Goal: Information Seeking & Learning: Learn about a topic

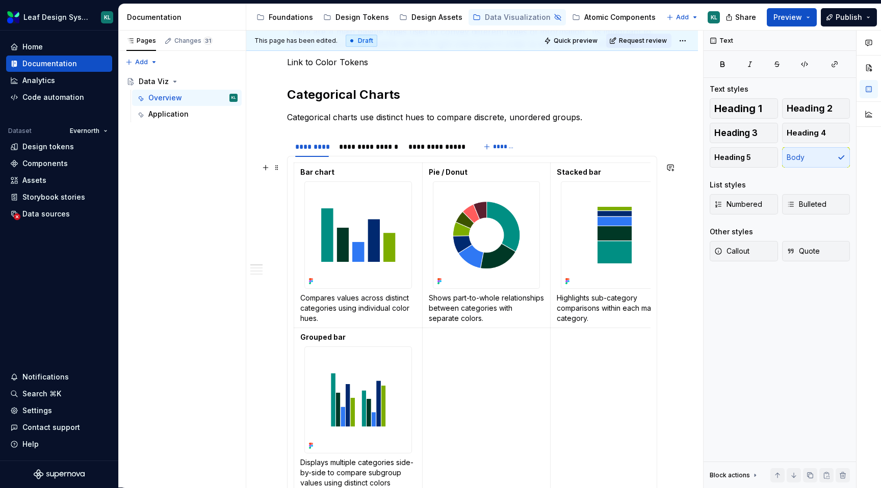
scroll to position [183, 0]
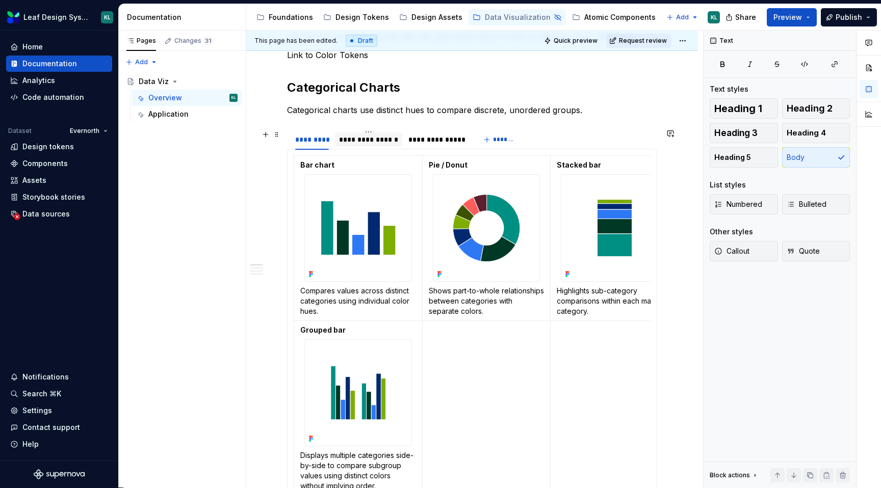
click at [367, 145] on div "**********" at bounding box center [368, 140] width 67 height 14
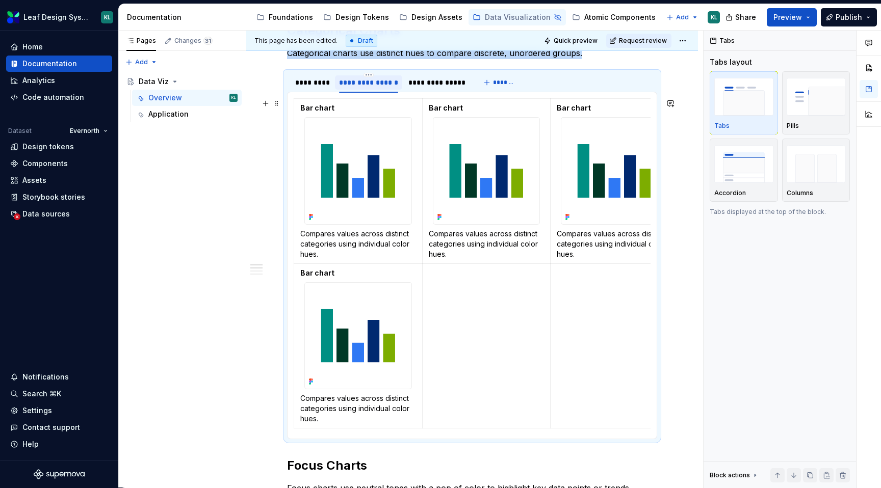
scroll to position [239, 0]
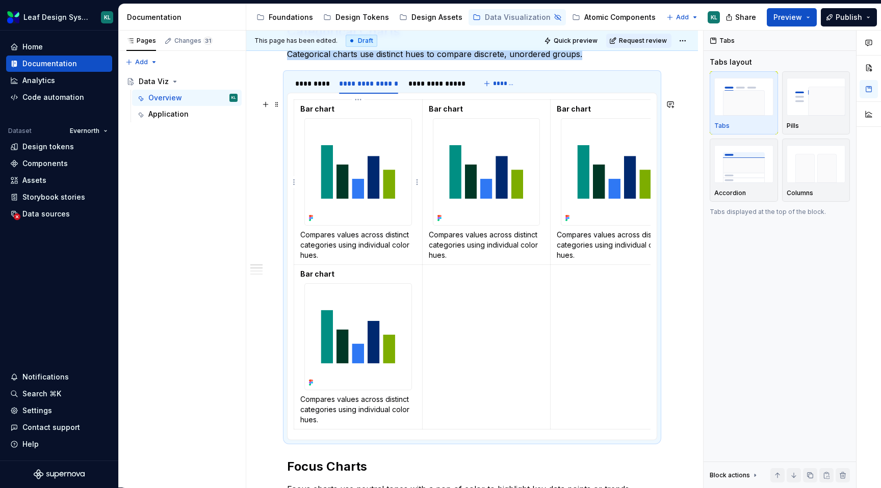
click at [372, 189] on img at bounding box center [358, 172] width 107 height 107
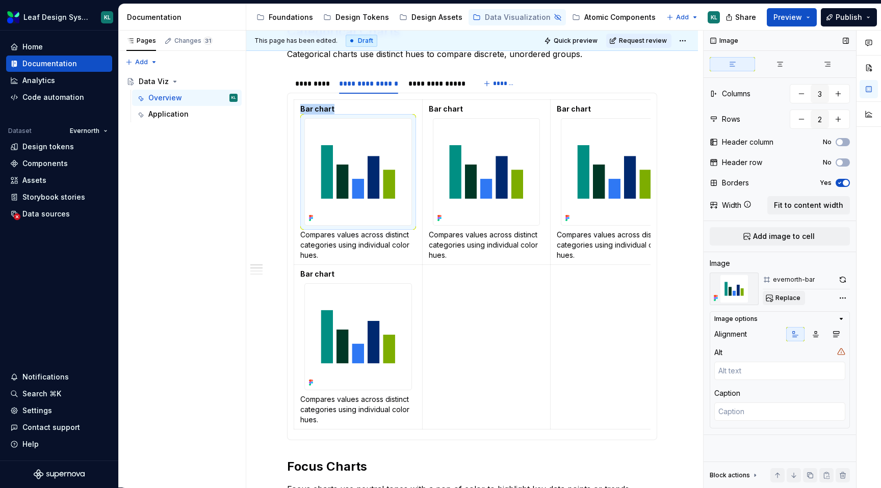
click at [781, 296] on span "Replace" at bounding box center [788, 298] width 25 height 8
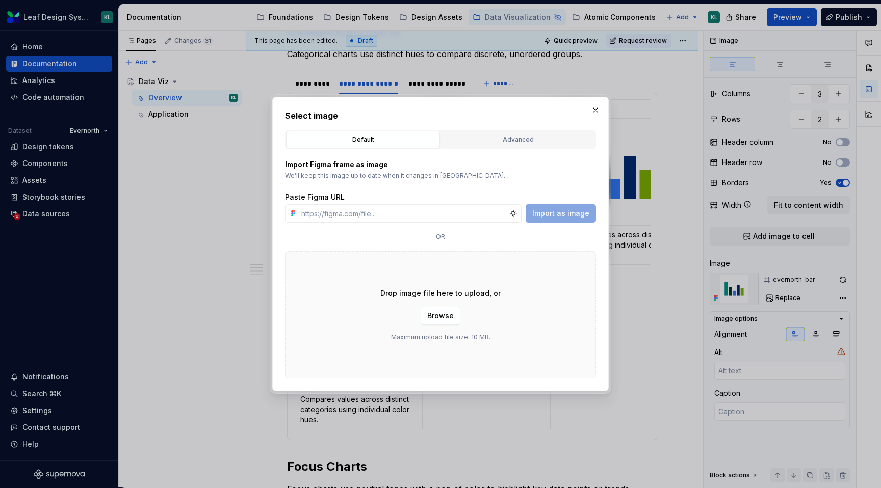
type textarea "*"
type input "[URL][DOMAIN_NAME]"
click at [563, 213] on span "Import as image" at bounding box center [560, 214] width 57 height 10
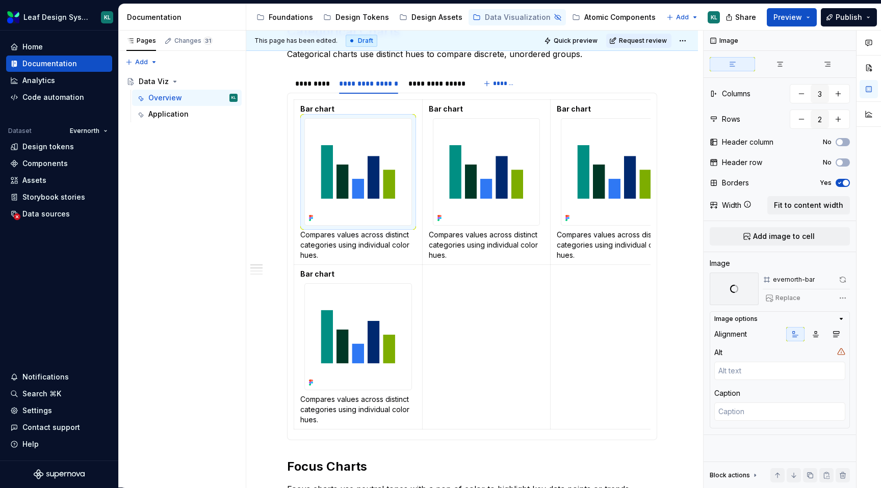
type textarea "*"
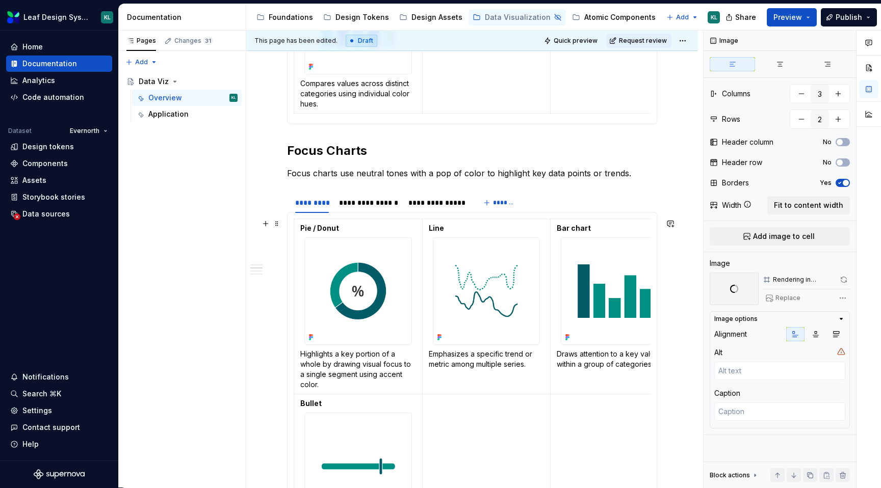
scroll to position [587, 0]
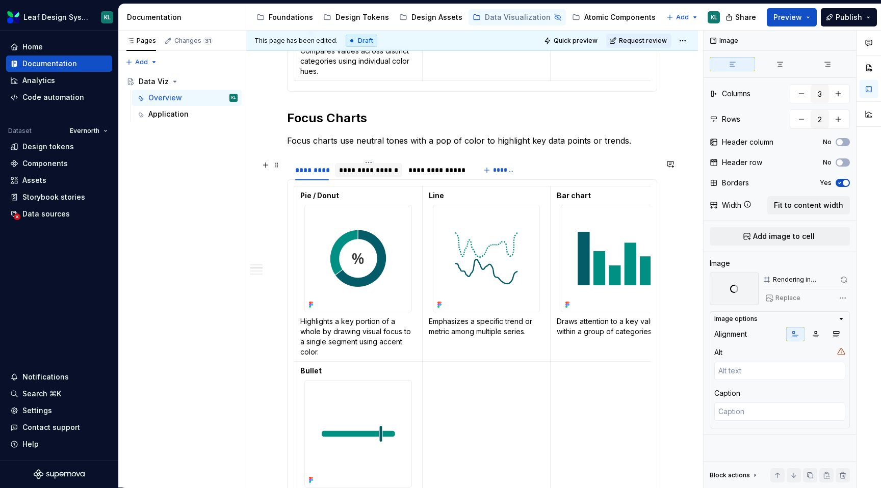
click at [381, 171] on div "**********" at bounding box center [368, 170] width 59 height 10
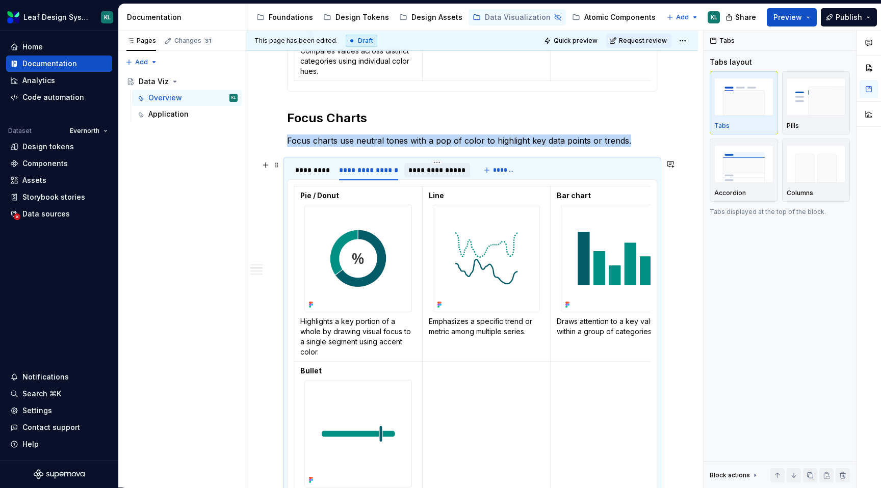
click at [420, 166] on div "**********" at bounding box center [437, 170] width 58 height 10
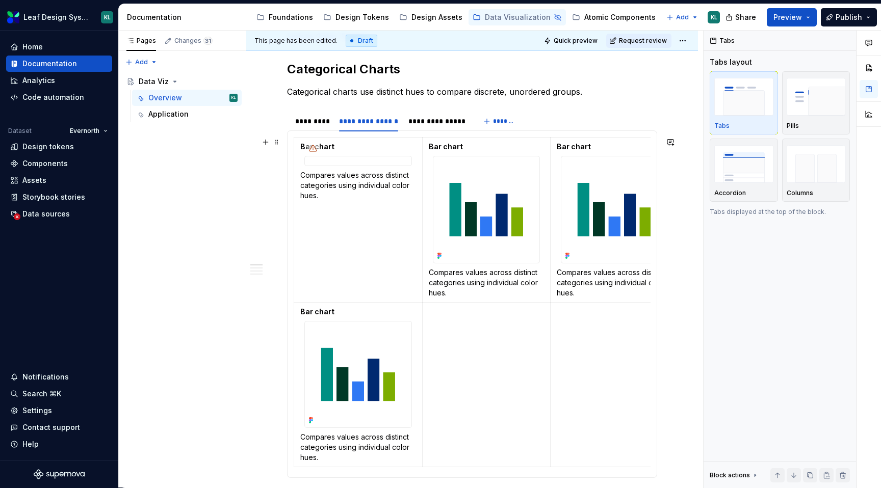
scroll to position [185, 0]
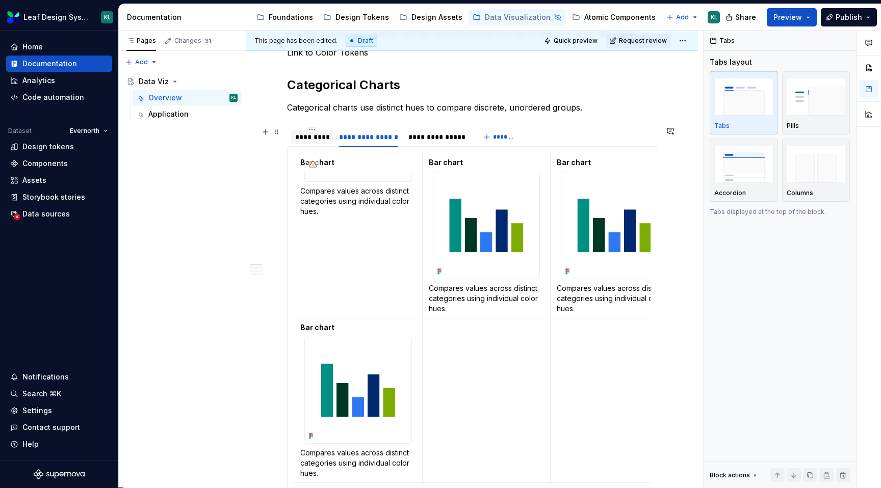
click at [312, 134] on div "*********" at bounding box center [312, 137] width 34 height 10
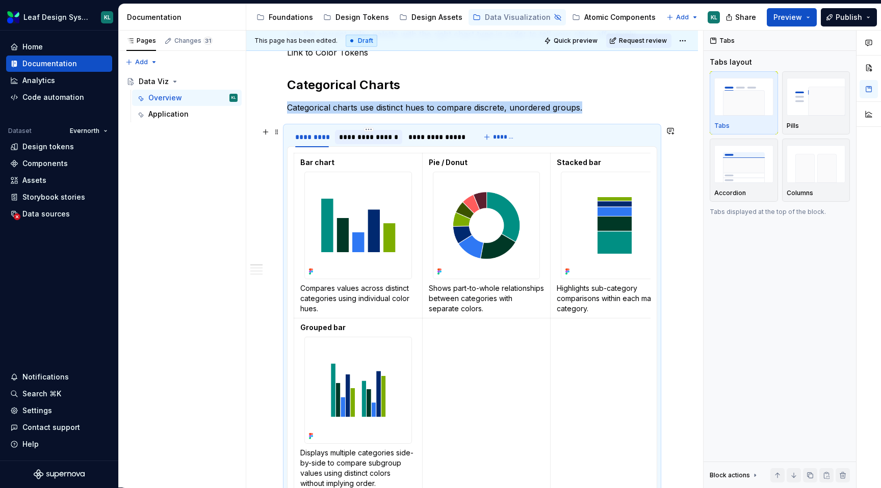
click at [368, 133] on div "**********" at bounding box center [368, 137] width 59 height 10
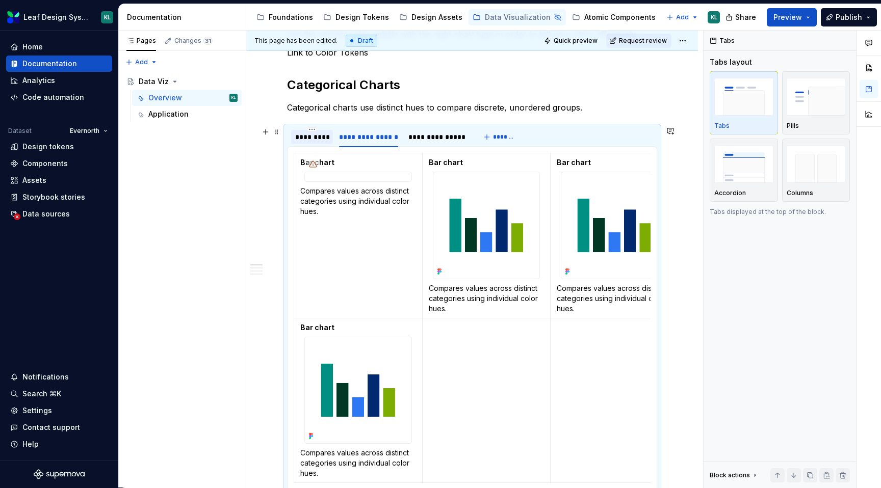
click at [311, 139] on div "*********" at bounding box center [312, 137] width 34 height 10
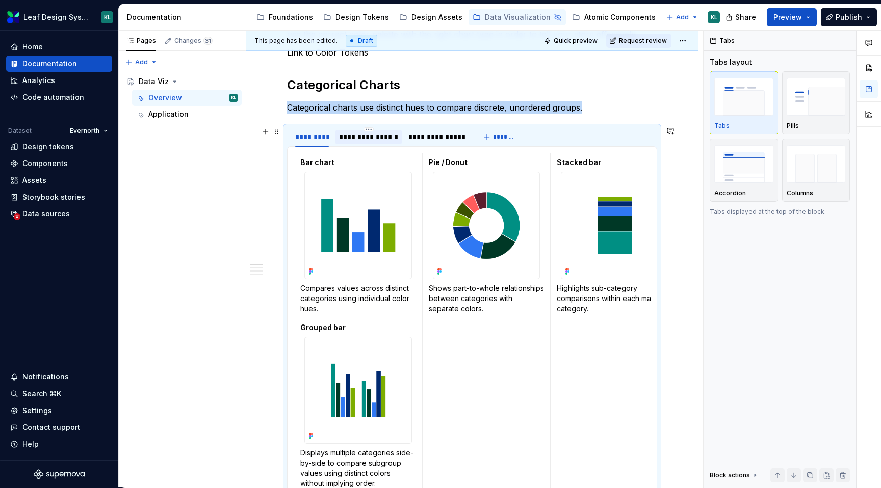
click at [369, 136] on div "**********" at bounding box center [368, 137] width 59 height 10
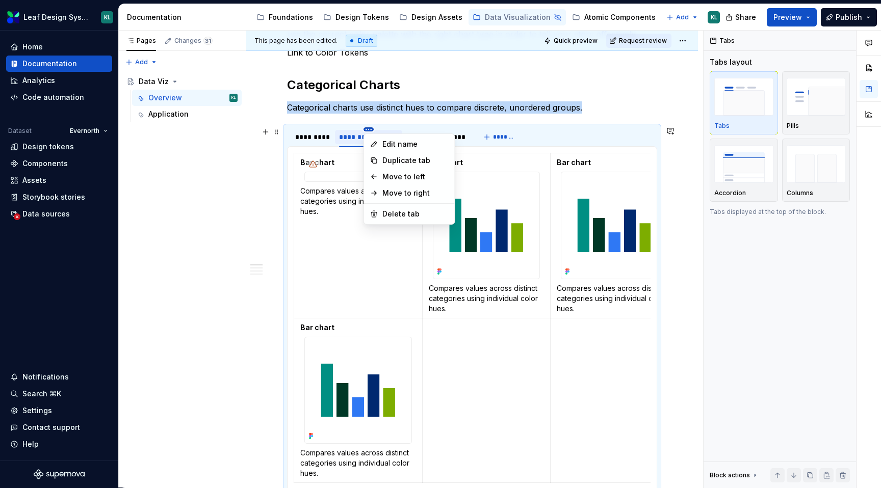
click at [368, 128] on html "Leaf Design System KL Home Documentation Analytics Code automation Dataset Ever…" at bounding box center [440, 244] width 881 height 488
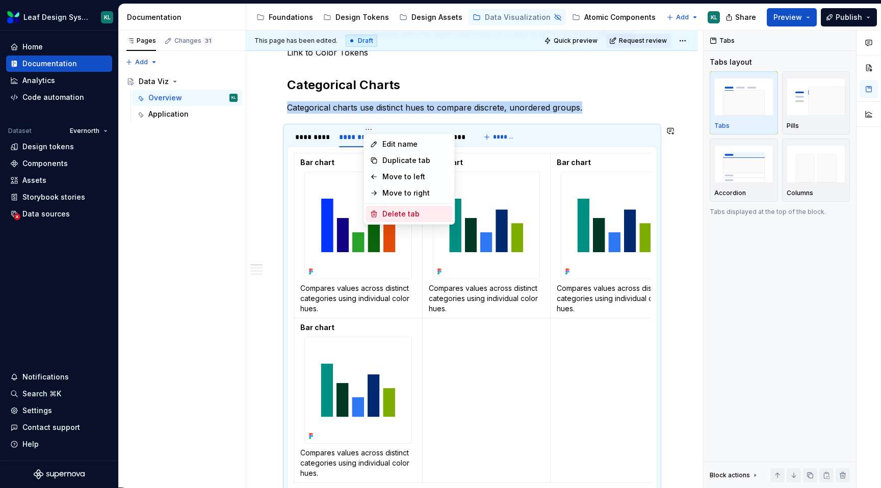
click at [394, 210] on div "Delete tab" at bounding box center [415, 214] width 66 height 10
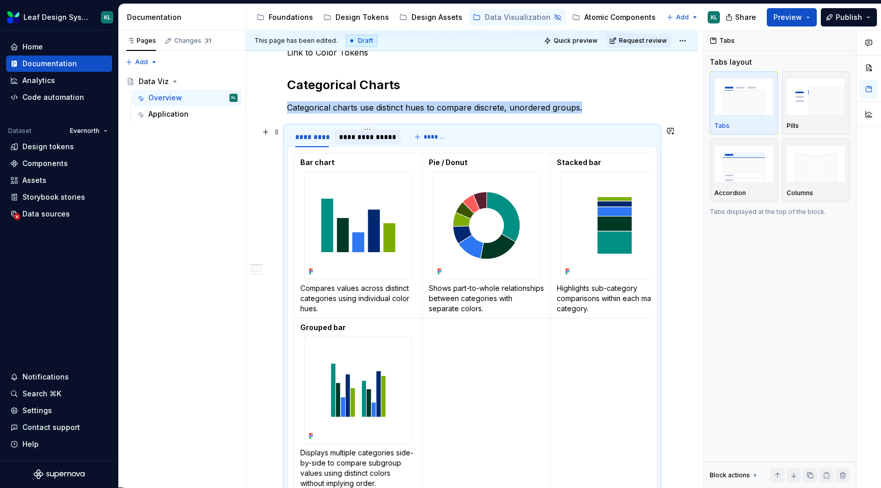
click at [372, 134] on div "**********" at bounding box center [368, 137] width 58 height 10
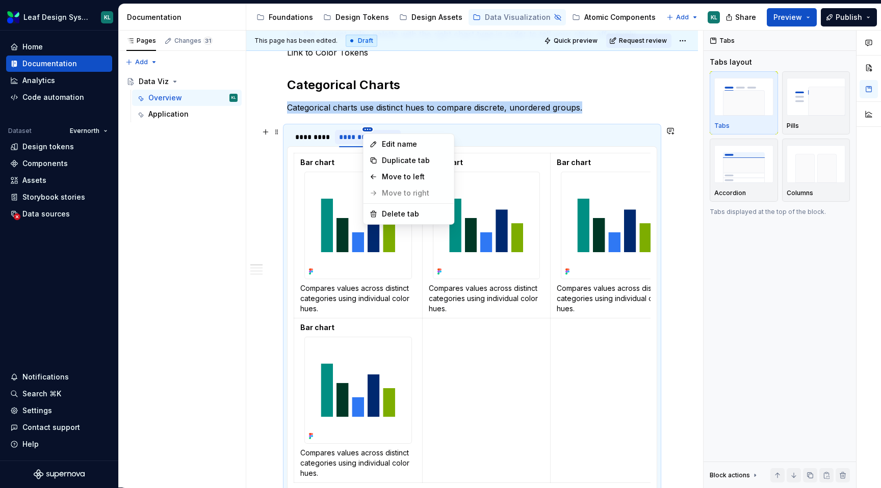
click at [368, 128] on html "Leaf Design System KL Home Documentation Analytics Code automation Dataset Ever…" at bounding box center [440, 244] width 881 height 488
click at [406, 215] on div "Delete tab" at bounding box center [415, 214] width 66 height 10
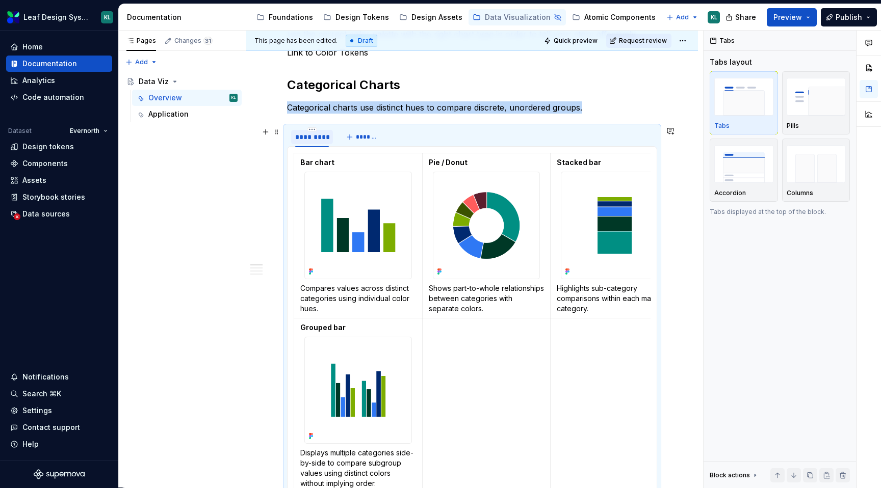
click at [316, 133] on div "*********" at bounding box center [312, 137] width 34 height 10
click at [310, 128] on html "Leaf Design System KL Home Documentation Analytics Code automation Dataset Ever…" at bounding box center [440, 244] width 881 height 488
click at [365, 165] on div "Duplicate tab" at bounding box center [359, 161] width 66 height 10
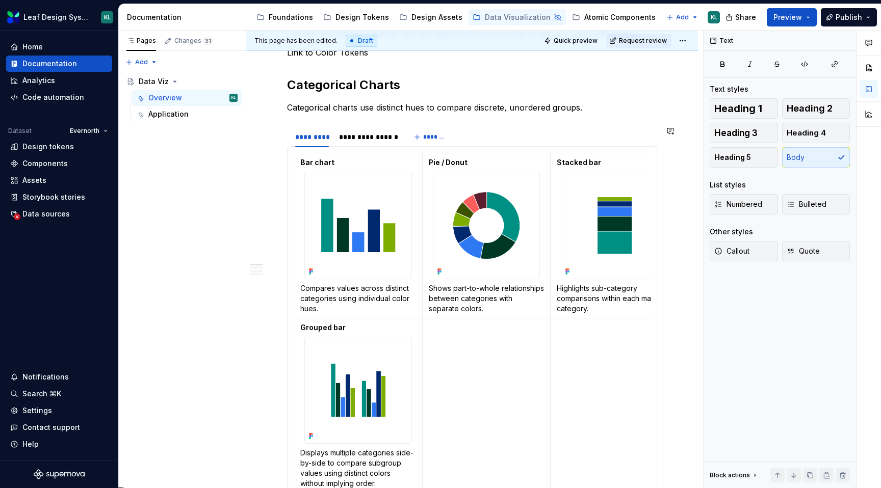
click at [367, 126] on section "**********" at bounding box center [472, 315] width 370 height 378
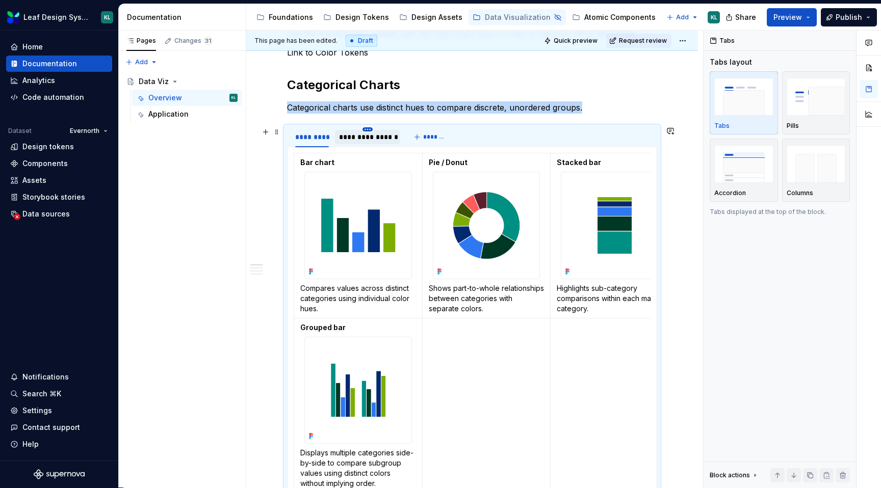
click at [367, 130] on html "Leaf Design System KL Home Documentation Analytics Code automation Dataset Ever…" at bounding box center [440, 244] width 881 height 488
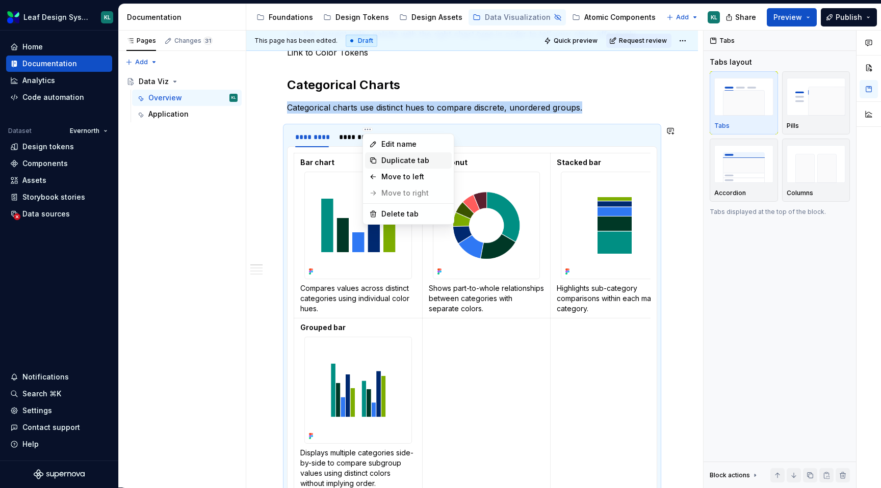
click at [416, 159] on div "Duplicate tab" at bounding box center [414, 161] width 66 height 10
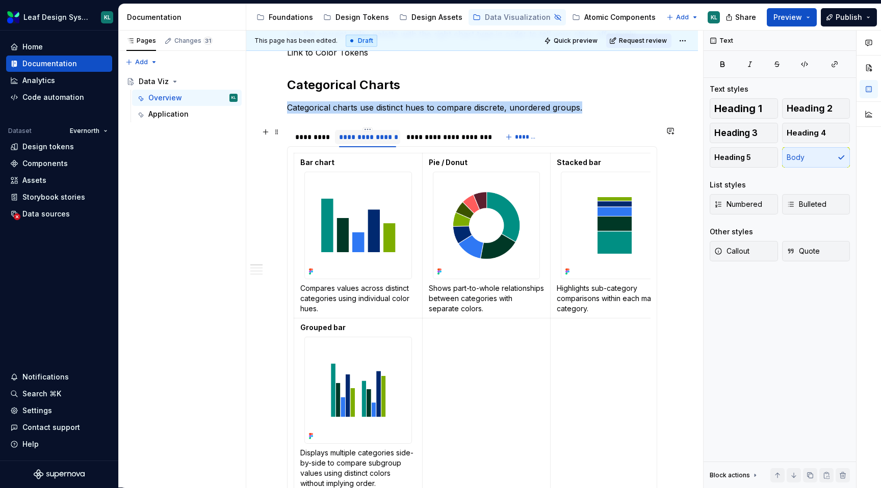
click at [371, 139] on div "**********" at bounding box center [368, 137] width 58 height 10
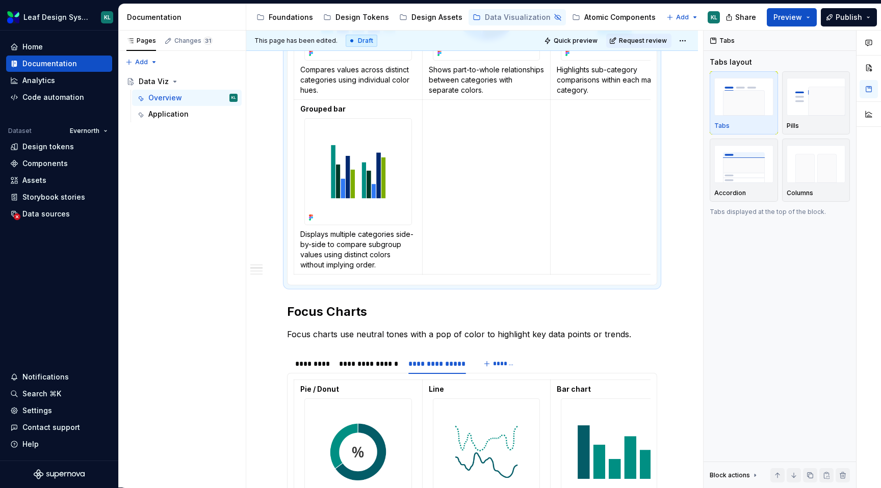
scroll to position [236, 0]
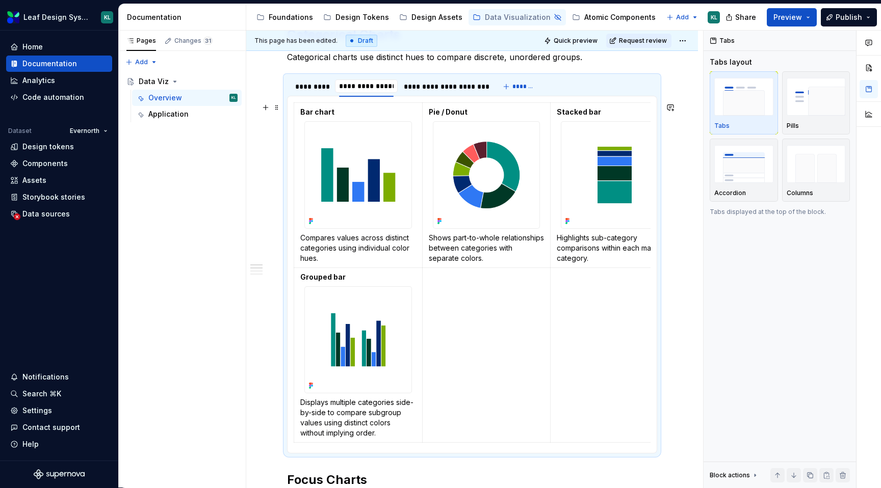
type input "**********"
click at [442, 82] on div "**********" at bounding box center [449, 87] width 82 height 10
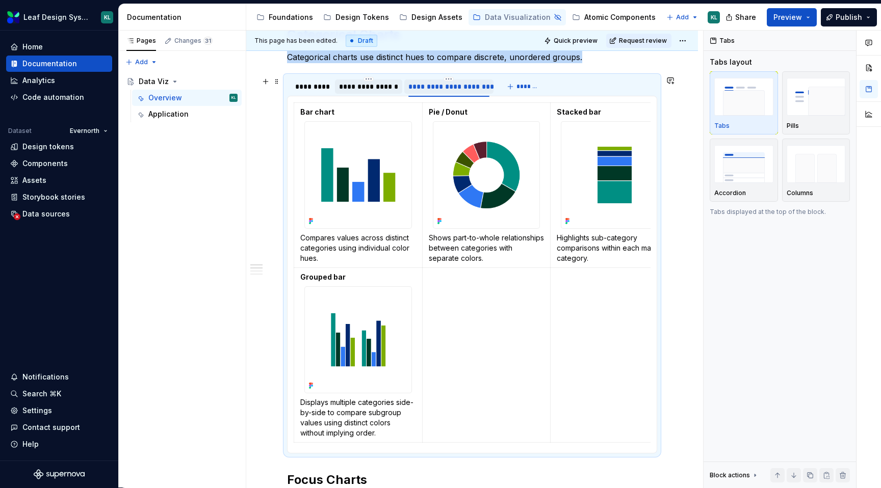
click at [442, 82] on div "**********" at bounding box center [449, 87] width 82 height 10
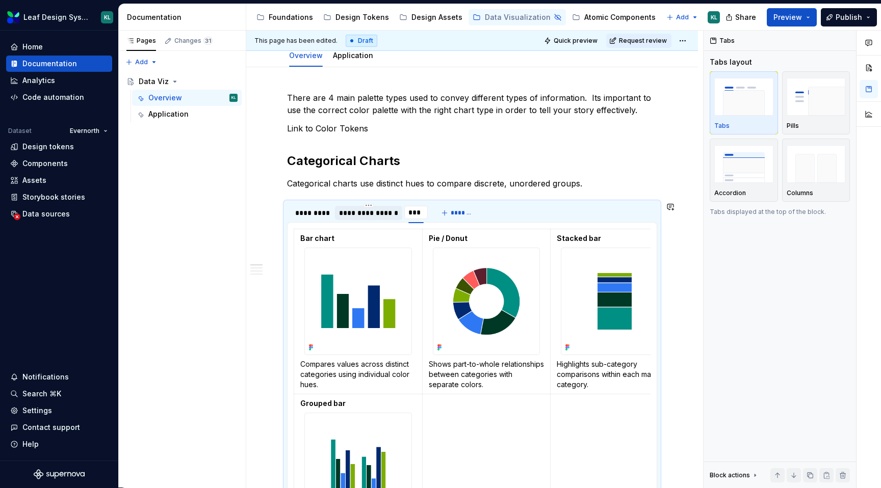
scroll to position [109, 0]
type input "**********"
click at [232, 225] on div "Pages Changes 31 Add Accessibility guide for tree Page tree. Navigate the tree …" at bounding box center [181, 260] width 127 height 458
click at [364, 212] on div "**********" at bounding box center [368, 214] width 59 height 10
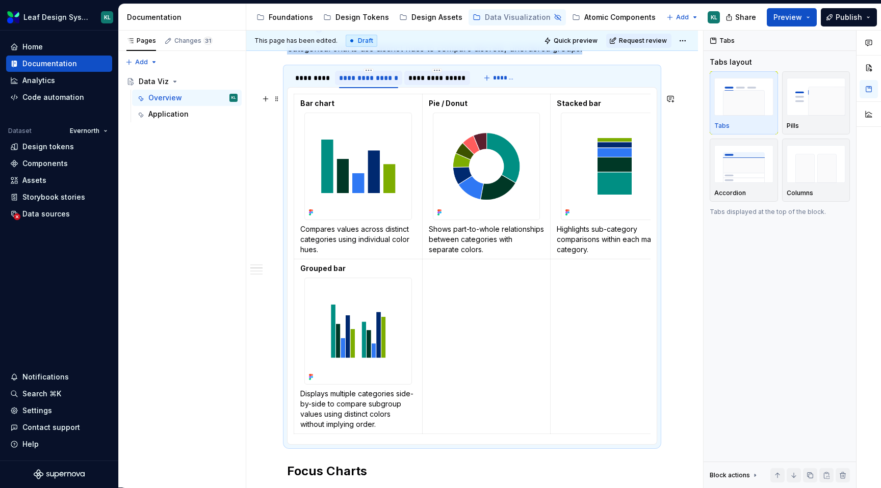
scroll to position [267, 0]
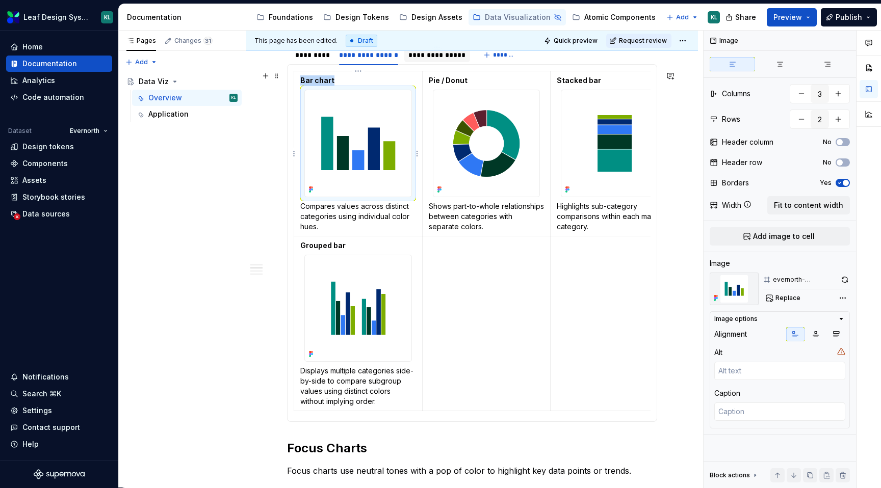
click at [363, 171] on img at bounding box center [358, 143] width 107 height 107
click at [780, 298] on span "Replace" at bounding box center [788, 298] width 25 height 8
type textarea "*"
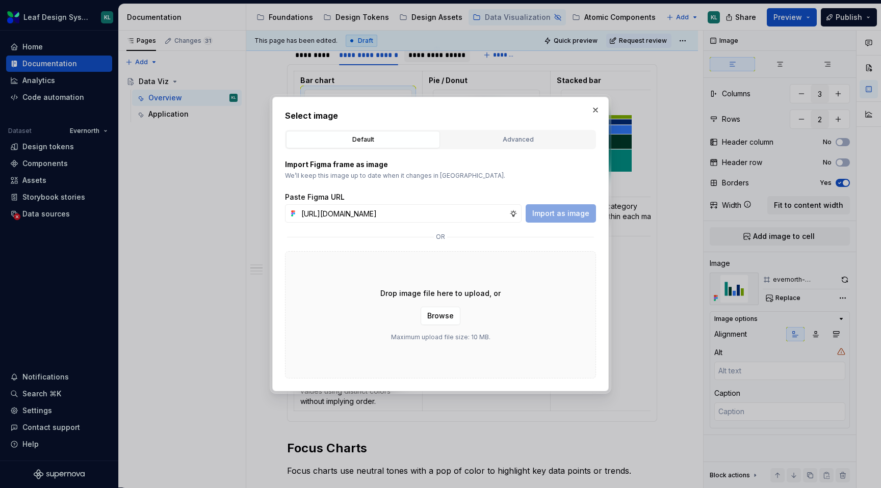
scroll to position [0, 296]
type input "[URL][DOMAIN_NAME]"
click at [560, 209] on span "Import as image" at bounding box center [560, 214] width 57 height 10
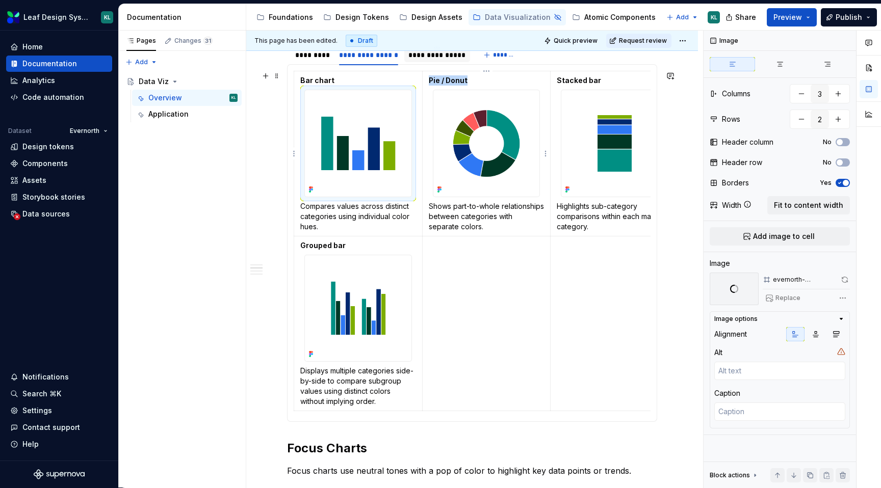
click at [465, 147] on img at bounding box center [486, 143] width 107 height 107
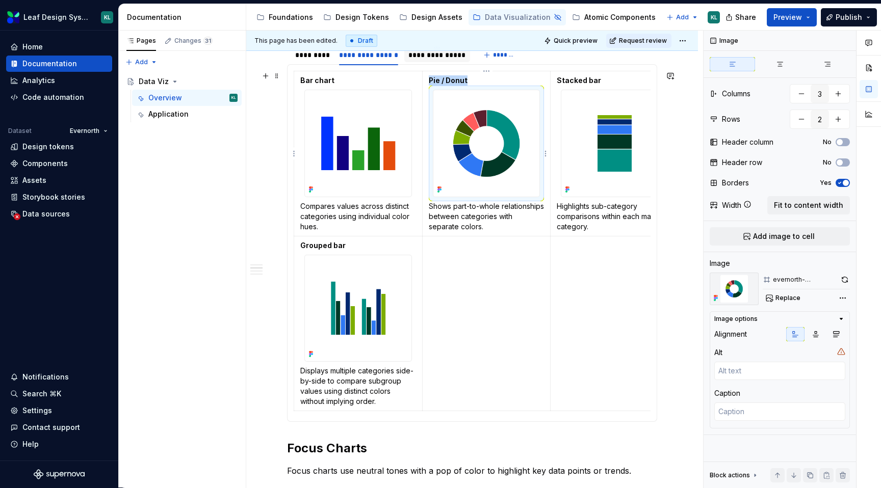
click at [484, 120] on img at bounding box center [486, 143] width 107 height 107
click at [779, 298] on span "Replace" at bounding box center [788, 298] width 25 height 8
type textarea "*"
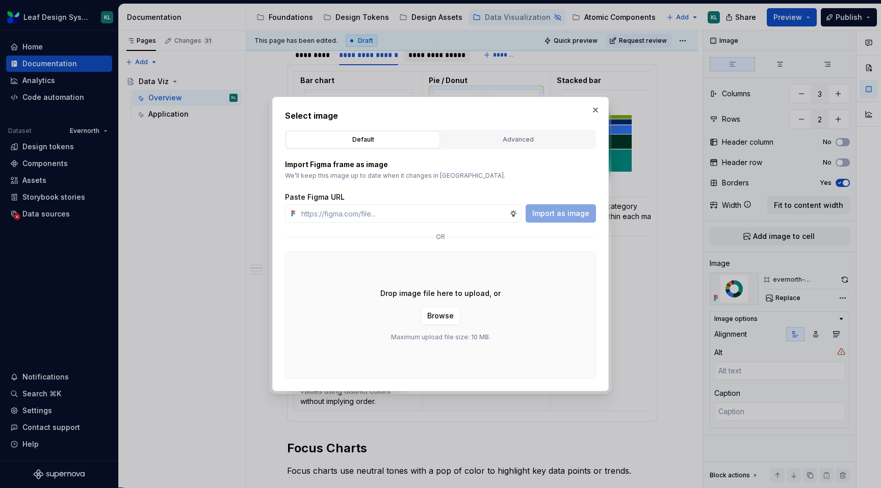
type input "[URL][DOMAIN_NAME]"
type textarea "*"
type input "[URL][DOMAIN_NAME]"
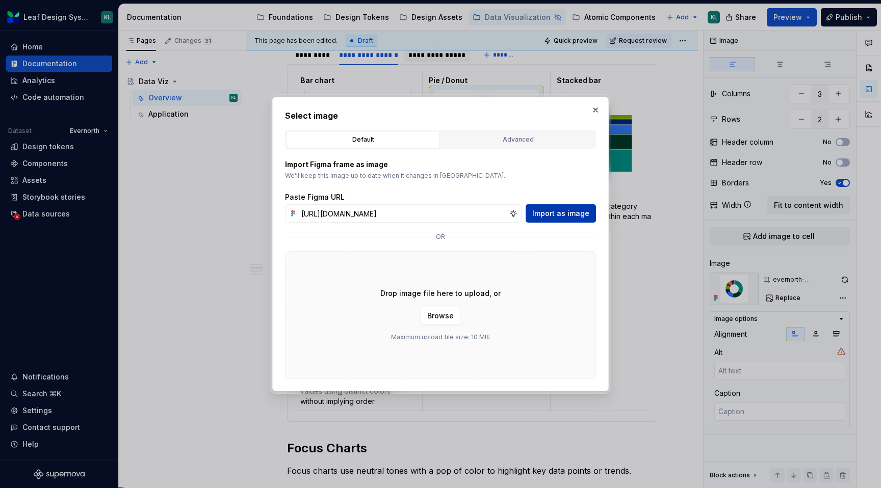
click at [552, 215] on span "Import as image" at bounding box center [560, 214] width 57 height 10
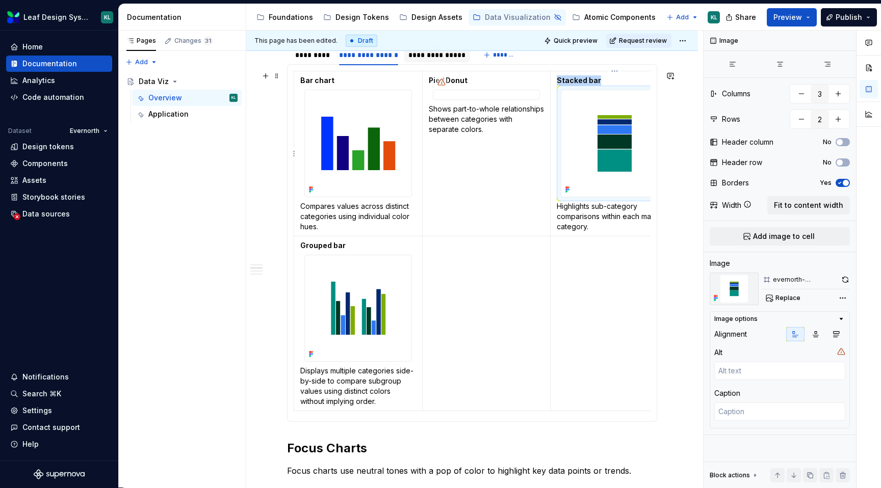
click at [605, 134] on img at bounding box center [614, 143] width 107 height 107
click at [601, 144] on img at bounding box center [614, 143] width 107 height 107
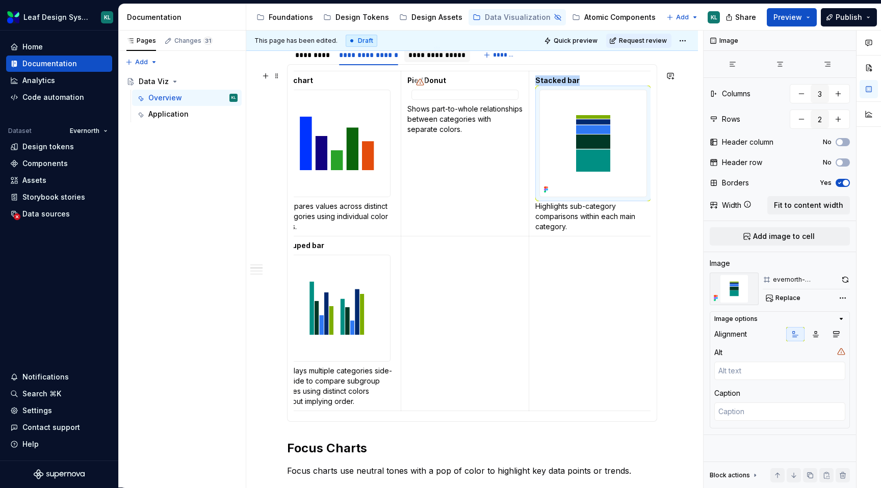
scroll to position [0, 23]
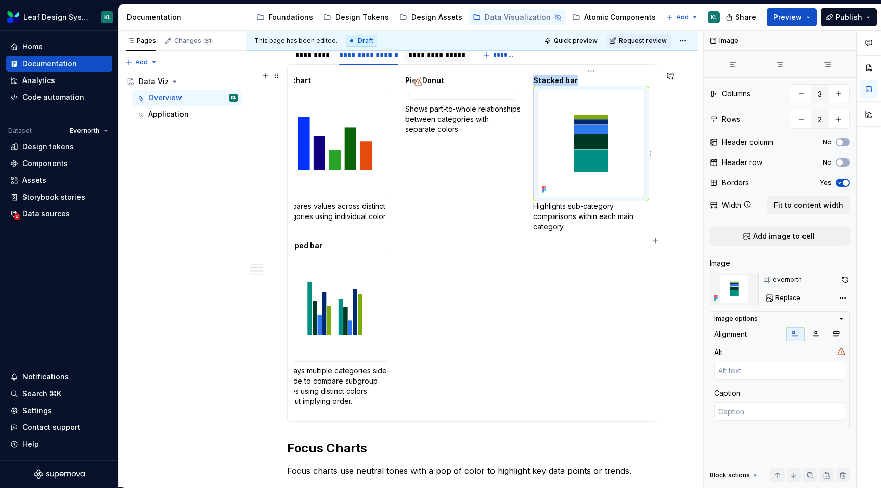
click at [610, 131] on img at bounding box center [591, 143] width 107 height 107
click at [561, 166] on img at bounding box center [591, 143] width 107 height 107
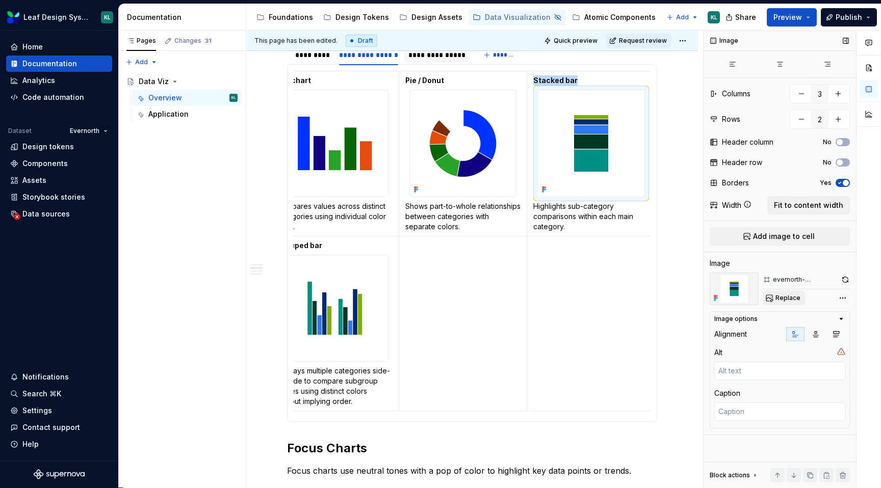
click at [780, 294] on span "Replace" at bounding box center [788, 298] width 25 height 8
type textarea "*"
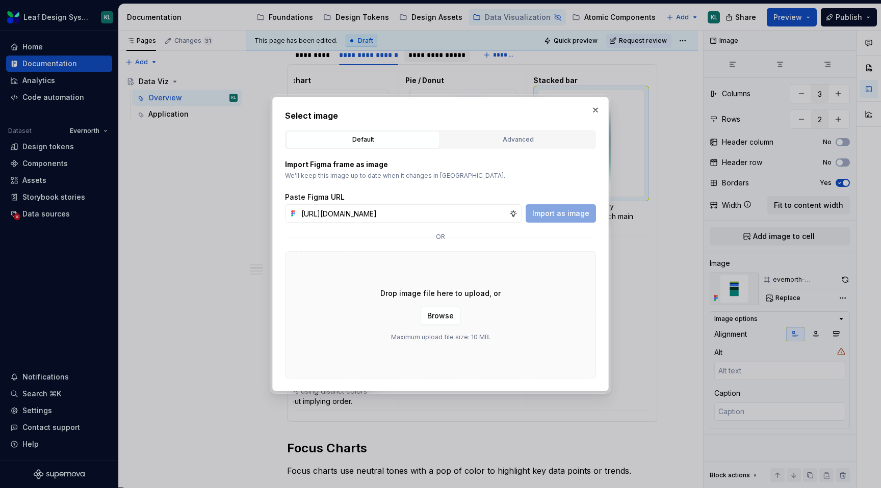
scroll to position [0, 295]
type input "[URL][DOMAIN_NAME]"
click at [553, 216] on span "Import as image" at bounding box center [560, 214] width 57 height 10
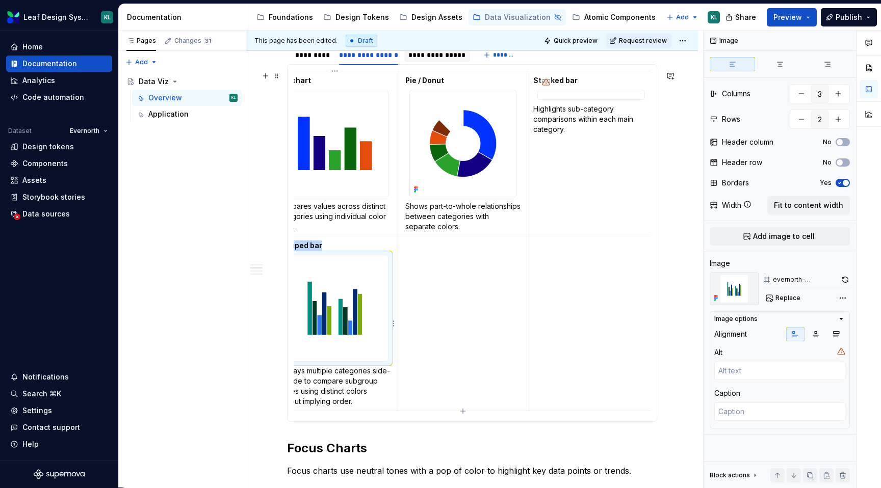
click at [330, 309] on img at bounding box center [334, 308] width 107 height 107
click at [801, 299] on button "Replace" at bounding box center [784, 298] width 42 height 14
type textarea "*"
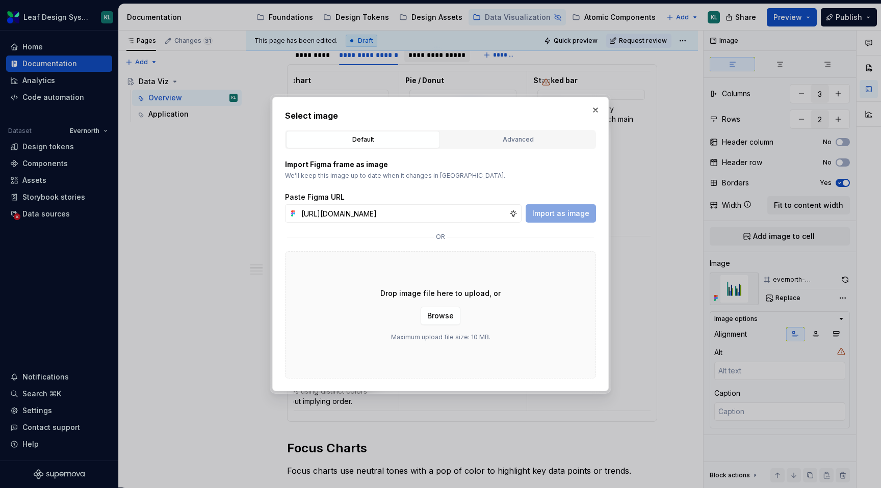
scroll to position [0, 295]
type input "[URL][DOMAIN_NAME]"
click at [577, 213] on span "Import as image" at bounding box center [560, 214] width 57 height 10
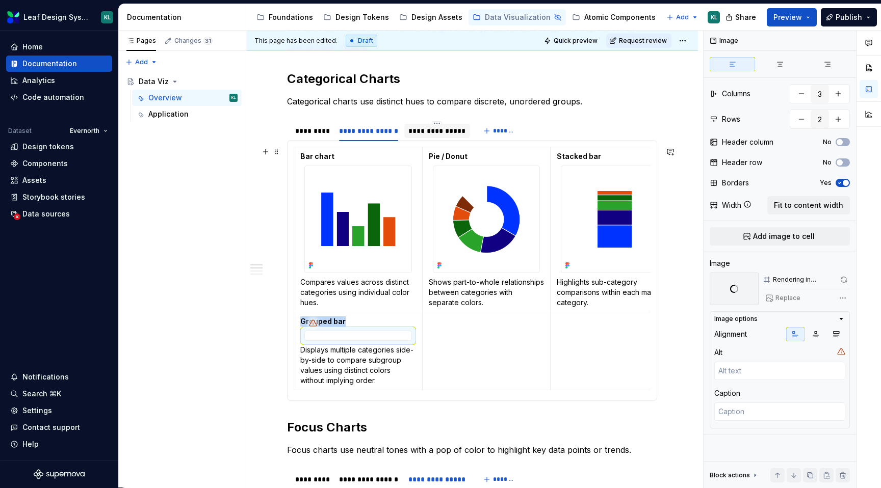
scroll to position [190, 0]
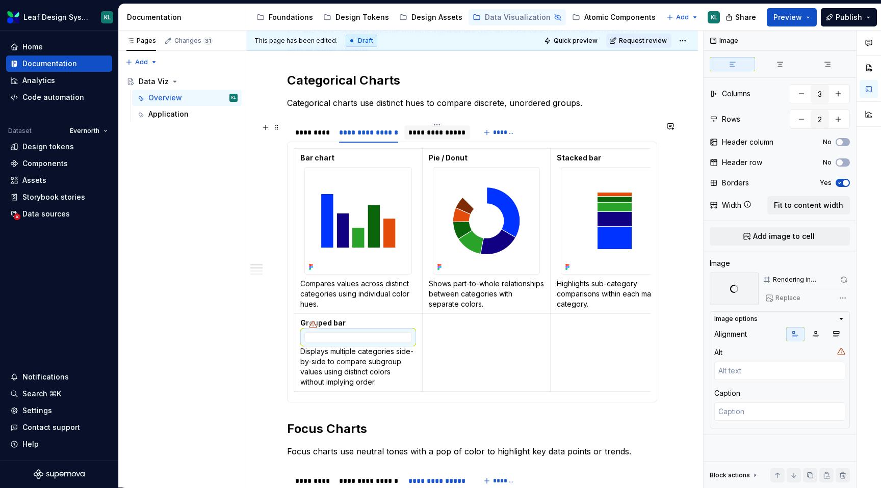
click at [447, 131] on div "**********" at bounding box center [437, 132] width 58 height 10
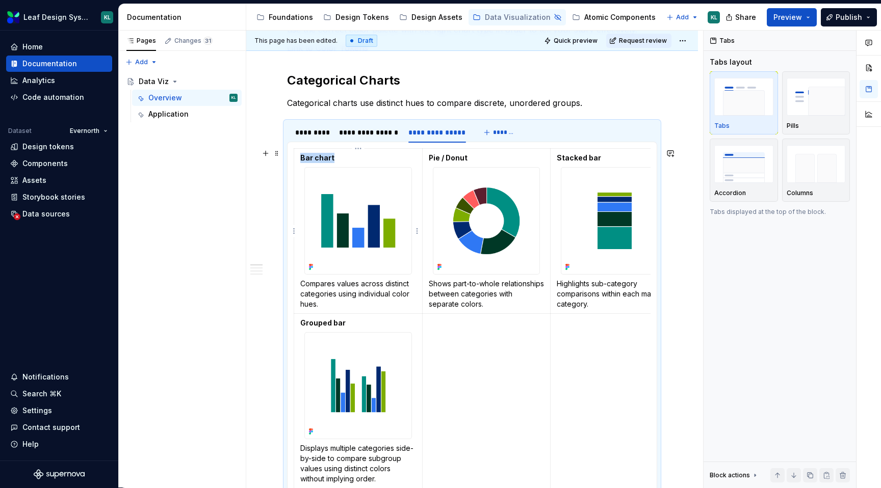
click at [359, 225] on img at bounding box center [358, 221] width 107 height 107
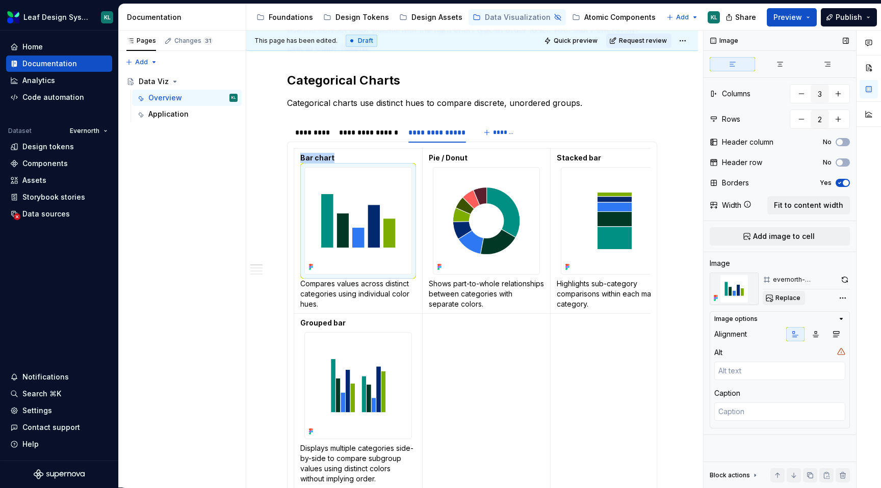
click at [779, 296] on span "Replace" at bounding box center [788, 298] width 25 height 8
type textarea "*"
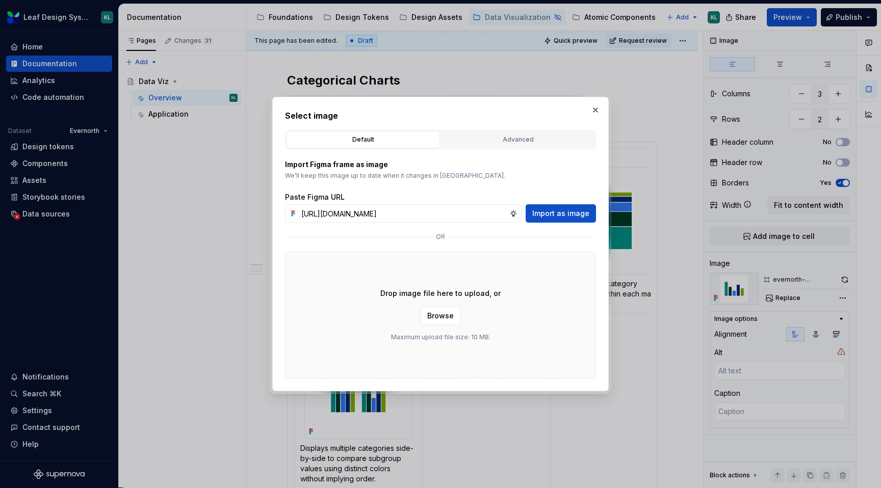
scroll to position [0, 296]
type input "[URL][DOMAIN_NAME]"
click at [580, 211] on span "Import as image" at bounding box center [560, 214] width 57 height 10
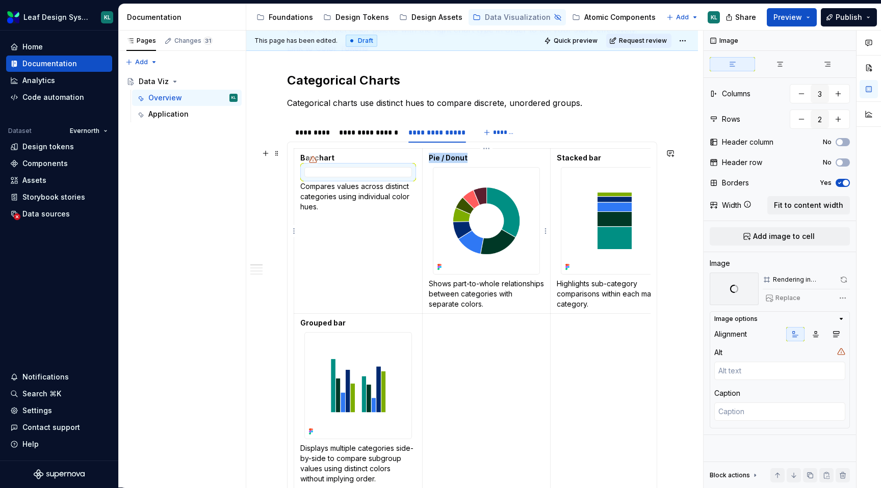
click at [474, 213] on img at bounding box center [486, 221] width 107 height 107
click at [784, 298] on span "Replace" at bounding box center [788, 298] width 25 height 8
type textarea "*"
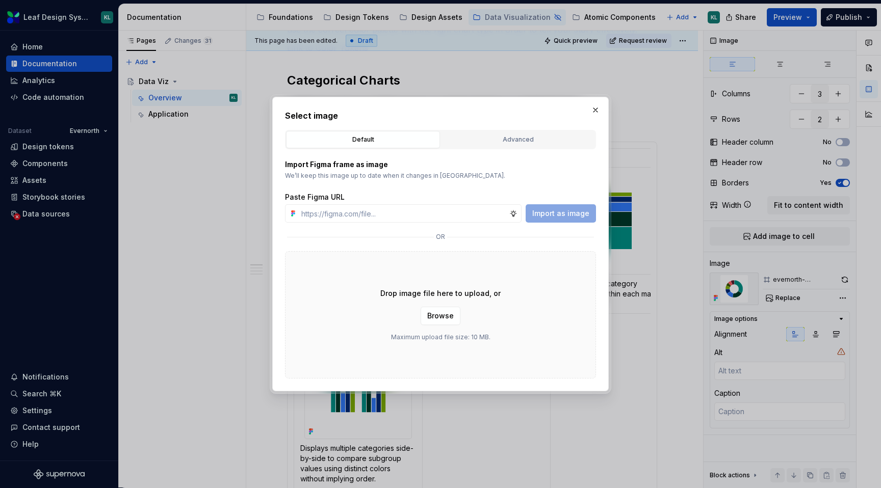
type input "[URL][DOMAIN_NAME]"
type textarea "*"
type input "[URL][DOMAIN_NAME]"
click at [576, 215] on span "Import as image" at bounding box center [560, 214] width 57 height 10
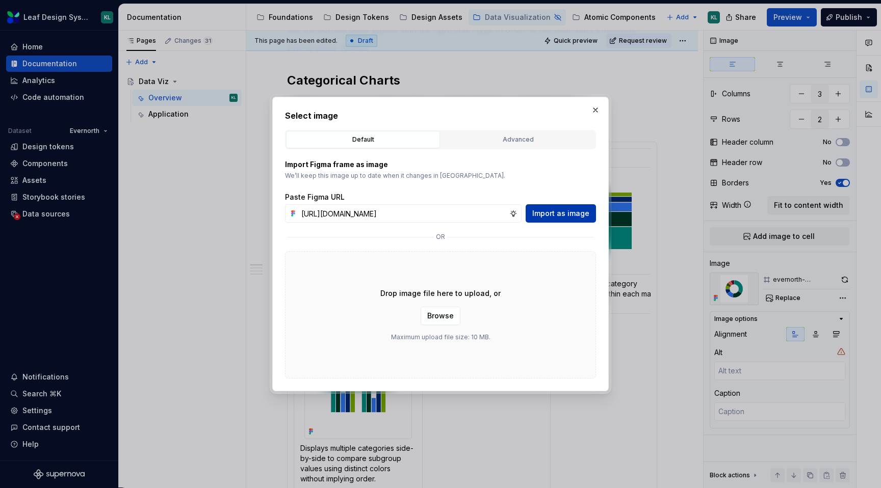
scroll to position [0, 0]
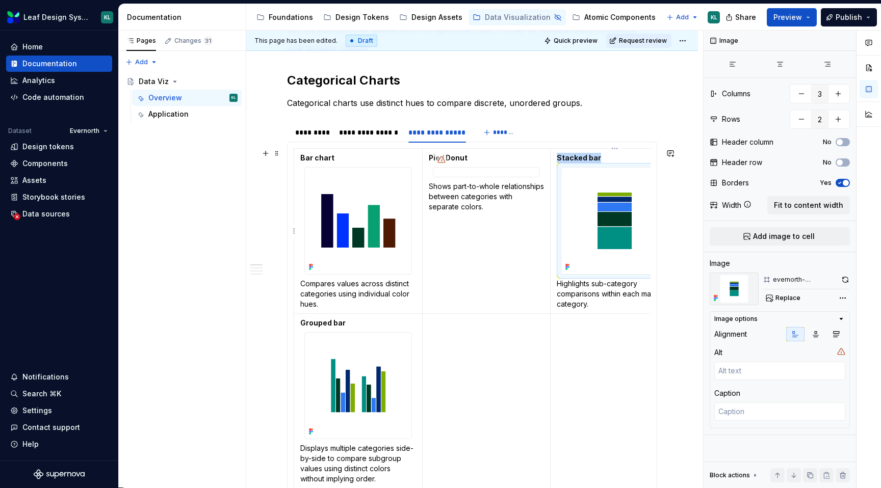
click at [600, 216] on img at bounding box center [614, 221] width 107 height 107
click at [783, 297] on span "Replace" at bounding box center [788, 298] width 25 height 8
type textarea "*"
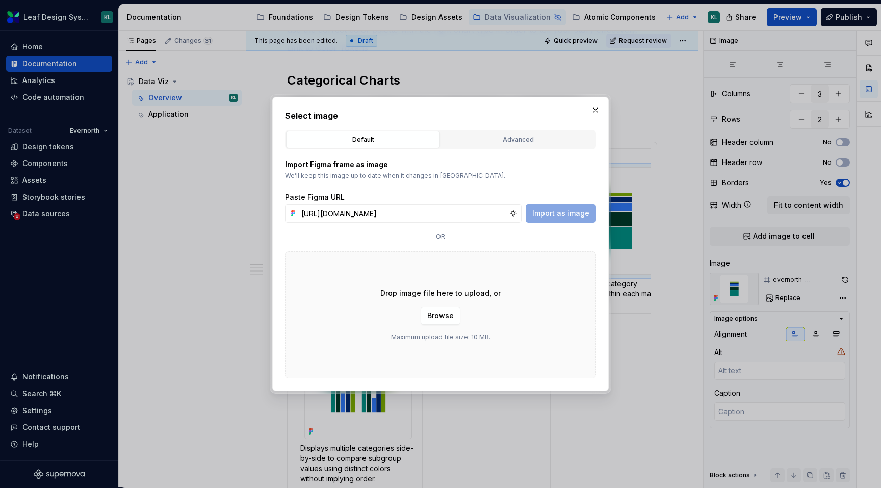
scroll to position [0, 296]
type input "[URL][DOMAIN_NAME]"
click at [554, 204] on button "Import as image" at bounding box center [561, 213] width 70 height 18
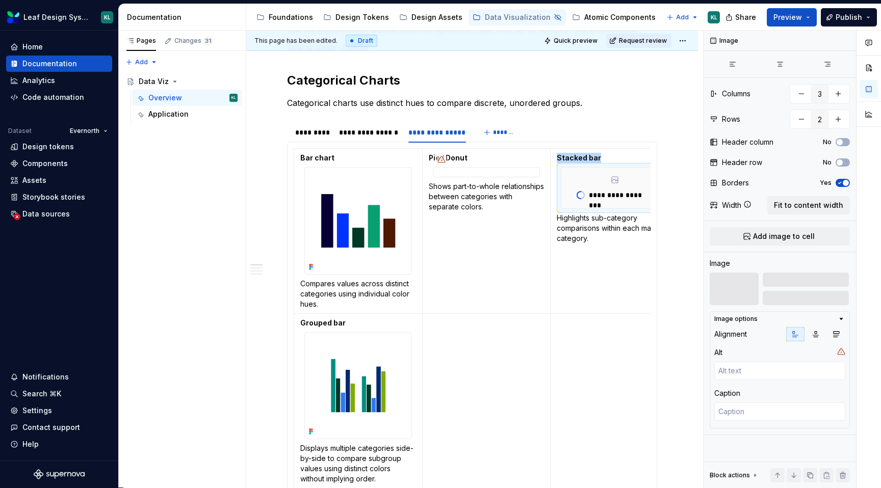
scroll to position [0, 19]
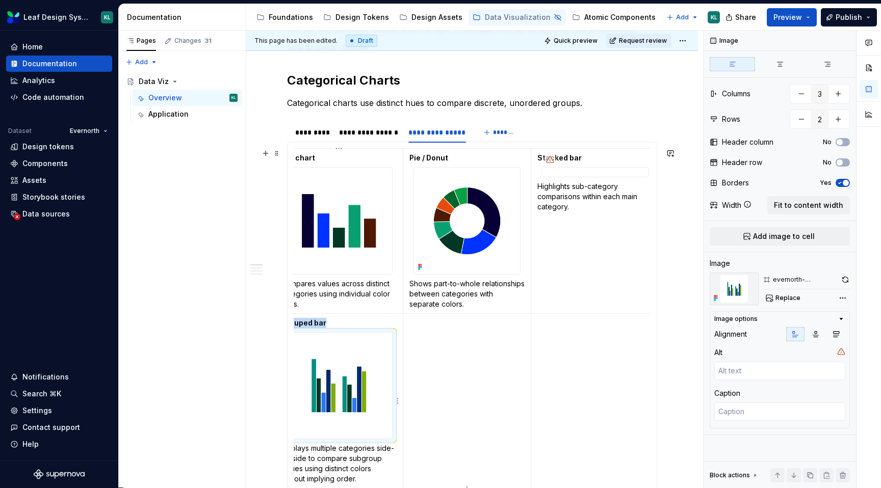
click at [345, 379] on img at bounding box center [339, 386] width 107 height 107
click at [784, 300] on span "Replace" at bounding box center [788, 298] width 25 height 8
type textarea "*"
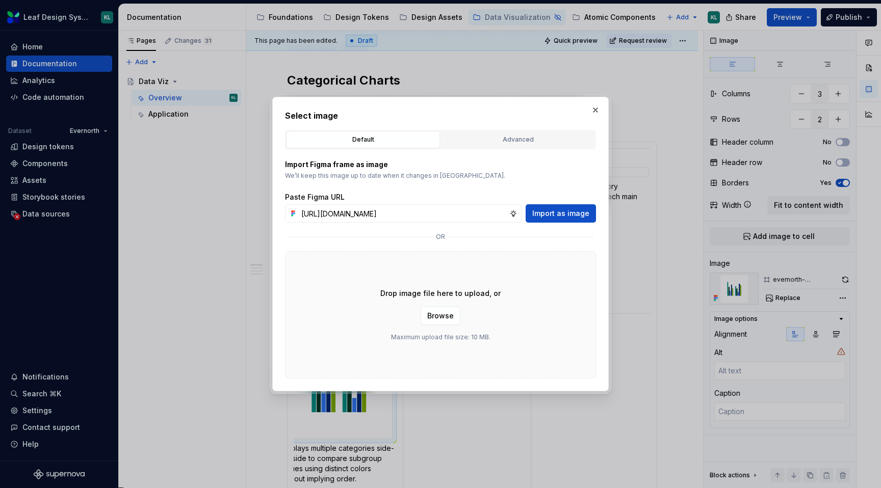
scroll to position [0, 296]
type input "[URL][DOMAIN_NAME]"
click at [571, 216] on span "Import as image" at bounding box center [560, 214] width 57 height 10
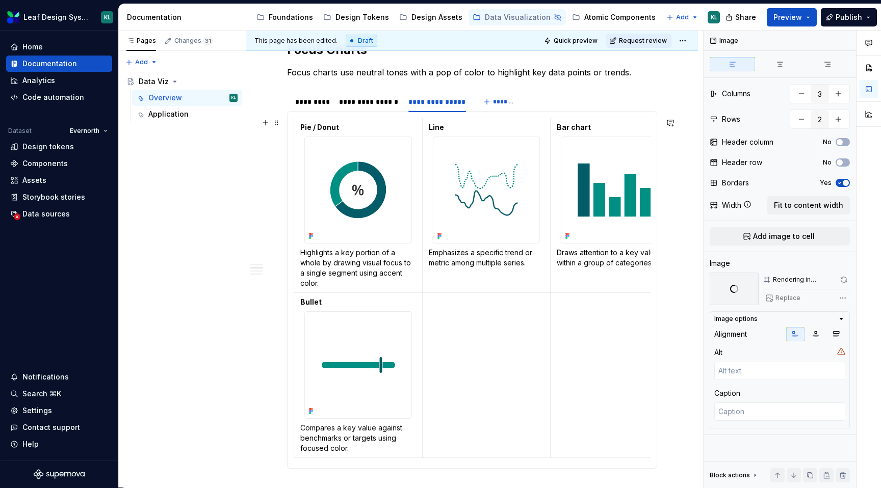
scroll to position [554, 0]
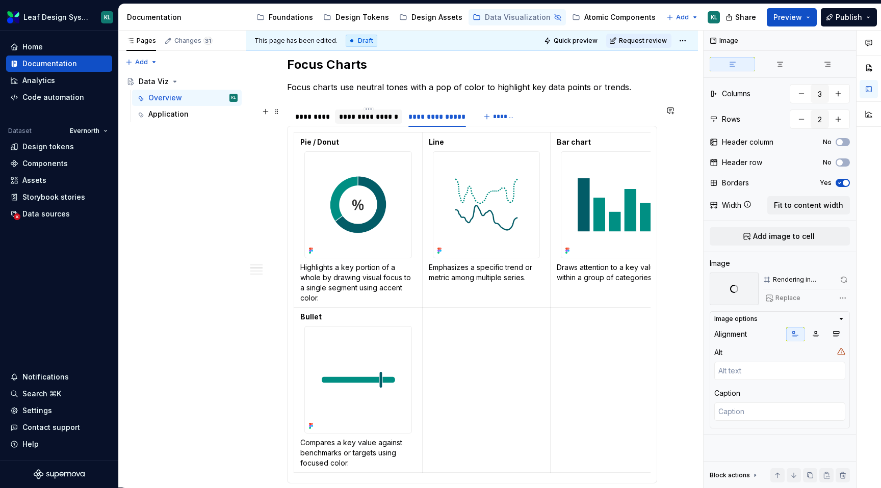
click at [379, 120] on div "**********" at bounding box center [368, 117] width 59 height 10
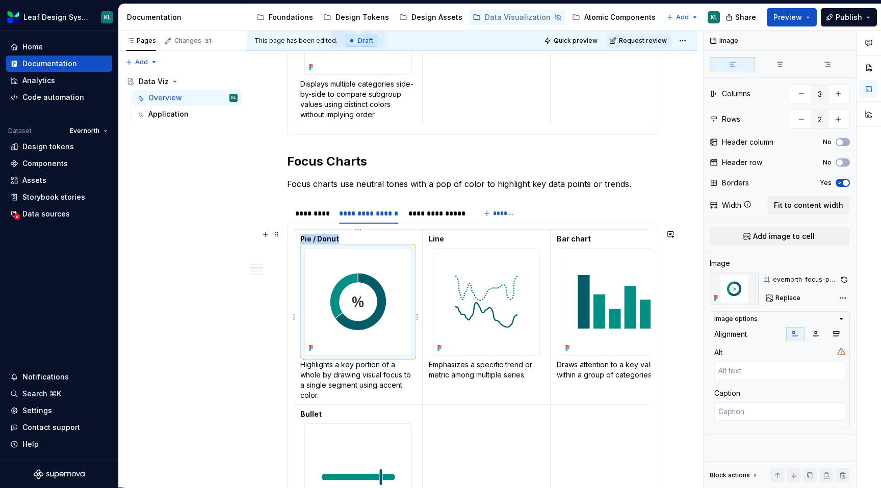
click at [363, 289] on img at bounding box center [358, 302] width 107 height 107
click at [778, 299] on span "Replace" at bounding box center [788, 298] width 25 height 8
type textarea "*"
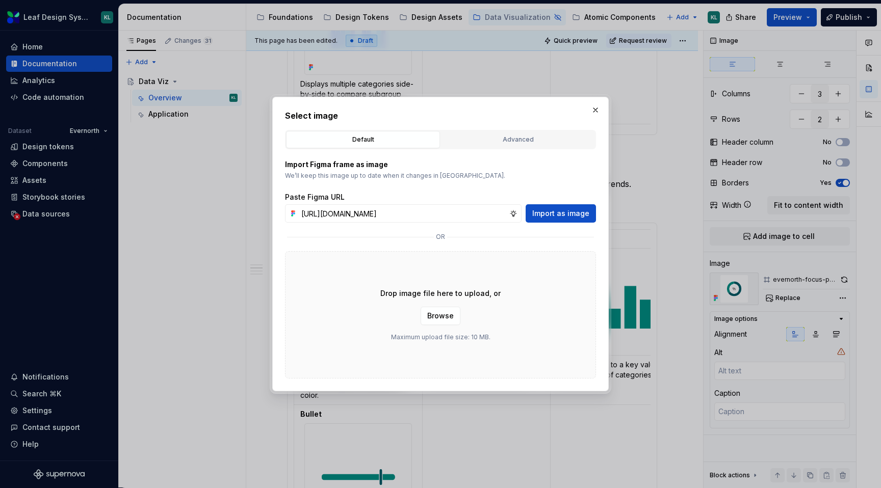
scroll to position [0, 295]
type input "[URL][DOMAIN_NAME]"
click at [574, 217] on span "Import as image" at bounding box center [560, 214] width 57 height 10
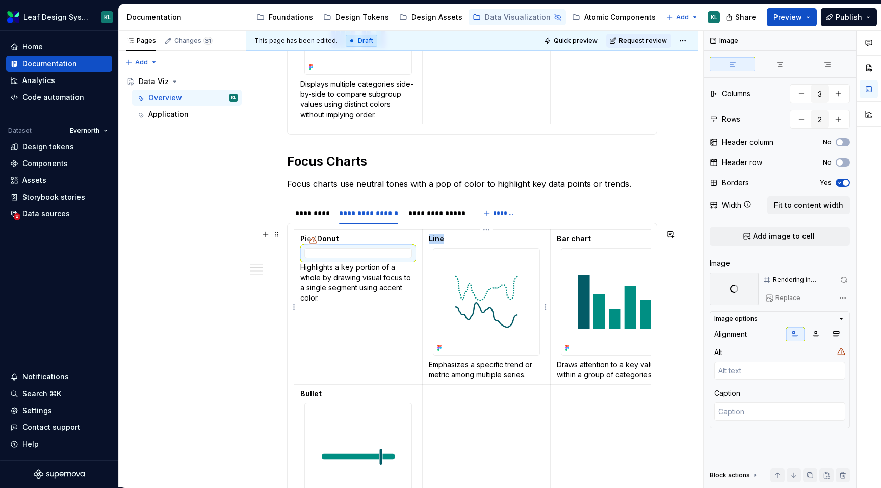
click at [483, 294] on img at bounding box center [486, 302] width 107 height 107
click at [791, 296] on span "Replace" at bounding box center [788, 298] width 25 height 8
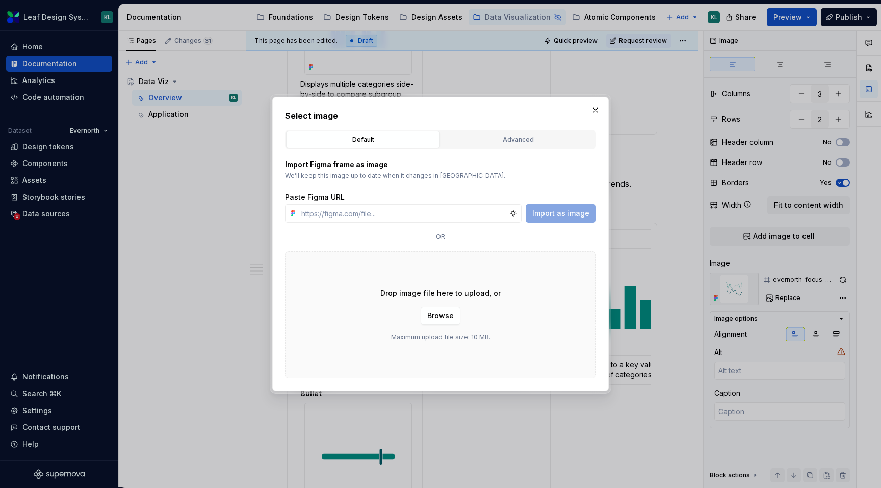
type textarea "*"
type input "[URL][DOMAIN_NAME]"
click at [562, 214] on span "Import as image" at bounding box center [560, 214] width 57 height 10
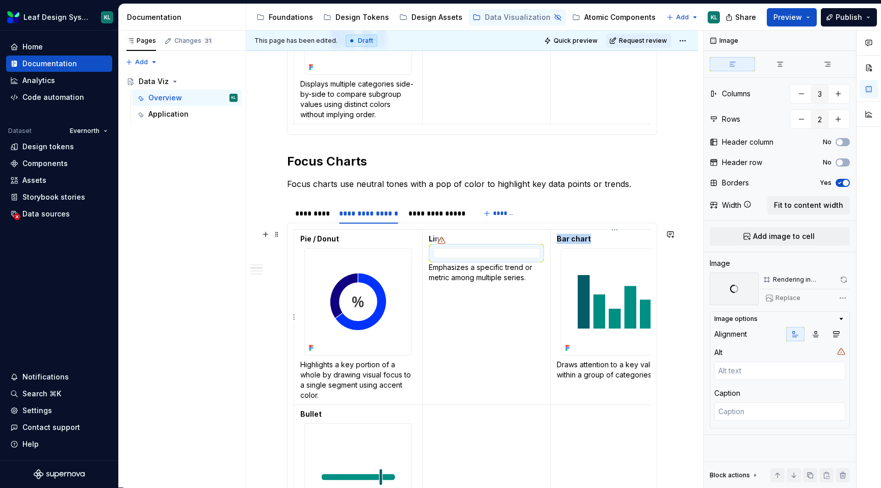
click at [596, 296] on img at bounding box center [614, 302] width 107 height 107
click at [791, 293] on button "Replace" at bounding box center [784, 298] width 42 height 14
type textarea "*"
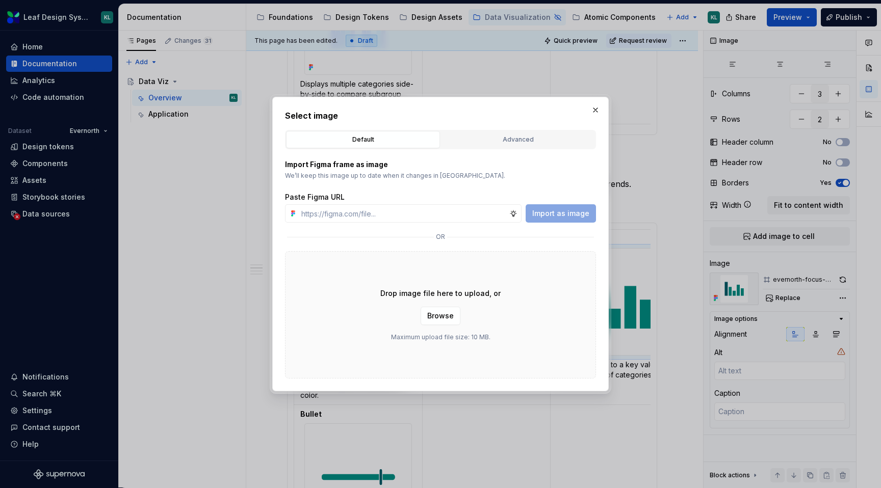
type input "[URL][DOMAIN_NAME]"
type textarea "*"
type input "[URL][DOMAIN_NAME]"
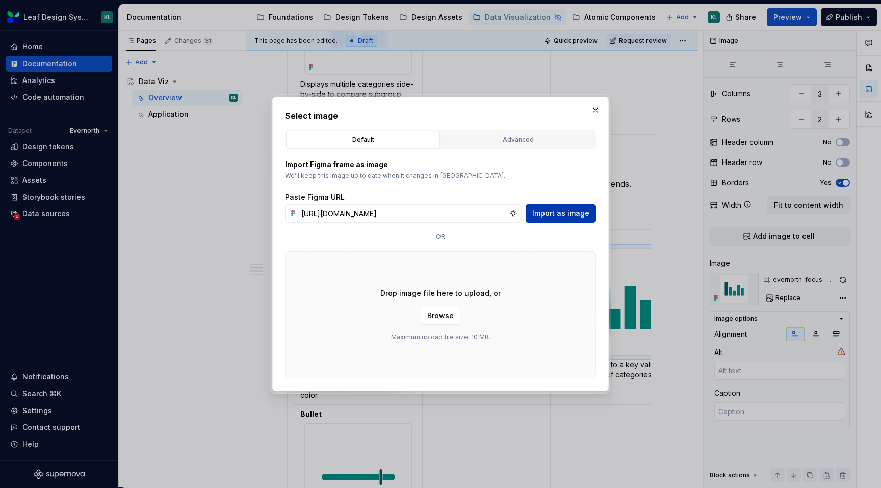
click at [573, 219] on button "Import as image" at bounding box center [561, 213] width 70 height 18
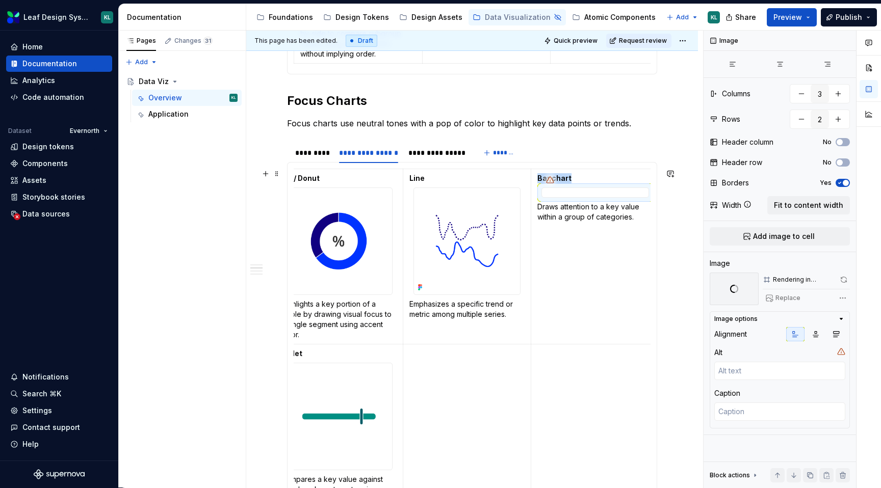
scroll to position [661, 0]
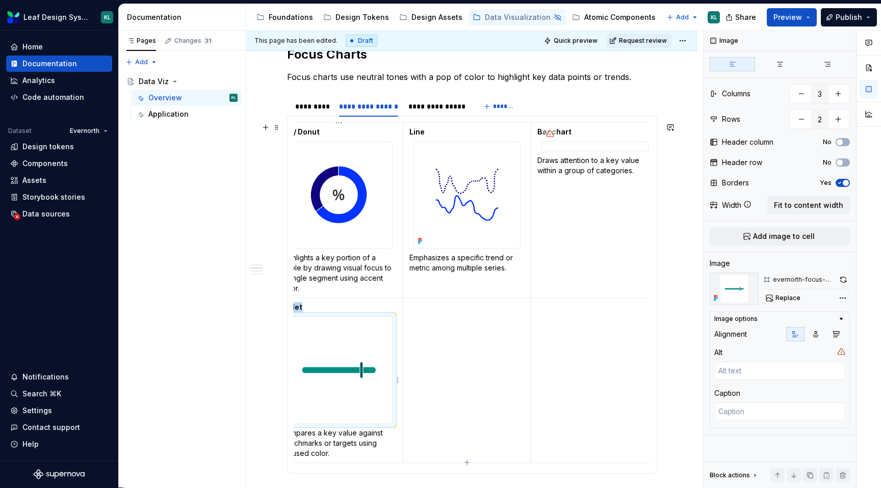
click at [362, 371] on img at bounding box center [339, 370] width 107 height 107
click at [782, 292] on button "Replace" at bounding box center [784, 298] width 42 height 14
type textarea "*"
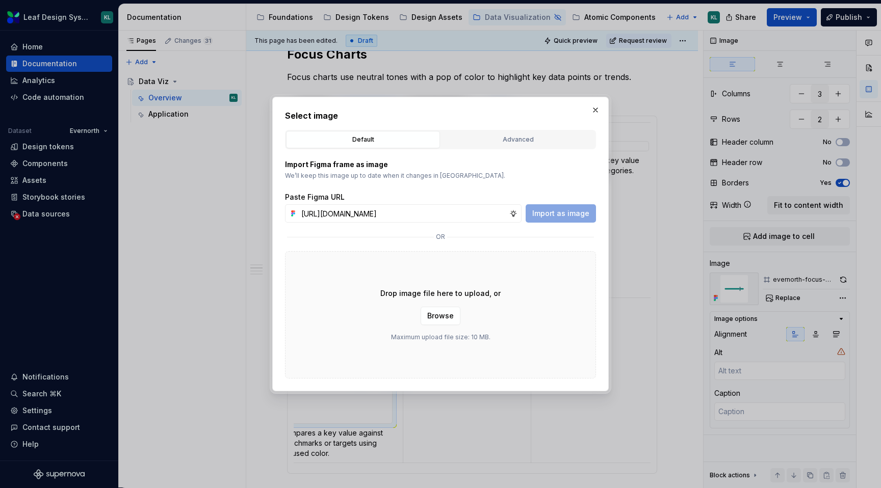
scroll to position [0, 296]
type input "[URL][DOMAIN_NAME]"
click at [570, 210] on span "Import as image" at bounding box center [560, 214] width 57 height 10
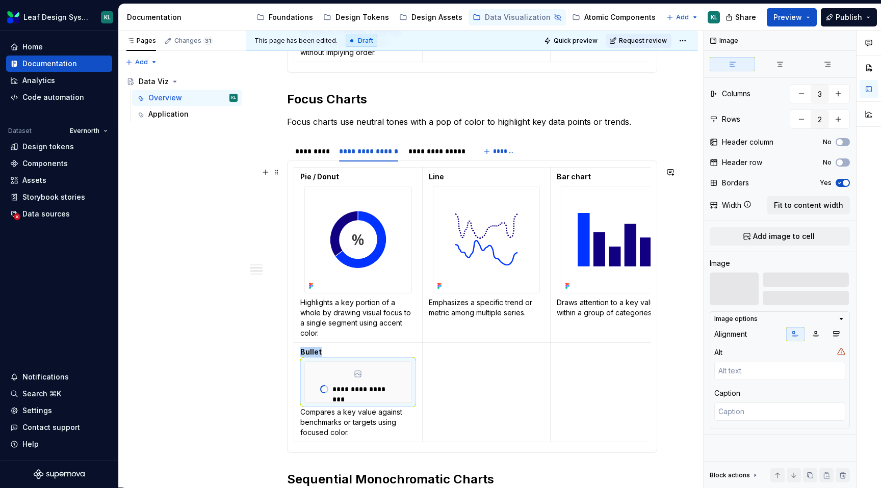
scroll to position [605, 0]
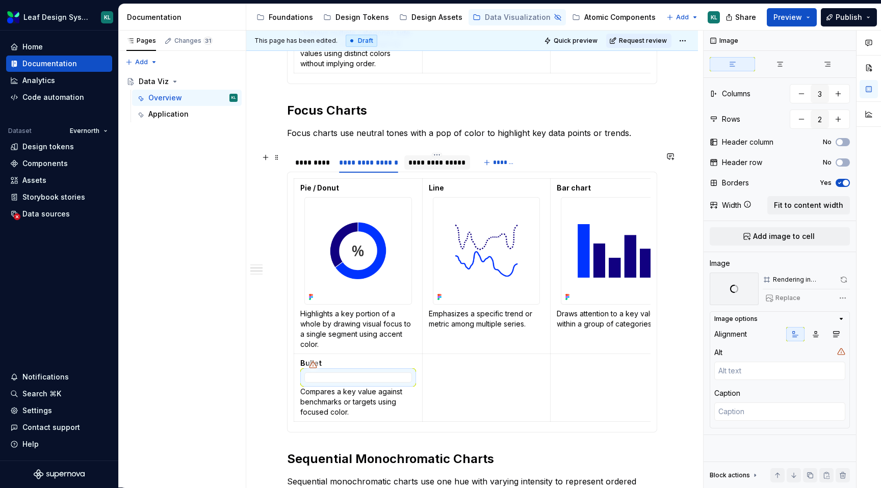
click at [448, 165] on div "**********" at bounding box center [437, 163] width 58 height 10
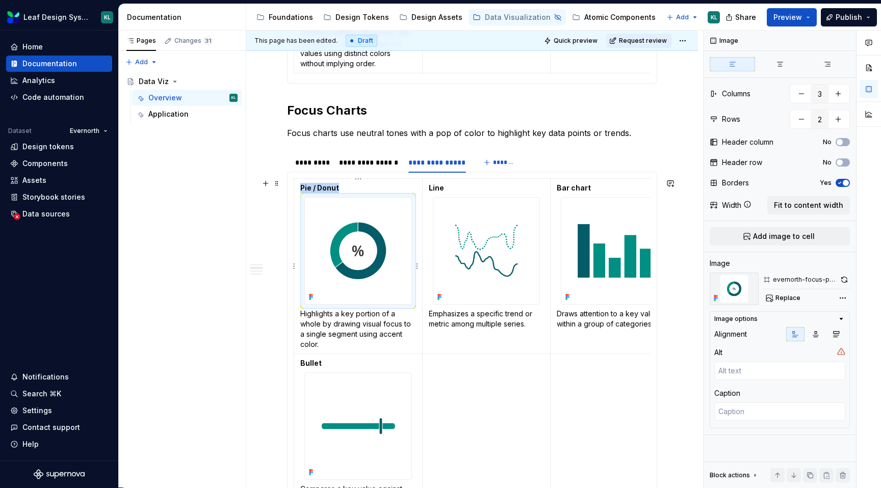
click at [346, 246] on img at bounding box center [358, 251] width 107 height 107
click at [794, 299] on span "Replace" at bounding box center [788, 298] width 25 height 8
type textarea "*"
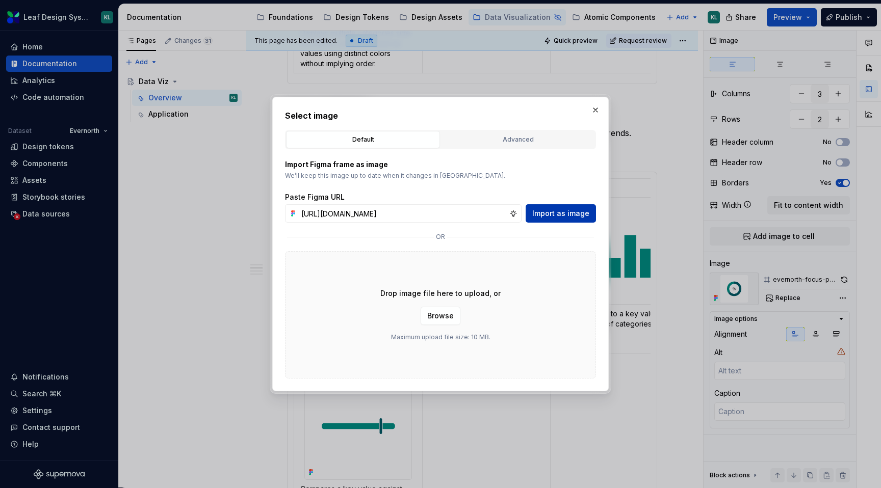
scroll to position [0, 296]
type input "[URL][DOMAIN_NAME]"
click at [562, 208] on button "Import as image" at bounding box center [561, 213] width 70 height 18
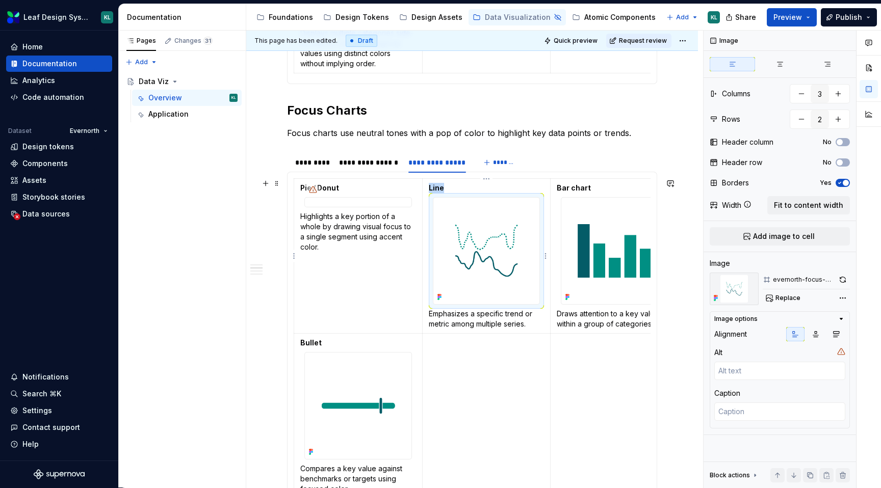
click at [475, 250] on img at bounding box center [486, 251] width 107 height 107
click at [784, 295] on span "Replace" at bounding box center [788, 298] width 25 height 8
type textarea "*"
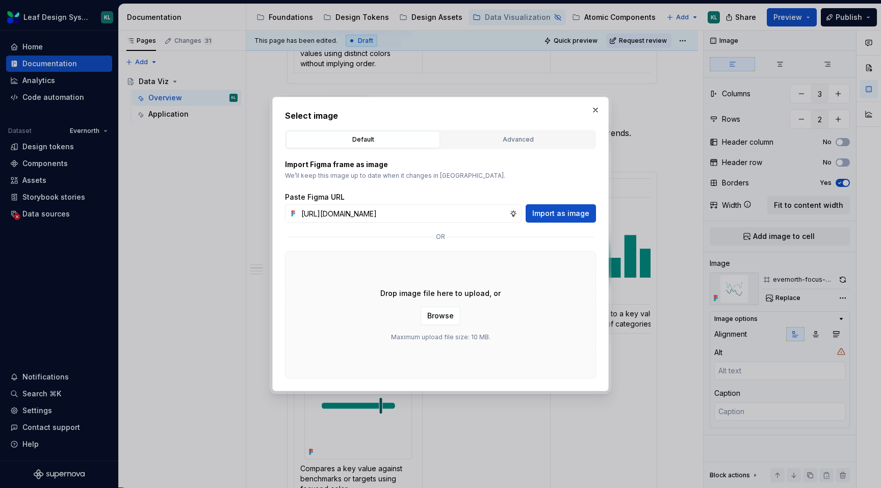
scroll to position [0, 296]
type input "[URL][DOMAIN_NAME]"
click at [558, 217] on span "Import as image" at bounding box center [560, 214] width 57 height 10
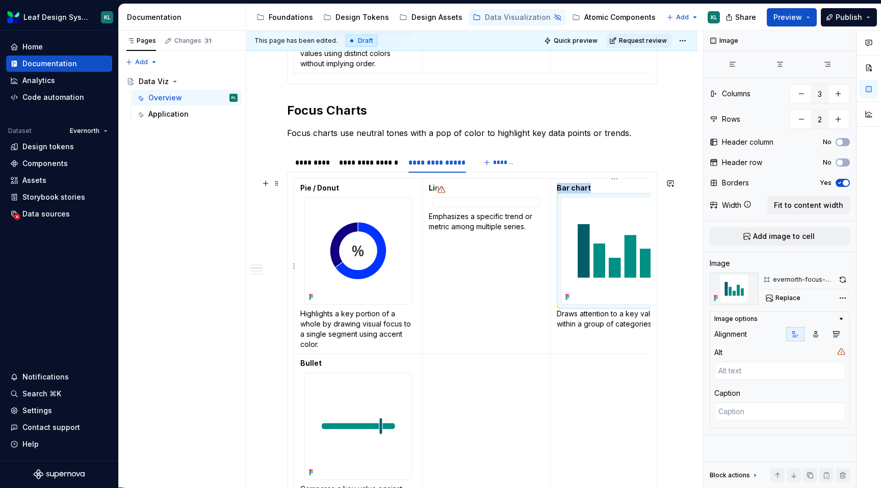
click at [593, 241] on img at bounding box center [614, 251] width 107 height 107
click at [778, 298] on span "Replace" at bounding box center [788, 298] width 25 height 8
type textarea "*"
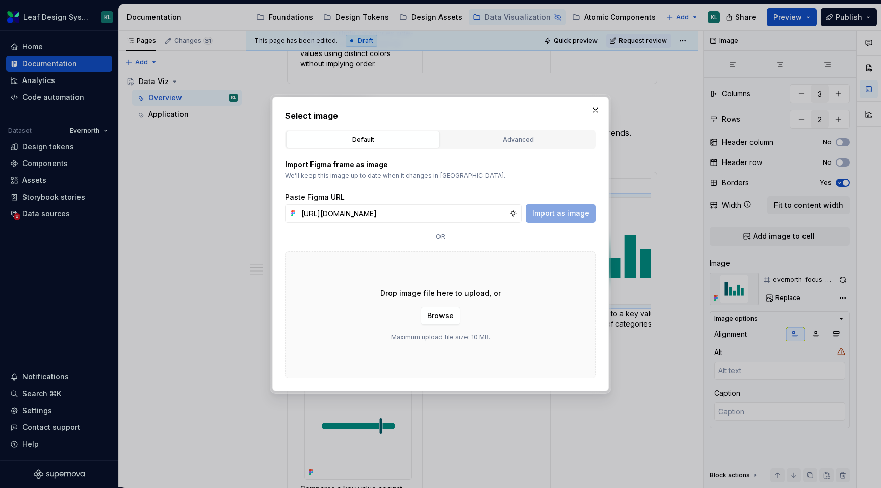
scroll to position [0, 295]
type input "[URL][DOMAIN_NAME]"
click at [556, 213] on span "Import as image" at bounding box center [560, 214] width 57 height 10
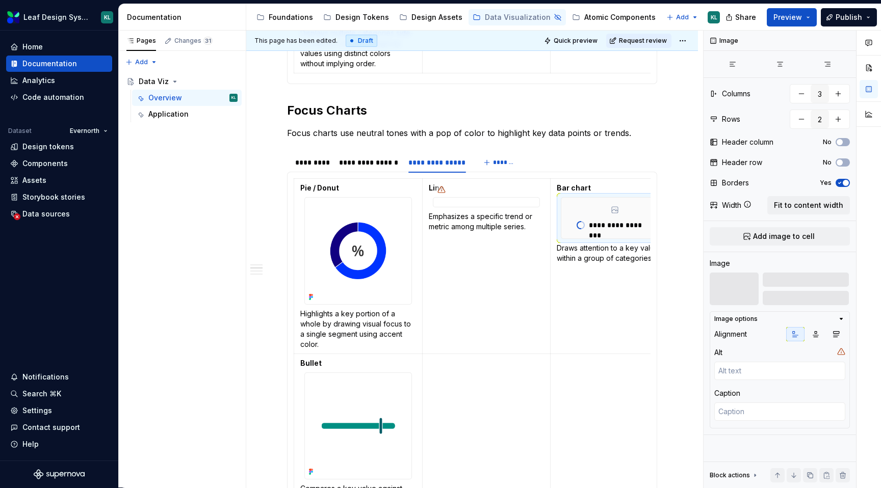
scroll to position [0, 19]
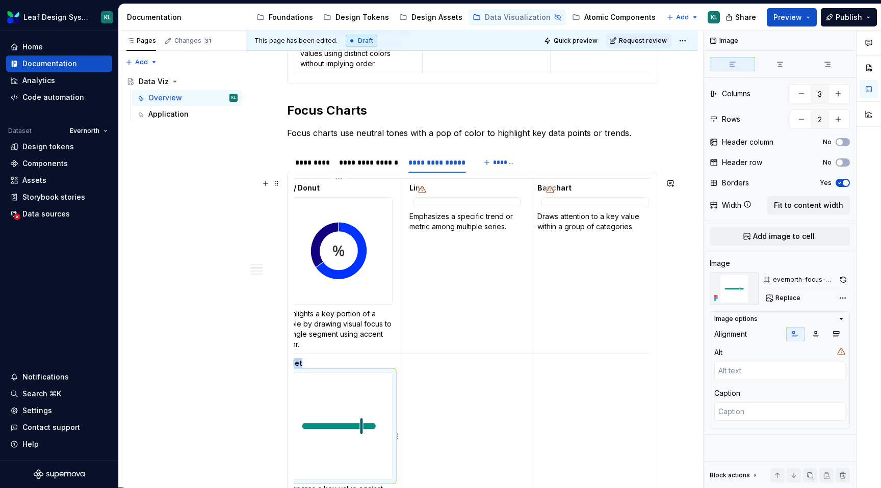
click at [331, 409] on img at bounding box center [339, 426] width 107 height 107
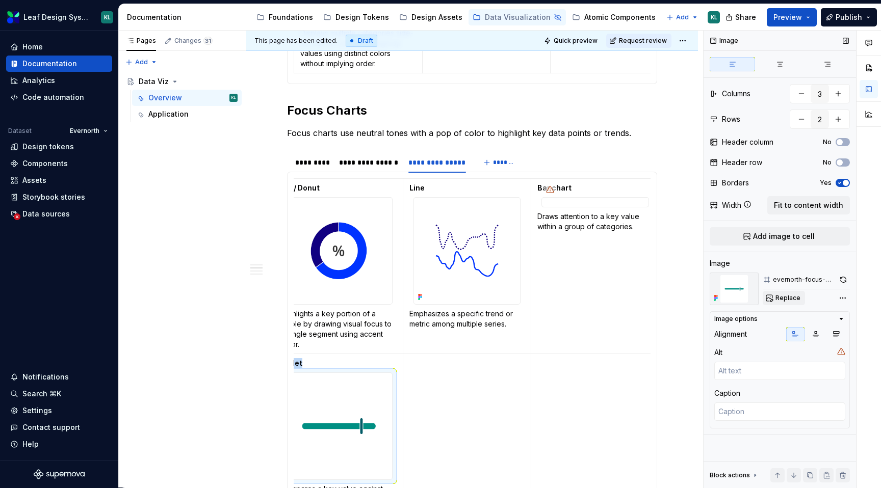
click at [777, 298] on span "Replace" at bounding box center [788, 298] width 25 height 8
type textarea "*"
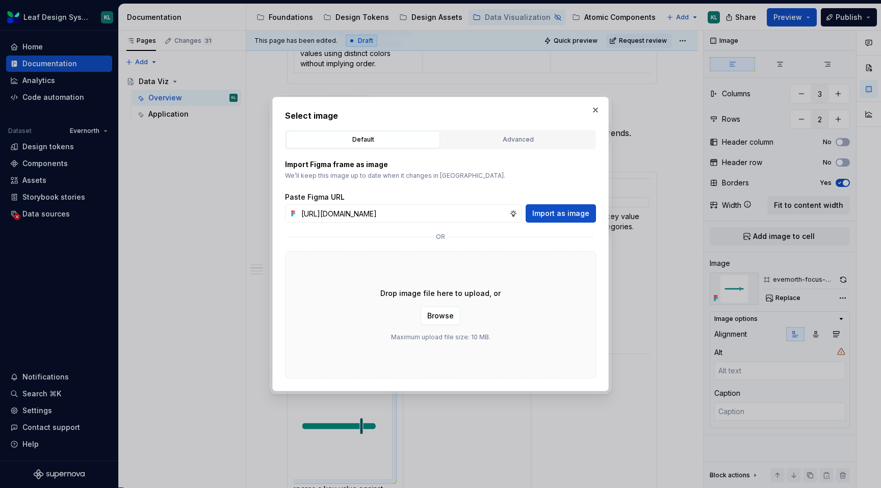
scroll to position [0, 294]
type input "[URL][DOMAIN_NAME]"
click at [562, 214] on span "Import as image" at bounding box center [560, 214] width 57 height 10
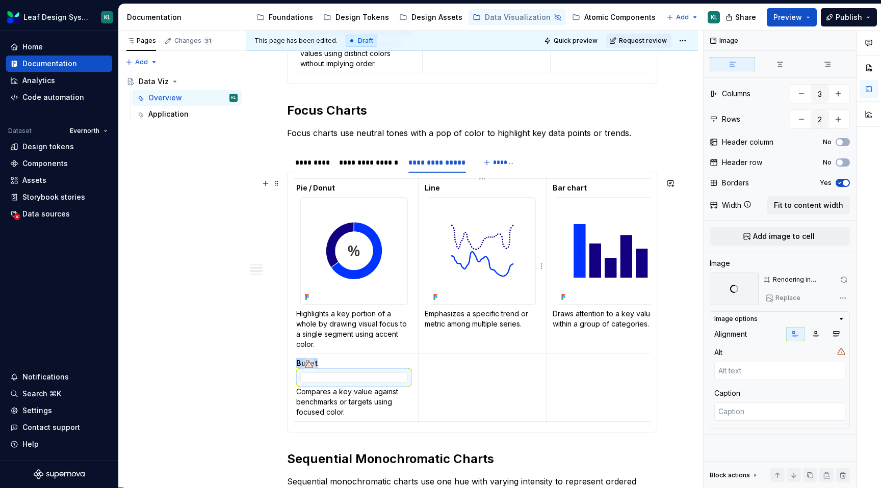
scroll to position [0, 0]
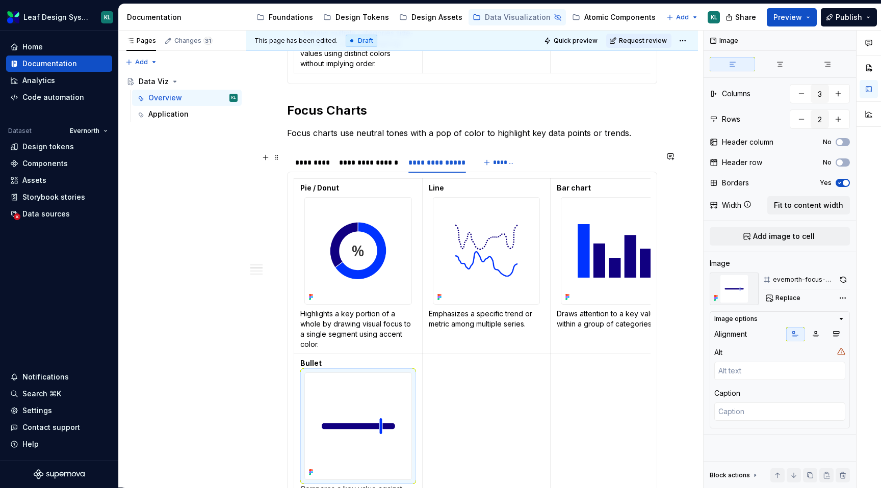
click at [315, 172] on div "**********" at bounding box center [380, 164] width 187 height 25
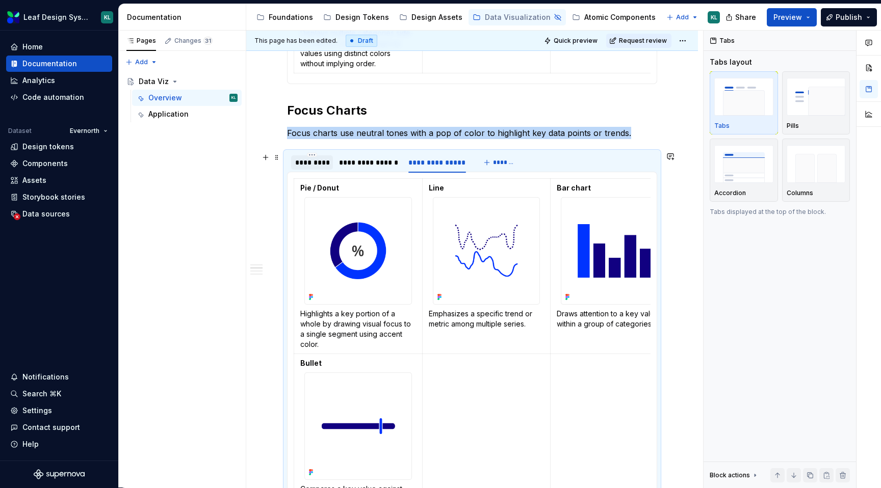
click at [315, 165] on div "*********" at bounding box center [312, 163] width 34 height 10
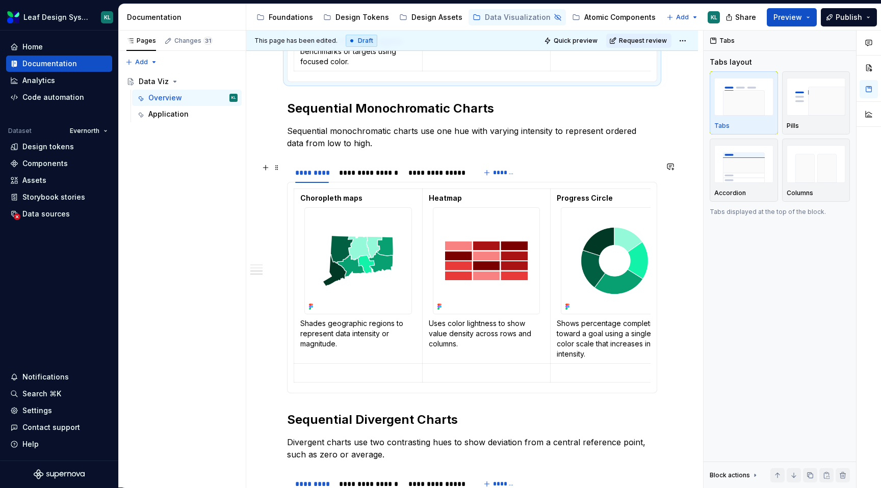
scroll to position [1089, 0]
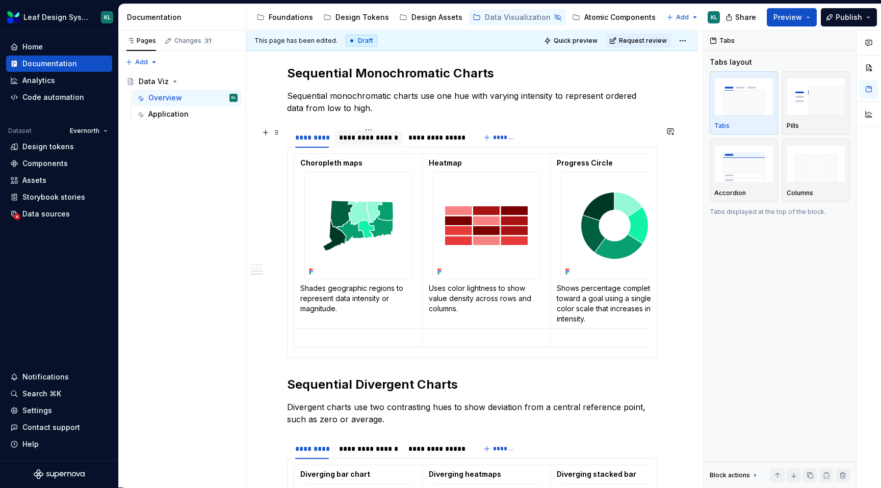
click at [364, 144] on div "**********" at bounding box center [368, 138] width 67 height 14
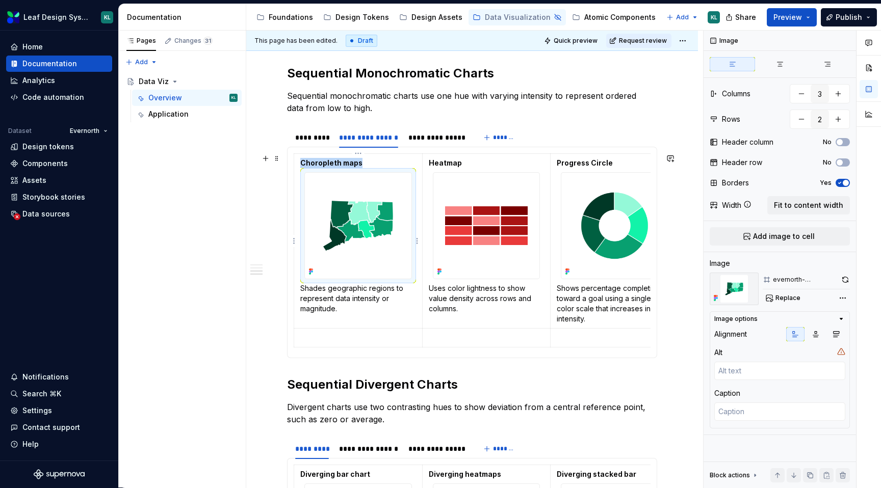
click at [359, 199] on img at bounding box center [358, 226] width 107 height 107
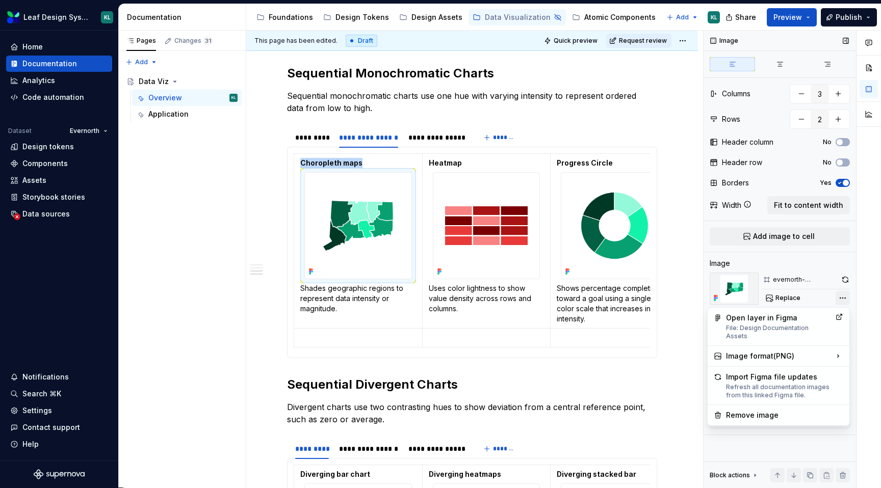
click at [845, 300] on div "Comments Open comments No comments yet Select ‘Comment’ from the block context …" at bounding box center [792, 260] width 177 height 458
click at [757, 410] on div "Remove image" at bounding box center [784, 415] width 117 height 10
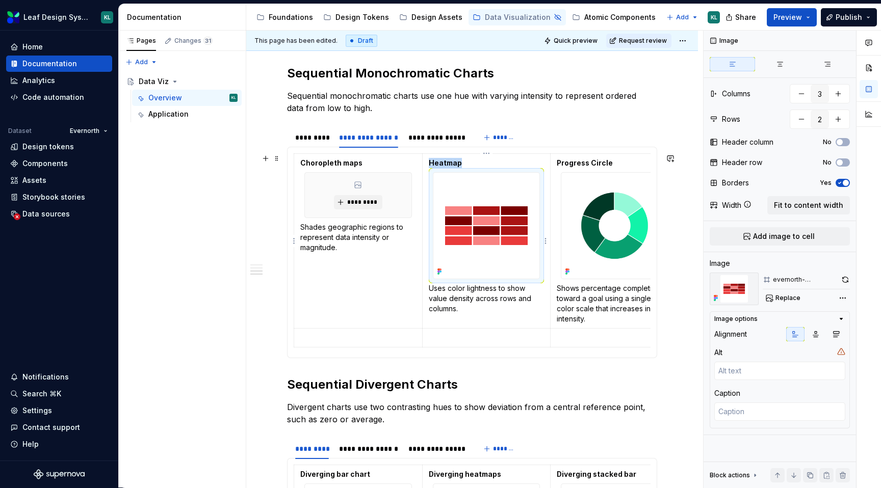
click at [487, 245] on img at bounding box center [486, 226] width 107 height 107
click at [841, 299] on div "Comments Open comments No comments yet Select ‘Comment’ from the block context …" at bounding box center [792, 260] width 177 height 458
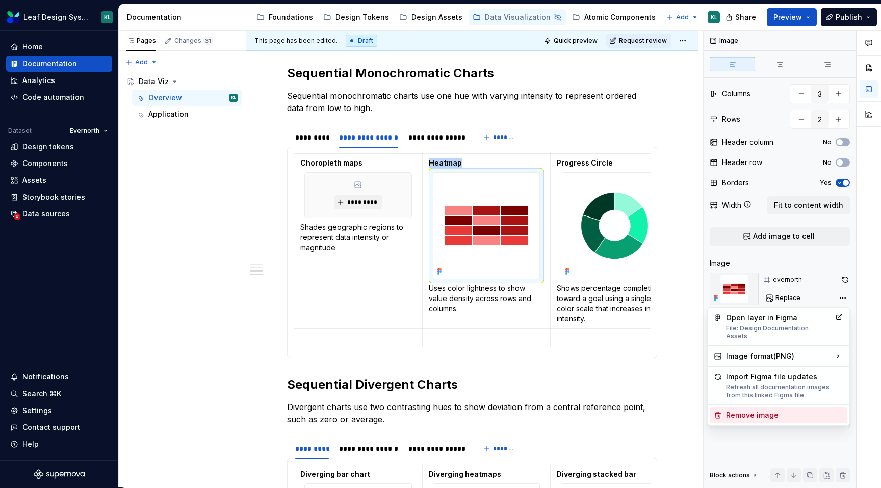
click at [763, 410] on div "Remove image" at bounding box center [784, 415] width 117 height 10
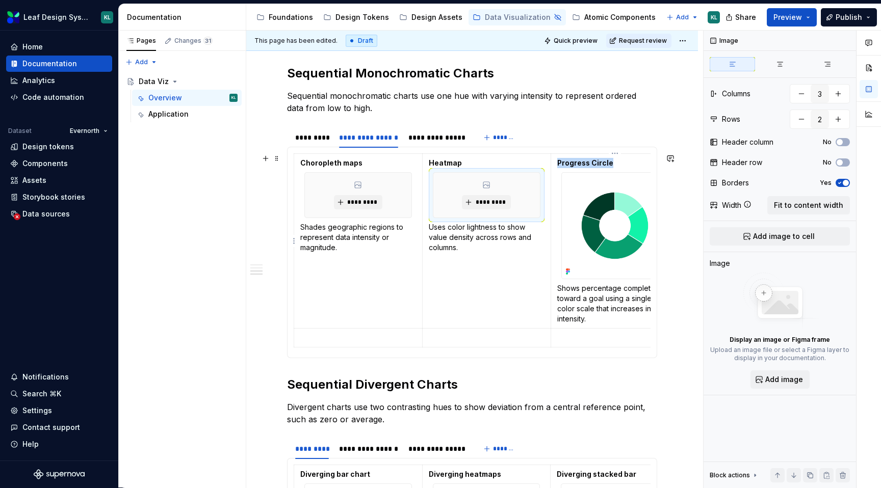
click at [583, 223] on img at bounding box center [615, 226] width 107 height 107
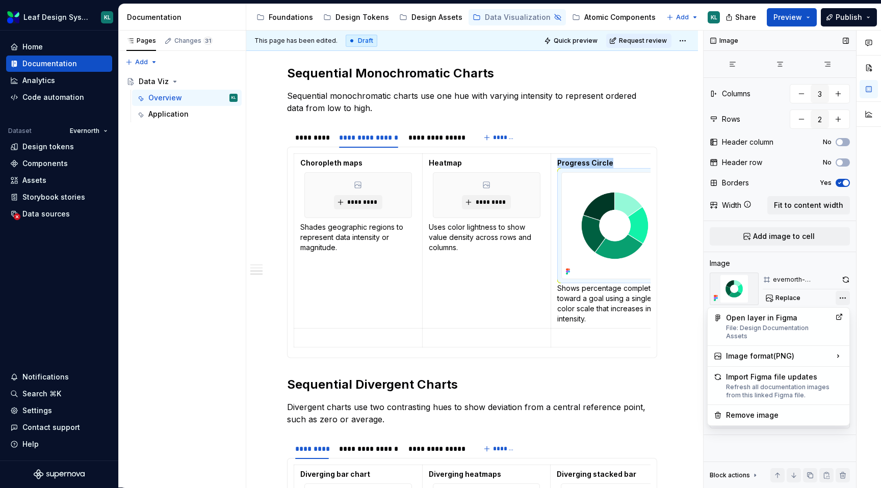
click at [842, 294] on div "Comments Open comments No comments yet Select ‘Comment’ from the block context …" at bounding box center [792, 260] width 177 height 458
click at [751, 407] on div "Remove image" at bounding box center [779, 415] width 138 height 16
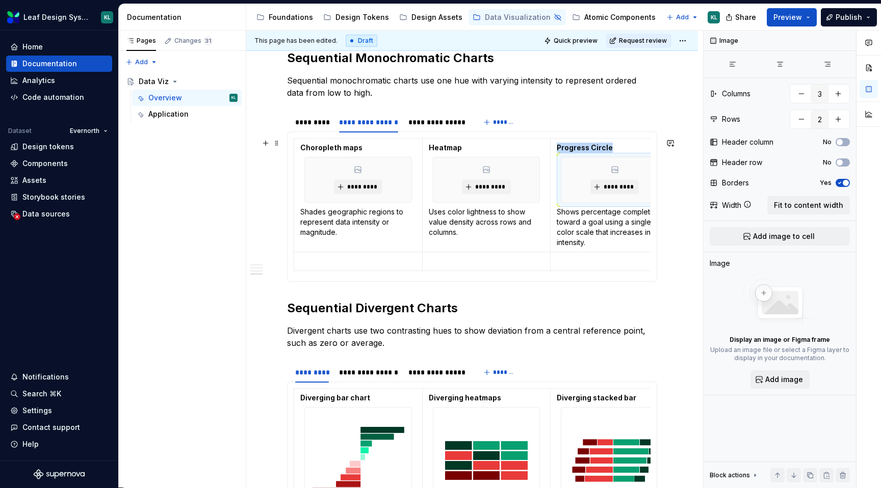
scroll to position [1066, 0]
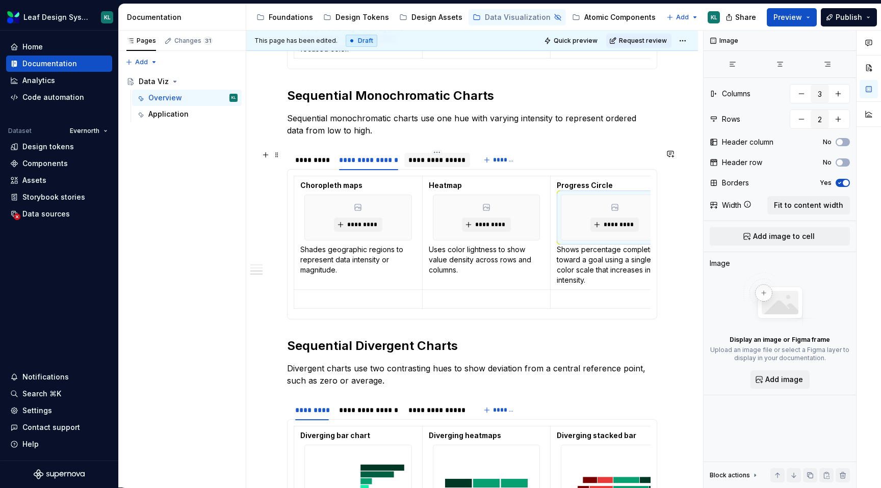
click at [416, 155] on div "**********" at bounding box center [437, 160] width 58 height 10
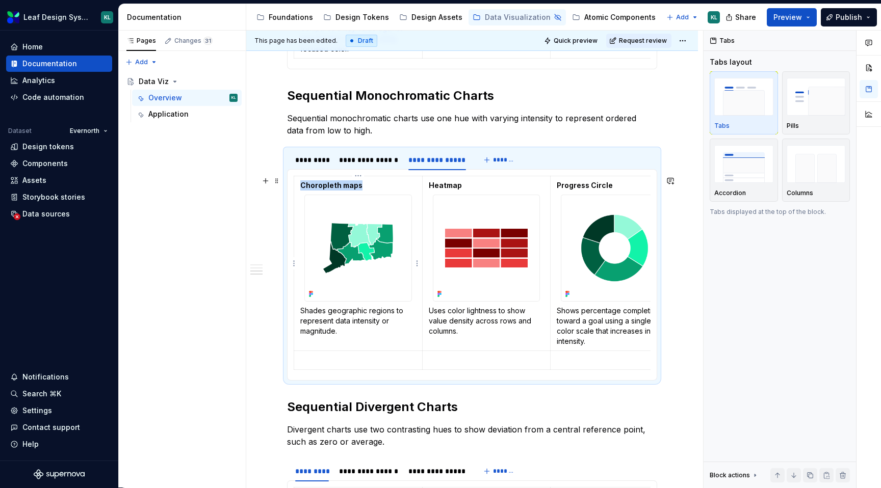
click at [380, 256] on img at bounding box center [358, 248] width 107 height 107
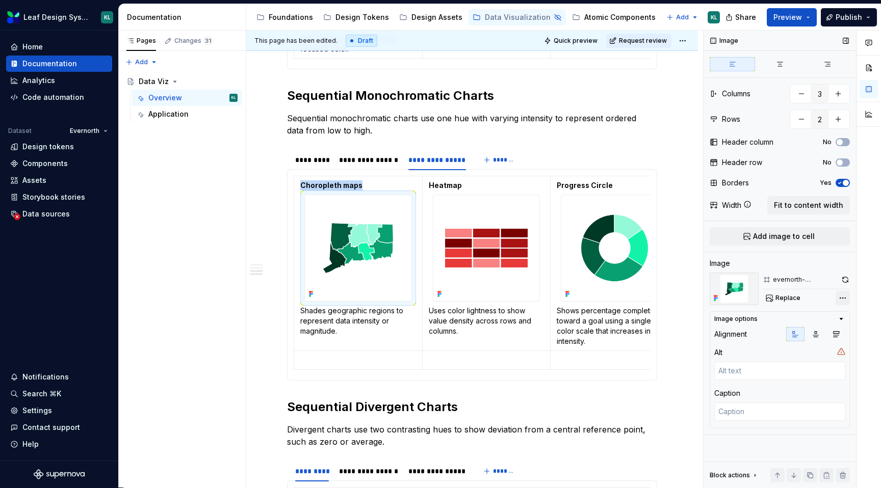
click at [837, 301] on div "Comments Open comments No comments yet Select ‘Comment’ from the block context …" at bounding box center [792, 260] width 177 height 458
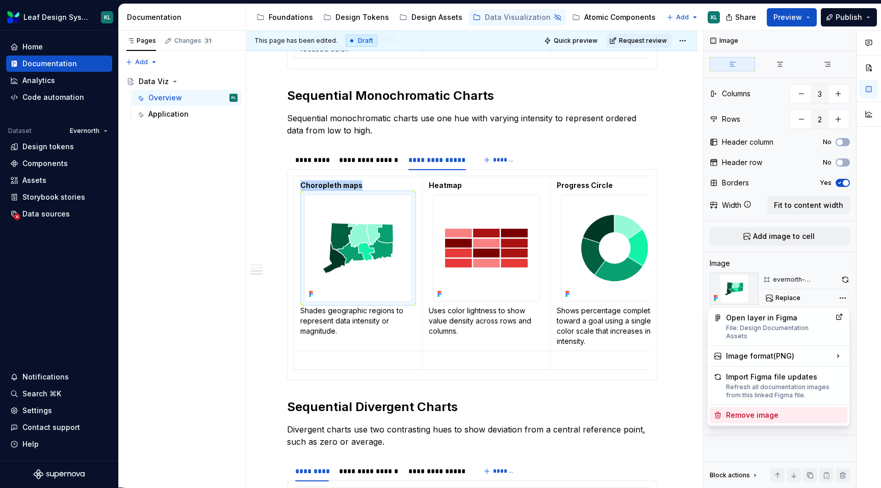
click at [756, 407] on div "Remove image" at bounding box center [779, 415] width 138 height 16
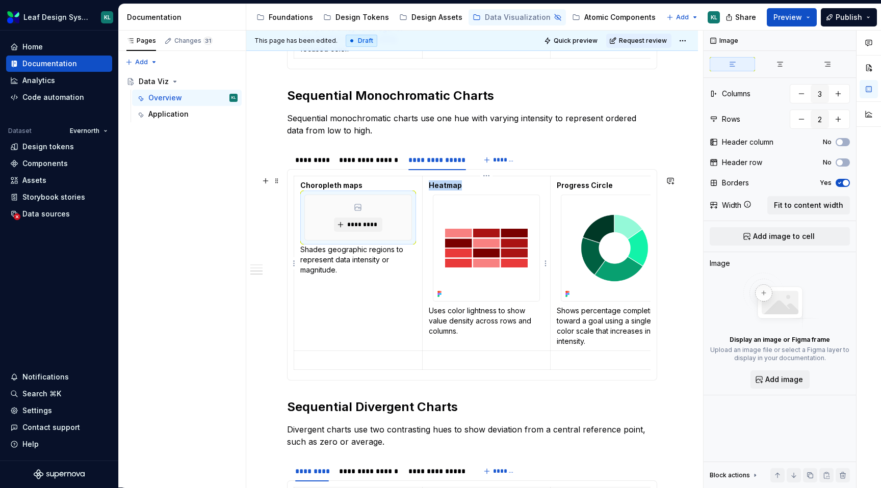
click at [523, 260] on img at bounding box center [486, 248] width 107 height 107
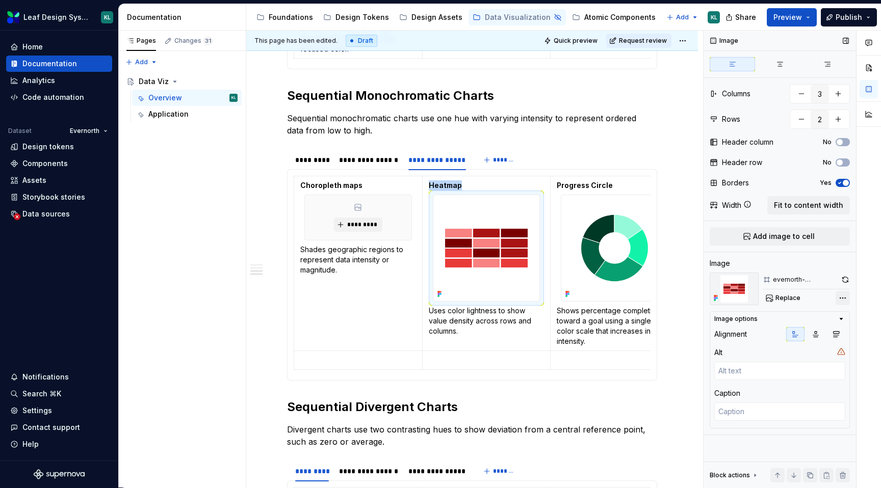
click at [843, 295] on div "Comments Open comments No comments yet Select ‘Comment’ from the block context …" at bounding box center [792, 260] width 177 height 458
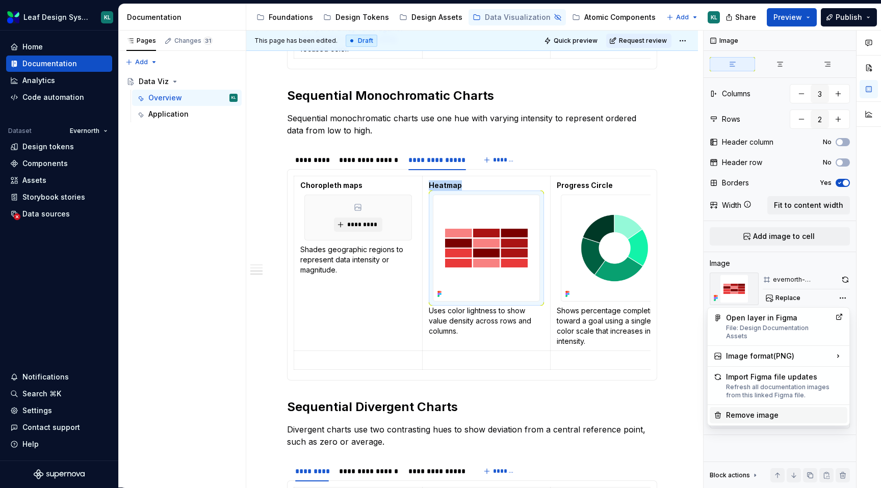
click at [760, 407] on div "Remove image" at bounding box center [779, 415] width 138 height 16
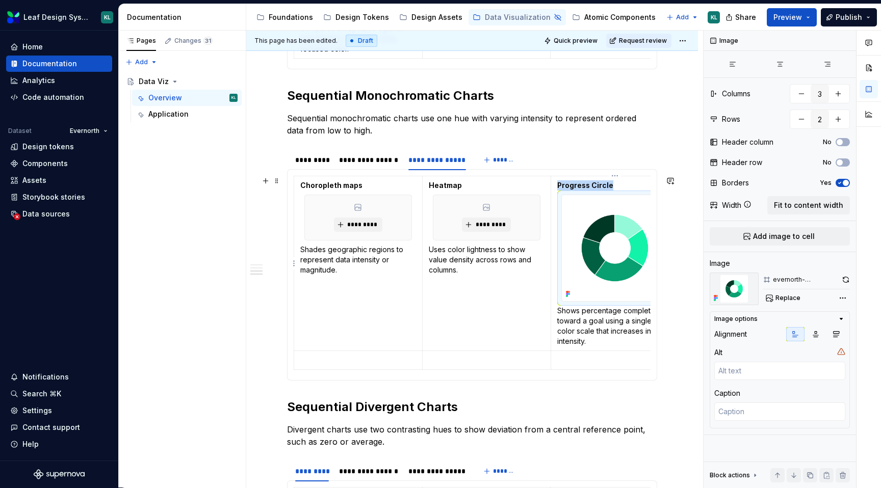
click at [626, 262] on img at bounding box center [615, 248] width 107 height 107
click at [844, 295] on div "Comments Open comments No comments yet Select ‘Comment’ from the block context …" at bounding box center [792, 260] width 177 height 458
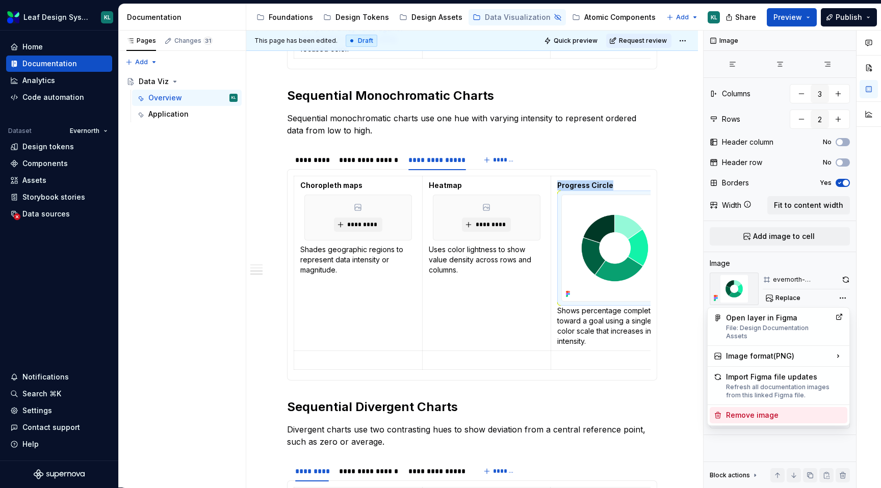
click at [742, 407] on div "Remove image" at bounding box center [779, 415] width 138 height 16
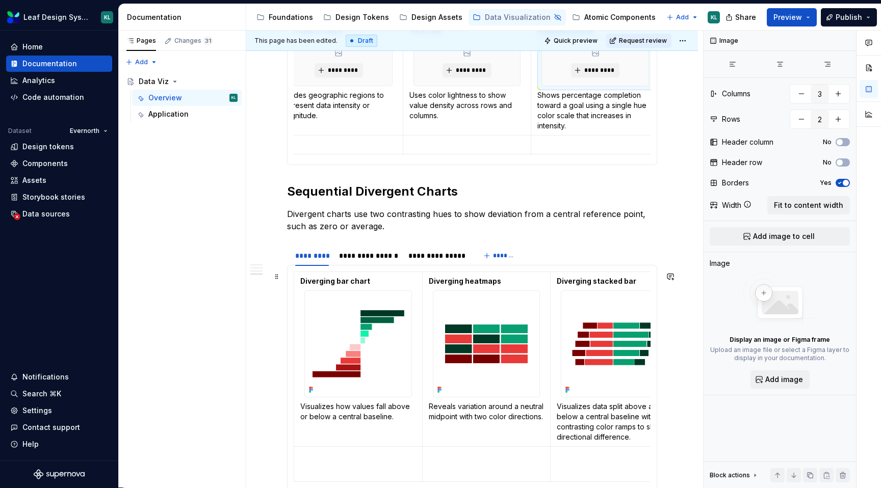
scroll to position [1241, 0]
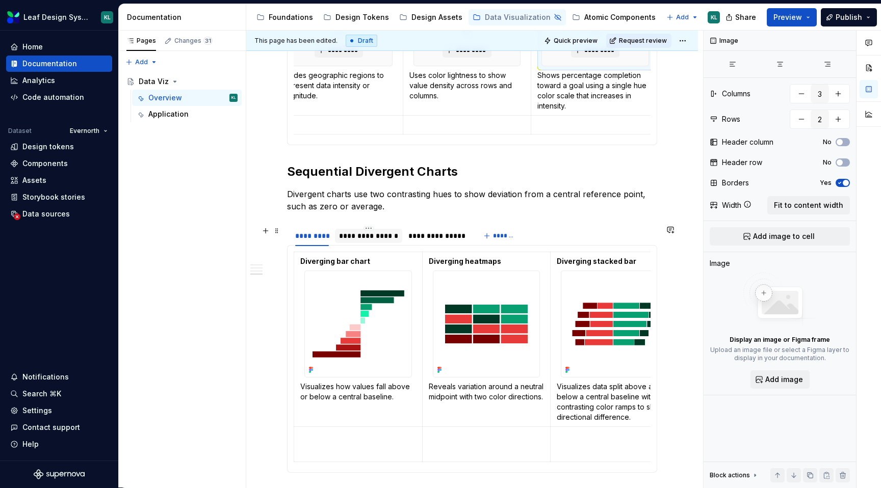
click at [391, 239] on div "**********" at bounding box center [368, 236] width 59 height 10
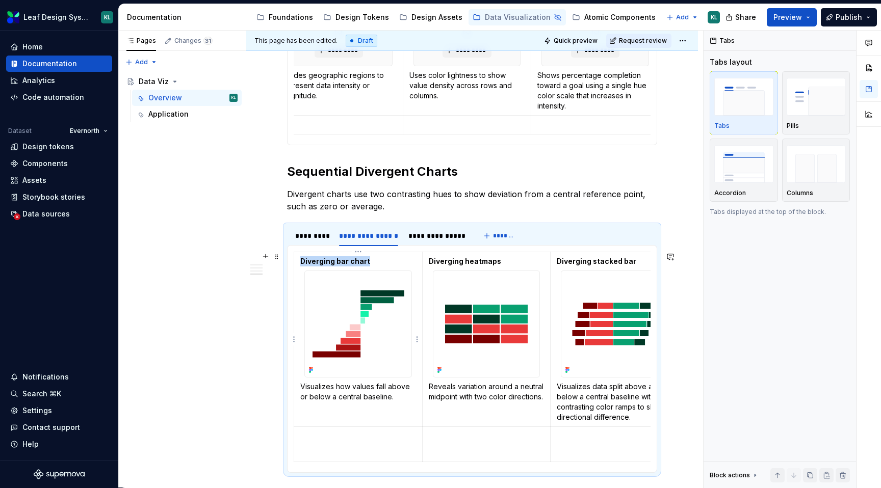
click at [385, 319] on img at bounding box center [358, 324] width 107 height 107
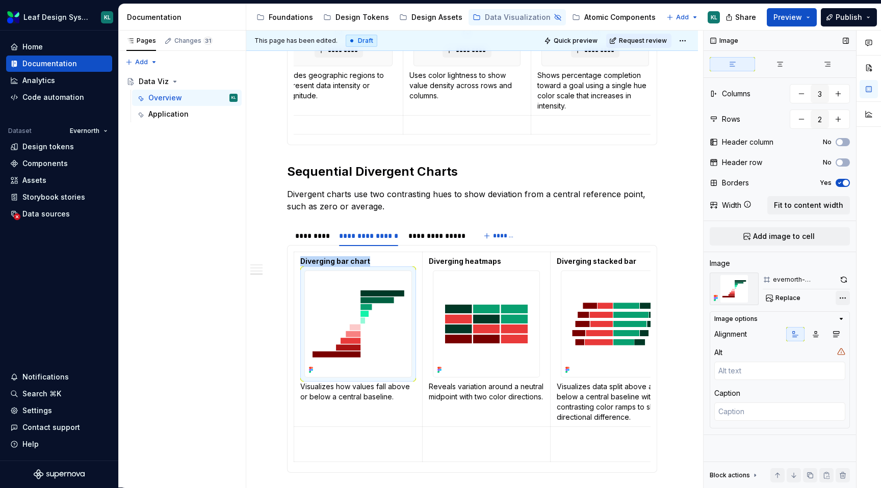
click at [839, 294] on div "Comments Open comments No comments yet Select ‘Comment’ from the block context …" at bounding box center [792, 260] width 177 height 458
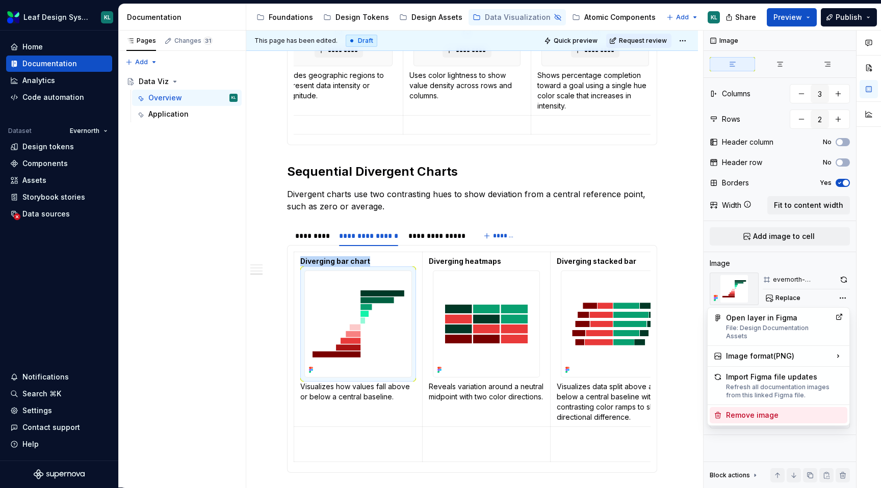
click at [771, 407] on div "Remove image" at bounding box center [779, 415] width 138 height 16
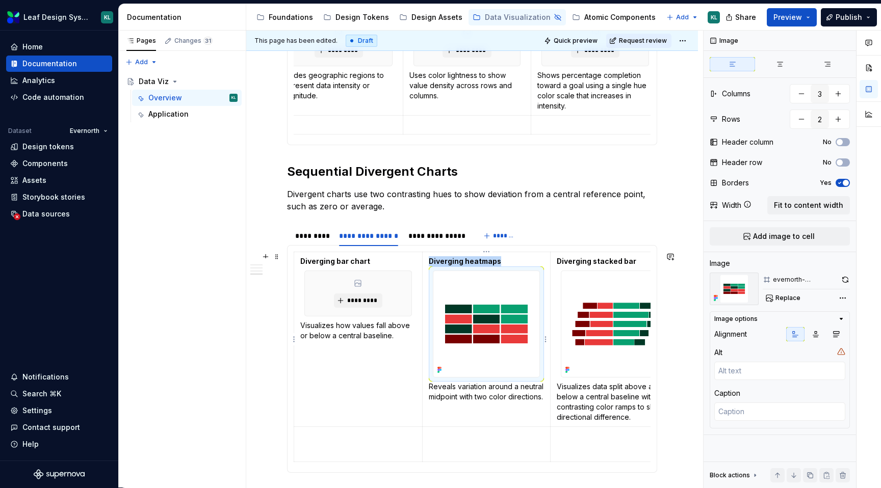
click at [516, 348] on img at bounding box center [486, 324] width 107 height 107
click at [840, 299] on div "Comments Open comments No comments yet Select ‘Comment’ from the block context …" at bounding box center [792, 260] width 177 height 458
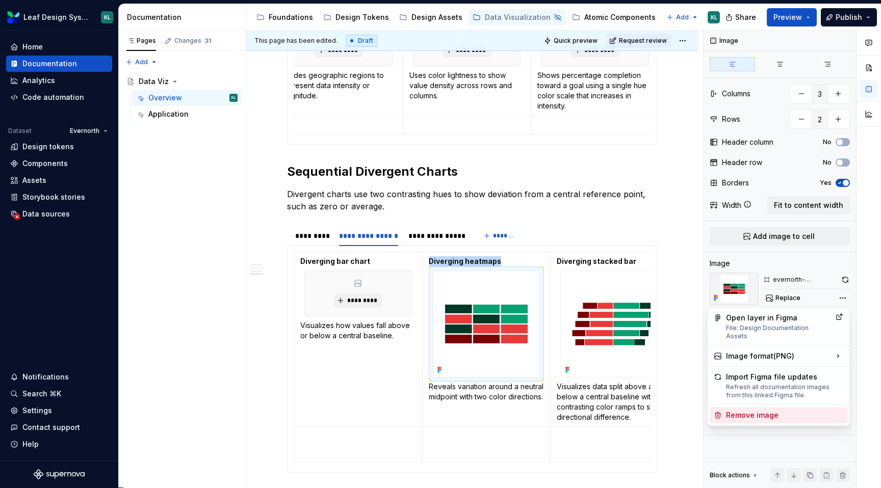
click at [748, 410] on div "Remove image" at bounding box center [784, 415] width 117 height 10
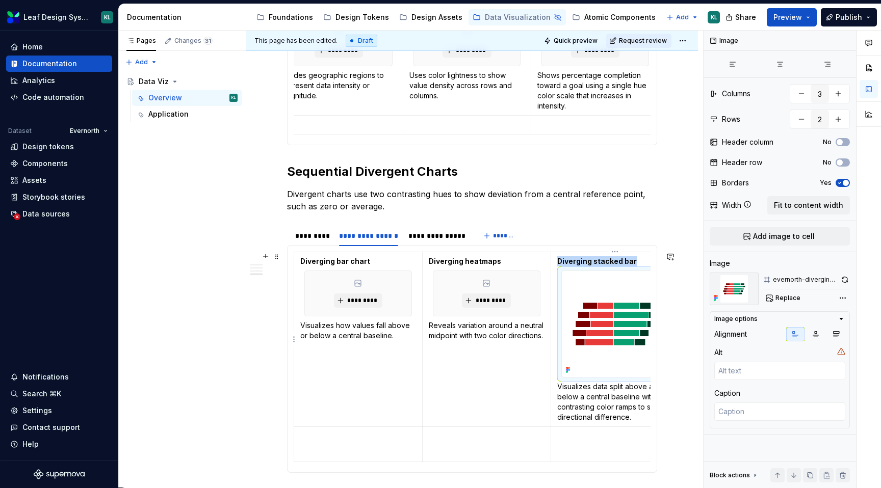
click at [600, 330] on img at bounding box center [615, 324] width 107 height 107
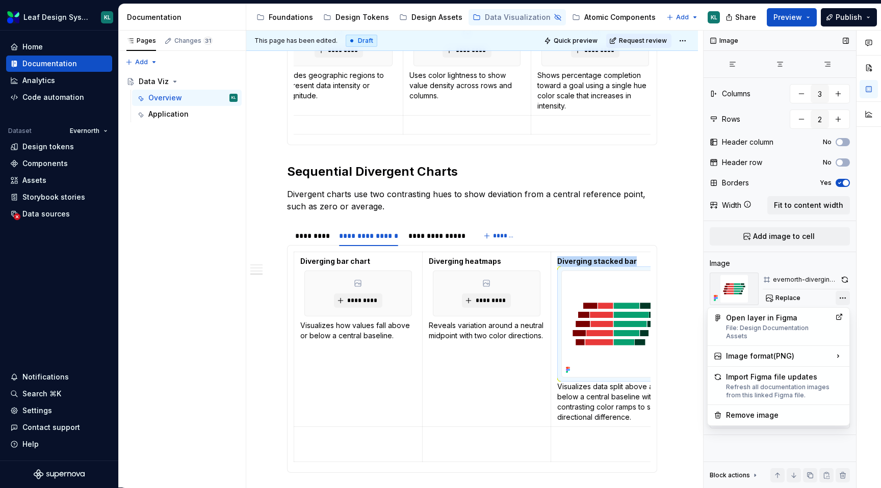
click at [838, 298] on div "Comments Open comments No comments yet Select ‘Comment’ from the block context …" at bounding box center [792, 260] width 177 height 458
click at [729, 410] on div "Remove image" at bounding box center [784, 415] width 117 height 10
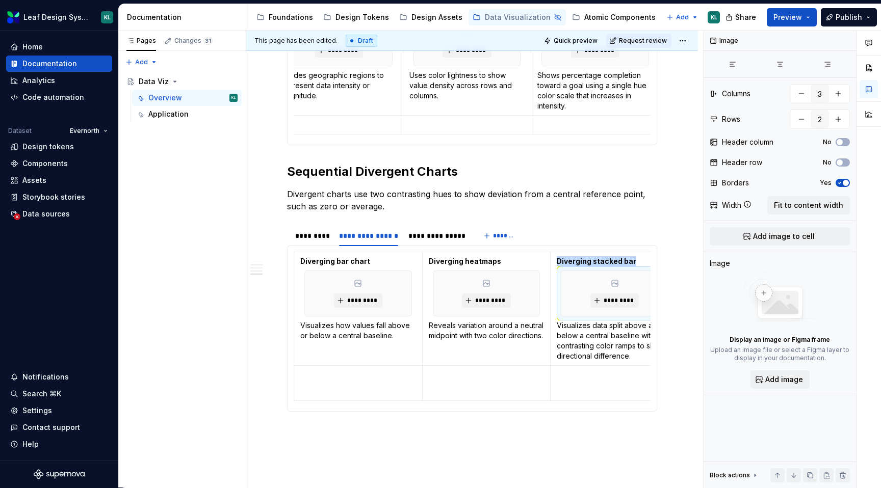
scroll to position [0, 19]
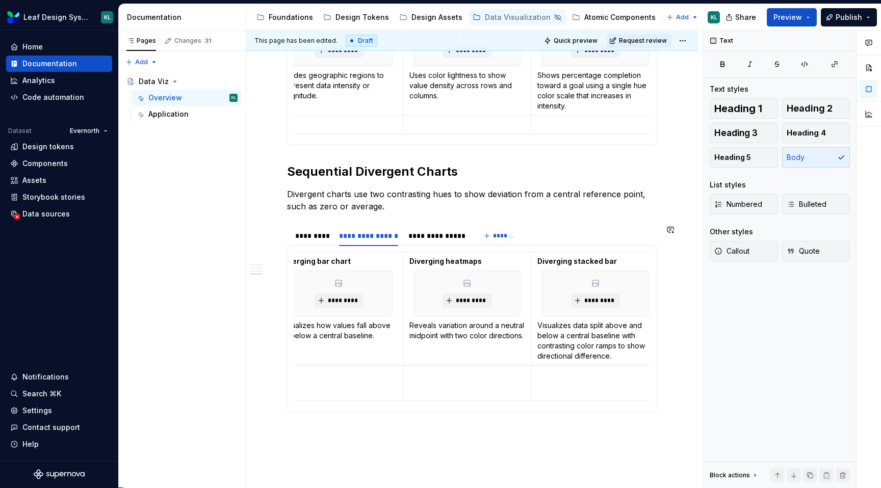
click at [418, 225] on section "**********" at bounding box center [472, 318] width 370 height 187
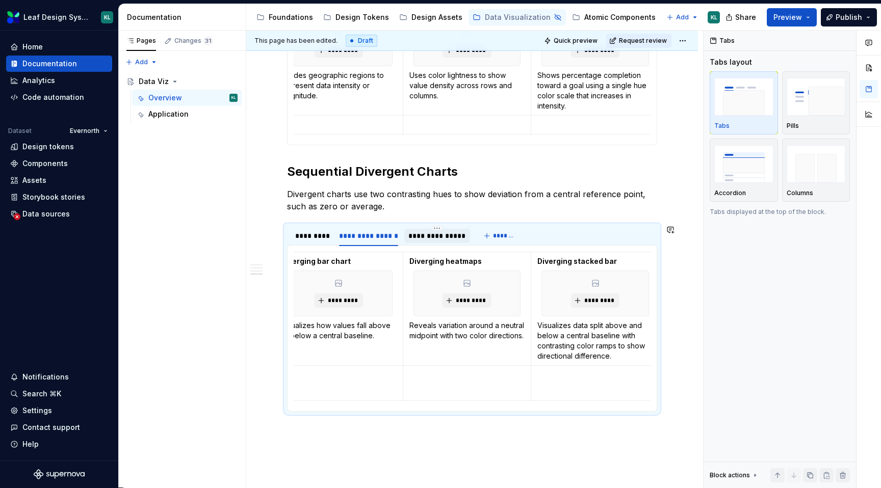
click at [424, 231] on div "**********" at bounding box center [437, 236] width 58 height 10
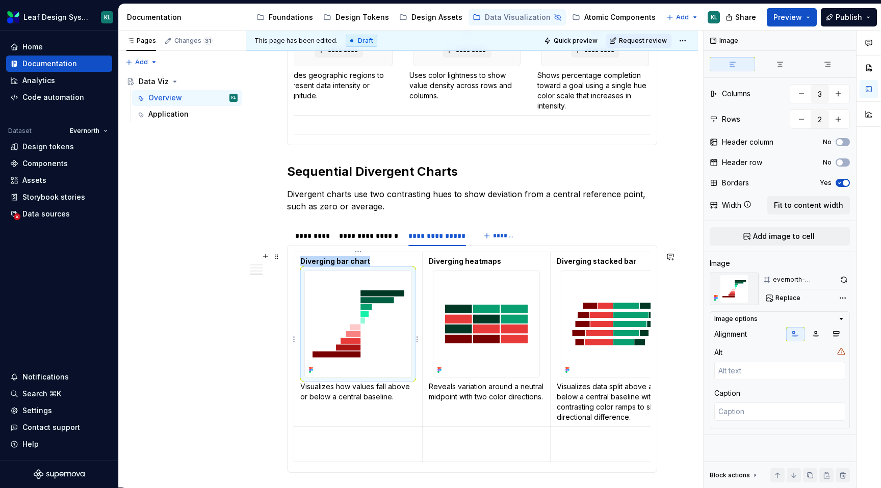
click at [352, 324] on img at bounding box center [358, 324] width 107 height 107
click at [840, 295] on div "Comments Open comments No comments yet Select ‘Comment’ from the block context …" at bounding box center [792, 260] width 177 height 458
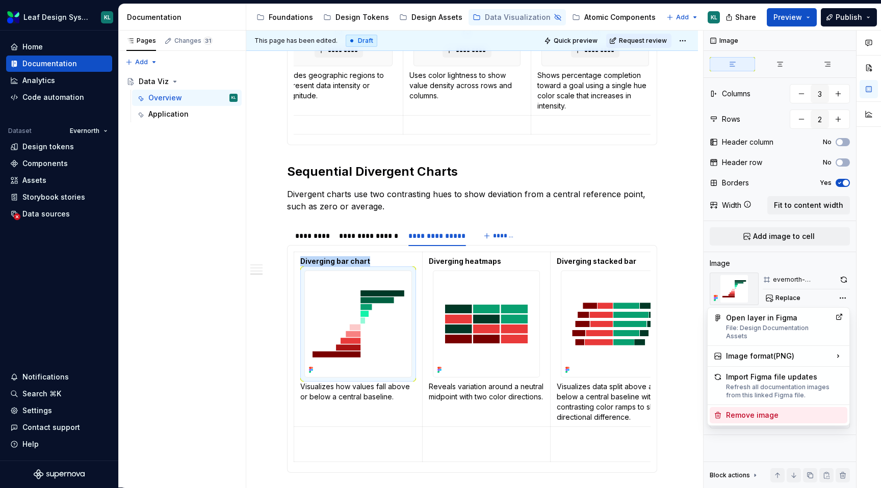
click at [749, 410] on div "Remove image" at bounding box center [784, 415] width 117 height 10
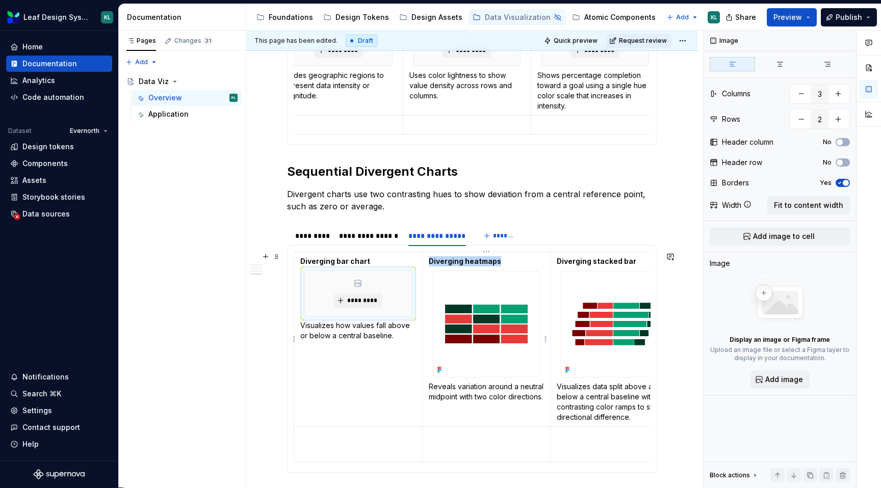
click at [491, 302] on img at bounding box center [486, 324] width 107 height 107
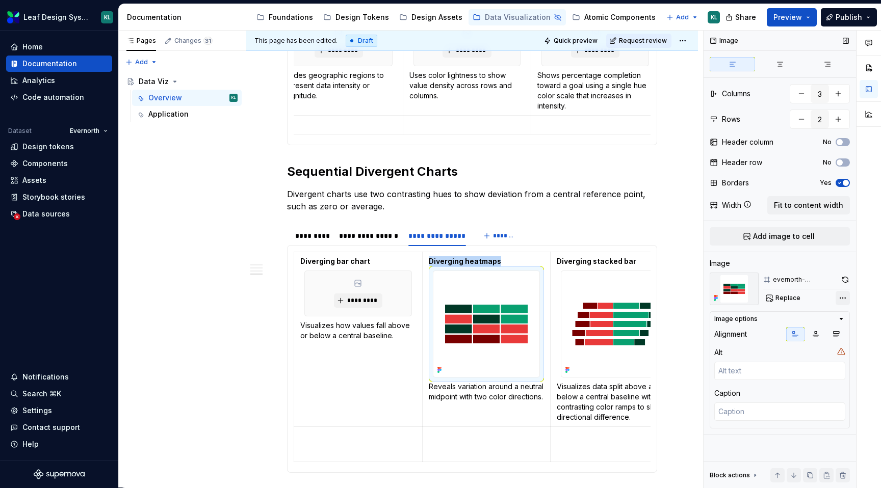
click at [840, 299] on div "Comments Open comments No comments yet Select ‘Comment’ from the block context …" at bounding box center [792, 260] width 177 height 458
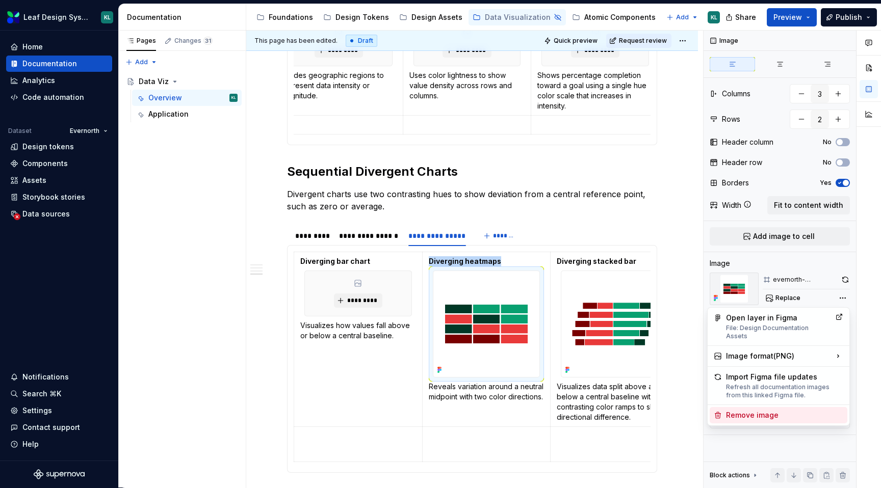
click at [766, 410] on div "Remove image" at bounding box center [784, 415] width 117 height 10
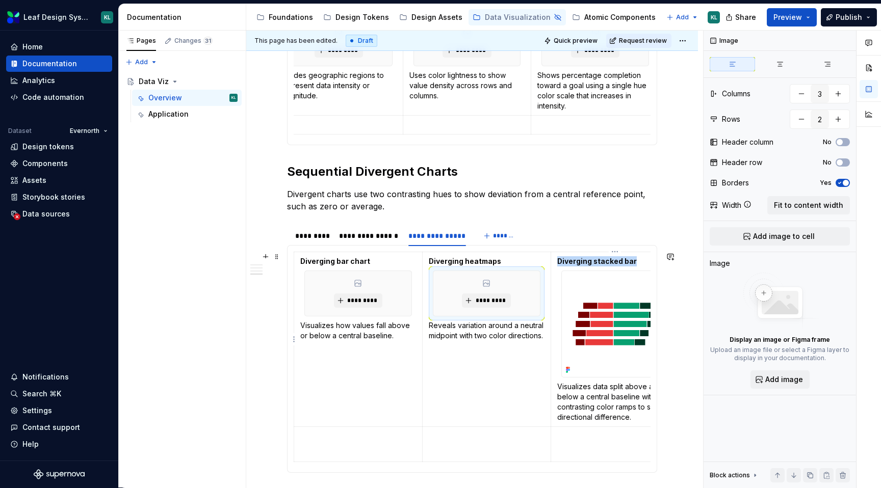
click at [616, 336] on img at bounding box center [615, 324] width 107 height 107
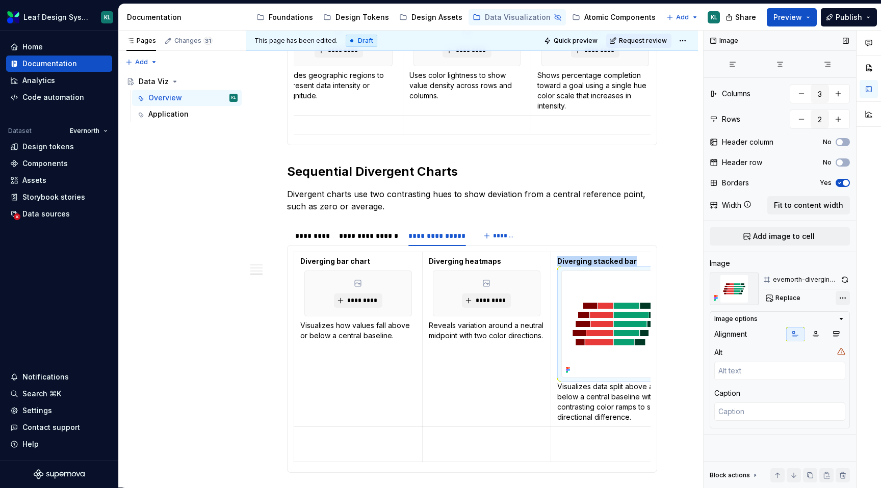
click at [847, 300] on div "Comments Open comments No comments yet Select ‘Comment’ from the block context …" at bounding box center [792, 260] width 177 height 458
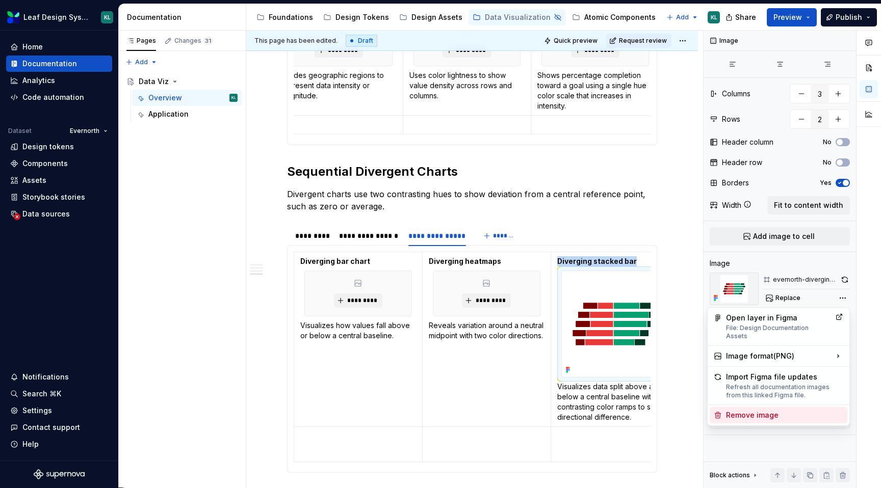
click at [761, 407] on div "Remove image" at bounding box center [779, 415] width 138 height 16
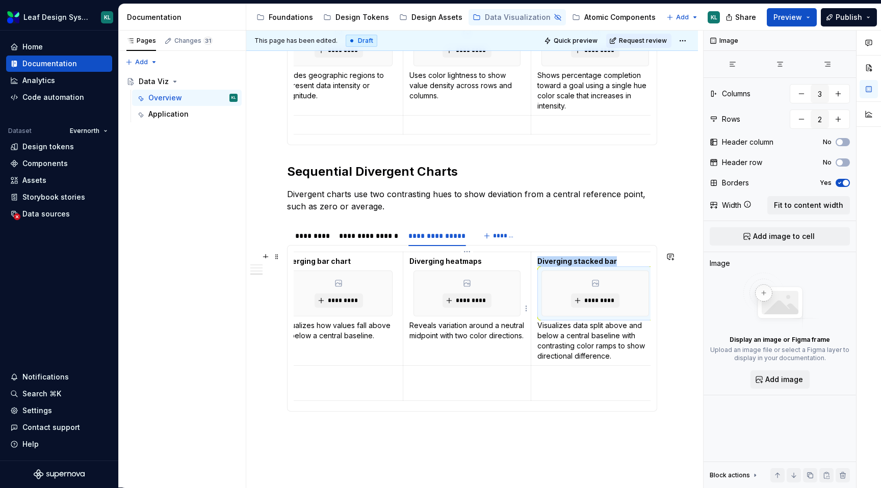
scroll to position [0, 0]
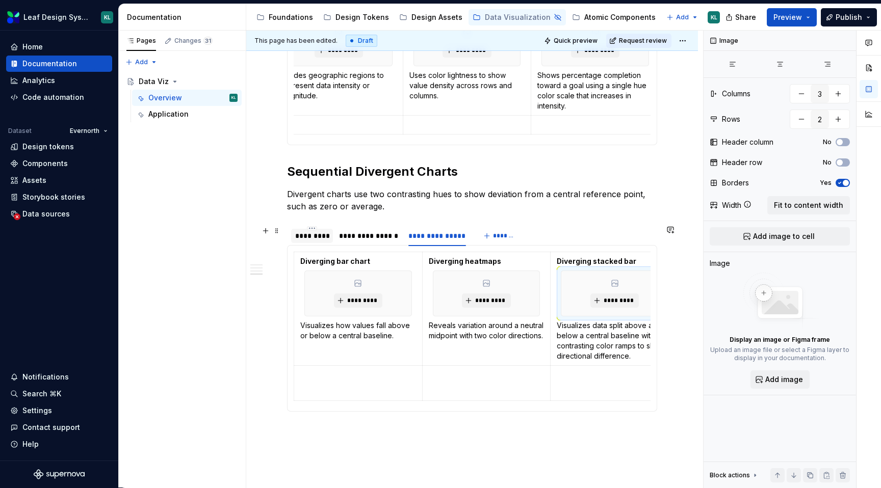
click at [312, 236] on div "*********" at bounding box center [312, 236] width 34 height 10
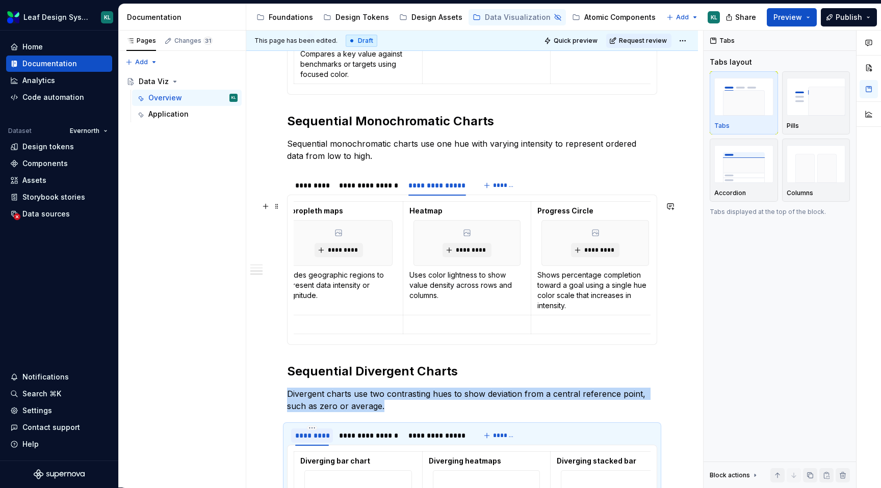
scroll to position [1039, 0]
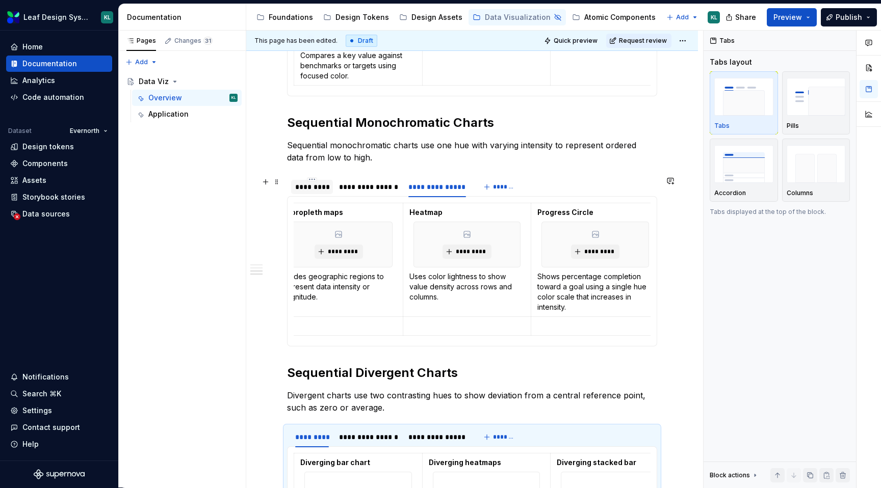
click at [313, 190] on div "*********" at bounding box center [312, 187] width 34 height 10
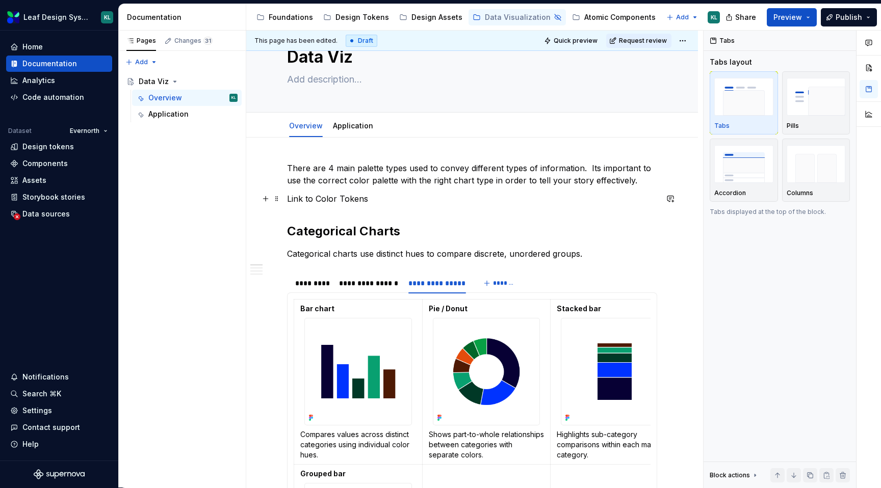
scroll to position [37, 0]
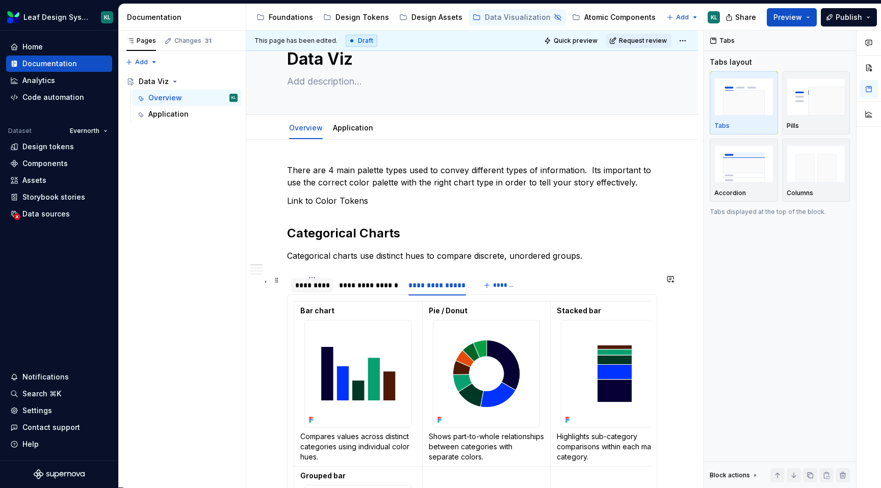
click at [318, 285] on div "*********" at bounding box center [312, 285] width 34 height 10
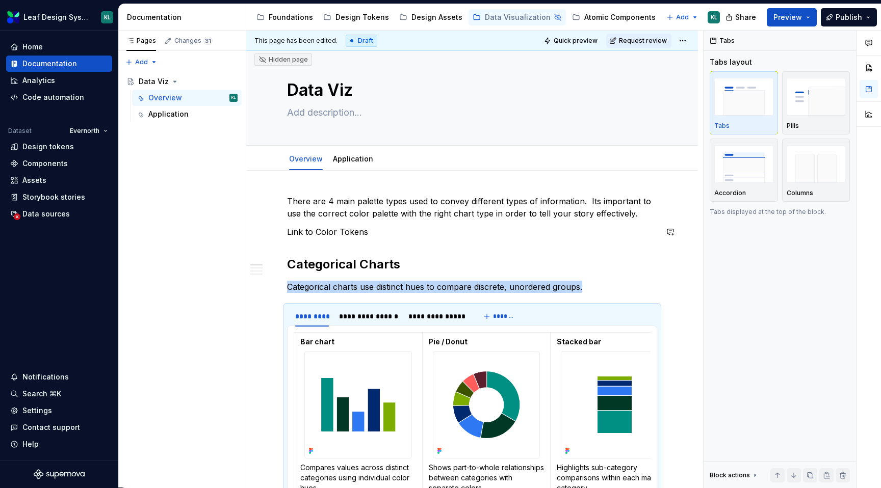
scroll to position [0, 0]
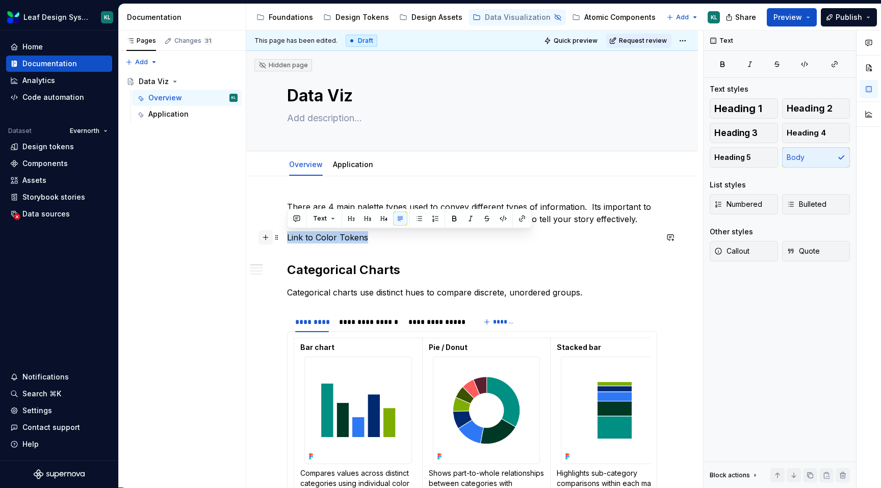
drag, startPoint x: 371, startPoint y: 236, endPoint x: 264, endPoint y: 236, distance: 106.6
click at [276, 238] on span at bounding box center [277, 237] width 8 height 14
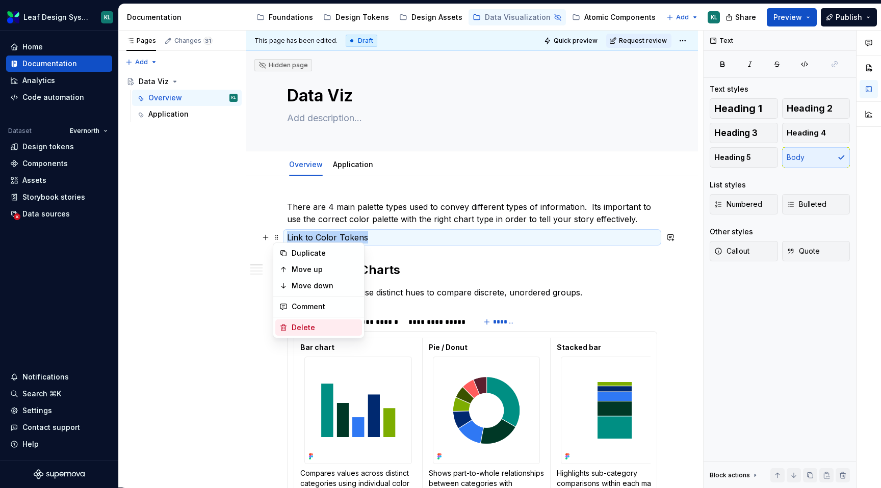
click at [307, 328] on div "Delete" at bounding box center [325, 328] width 66 height 10
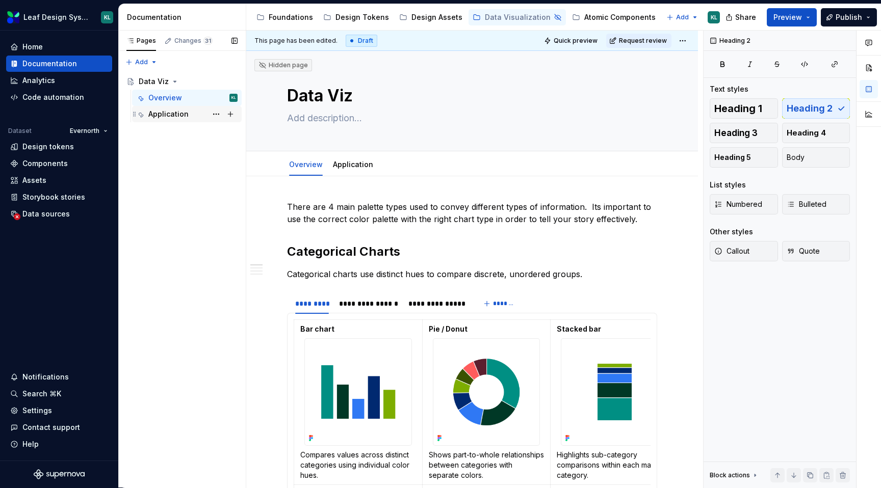
click at [166, 115] on div "Application" at bounding box center [168, 114] width 40 height 10
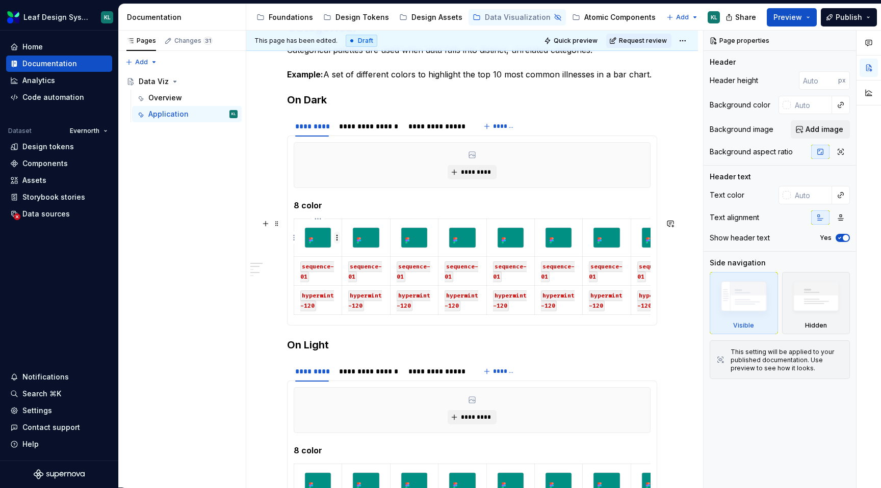
click at [338, 234] on html "Leaf Design System KL Home Documentation Analytics Code automation Dataset Ever…" at bounding box center [440, 244] width 881 height 488
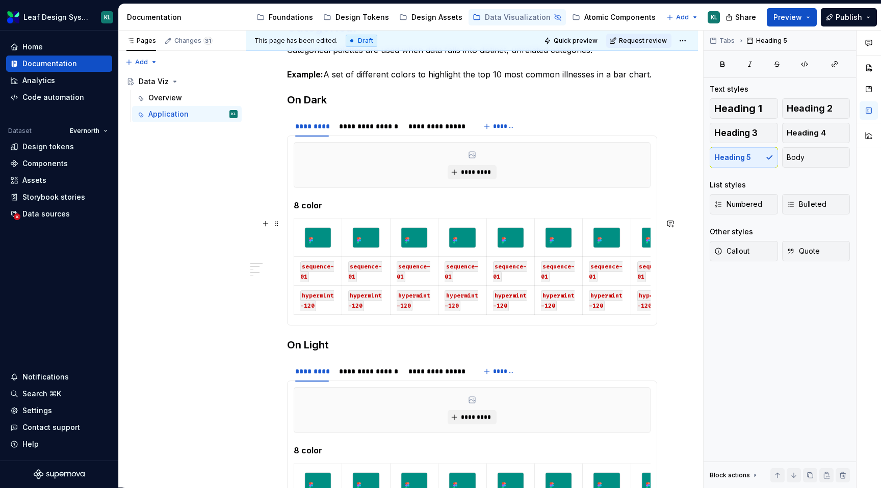
click at [287, 235] on html "Leaf Design System KL Home Documentation Analytics Code automation Dataset Ever…" at bounding box center [440, 244] width 881 height 488
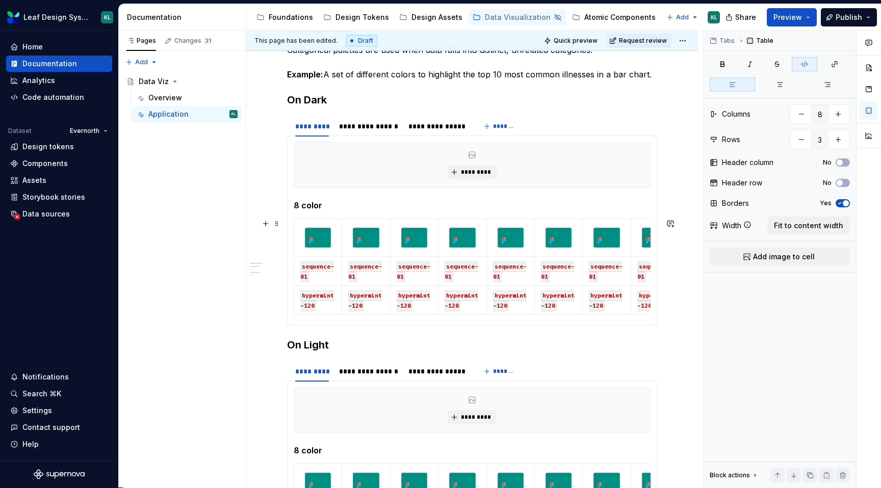
click at [293, 235] on div "********* 8 color sequence-01 sequence-01 sequence-01 sequence-01 sequence-01 s…" at bounding box center [472, 231] width 370 height 190
click at [298, 235] on td at bounding box center [318, 238] width 48 height 38
click at [295, 236] on html "Leaf Design System KL Home Documentation Analytics Code automation Dataset Ever…" at bounding box center [440, 244] width 881 height 488
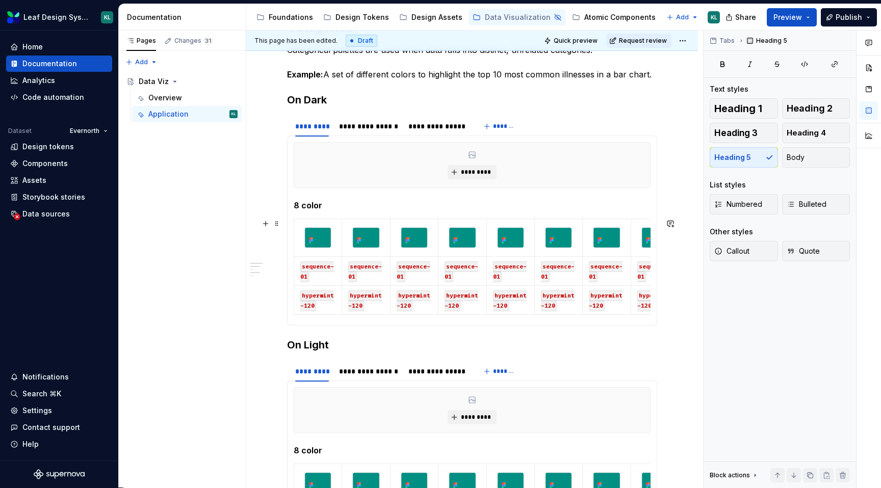
click at [294, 237] on html "Leaf Design System KL Home Documentation Analytics Code automation Dataset Ever…" at bounding box center [440, 244] width 881 height 488
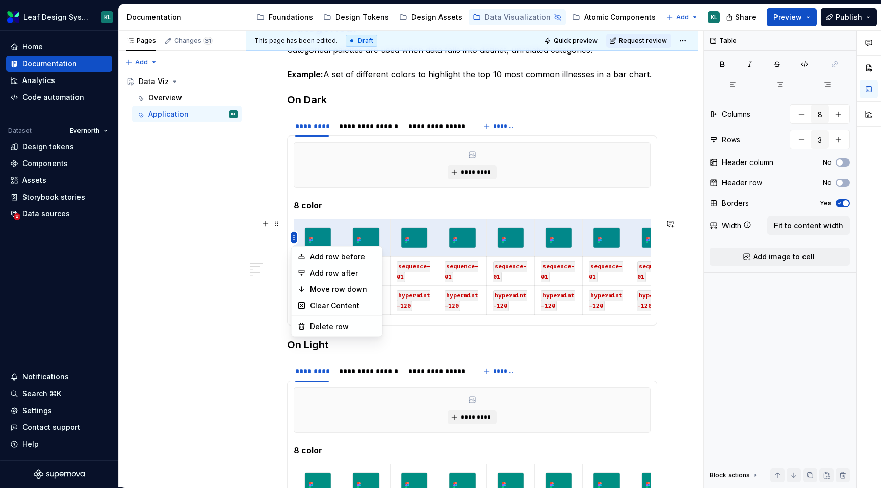
click at [295, 239] on html "Leaf Design System KL Home Documentation Analytics Code automation Dataset Ever…" at bounding box center [440, 244] width 881 height 488
click at [296, 235] on html "Leaf Design System KL Home Documentation Analytics Code automation Dataset Ever…" at bounding box center [440, 244] width 881 height 488
click at [294, 226] on html "Leaf Design System KL Home Documentation Analytics Code automation Dataset Ever…" at bounding box center [440, 244] width 881 height 488
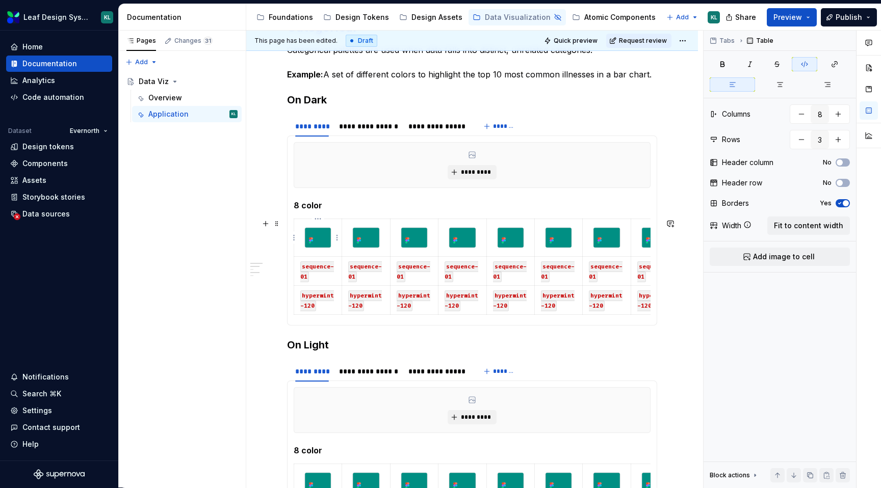
click at [297, 229] on td at bounding box center [318, 238] width 48 height 38
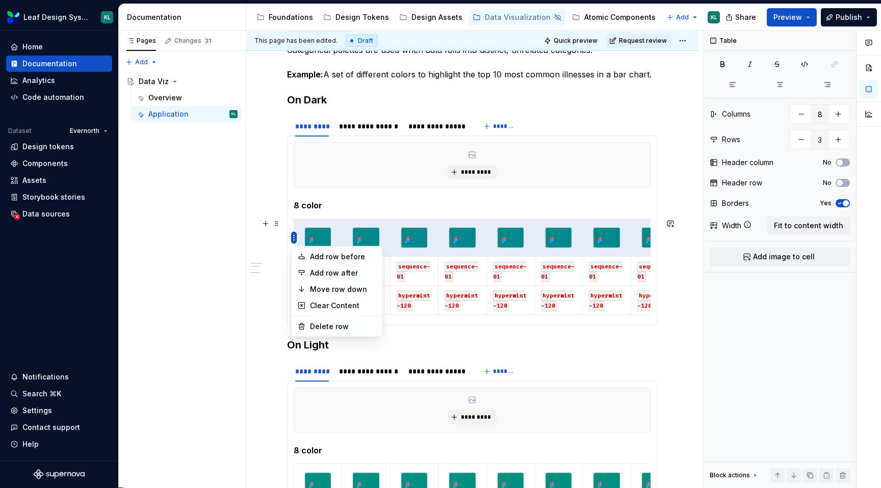
click at [297, 239] on html "Leaf Design System KL Home Documentation Analytics Code automation Dataset Ever…" at bounding box center [440, 244] width 881 height 488
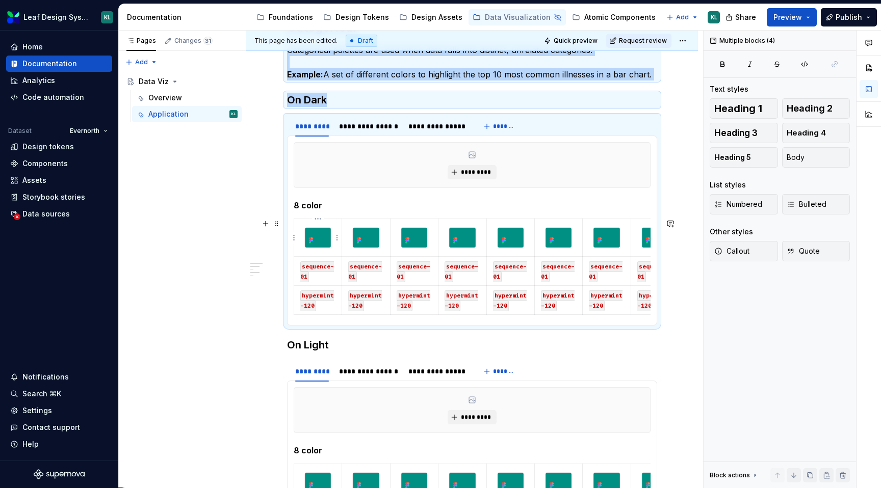
drag, startPoint x: 295, startPoint y: 237, endPoint x: 295, endPoint y: 251, distance: 13.8
click at [295, 251] on html "Leaf Design System KL Home Documentation Analytics Code automation Dataset Ever…" at bounding box center [440, 244] width 881 height 488
click at [294, 236] on html "Leaf Design System KL Home Documentation Analytics Code automation Dataset Ever…" at bounding box center [440, 244] width 881 height 488
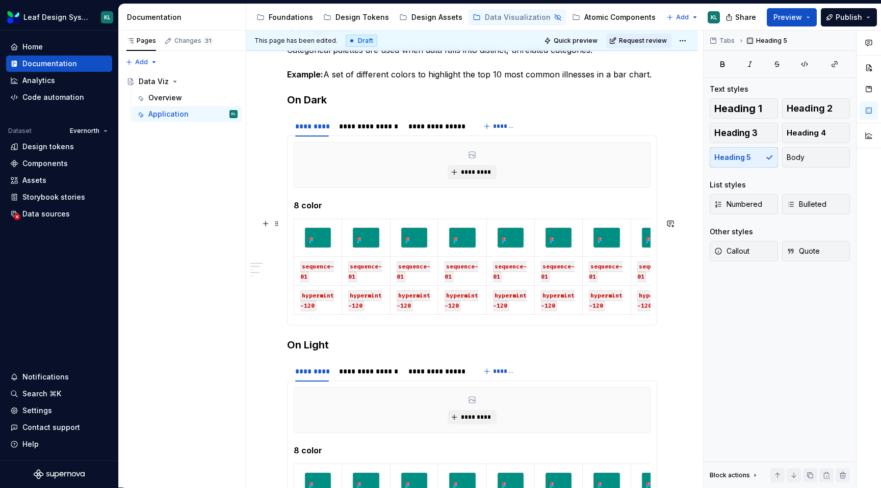
click at [295, 236] on html "Leaf Design System KL Home Documentation Analytics Code automation Dataset Ever…" at bounding box center [440, 244] width 881 height 488
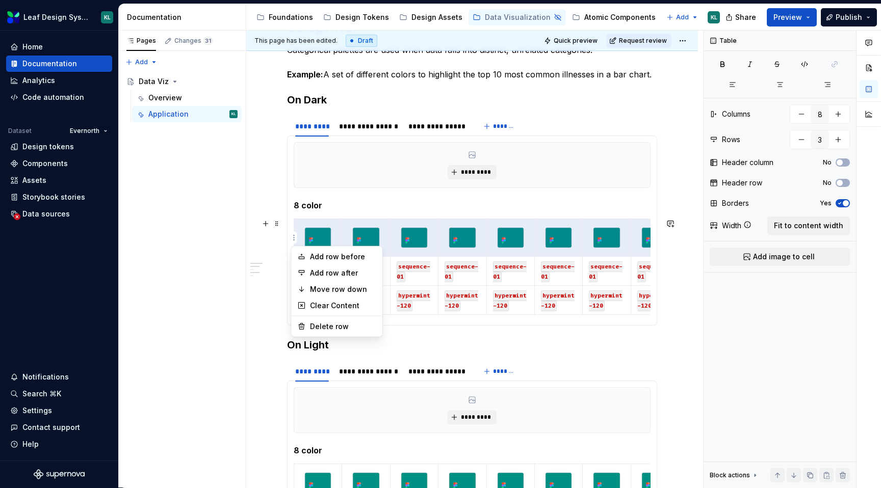
click at [296, 237] on html "Leaf Design System KL Home Documentation Analytics Code automation Dataset Ever…" at bounding box center [440, 244] width 881 height 488
click at [255, 331] on html "Leaf Design System KL Home Documentation Analytics Code automation Dataset Ever…" at bounding box center [440, 244] width 881 height 488
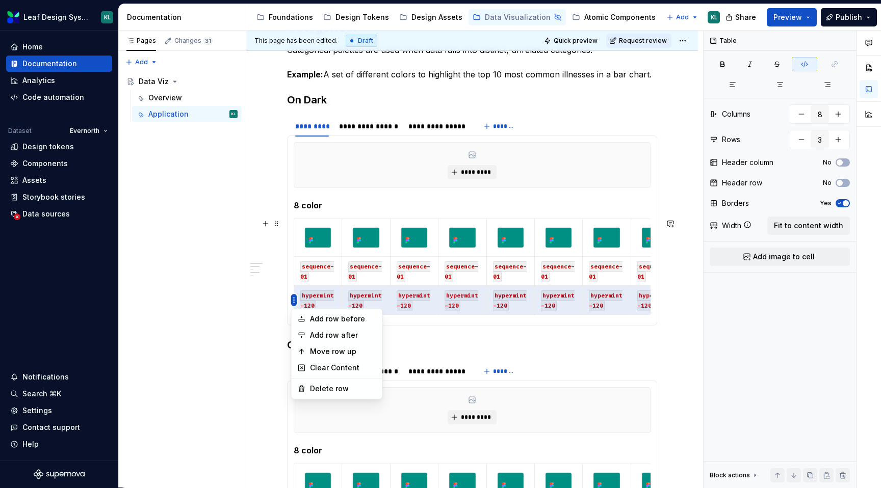
click at [295, 300] on html "Leaf Design System KL Home Documentation Analytics Code automation Dataset Ever…" at bounding box center [440, 244] width 881 height 488
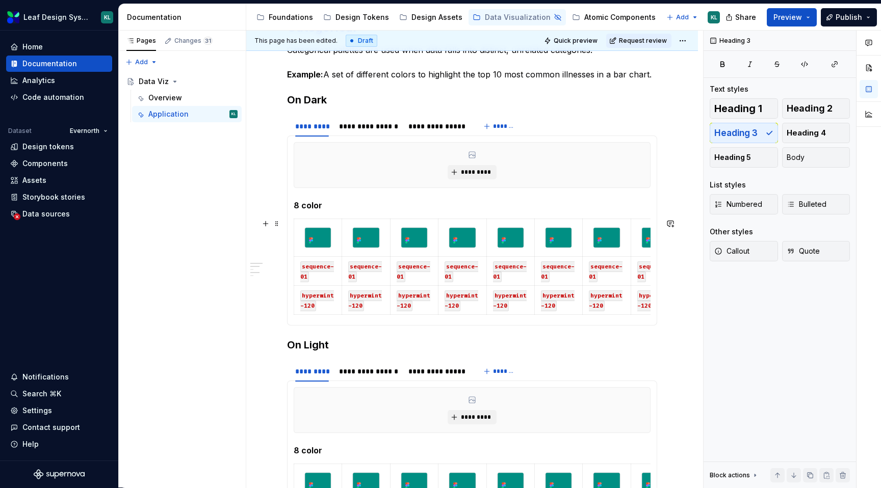
click at [283, 289] on html "Leaf Design System KL Home Documentation Analytics Code automation Dataset Ever…" at bounding box center [440, 244] width 881 height 488
click at [292, 212] on div "********* 8 color sequence-01 sequence-01 sequence-01 sequence-01 sequence-01 s…" at bounding box center [472, 231] width 370 height 190
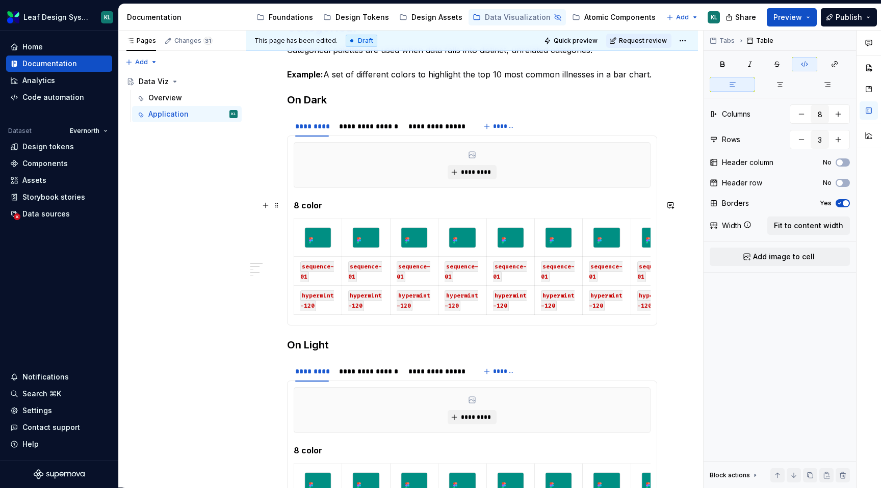
click at [301, 202] on h5 "8 color" at bounding box center [472, 205] width 357 height 10
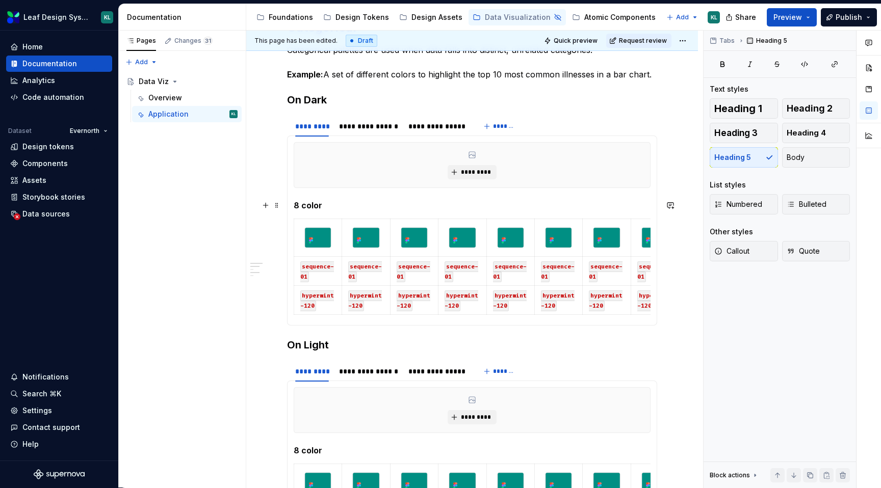
click at [281, 204] on div "**********" at bounding box center [472, 384] width 452 height 778
click at [278, 204] on span at bounding box center [277, 205] width 8 height 14
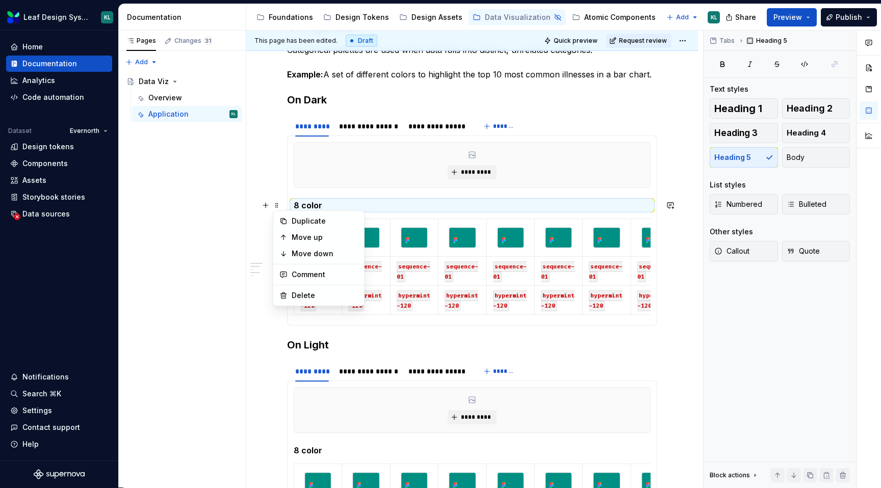
click at [281, 195] on div "**********" at bounding box center [472, 384] width 452 height 778
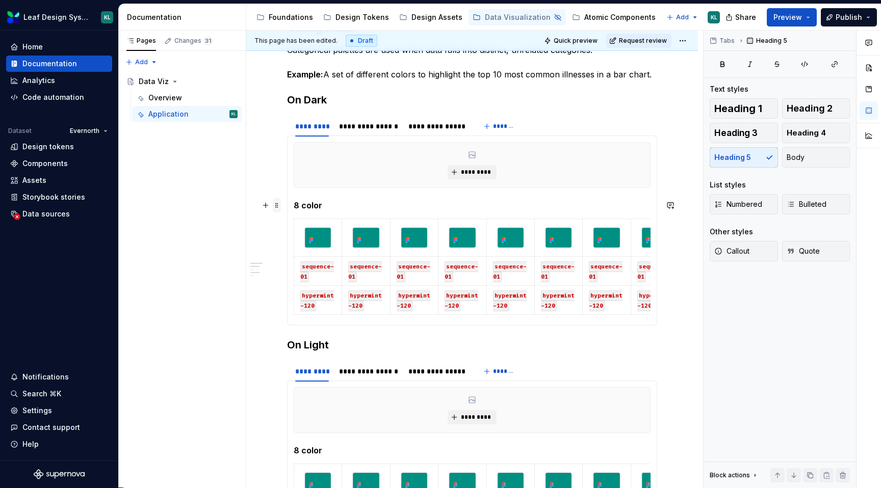
click at [276, 205] on span at bounding box center [277, 205] width 8 height 14
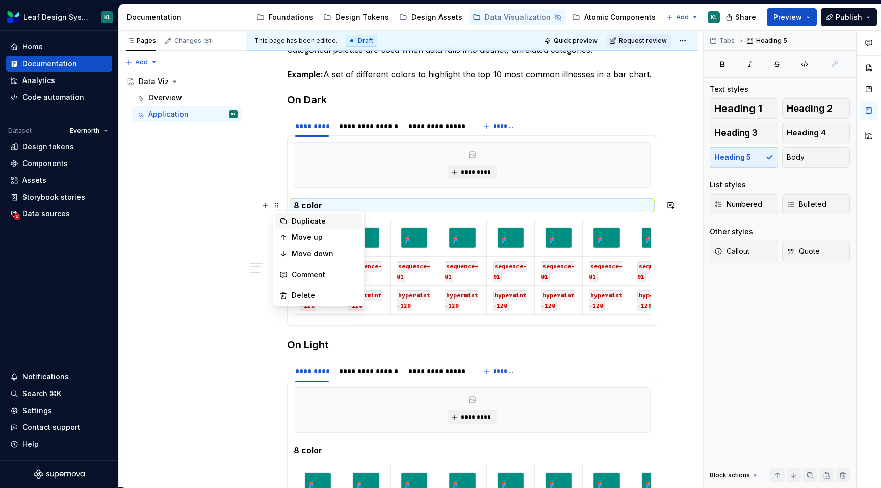
click at [290, 219] on div "Duplicate" at bounding box center [318, 221] width 87 height 16
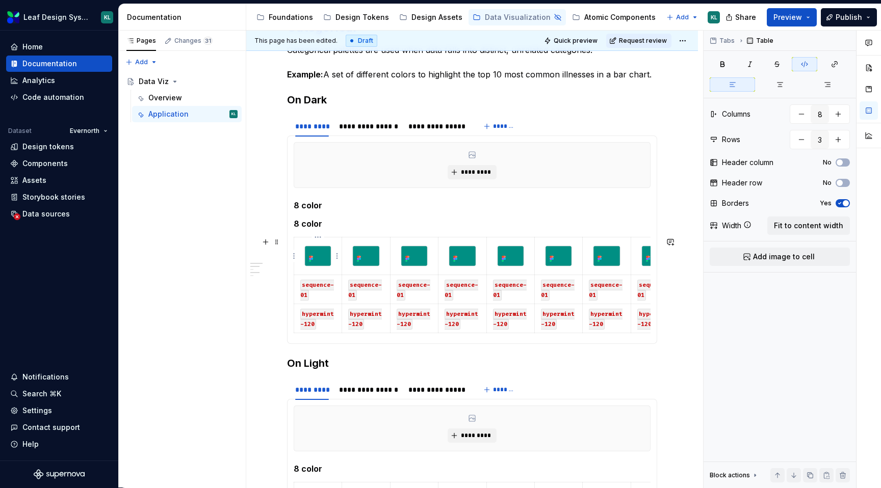
click at [296, 244] on td at bounding box center [318, 257] width 48 height 38
click at [294, 254] on html "Leaf Design System KL Home Documentation Analytics Code automation Dataset Ever…" at bounding box center [440, 244] width 881 height 488
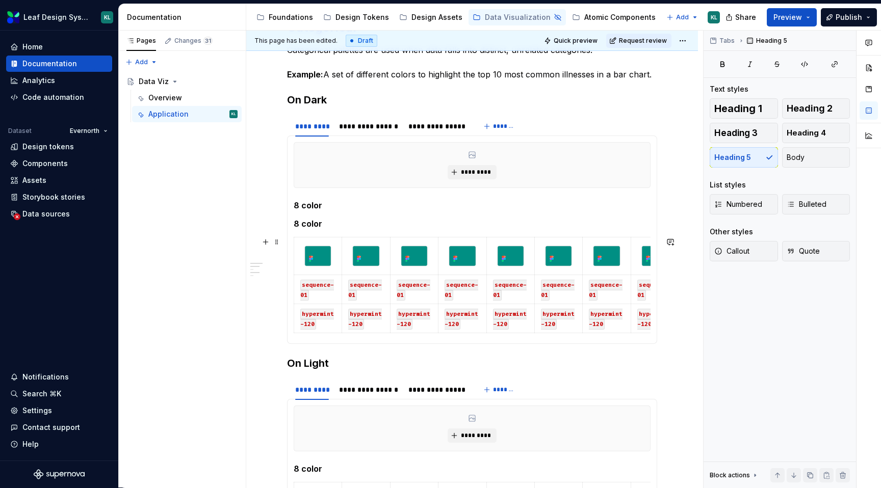
click at [281, 250] on html "Leaf Design System KL Home Documentation Analytics Code automation Dataset Ever…" at bounding box center [440, 244] width 881 height 488
click at [289, 256] on div "********* 8 color 8 color sequence-01 sequence-01 sequence-01 sequence-01 seque…" at bounding box center [472, 240] width 370 height 209
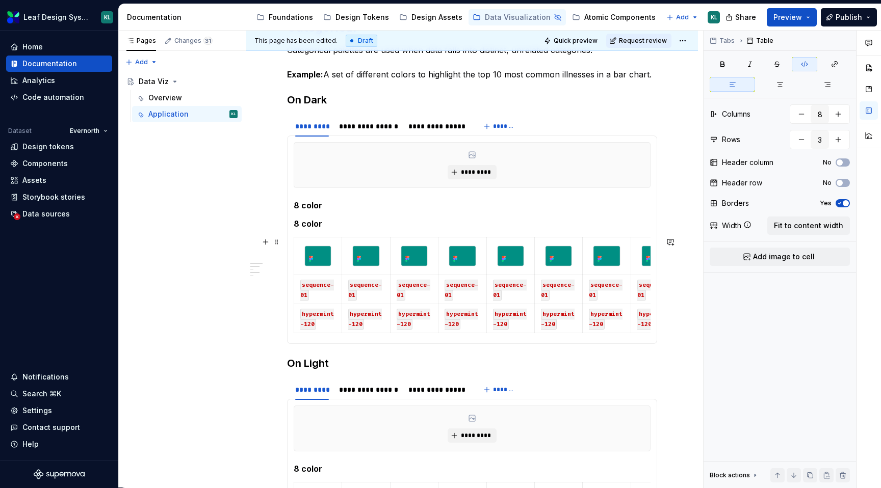
click at [294, 277] on table "sequence-01 sequence-01 sequence-01 sequence-01 sequence-01 sequence-01 sequenc…" at bounding box center [486, 285] width 385 height 96
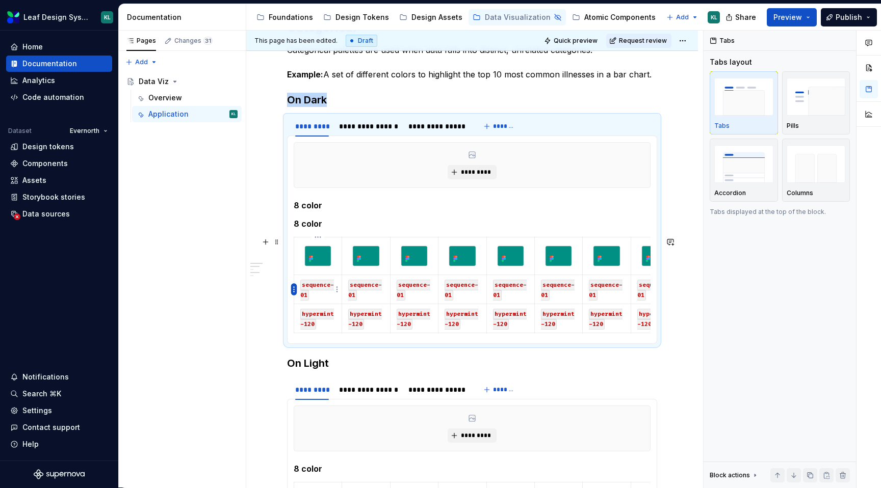
click at [293, 289] on html "Leaf Design System KL Home Documentation Analytics Code automation Dataset Ever…" at bounding box center [440, 244] width 881 height 488
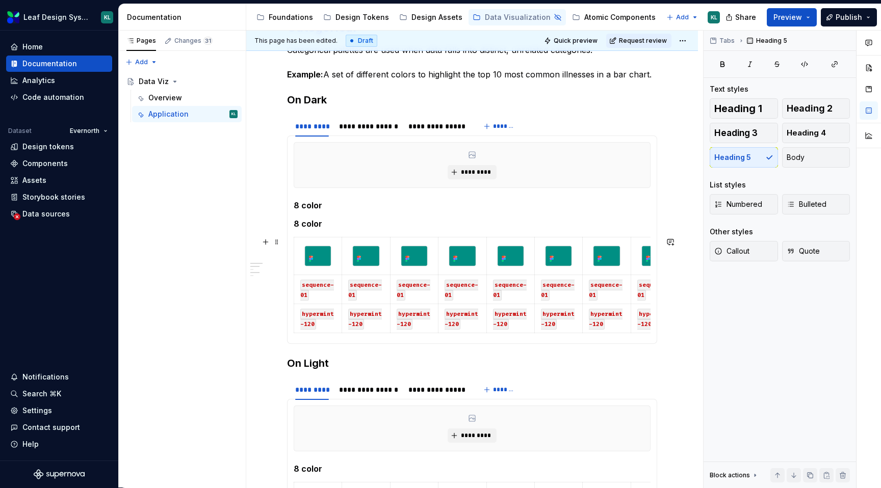
click at [293, 261] on html "Leaf Design System KL Home Documentation Analytics Code automation Dataset Ever…" at bounding box center [440, 244] width 881 height 488
click at [275, 241] on span at bounding box center [277, 242] width 8 height 14
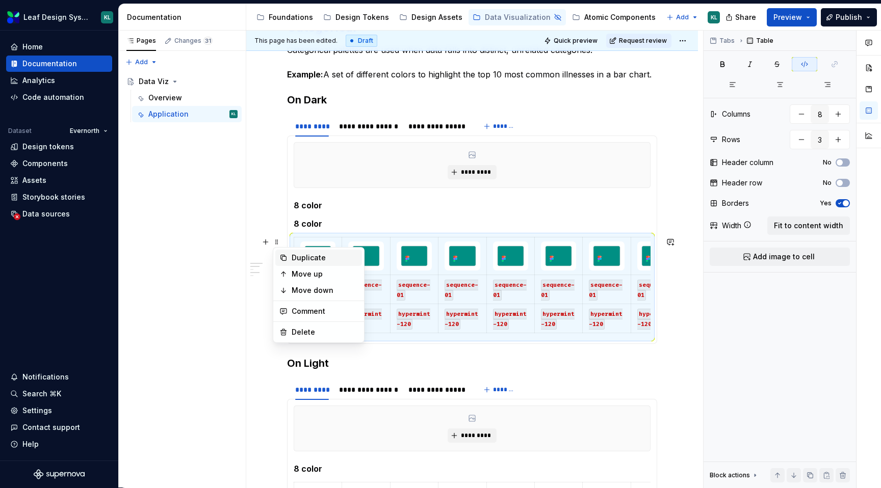
click at [291, 255] on div "Duplicate" at bounding box center [318, 258] width 87 height 16
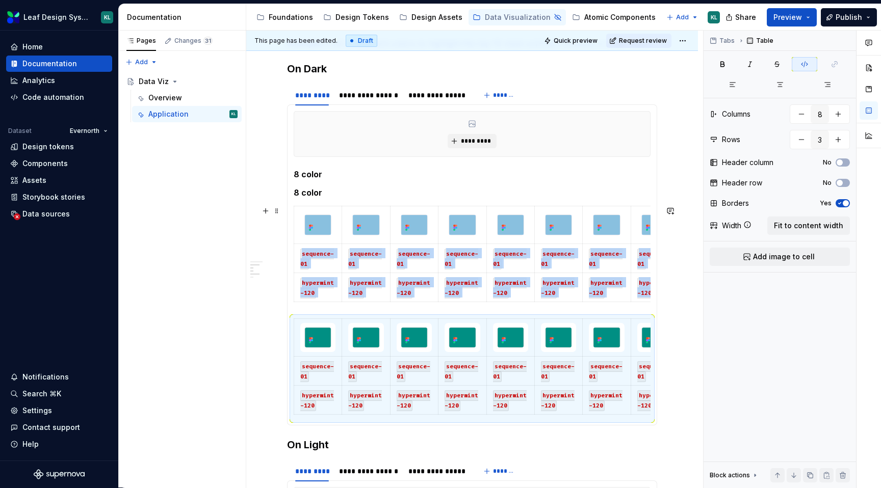
scroll to position [218, 0]
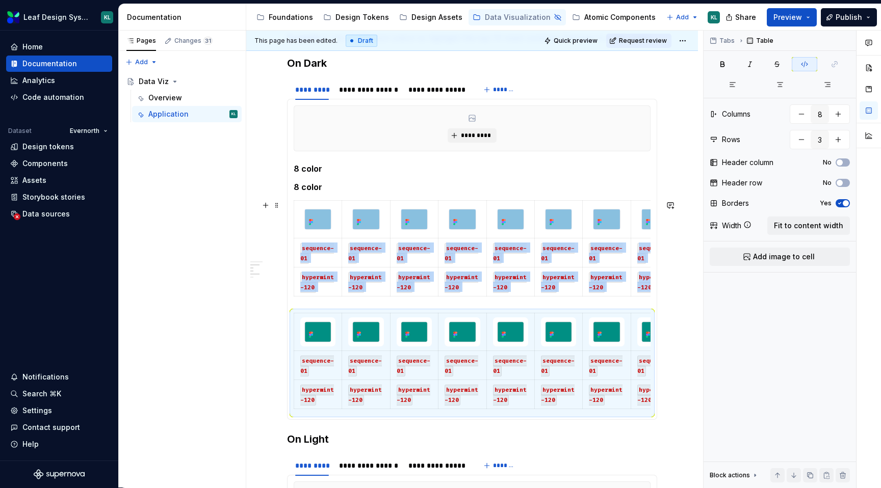
type textarea "*"
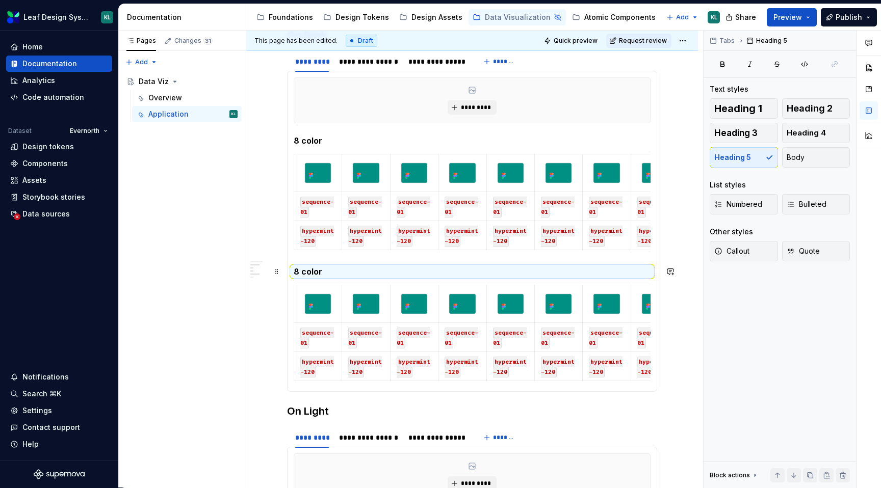
scroll to position [253, 0]
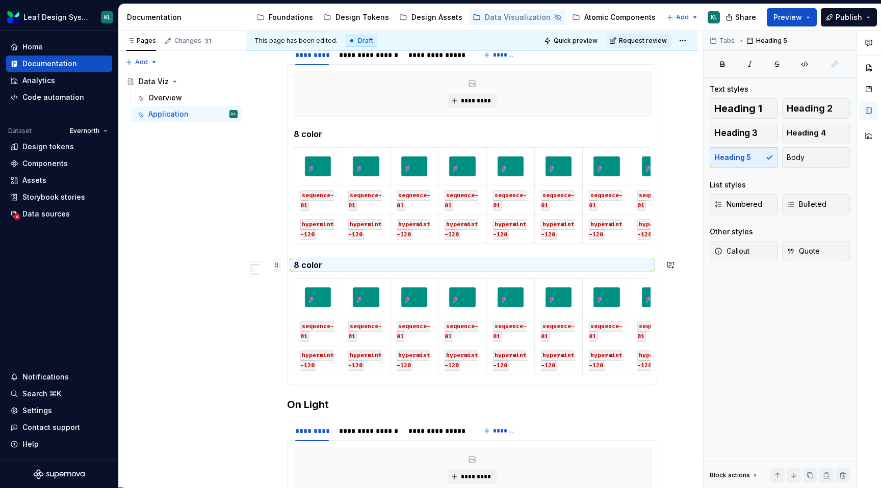
click at [277, 265] on span at bounding box center [277, 265] width 8 height 14
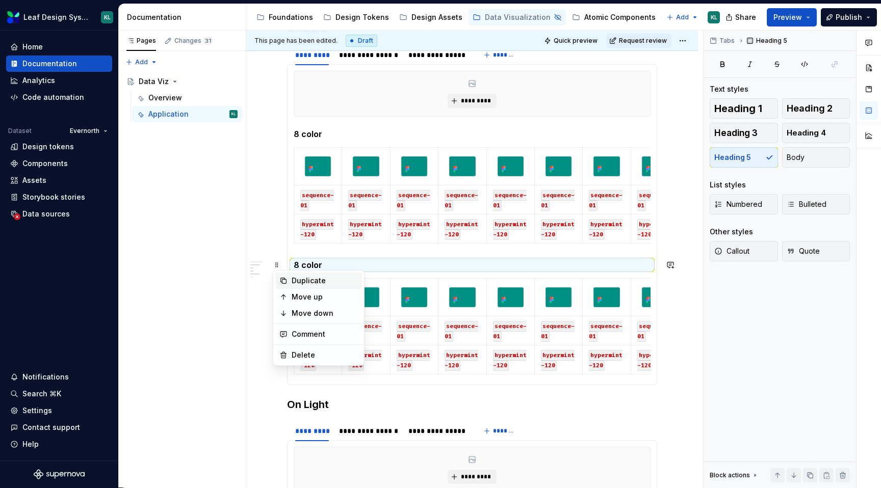
click at [294, 278] on div "Duplicate" at bounding box center [325, 281] width 66 height 10
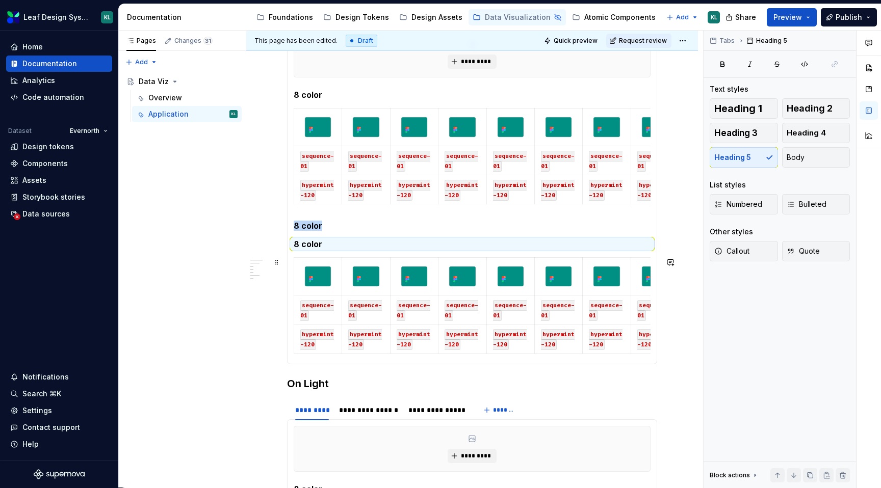
scroll to position [305, 0]
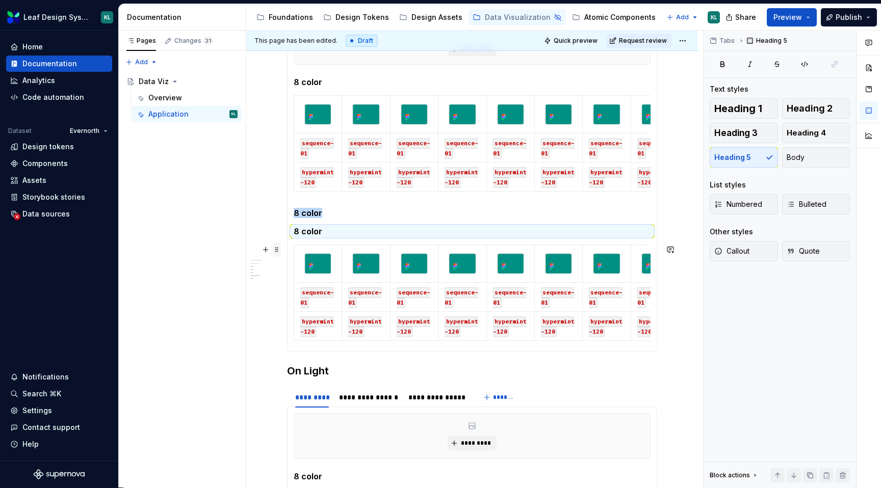
click at [276, 251] on span at bounding box center [277, 250] width 8 height 14
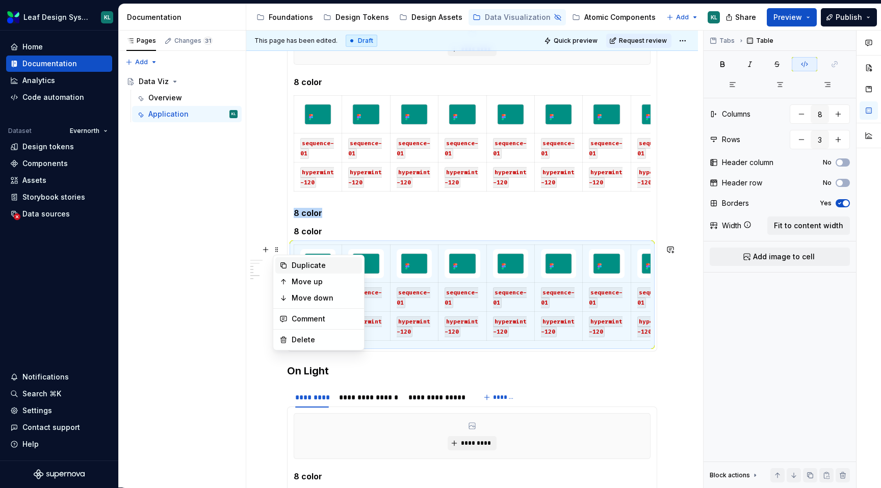
click at [289, 264] on div "Duplicate" at bounding box center [318, 266] width 87 height 16
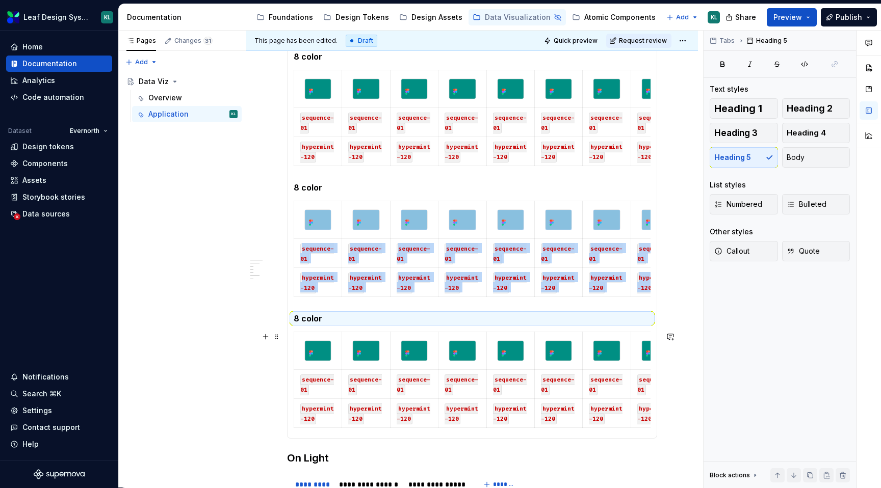
scroll to position [341, 0]
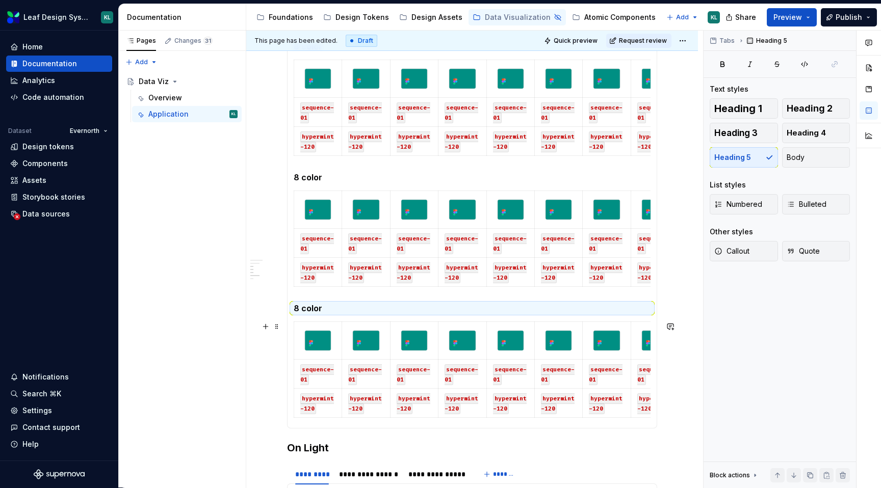
click at [641, 319] on section-item-column "********* 8 color sequence-01 sequence-01 sequence-01 sequence-01 sequence-01 s…" at bounding box center [472, 202] width 357 height 439
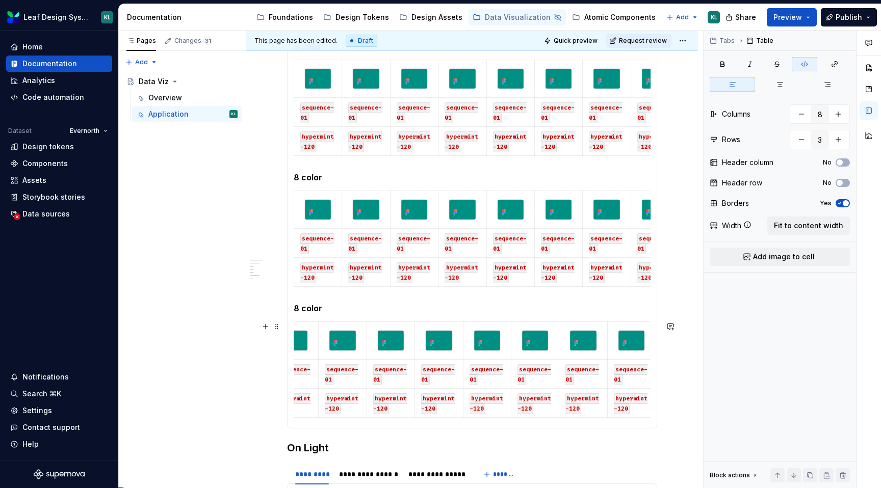
scroll to position [0, 0]
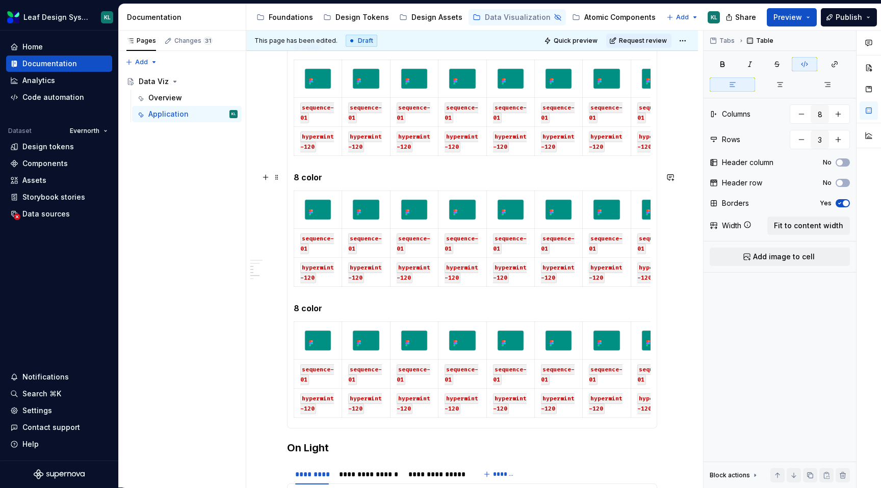
click at [311, 175] on h5 "8 color" at bounding box center [472, 177] width 357 height 10
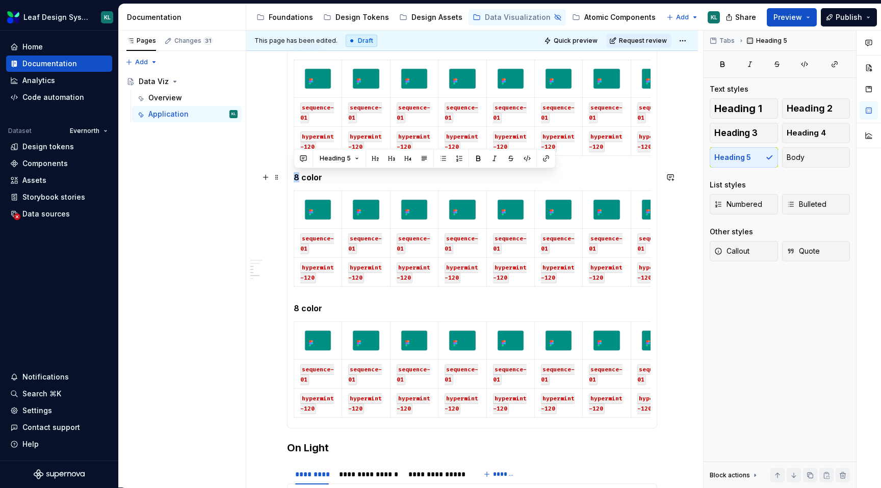
drag, startPoint x: 299, startPoint y: 175, endPoint x: 289, endPoint y: 175, distance: 10.2
click at [289, 175] on div "********* 8 color sequence-01 sequence-01 sequence-01 sequence-01 sequence-01 s…" at bounding box center [472, 203] width 370 height 452
drag, startPoint x: 297, startPoint y: 310, endPoint x: 289, endPoint y: 310, distance: 8.7
click at [289, 310] on div "********* 8 color sequence-01 sequence-01 sequence-01 sequence-01 sequence-01 s…" at bounding box center [472, 203] width 370 height 452
click at [279, 305] on span at bounding box center [277, 308] width 8 height 14
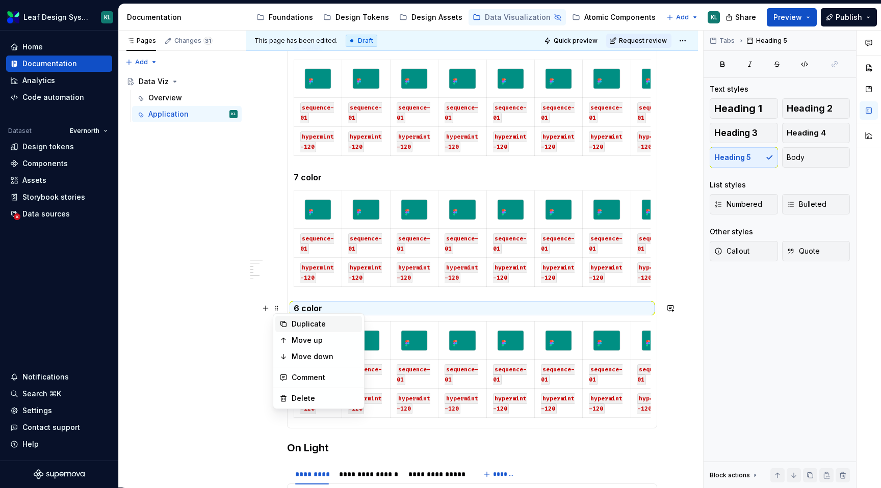
click at [290, 324] on div "Duplicate" at bounding box center [318, 324] width 87 height 16
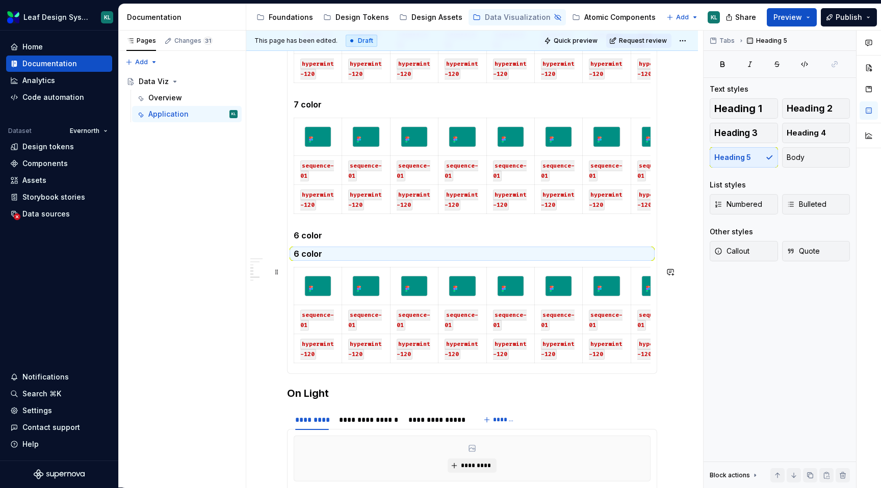
scroll to position [437, 0]
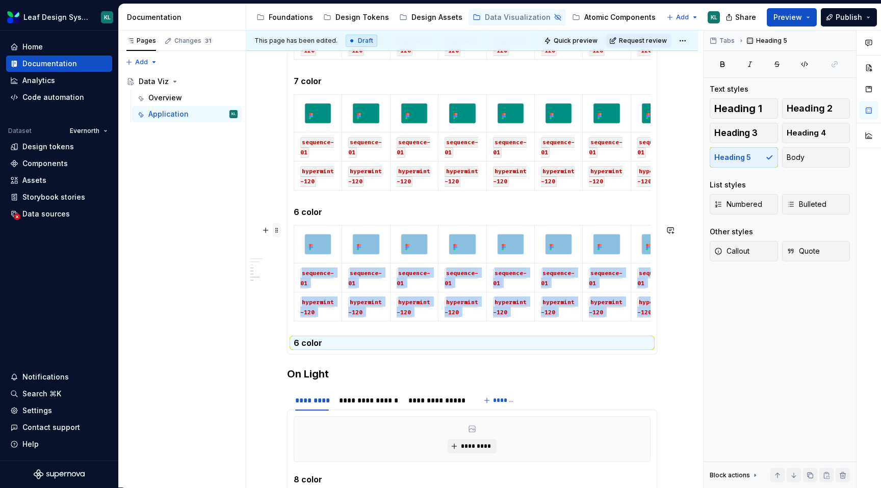
click at [275, 232] on span at bounding box center [277, 230] width 8 height 14
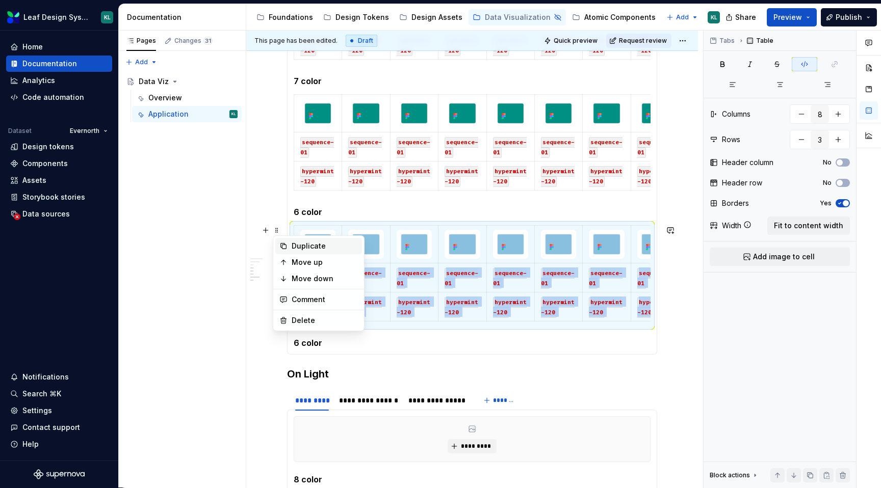
click at [306, 249] on div "Duplicate" at bounding box center [325, 246] width 66 height 10
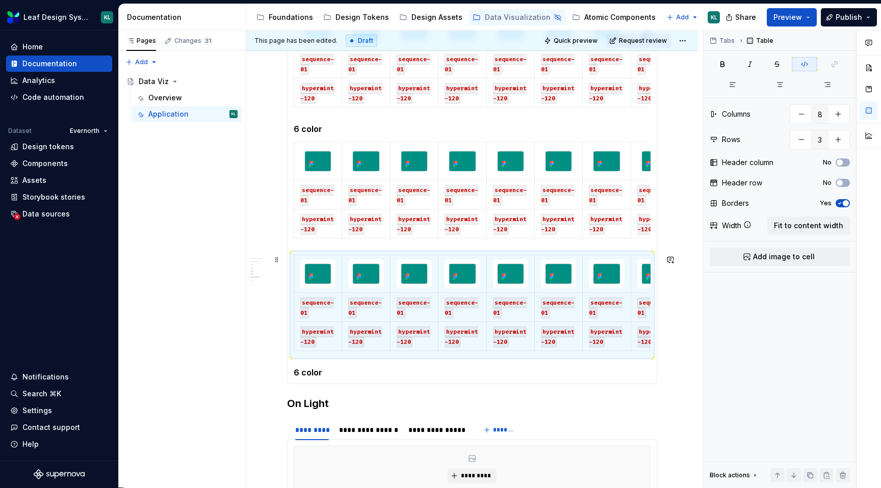
scroll to position [570, 0]
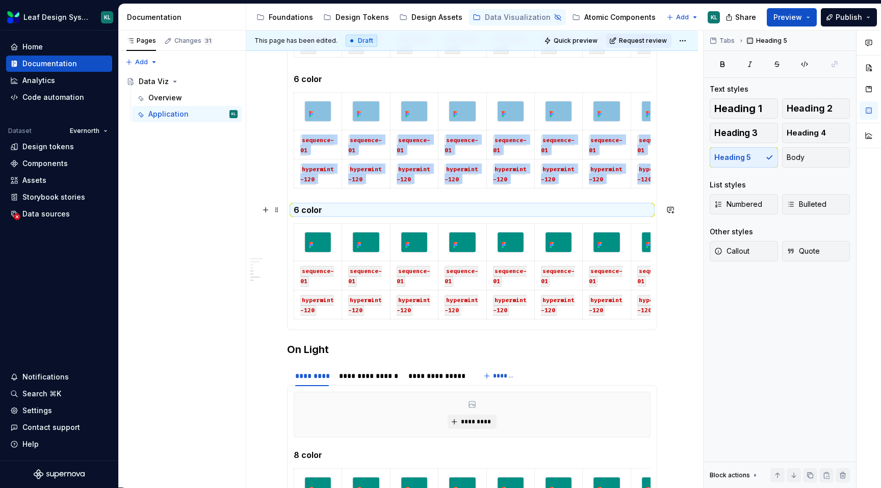
click at [301, 209] on h5 "6 color" at bounding box center [472, 210] width 357 height 10
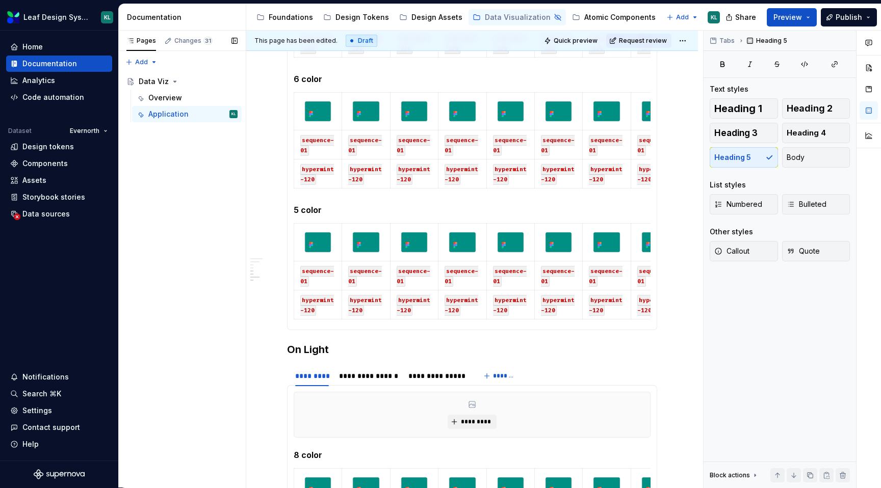
click at [235, 241] on div "Pages Changes 31 Add Accessibility guide for tree Page tree. Navigate the tree …" at bounding box center [181, 260] width 127 height 458
click at [278, 224] on span at bounding box center [277, 228] width 8 height 14
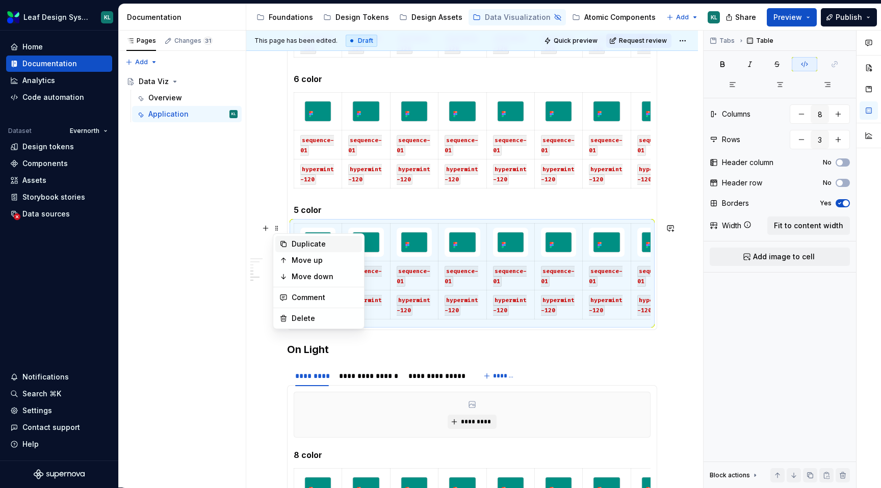
click at [292, 243] on div "Duplicate" at bounding box center [325, 244] width 66 height 10
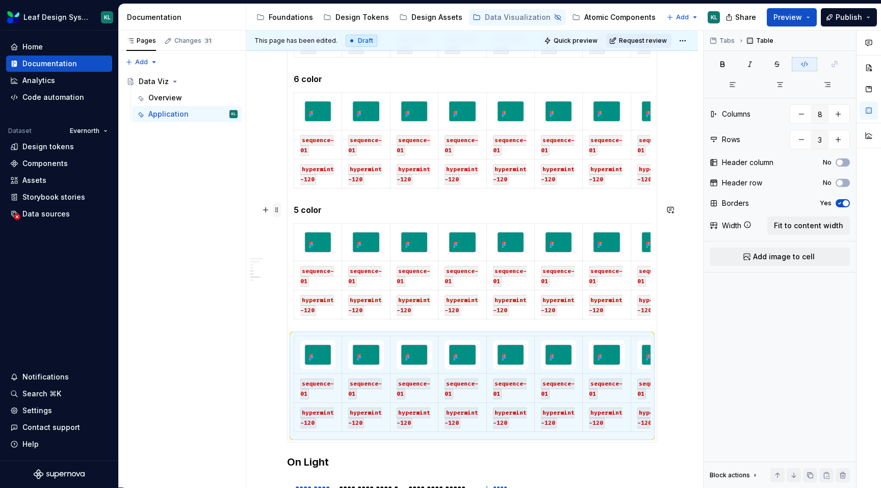
click at [278, 209] on span at bounding box center [277, 210] width 8 height 14
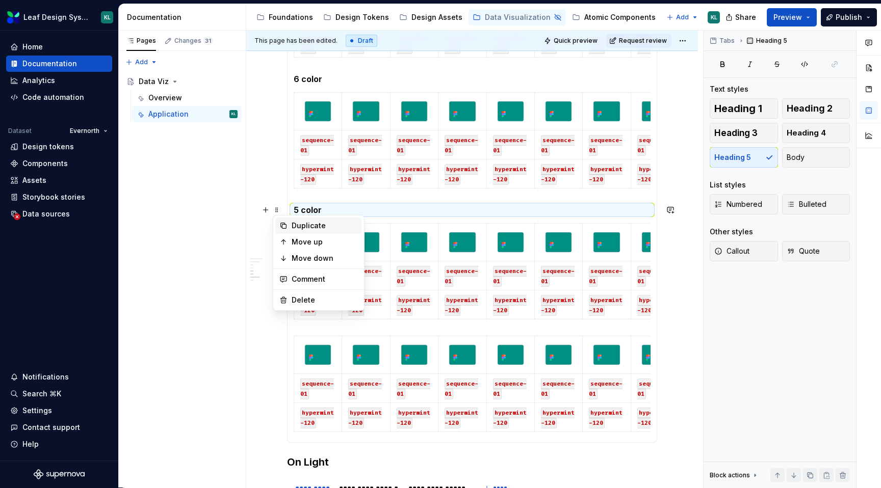
click at [293, 221] on div "Duplicate" at bounding box center [325, 226] width 66 height 10
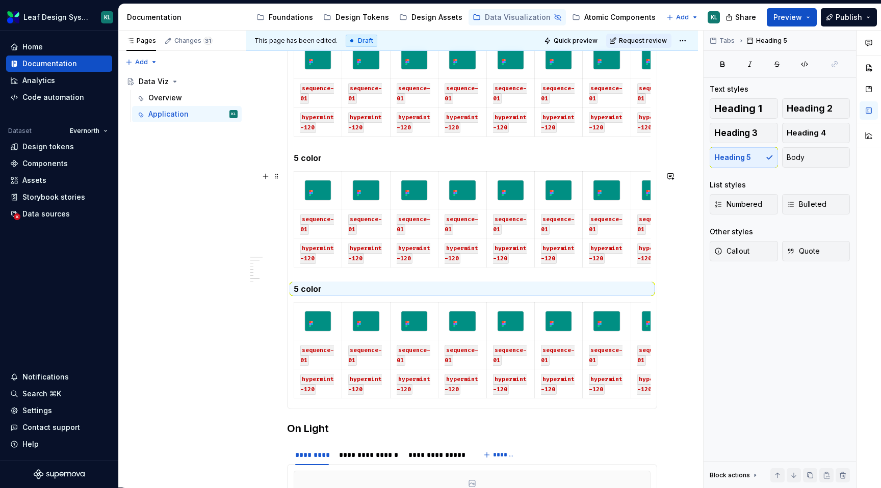
scroll to position [659, 0]
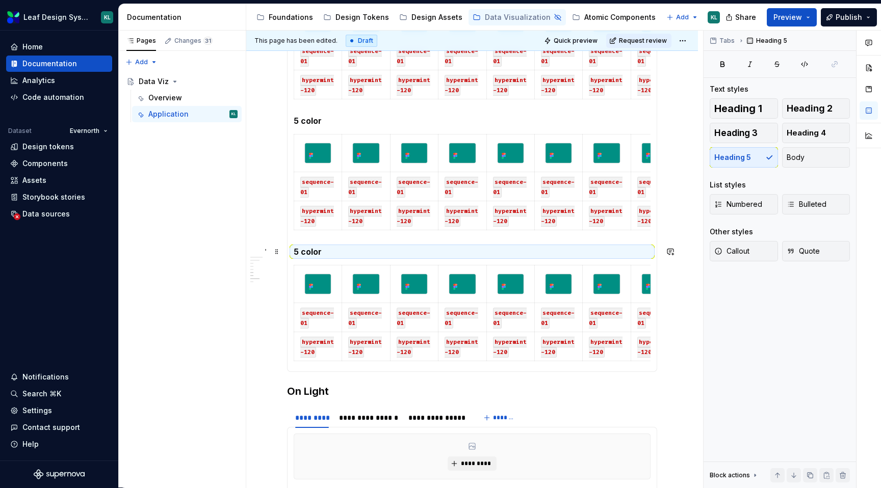
click at [297, 248] on h5 "5 color" at bounding box center [472, 252] width 357 height 10
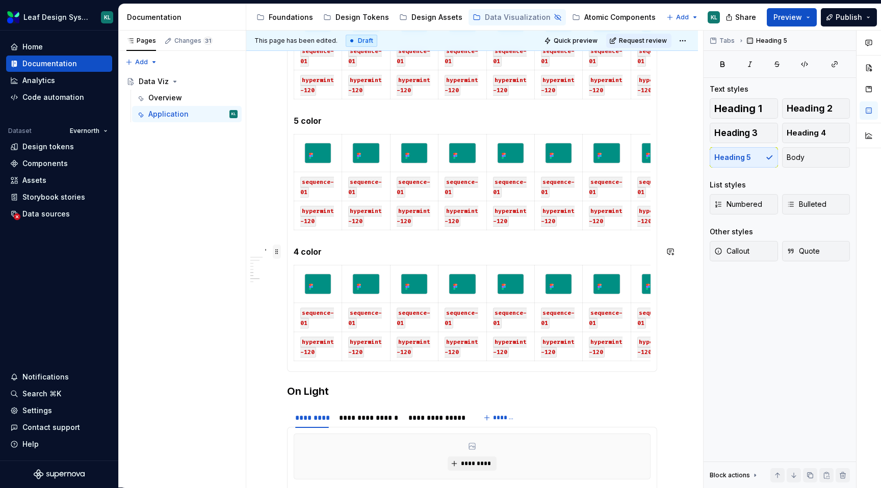
click at [275, 251] on span at bounding box center [277, 252] width 8 height 14
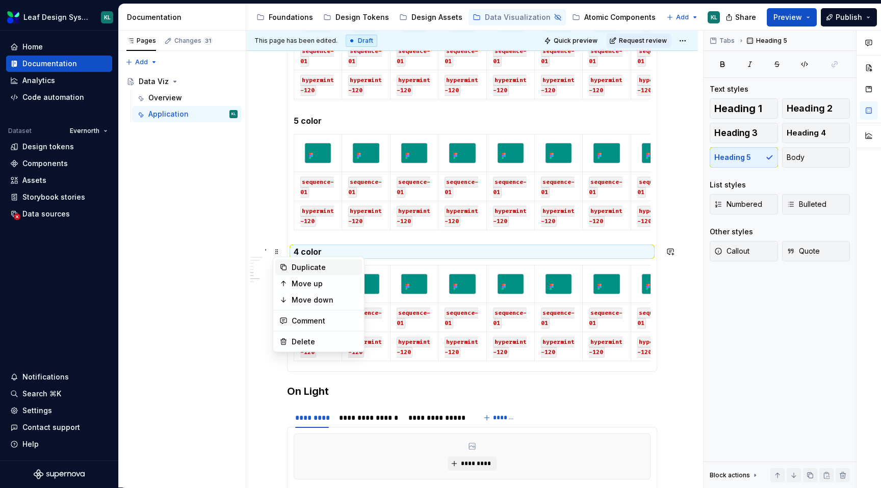
click at [289, 267] on div "Duplicate" at bounding box center [318, 268] width 87 height 16
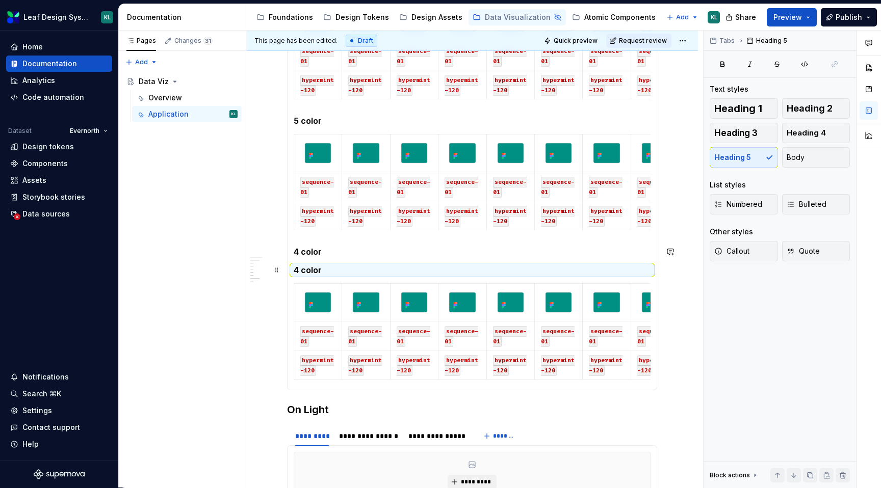
scroll to position [700, 0]
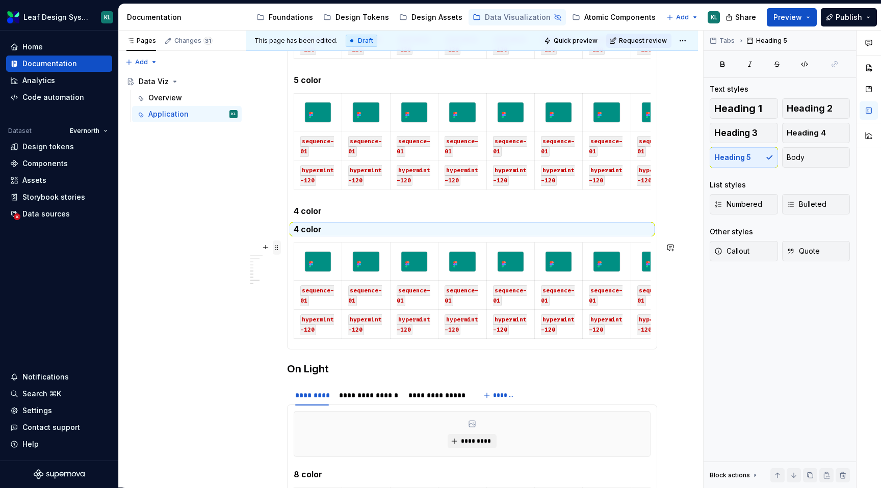
click at [278, 250] on span at bounding box center [277, 248] width 8 height 14
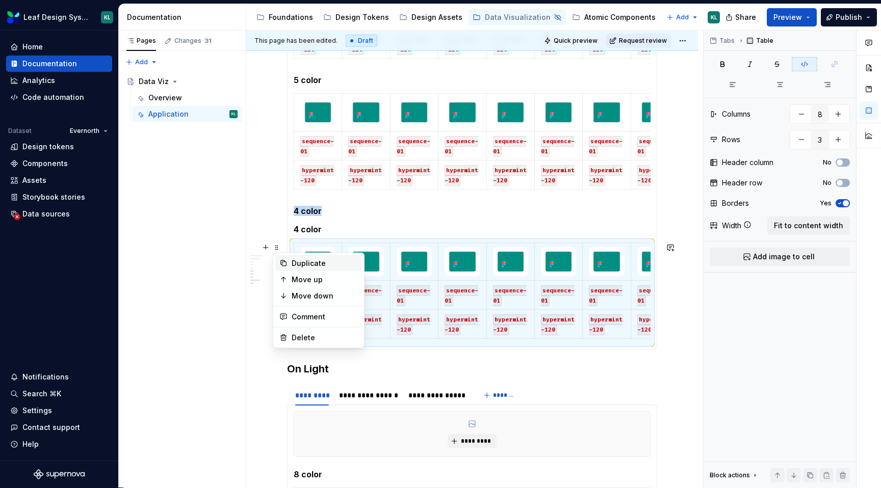
click at [289, 261] on div "Duplicate" at bounding box center [318, 263] width 87 height 16
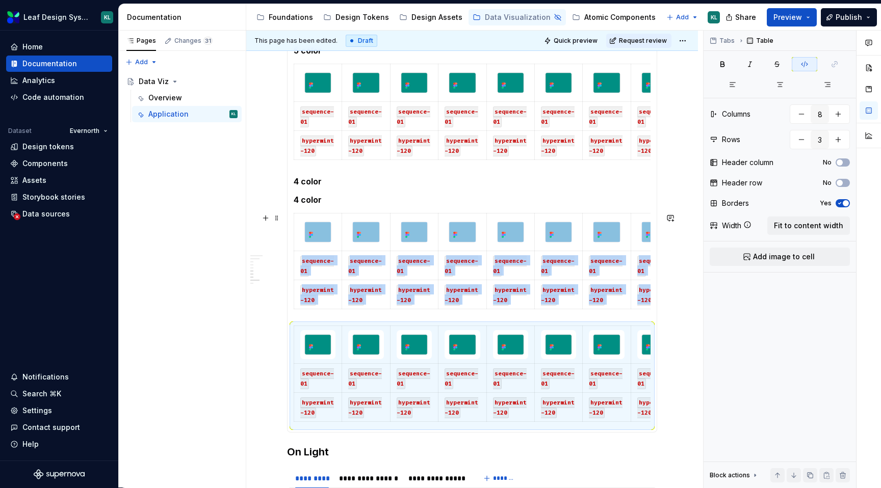
scroll to position [733, 0]
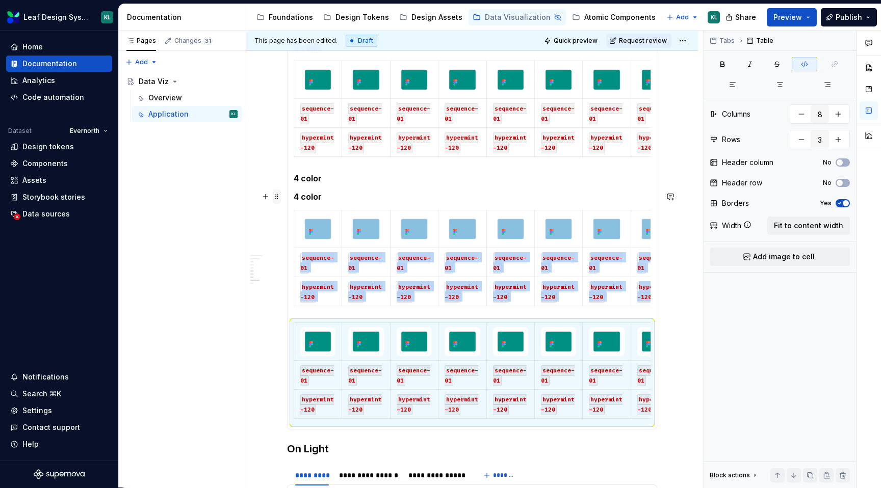
type textarea "*"
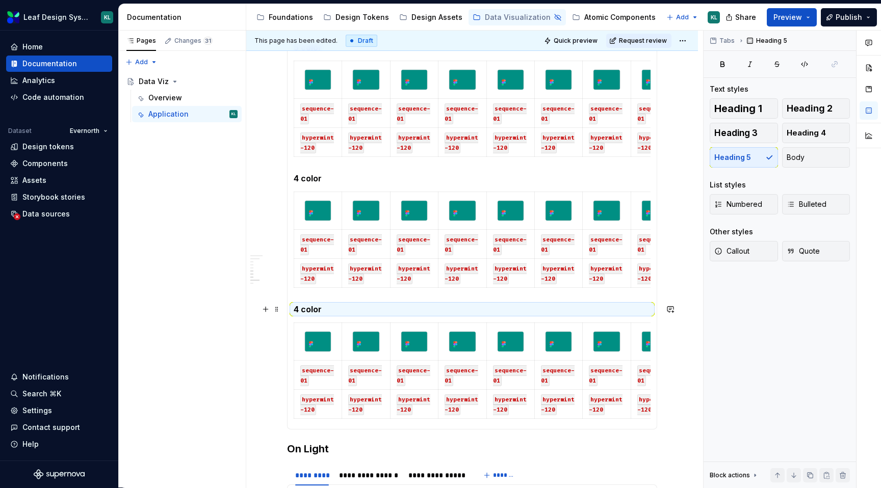
click at [296, 306] on h5 "4 color" at bounding box center [472, 309] width 357 height 10
click at [299, 306] on h5 "4 color" at bounding box center [472, 309] width 357 height 10
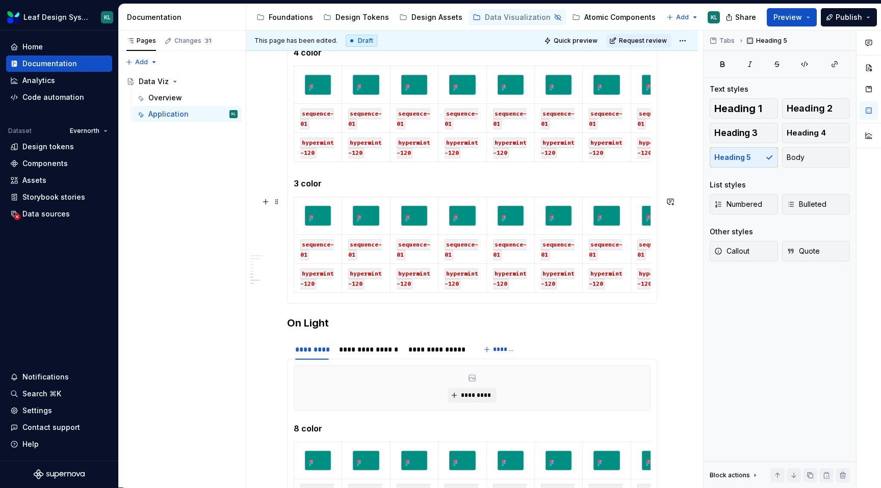
scroll to position [864, 0]
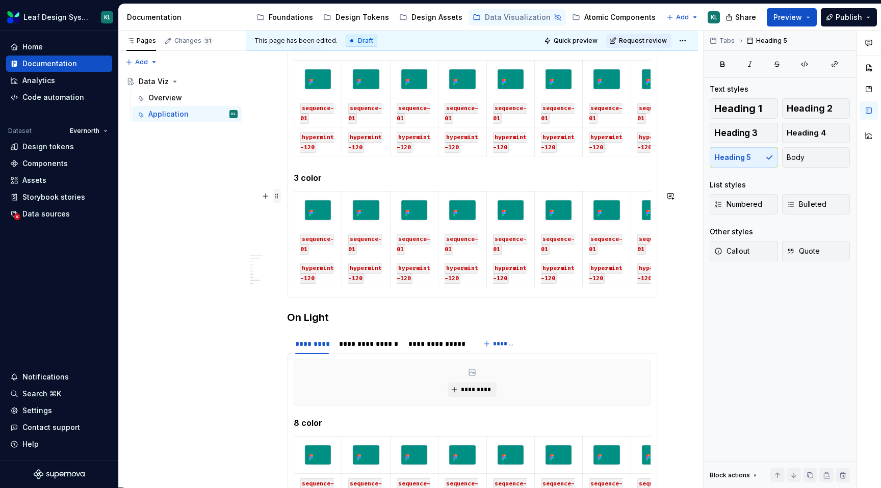
click at [278, 194] on span at bounding box center [277, 196] width 8 height 14
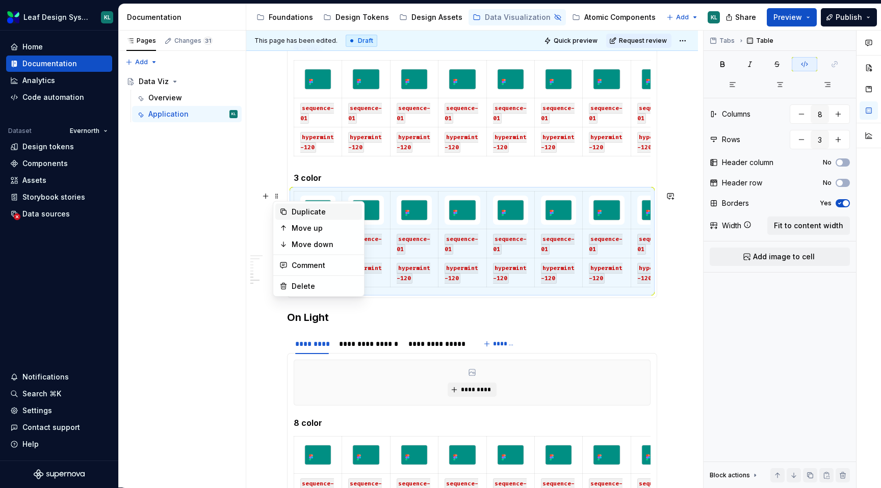
click at [292, 210] on div "Duplicate" at bounding box center [325, 212] width 66 height 10
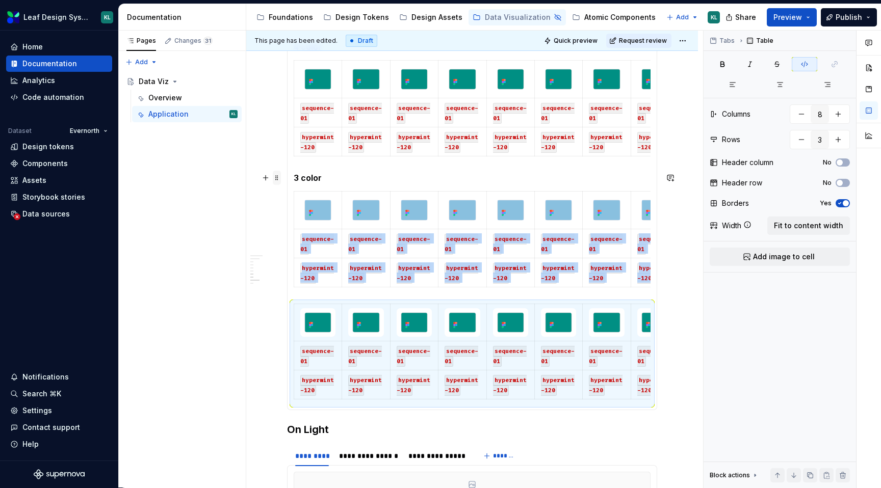
click at [277, 174] on span at bounding box center [277, 178] width 8 height 14
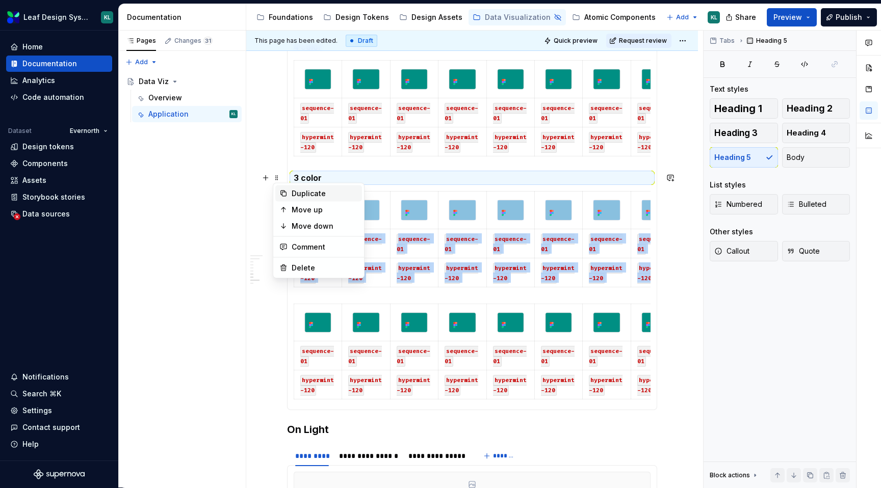
click at [292, 190] on div "Duplicate" at bounding box center [325, 194] width 66 height 10
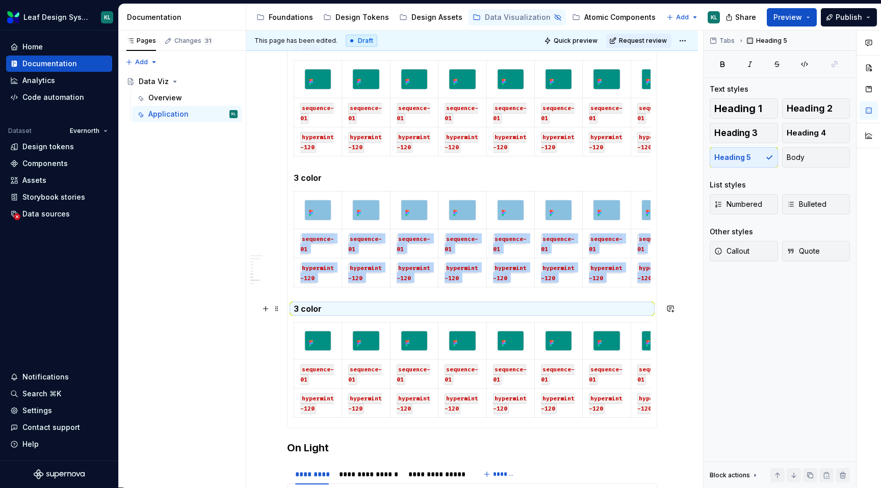
click at [297, 307] on h5 "3 color" at bounding box center [472, 309] width 357 height 10
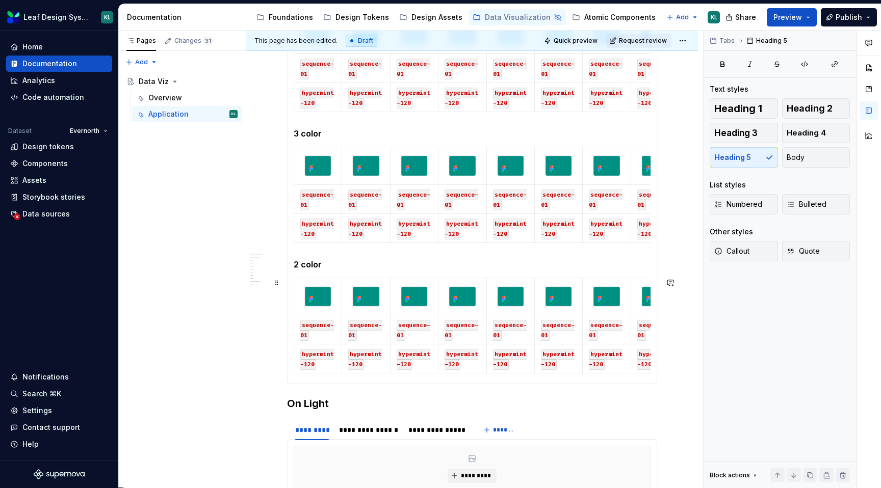
scroll to position [936, 0]
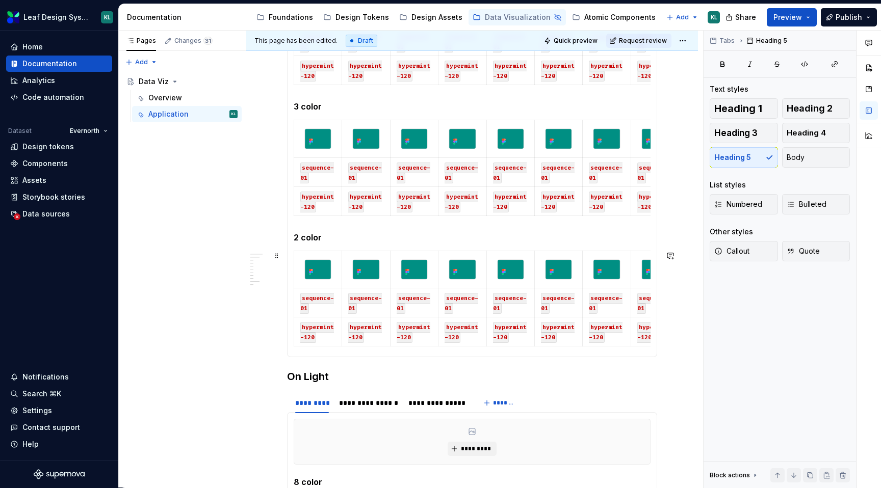
click at [267, 310] on div "**********" at bounding box center [472, 23] width 452 height 1564
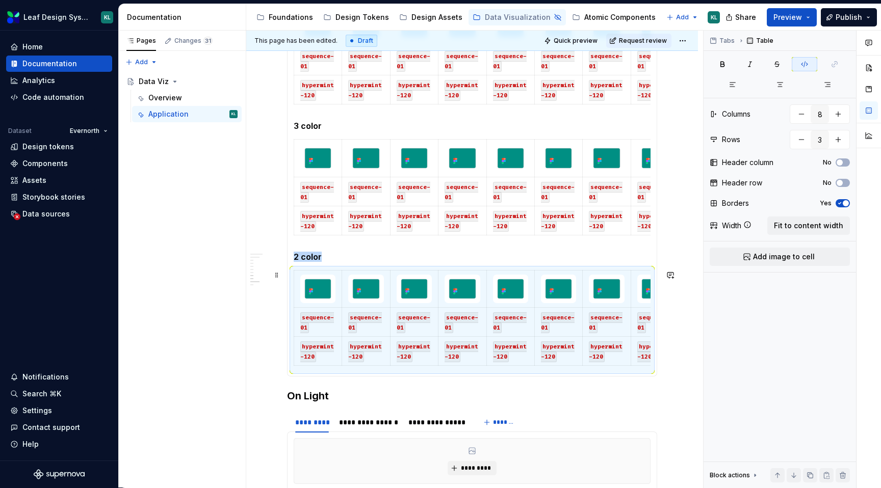
scroll to position [917, 0]
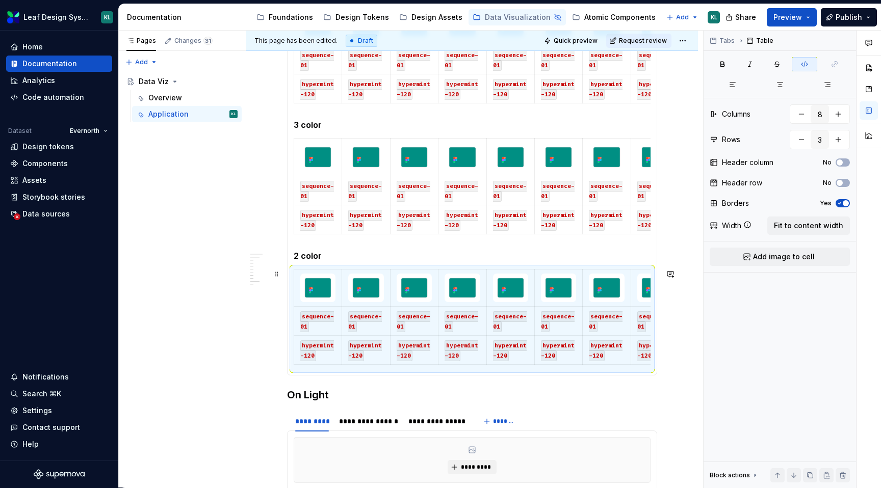
click at [415, 269] on html "Leaf Design System KL Home Documentation Analytics Code automation Dataset Ever…" at bounding box center [440, 244] width 881 height 488
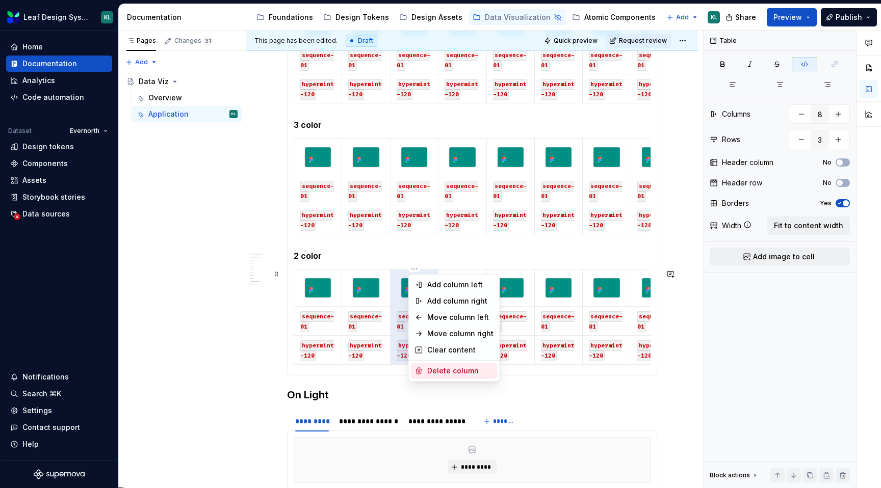
click at [440, 367] on div "Delete column" at bounding box center [460, 371] width 66 height 10
click at [411, 268] on html "Leaf Design System KL Home Documentation Analytics Code automation Dataset Ever…" at bounding box center [440, 244] width 881 height 488
click at [437, 372] on div "Delete column" at bounding box center [460, 371] width 66 height 10
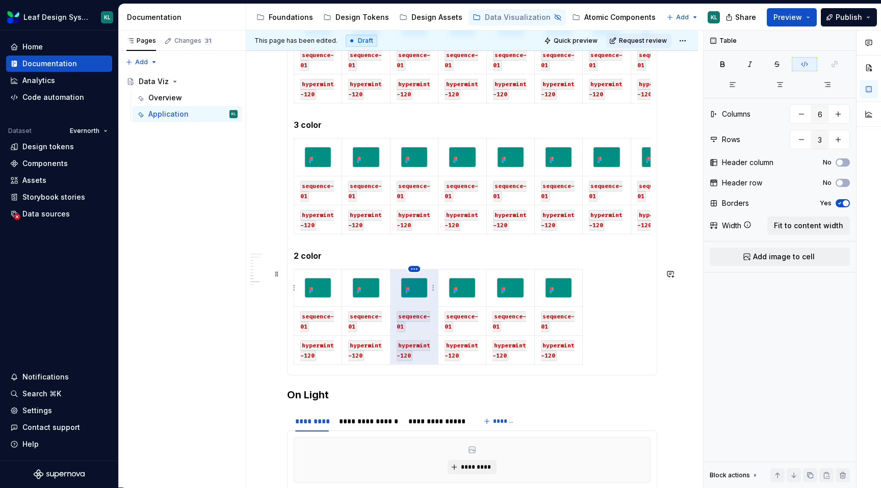
click at [419, 267] on html "Leaf Design System KL Home Documentation Analytics Code automation Dataset Ever…" at bounding box center [440, 244] width 881 height 488
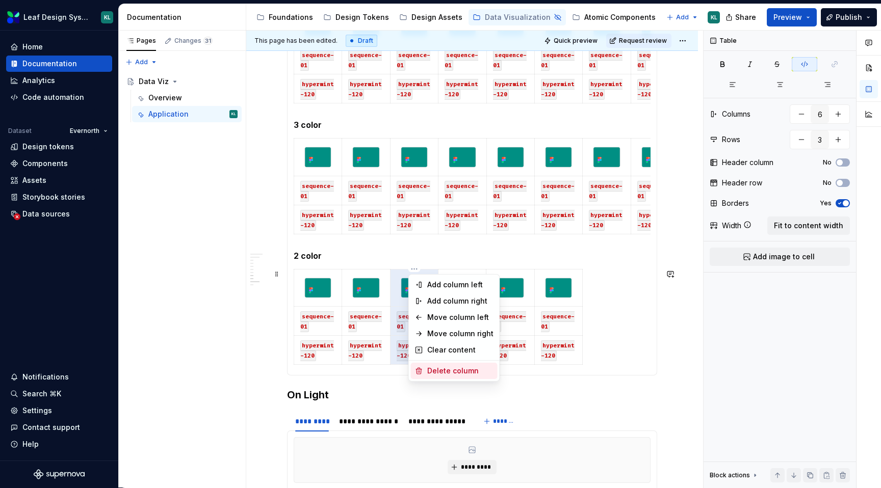
click at [443, 367] on div "Delete column" at bounding box center [460, 371] width 66 height 10
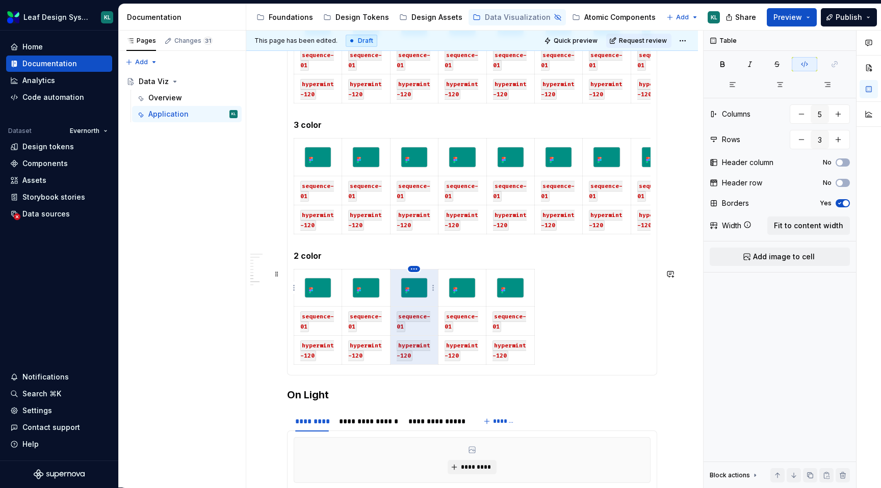
click at [414, 268] on html "Leaf Design System KL Home Documentation Analytics Code automation Dataset Ever…" at bounding box center [440, 244] width 881 height 488
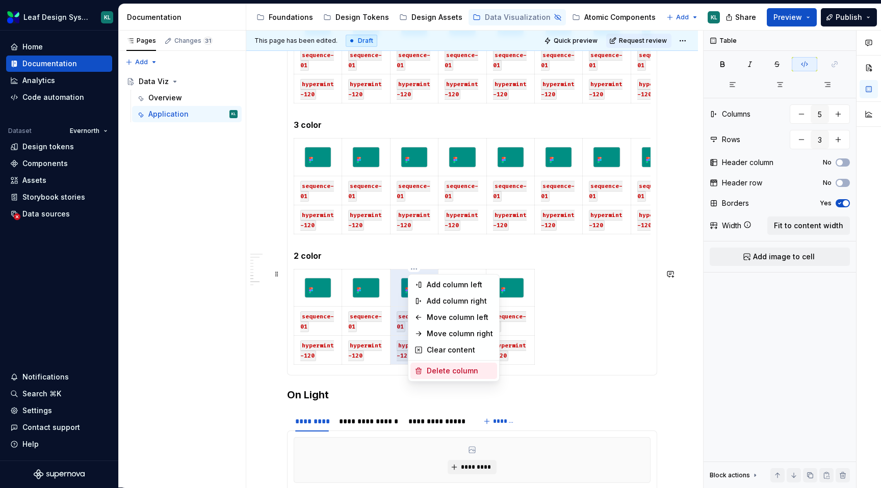
click at [439, 368] on div "Delete column" at bounding box center [460, 371] width 66 height 10
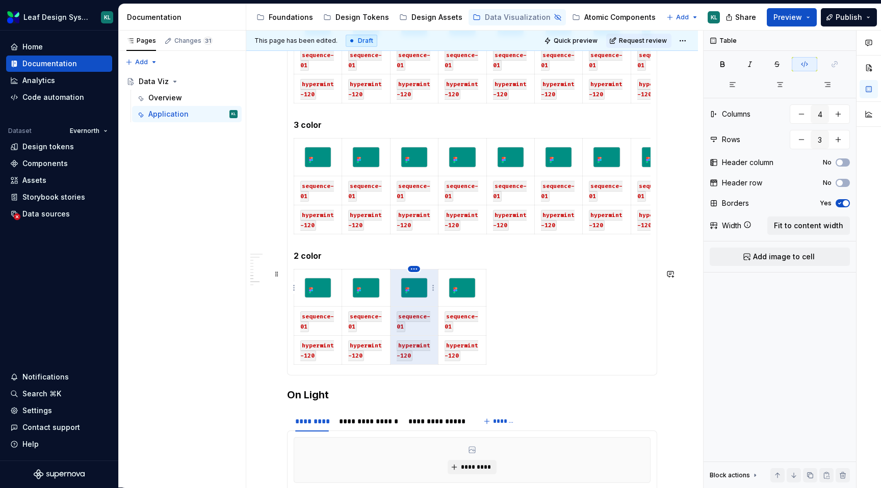
click at [413, 270] on html "Leaf Design System KL Home Documentation Analytics Code automation Dataset Ever…" at bounding box center [440, 244] width 881 height 488
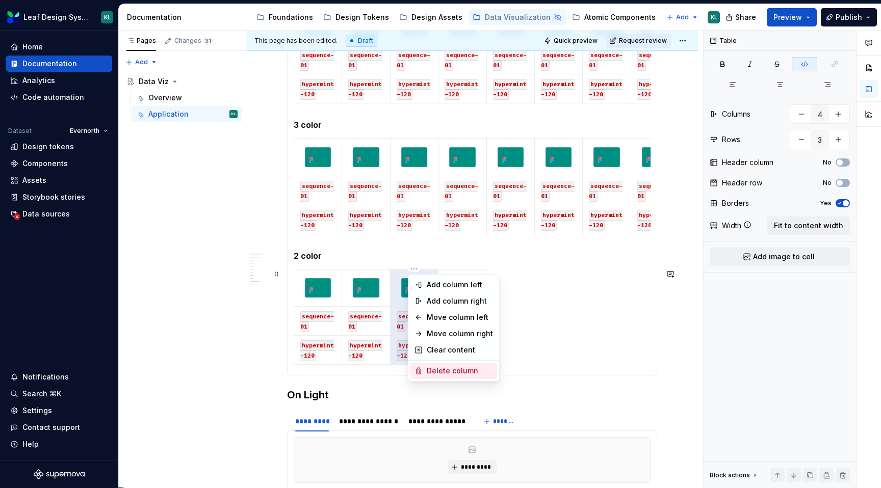
click at [440, 370] on div "Delete column" at bounding box center [460, 371] width 66 height 10
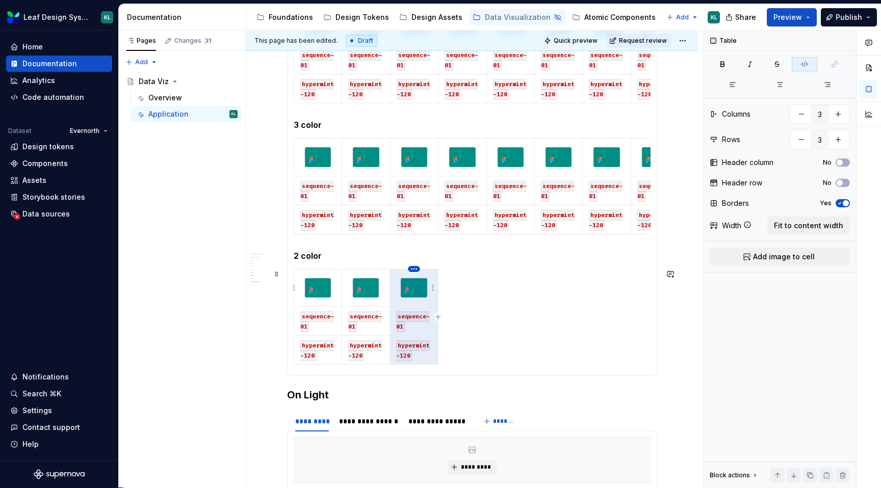
click at [415, 270] on html "Leaf Design System KL Home Documentation Analytics Code automation Dataset Ever…" at bounding box center [440, 244] width 881 height 488
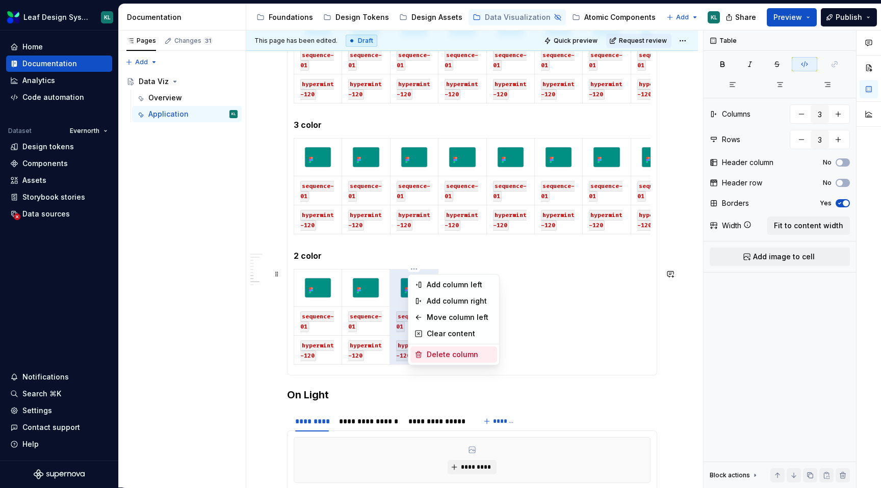
click at [434, 353] on div "Delete column" at bounding box center [460, 355] width 66 height 10
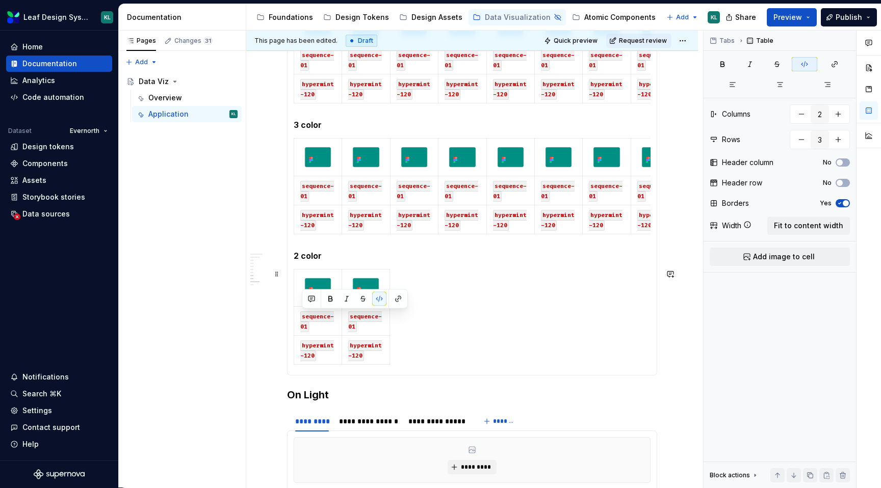
click at [433, 281] on div "sequence-01 sequence-01 hypermint-120 hypermint-120" at bounding box center [472, 319] width 357 height 100
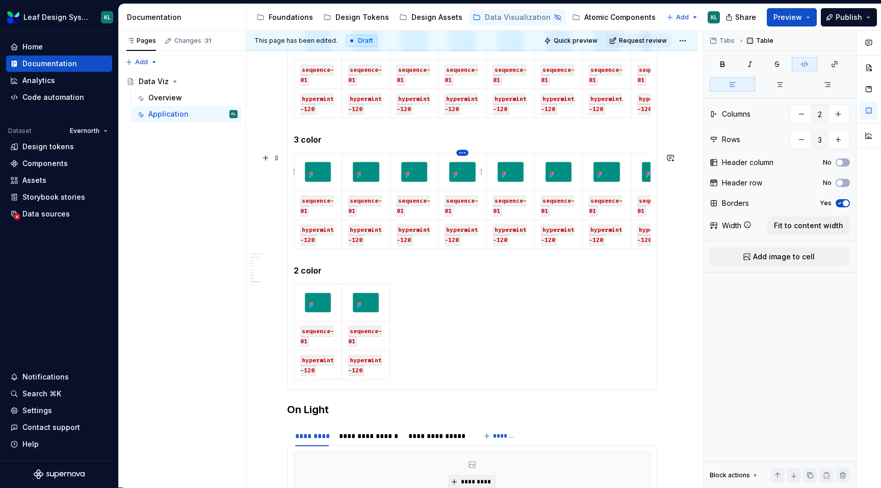
click at [463, 154] on html "Leaf Design System KL Home Documentation Analytics Code automation Dataset Ever…" at bounding box center [440, 244] width 881 height 488
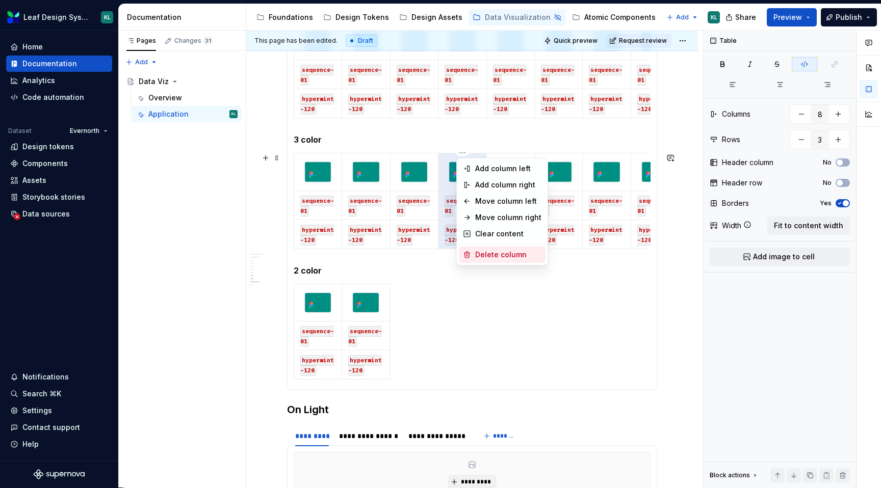
click at [490, 251] on div "Delete column" at bounding box center [508, 255] width 66 height 10
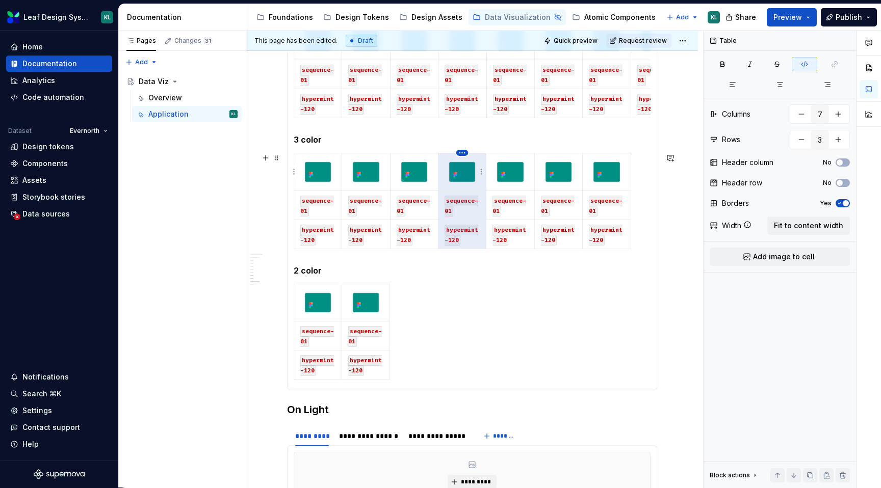
click at [462, 152] on html "Leaf Design System KL Home Documentation Analytics Code automation Dataset Ever…" at bounding box center [440, 244] width 881 height 488
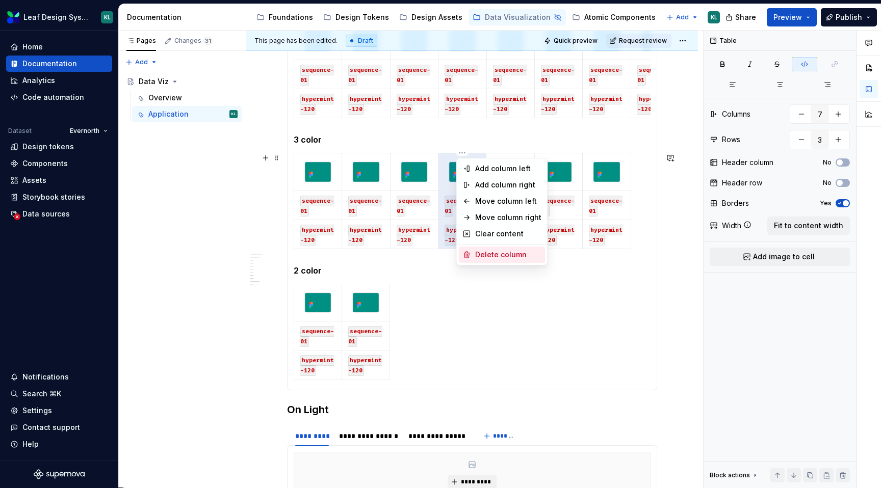
click at [496, 256] on div "Delete column" at bounding box center [508, 255] width 66 height 10
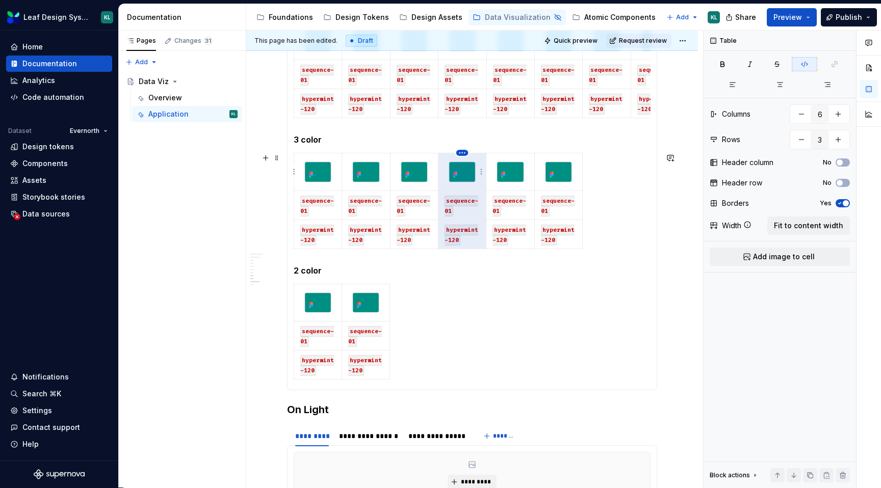
click at [460, 151] on html "Leaf Design System KL Home Documentation Analytics Code automation Dataset Ever…" at bounding box center [440, 244] width 881 height 488
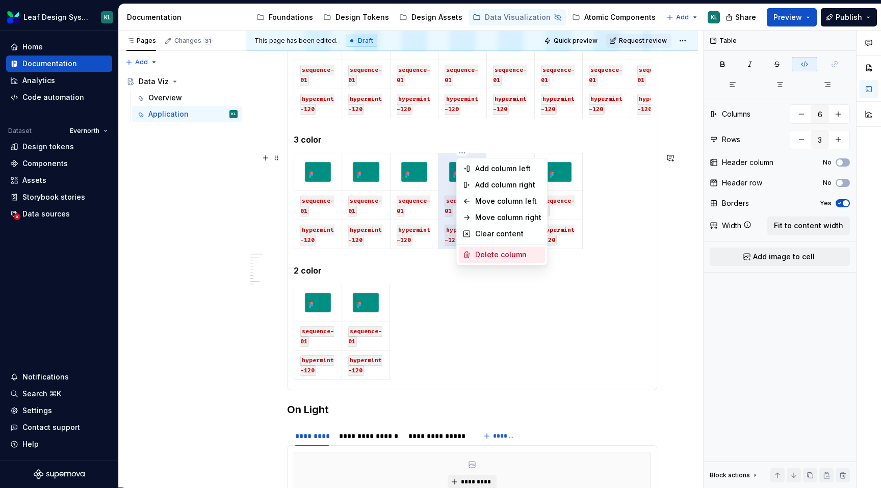
click at [485, 252] on div "Delete column" at bounding box center [508, 255] width 66 height 10
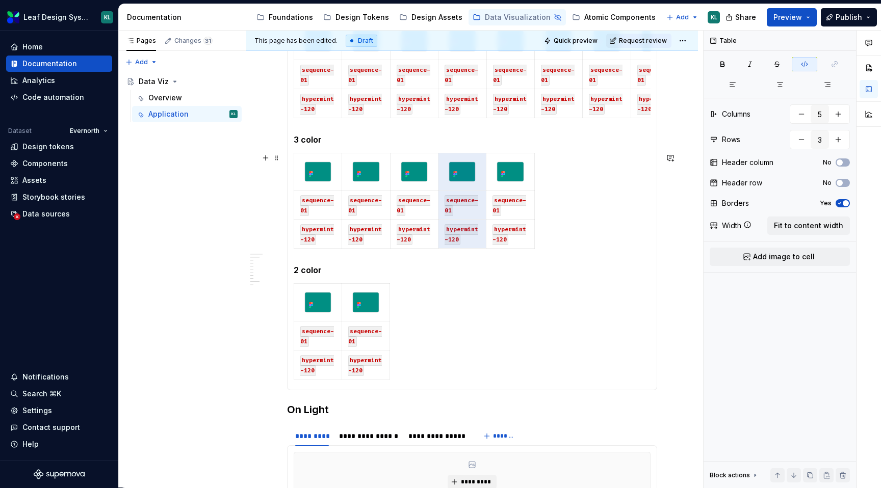
click at [459, 153] on td at bounding box center [462, 172] width 48 height 38
click at [462, 152] on html "Leaf Design System KL Home Documentation Analytics Code automation Dataset Ever…" at bounding box center [440, 244] width 881 height 488
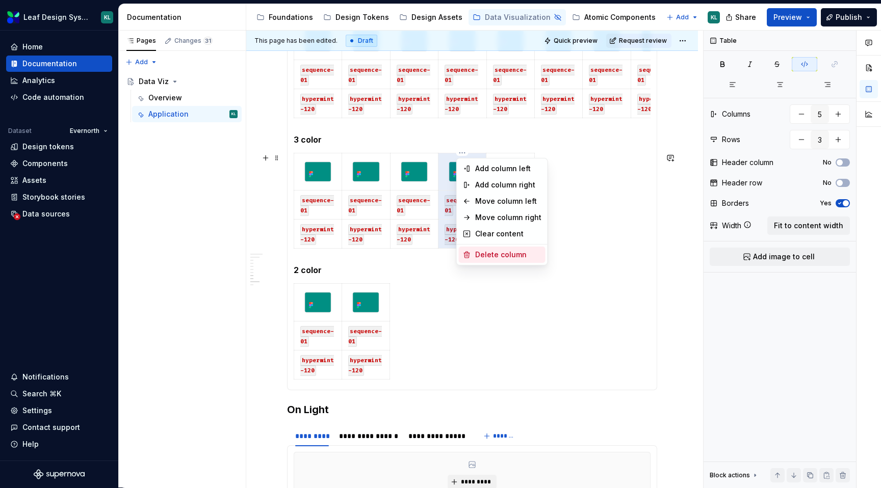
click at [489, 249] on div "Delete column" at bounding box center [502, 255] width 87 height 16
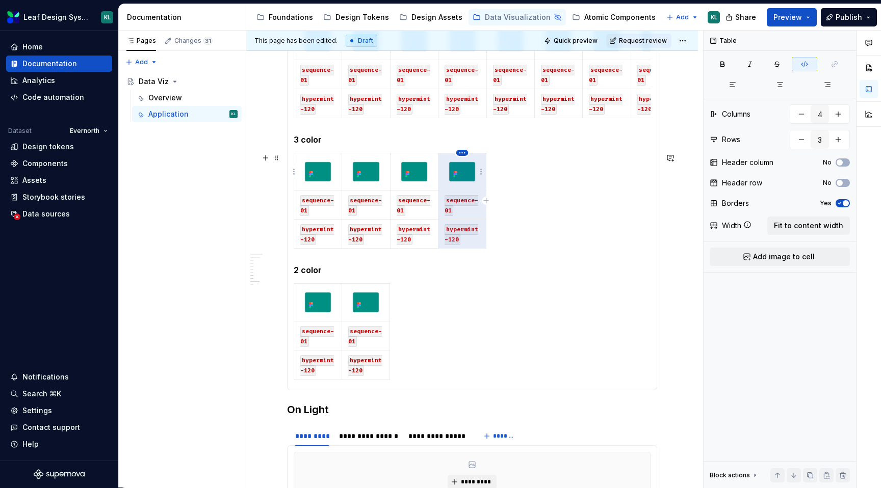
click at [461, 152] on html "Leaf Design System KL Home Documentation Analytics Code automation Dataset Ever…" at bounding box center [440, 244] width 881 height 488
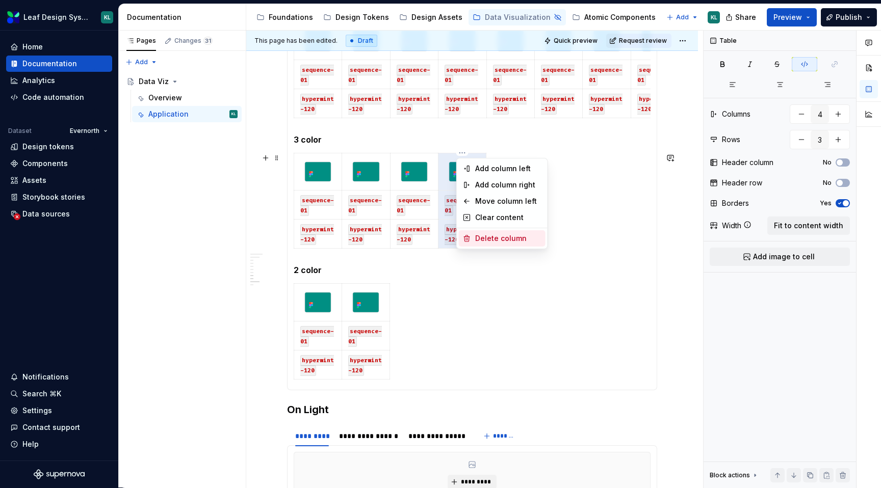
click at [494, 241] on div "Delete column" at bounding box center [508, 239] width 66 height 10
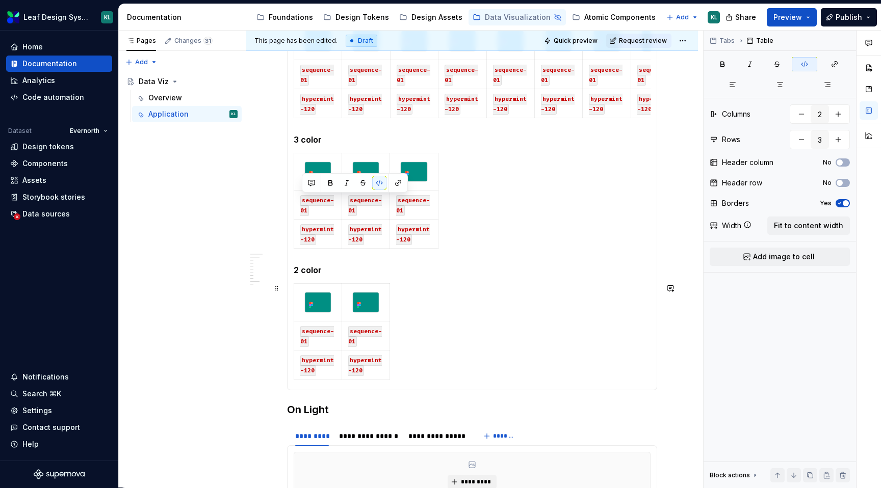
click at [413, 285] on div "sequence-01 sequence-01 hypermint-120 hypermint-120" at bounding box center [472, 334] width 357 height 100
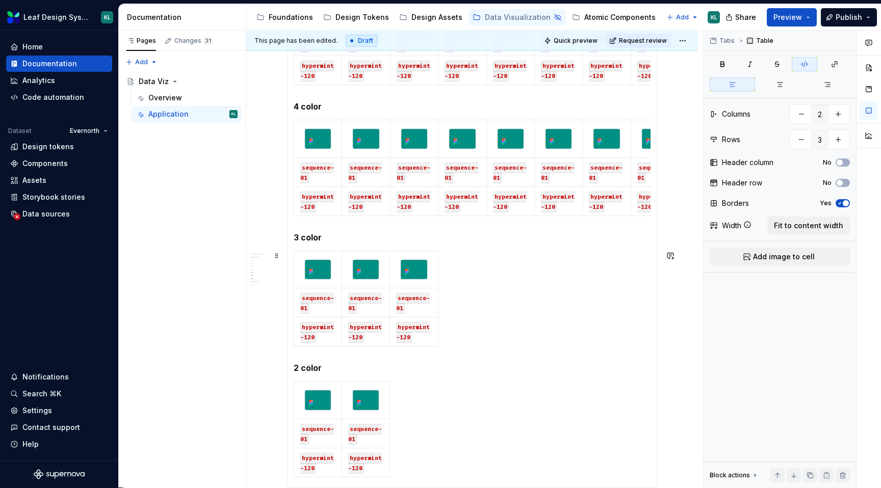
scroll to position [753, 0]
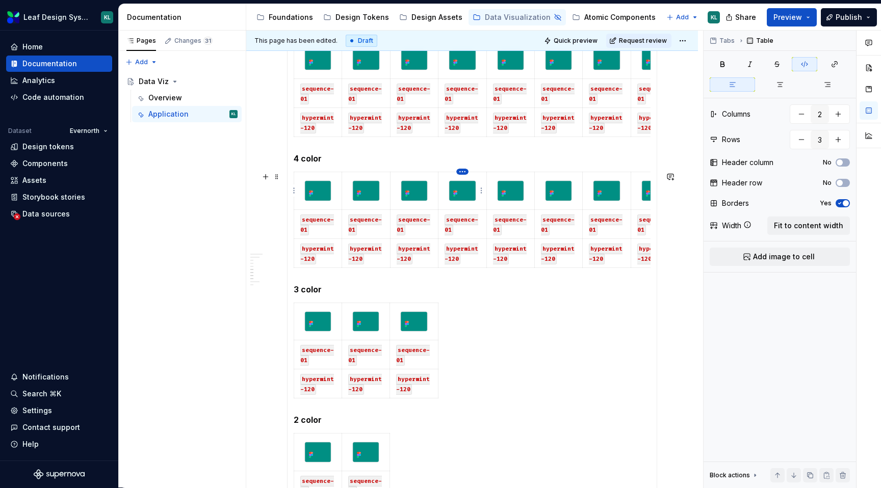
click at [462, 170] on html "Leaf Design System KL Home Documentation Analytics Code automation Dataset Ever…" at bounding box center [440, 244] width 881 height 488
type input "8"
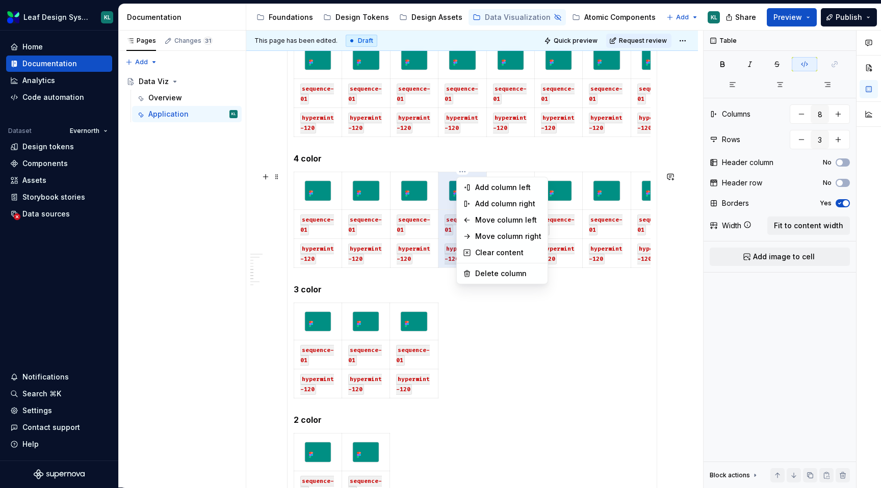
click at [508, 167] on html "Leaf Design System KL Home Documentation Analytics Code automation Dataset Ever…" at bounding box center [440, 244] width 881 height 488
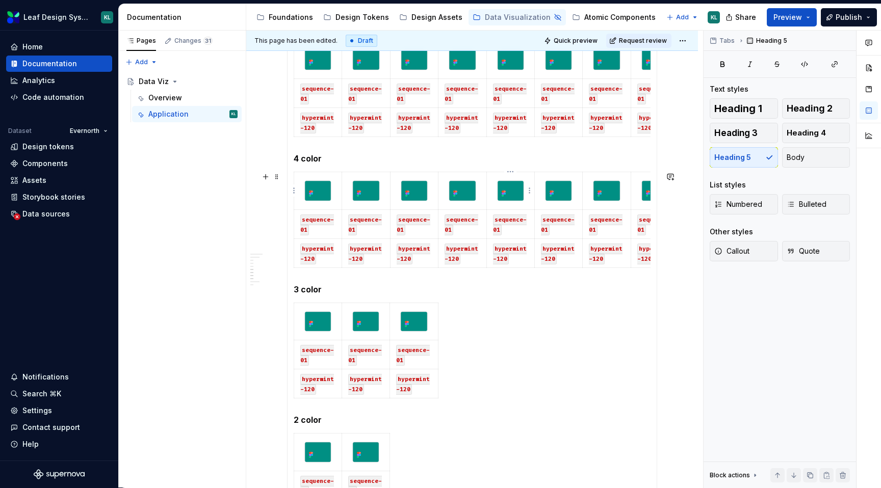
click at [510, 173] on html "Leaf Design System KL Home Documentation Analytics Code automation Dataset Ever…" at bounding box center [440, 244] width 881 height 488
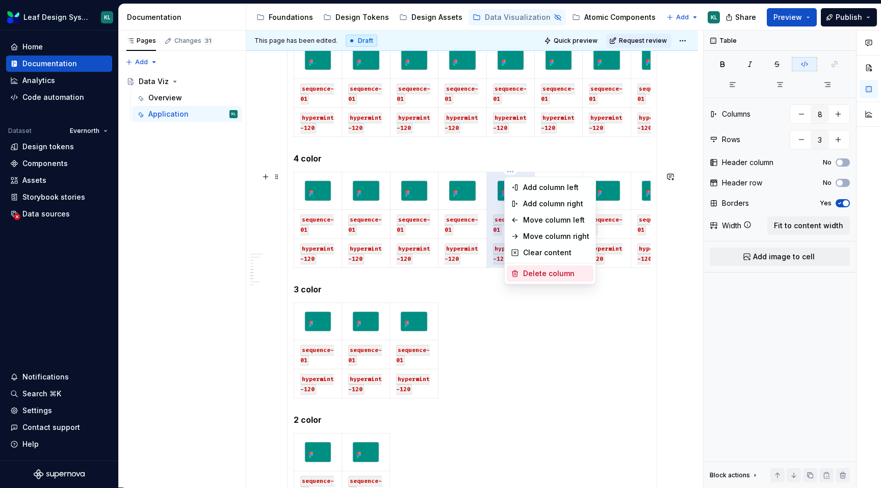
click at [534, 269] on div "Delete column" at bounding box center [556, 274] width 66 height 10
type input "7"
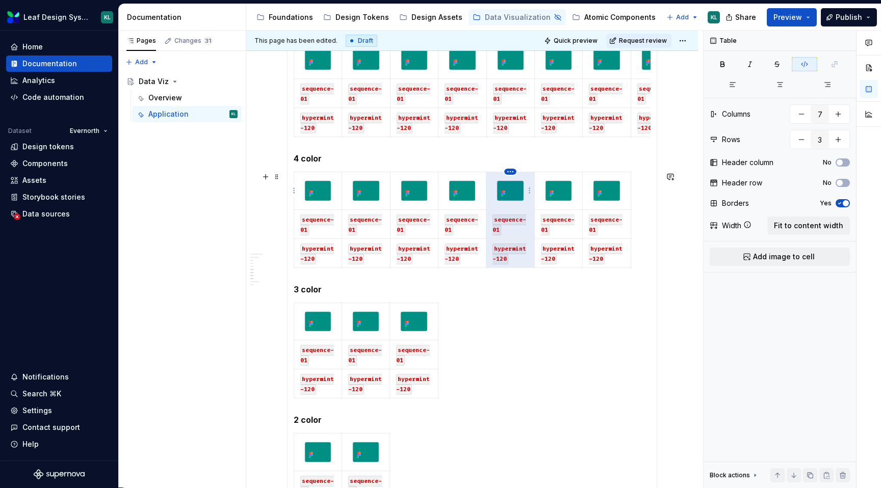
click at [515, 174] on html "Leaf Design System KL Home Documentation Analytics Code automation Dataset Ever…" at bounding box center [440, 244] width 881 height 488
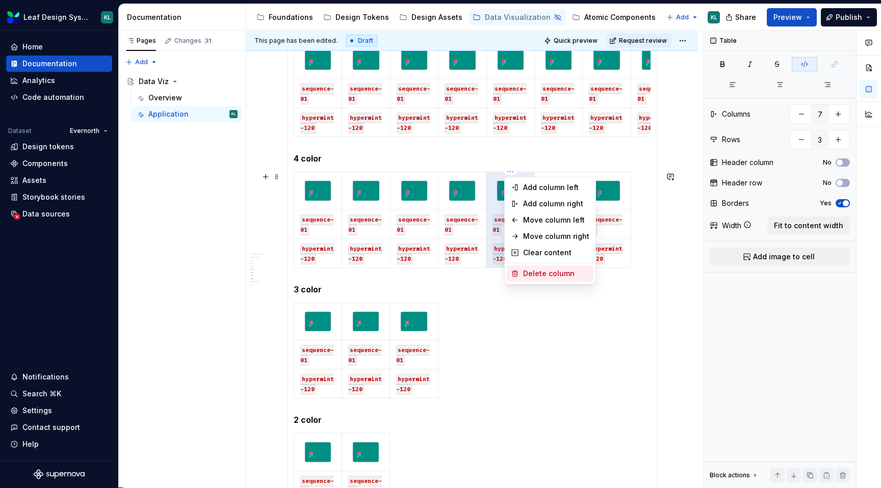
click at [538, 275] on div "Delete column" at bounding box center [556, 274] width 66 height 10
type textarea "*"
type input "6"
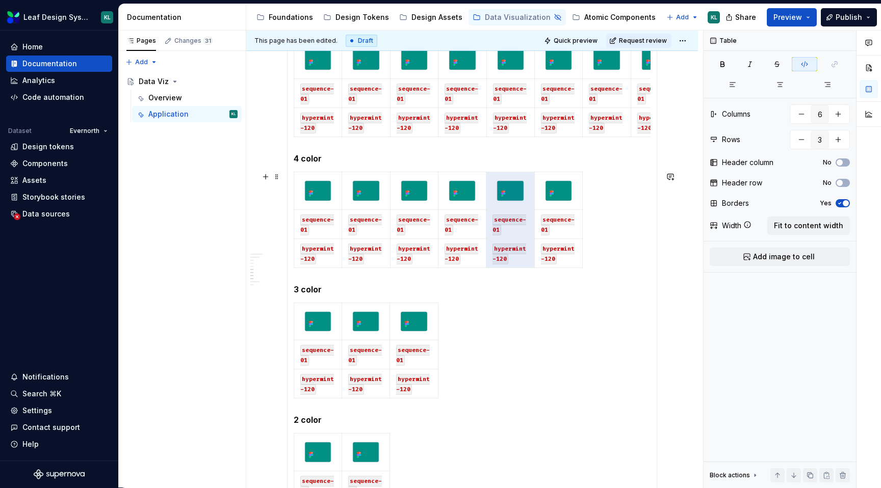
type textarea "*"
click at [513, 167] on section-item-column "********* 8 color sequence-01 sequence-01 sequence-01 sequence-01 sequence-01 s…" at bounding box center [472, 52] width 357 height 963
click at [509, 173] on html "Leaf Design System KL Home Documentation Analytics Code automation Dataset Ever…" at bounding box center [440, 244] width 881 height 488
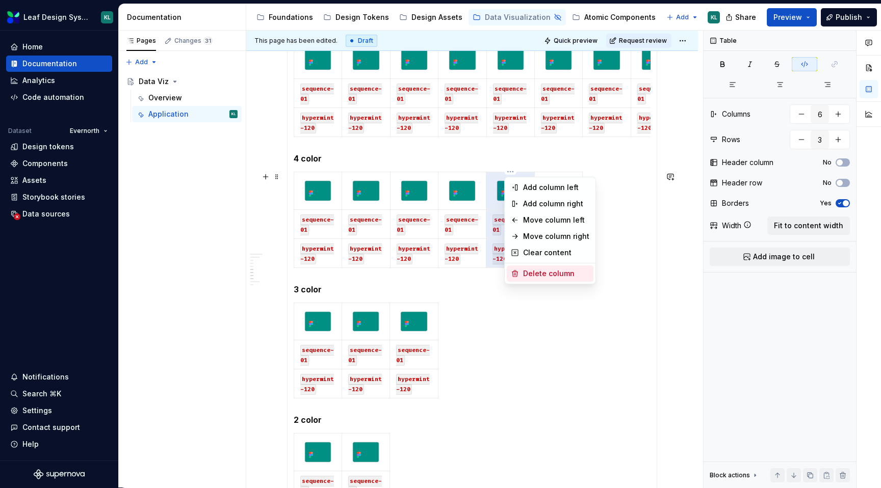
click at [529, 269] on div "Delete column" at bounding box center [556, 274] width 66 height 10
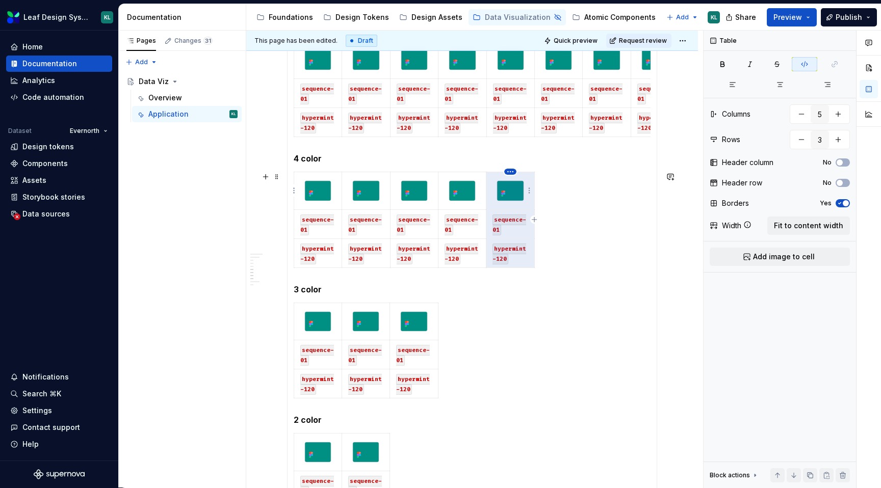
click at [509, 168] on html "Leaf Design System KL Home Documentation Analytics Code automation Dataset Ever…" at bounding box center [440, 244] width 881 height 488
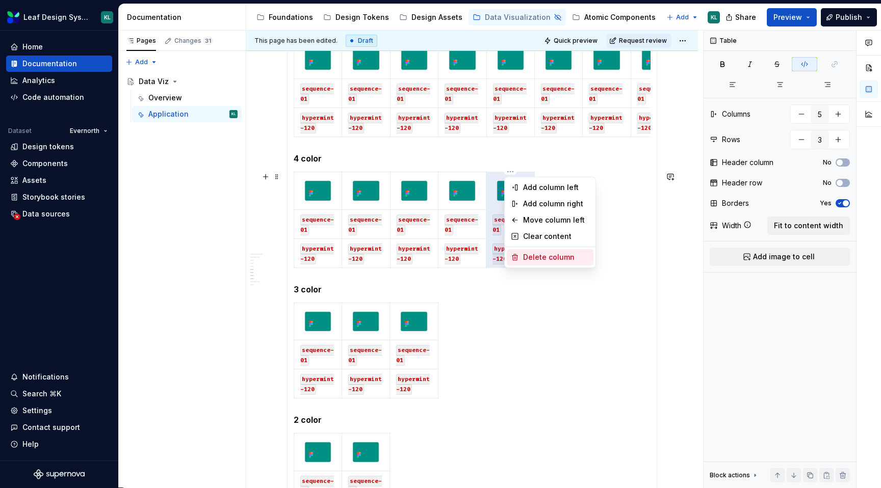
click at [533, 260] on div "Delete column" at bounding box center [556, 257] width 66 height 10
type input "4"
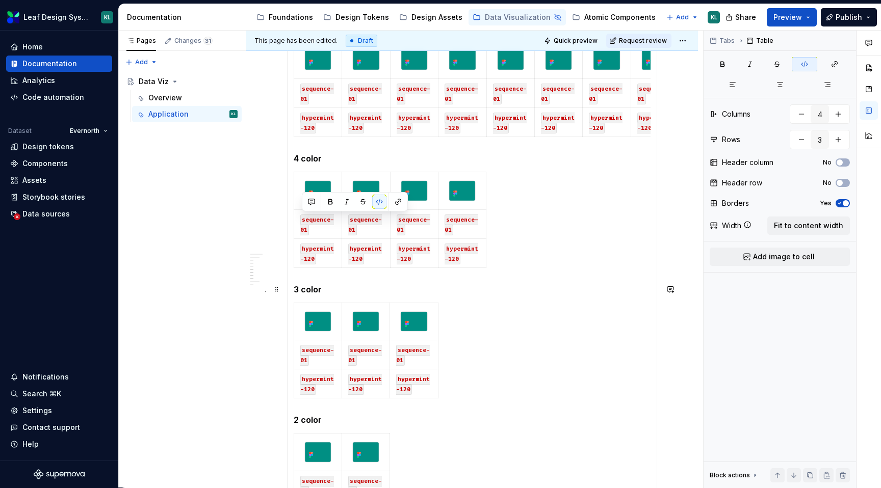
click at [512, 285] on h5 "3 color" at bounding box center [472, 290] width 357 height 10
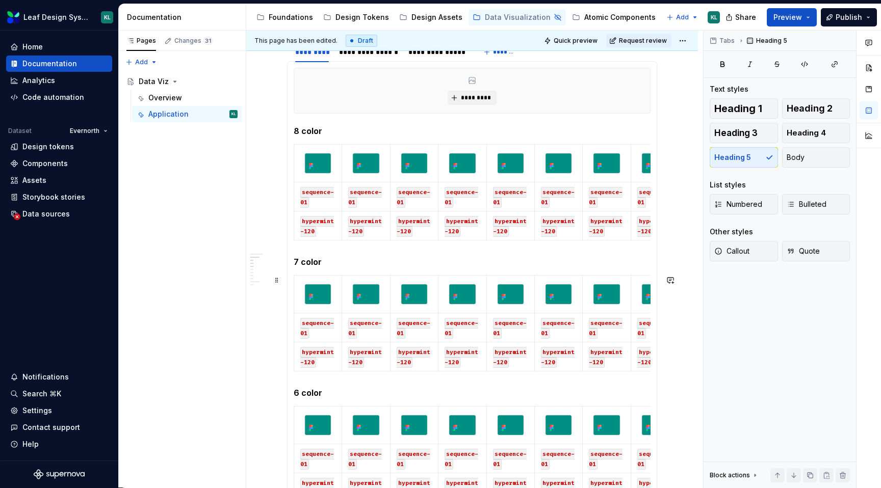
scroll to position [244, 0]
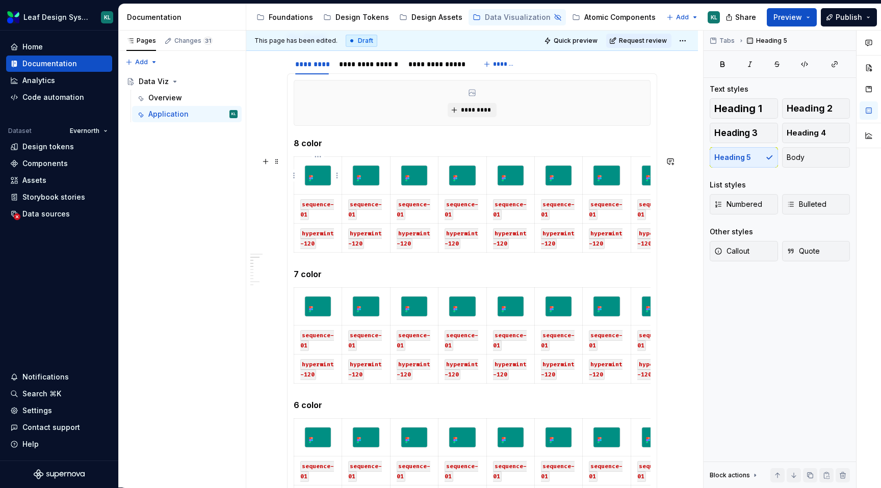
click at [319, 173] on img at bounding box center [318, 176] width 26 height 20
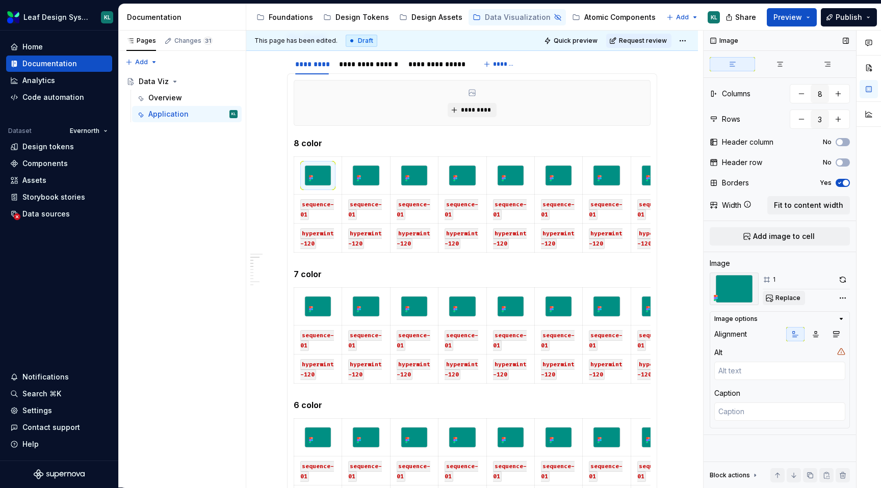
click at [785, 296] on span "Replace" at bounding box center [788, 298] width 25 height 8
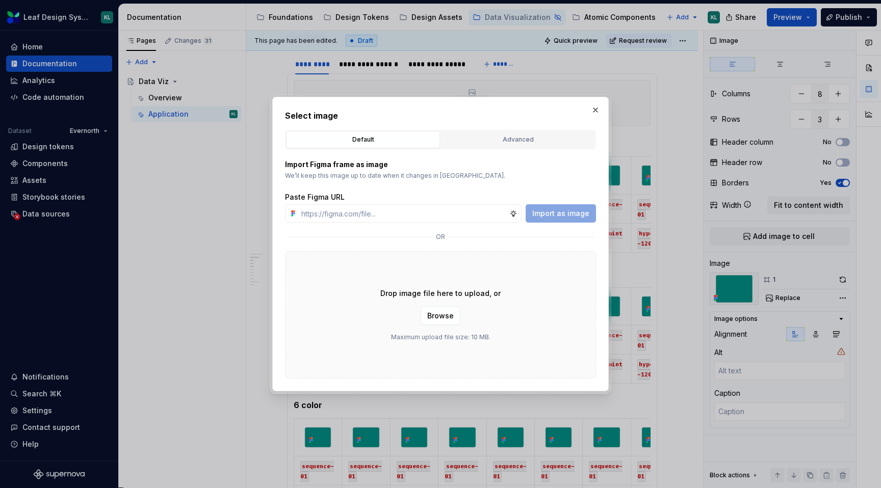
type textarea "*"
type input "[URL][DOMAIN_NAME]"
click at [552, 218] on span "Import as image" at bounding box center [560, 214] width 57 height 10
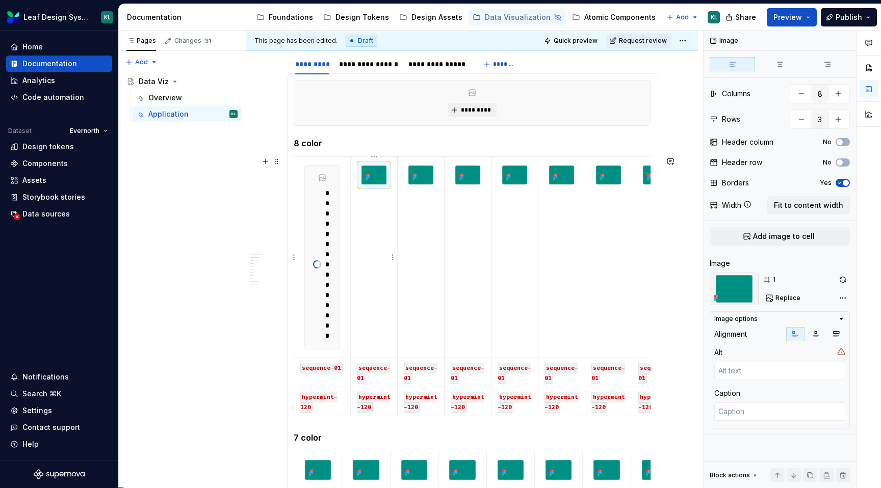
click at [380, 171] on img at bounding box center [374, 175] width 25 height 19
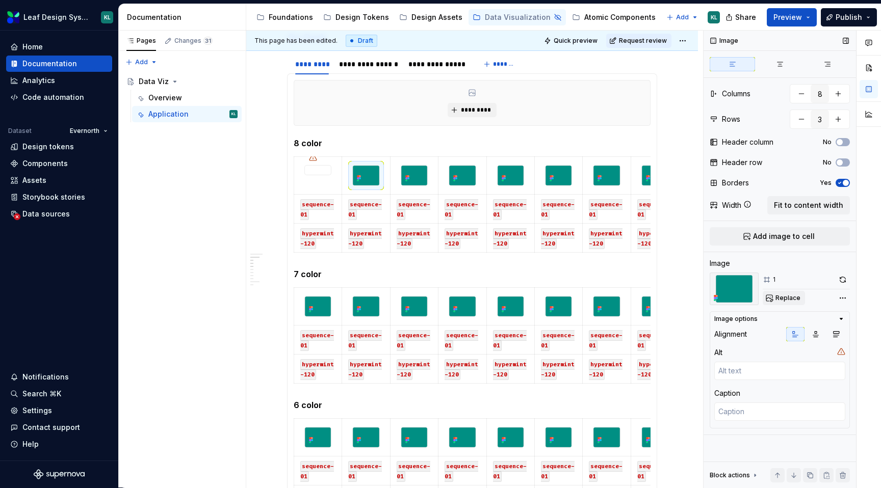
click at [795, 301] on span "Replace" at bounding box center [788, 298] width 25 height 8
type textarea "*"
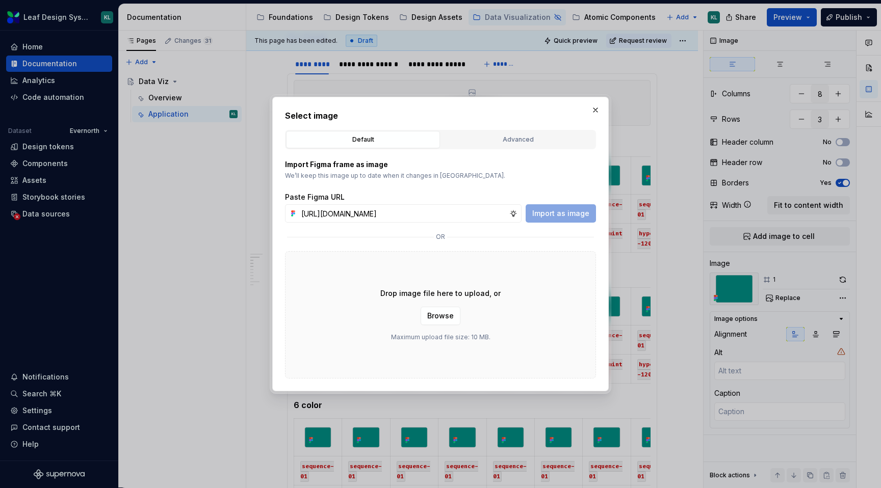
scroll to position [0, 293]
type input "[URL][DOMAIN_NAME]"
click at [571, 217] on span "Import as image" at bounding box center [560, 214] width 57 height 10
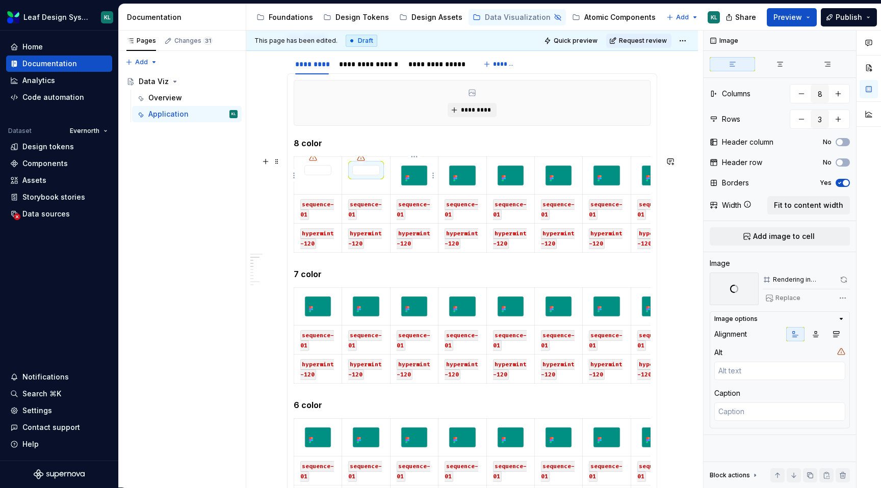
click at [418, 171] on img at bounding box center [414, 176] width 26 height 20
click at [784, 300] on span "Replace" at bounding box center [788, 298] width 25 height 8
type textarea "*"
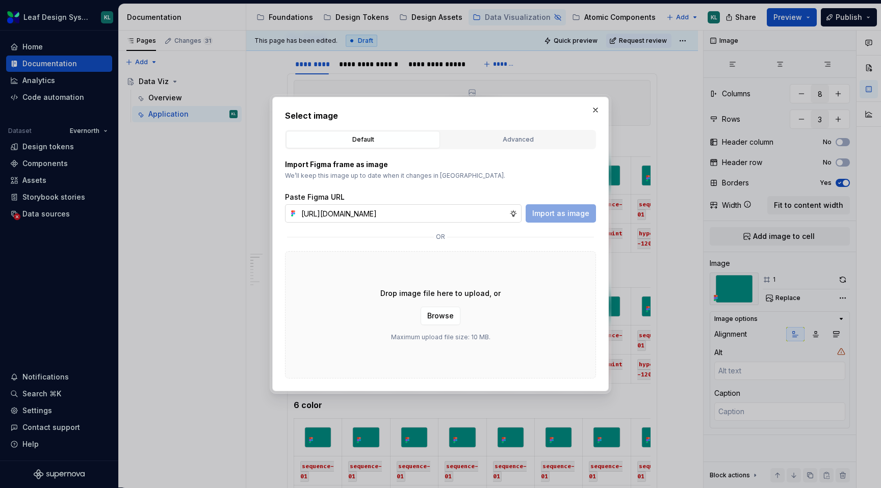
scroll to position [0, 293]
type input "[URL][DOMAIN_NAME]"
click at [539, 215] on span "Import as image" at bounding box center [560, 214] width 57 height 10
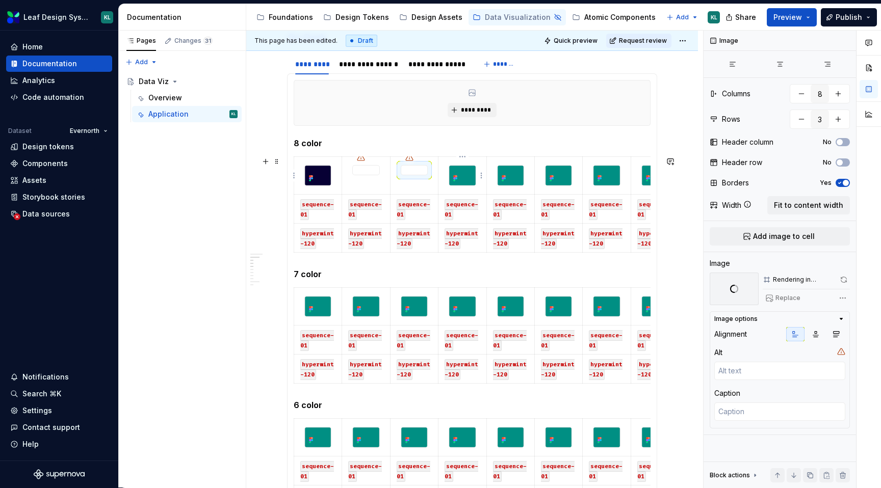
click at [463, 173] on img at bounding box center [462, 176] width 26 height 20
click at [787, 301] on span "Replace" at bounding box center [788, 298] width 25 height 8
type textarea "*"
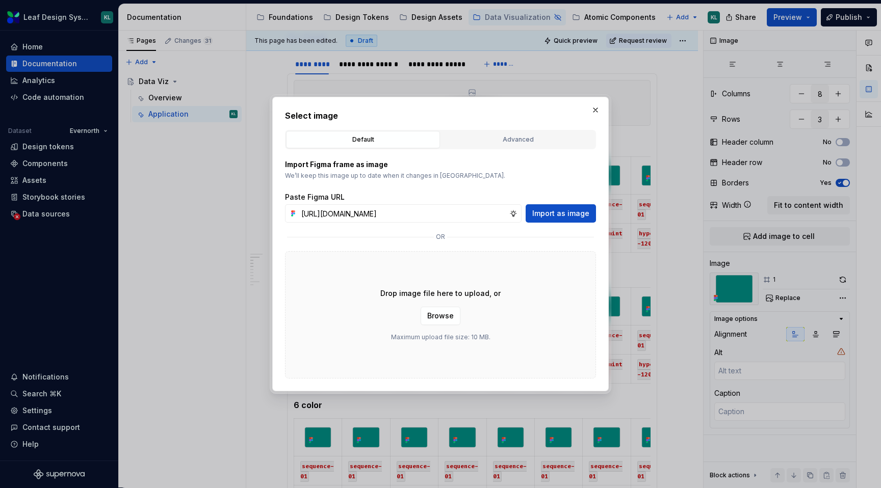
scroll to position [0, 290]
type input "[URL][DOMAIN_NAME]"
click at [563, 216] on span "Import as image" at bounding box center [560, 214] width 57 height 10
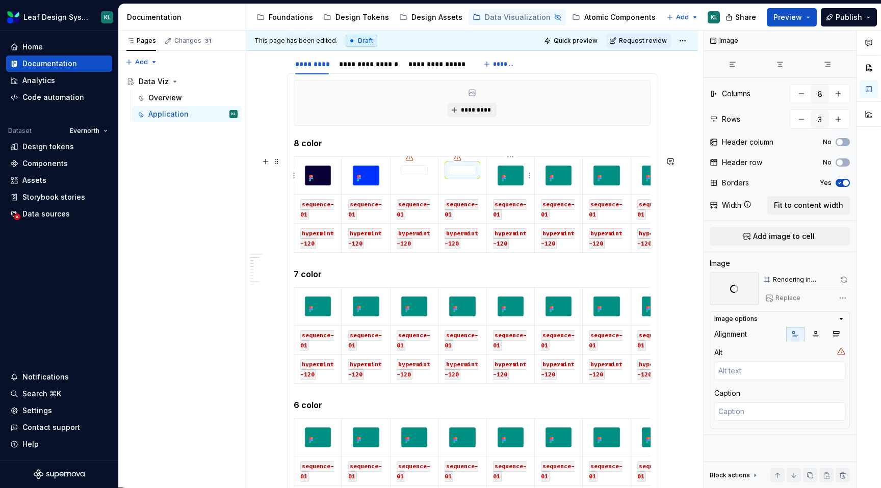
click at [516, 171] on img at bounding box center [511, 176] width 26 height 20
click at [780, 296] on span "Replace" at bounding box center [788, 298] width 25 height 8
type textarea "*"
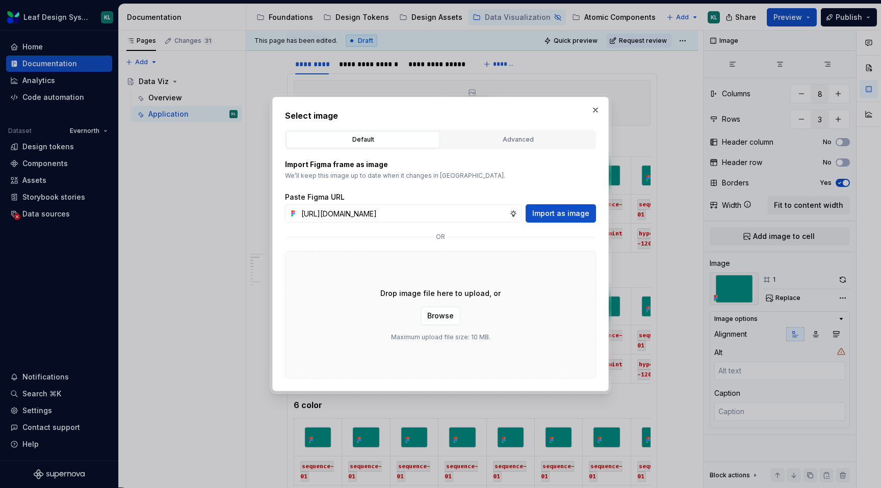
scroll to position [0, 293]
type input "[URL][DOMAIN_NAME]"
click at [568, 214] on span "Import as image" at bounding box center [560, 214] width 57 height 10
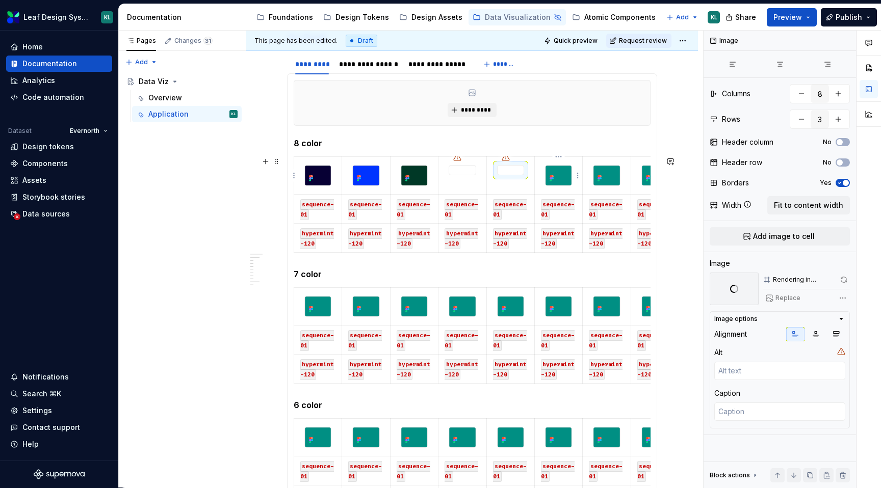
click at [563, 174] on img at bounding box center [559, 176] width 26 height 20
click at [790, 301] on span "Replace" at bounding box center [788, 298] width 25 height 8
type textarea "*"
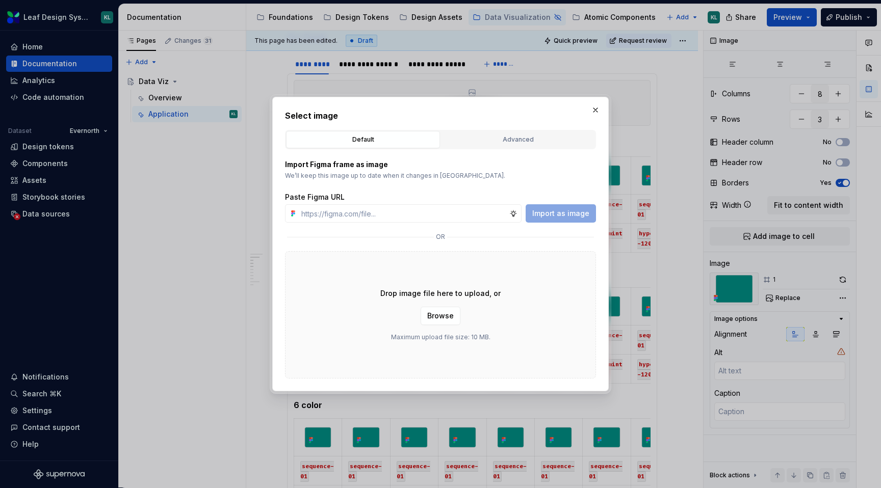
type input "v"
type input "[URL][DOMAIN_NAME]"
click at [537, 219] on button "Import as image" at bounding box center [561, 213] width 70 height 18
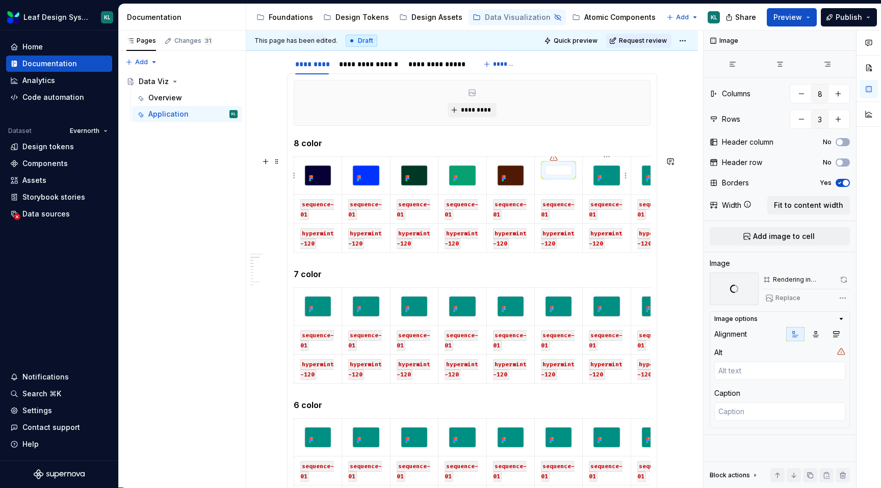
scroll to position [0, 23]
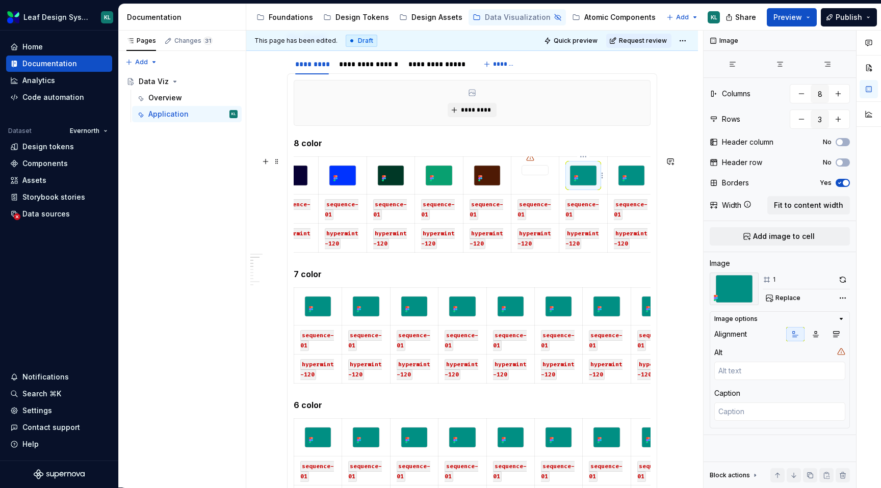
click at [587, 177] on img at bounding box center [583, 176] width 26 height 20
click at [792, 302] on button "Replace" at bounding box center [784, 298] width 42 height 14
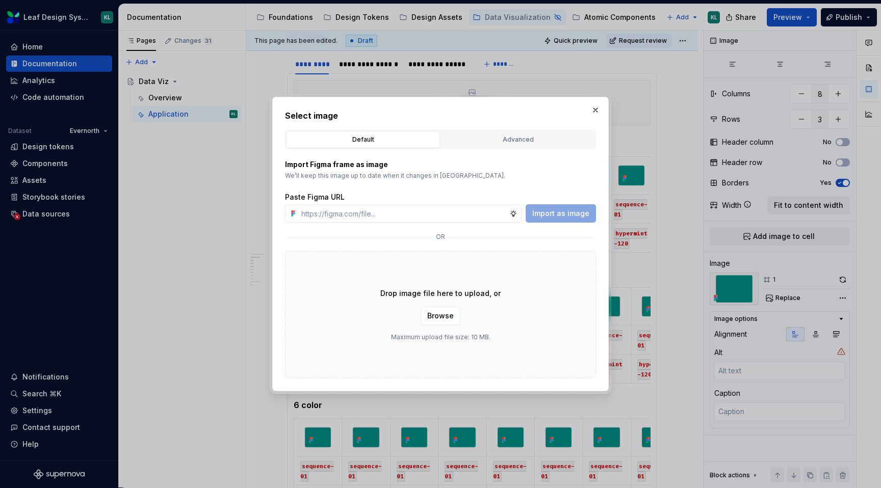
type textarea "*"
type input "[URL][DOMAIN_NAME]"
type textarea "*"
type input "[URL][DOMAIN_NAME]"
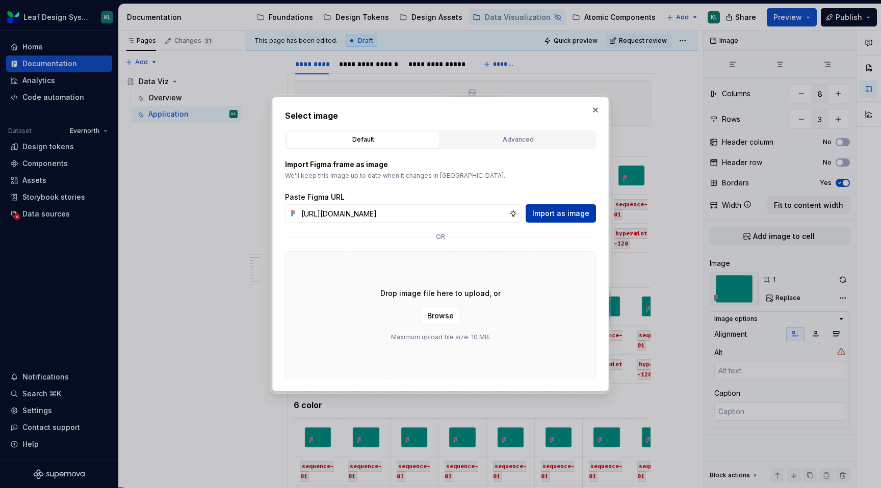
click at [580, 216] on span "Import as image" at bounding box center [560, 214] width 57 height 10
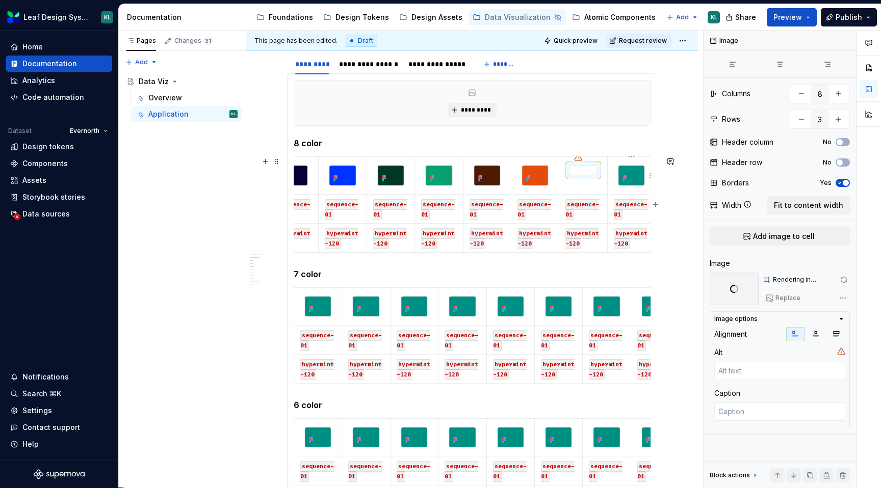
click at [630, 175] on img at bounding box center [632, 176] width 26 height 20
click at [778, 296] on span "Replace" at bounding box center [788, 298] width 25 height 8
type textarea "*"
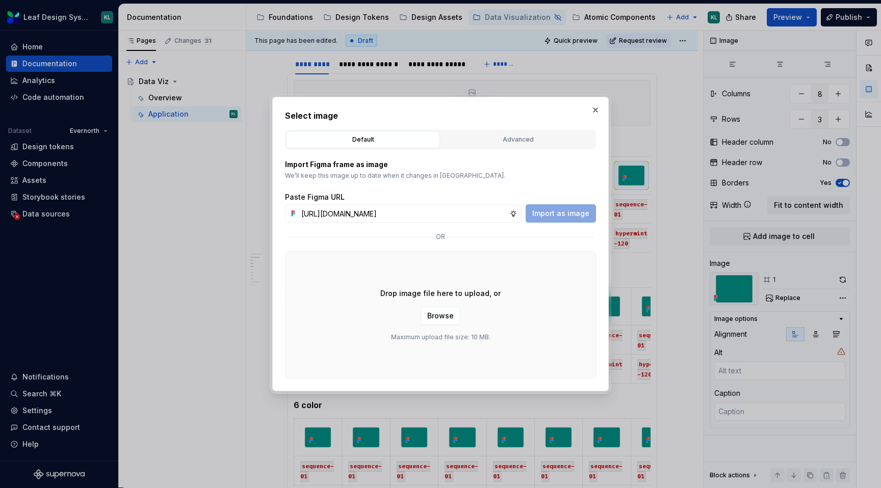
scroll to position [0, 293]
type input "[URL][DOMAIN_NAME]"
click at [567, 214] on span "Import as image" at bounding box center [560, 214] width 57 height 10
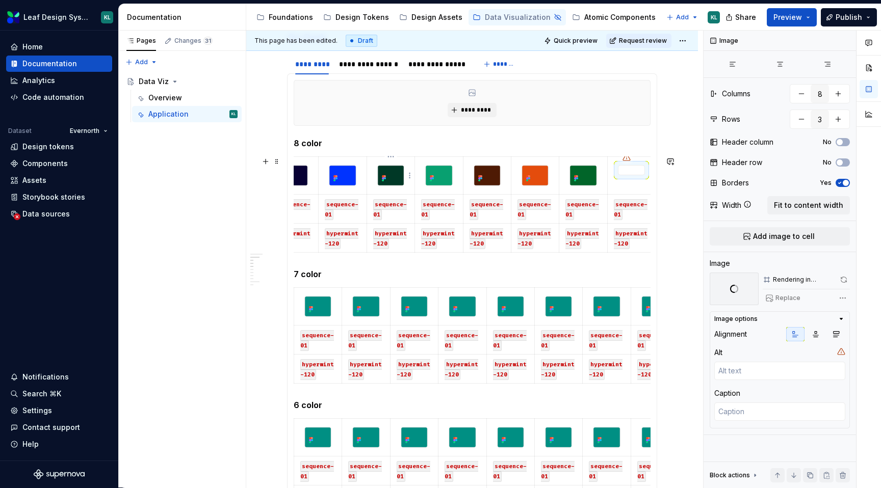
scroll to position [0, 0]
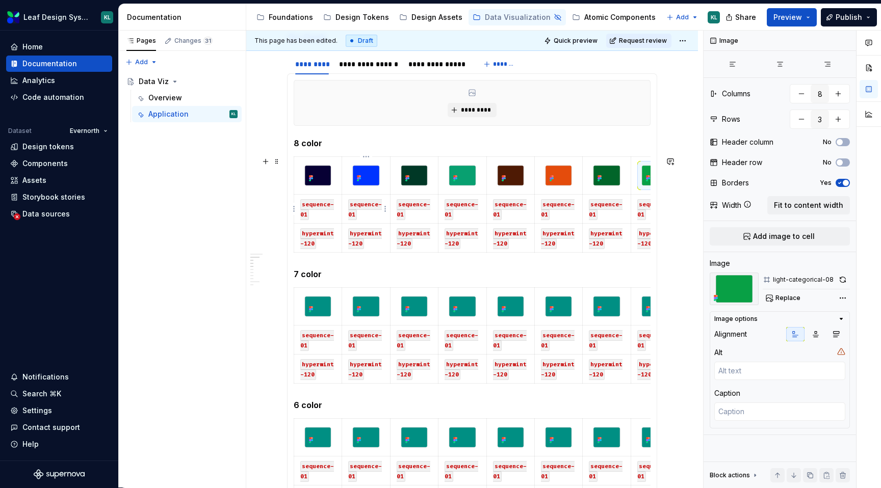
click at [355, 213] on code "sequence-01" at bounding box center [365, 209] width 34 height 21
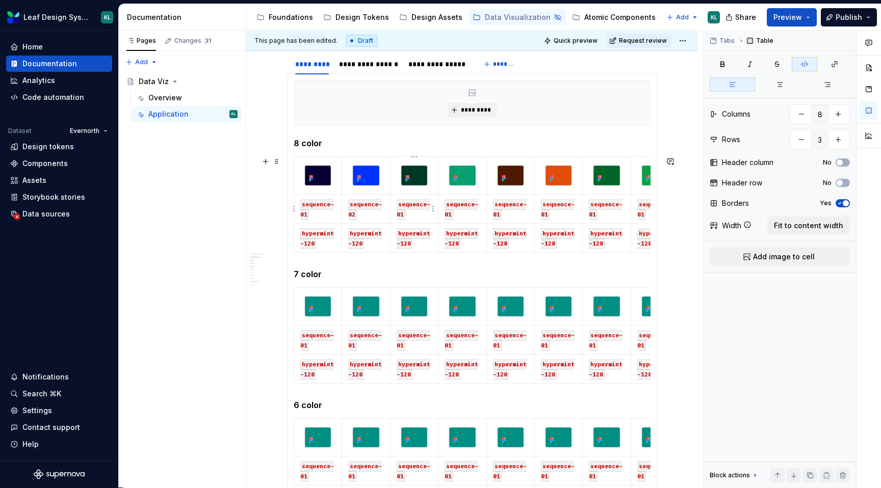
click at [403, 214] on code "sequence-01" at bounding box center [414, 209] width 34 height 21
click at [452, 214] on code "sequence-01" at bounding box center [462, 209] width 34 height 21
click at [499, 214] on code "sequence-01" at bounding box center [510, 209] width 34 height 21
click at [548, 213] on code "sequence-01" at bounding box center [558, 209] width 34 height 21
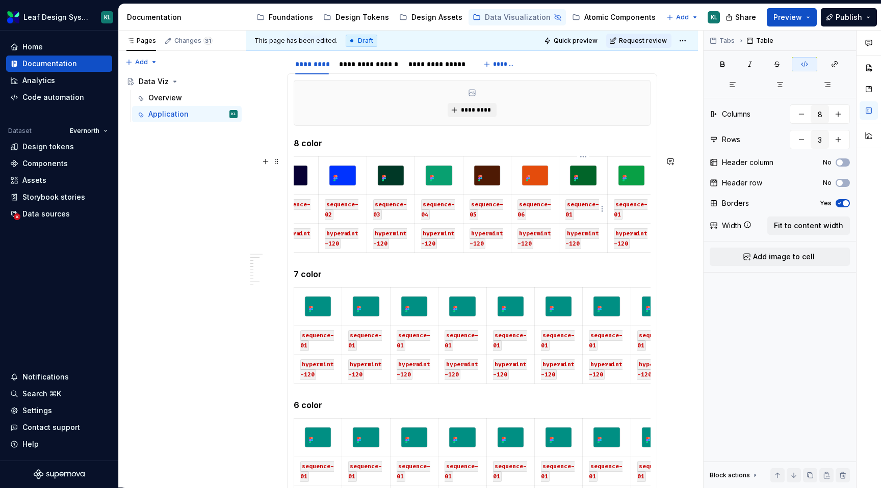
click at [572, 215] on code "sequence-01" at bounding box center [582, 209] width 34 height 21
click at [620, 214] on code "sequence-01" at bounding box center [631, 209] width 34 height 21
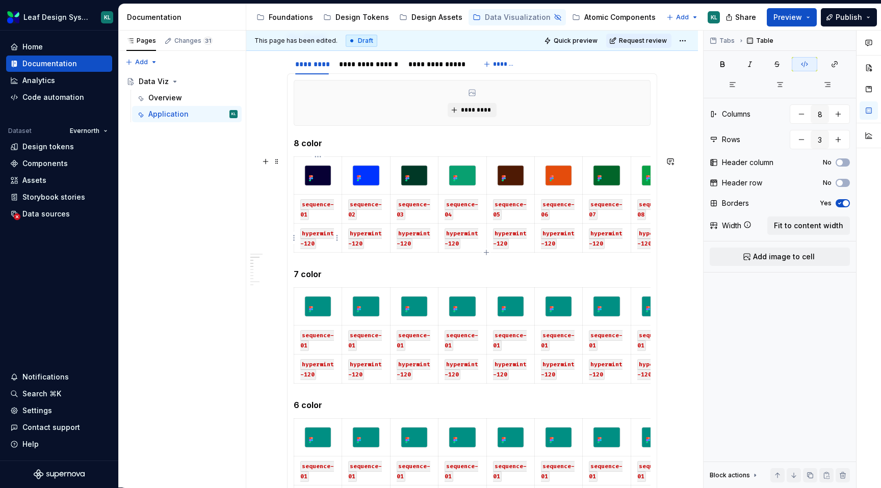
click at [318, 234] on code "hypermint-120" at bounding box center [317, 238] width 34 height 21
click at [315, 240] on code "hypermint-120" at bounding box center [317, 238] width 34 height 21
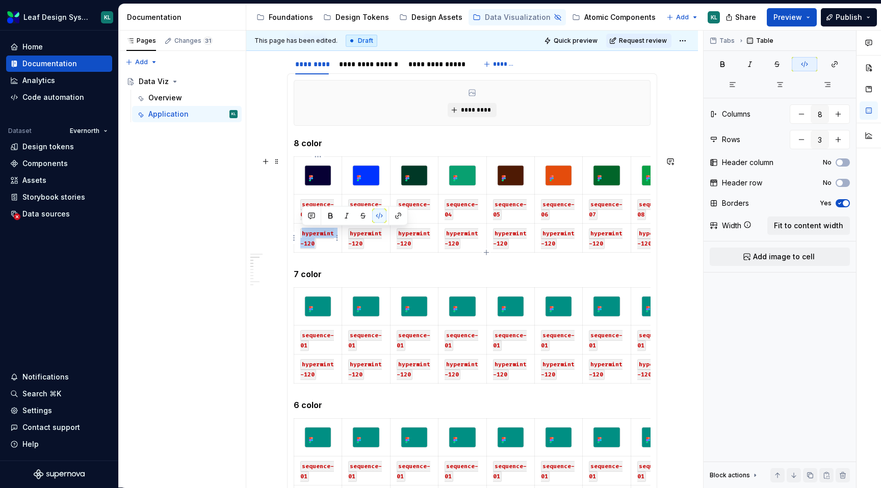
drag, startPoint x: 315, startPoint y: 241, endPoint x: 301, endPoint y: 234, distance: 14.8
click at [301, 234] on code "hypermint-120" at bounding box center [317, 238] width 34 height 21
click at [316, 232] on code "hypermint-120" at bounding box center [317, 238] width 34 height 21
click at [357, 246] on code "hypermint-120" at bounding box center [365, 238] width 34 height 21
click at [358, 242] on code "hypermint-120" at bounding box center [365, 238] width 34 height 21
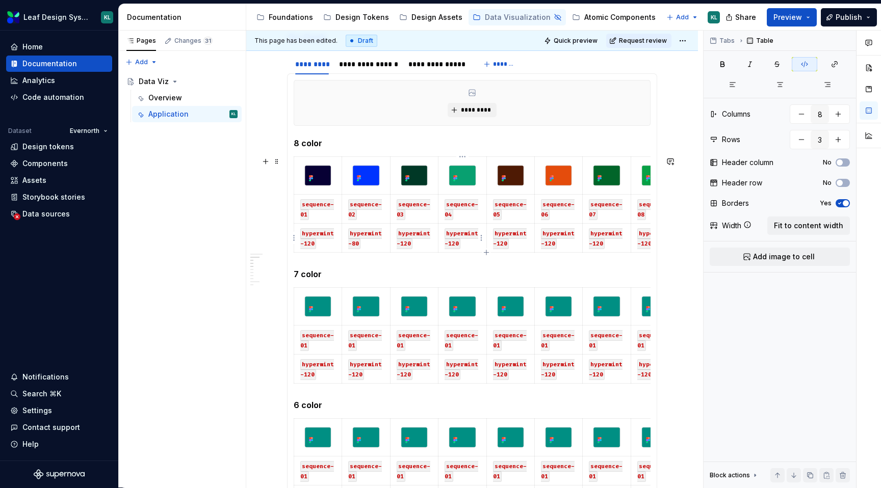
click at [451, 243] on code "hypermint-120" at bounding box center [462, 238] width 34 height 21
click at [453, 243] on code "hypermint-120" at bounding box center [462, 238] width 34 height 21
click at [315, 230] on code "hypermint-120" at bounding box center [317, 238] width 34 height 21
drag, startPoint x: 314, startPoint y: 241, endPoint x: 298, endPoint y: 237, distance: 15.8
click at [298, 237] on td "hypermint-120" at bounding box center [318, 237] width 48 height 29
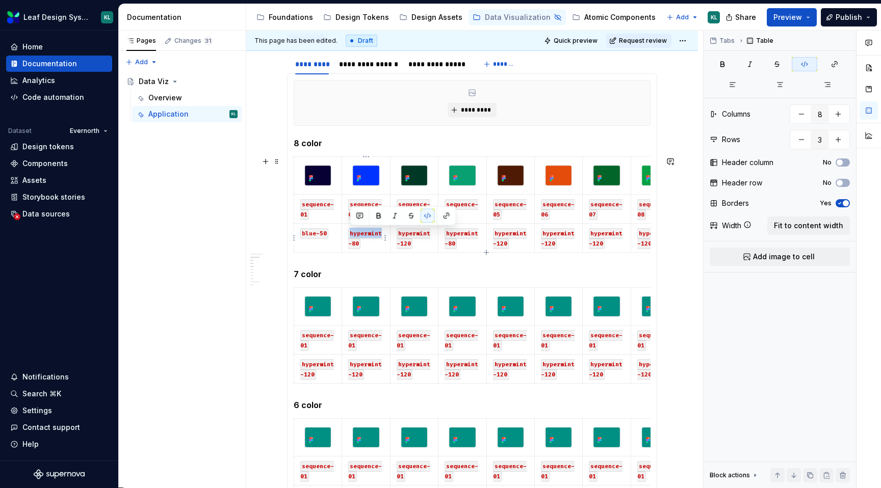
drag, startPoint x: 350, startPoint y: 233, endPoint x: 381, endPoint y: 229, distance: 31.3
click at [381, 229] on code "hypermint-80" at bounding box center [365, 238] width 34 height 21
drag, startPoint x: 495, startPoint y: 234, endPoint x: 506, endPoint y: 241, distance: 13.6
click at [506, 241] on code "hypermint-120" at bounding box center [510, 238] width 34 height 21
drag, startPoint x: 516, startPoint y: 234, endPoint x: 490, endPoint y: 233, distance: 25.5
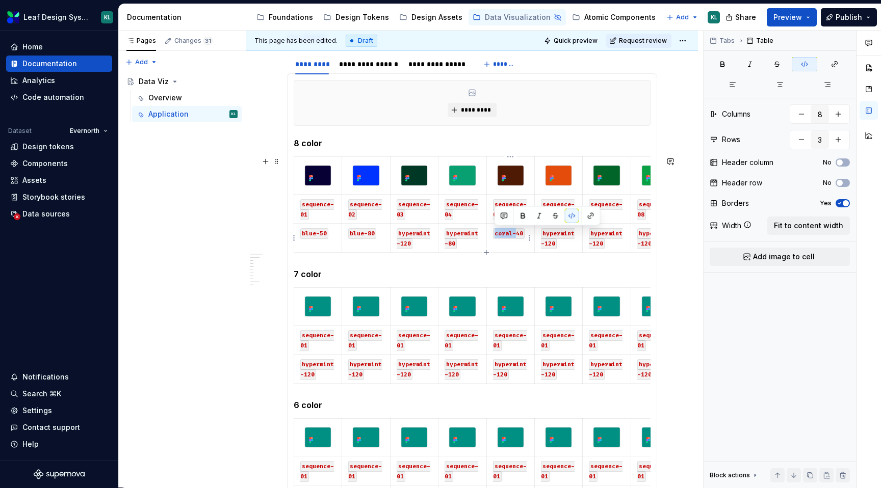
click at [490, 233] on td "coral-40" at bounding box center [510, 237] width 48 height 29
copy code "coral-"
drag, startPoint x: 543, startPoint y: 233, endPoint x: 555, endPoint y: 240, distance: 13.9
click at [555, 240] on code "hypermint-120" at bounding box center [558, 238] width 34 height 21
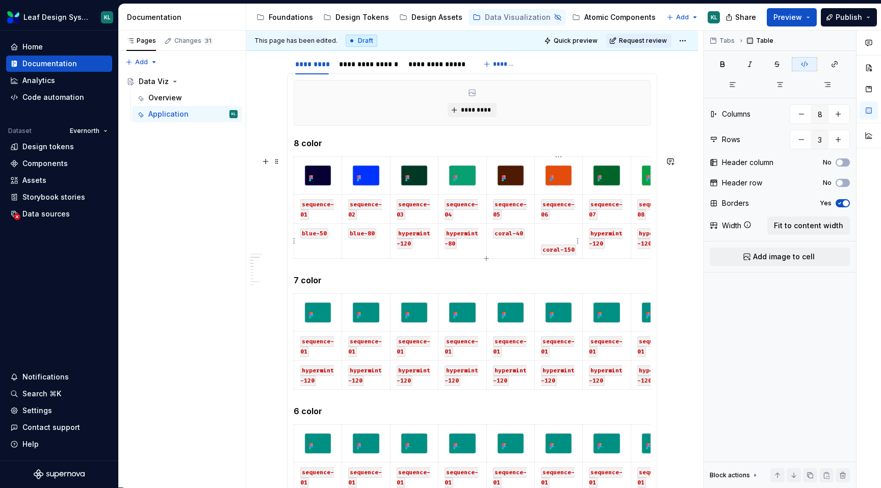
click at [573, 234] on p at bounding box center [558, 233] width 35 height 10
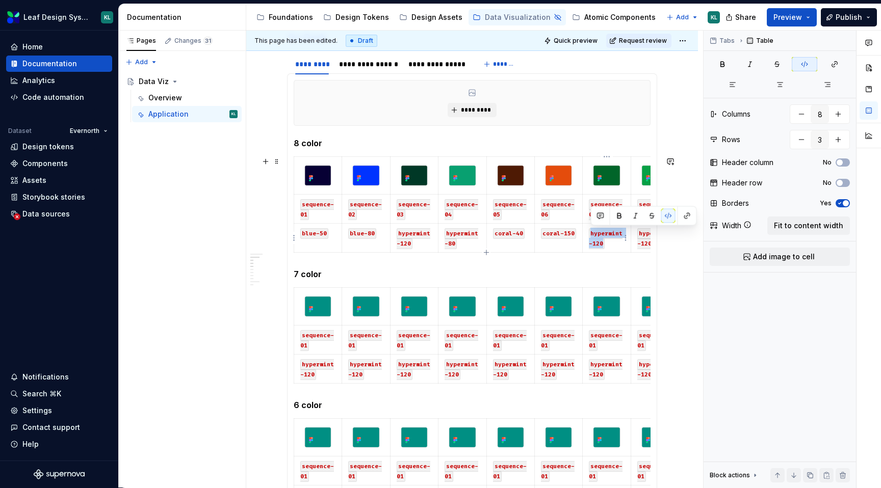
drag, startPoint x: 592, startPoint y: 233, endPoint x: 602, endPoint y: 240, distance: 12.2
click at [602, 240] on code "hypermint-120" at bounding box center [606, 238] width 34 height 21
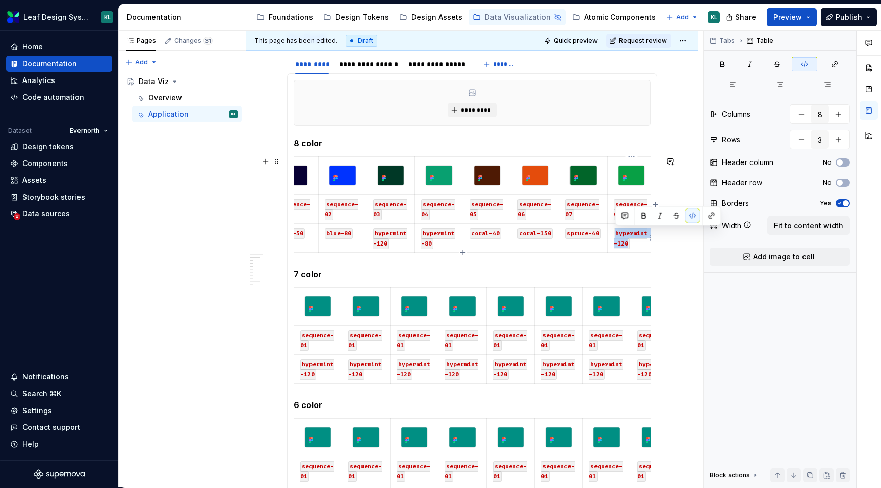
drag, startPoint x: 616, startPoint y: 233, endPoint x: 626, endPoint y: 244, distance: 14.8
click at [626, 245] on code "hypermint-120" at bounding box center [631, 238] width 34 height 21
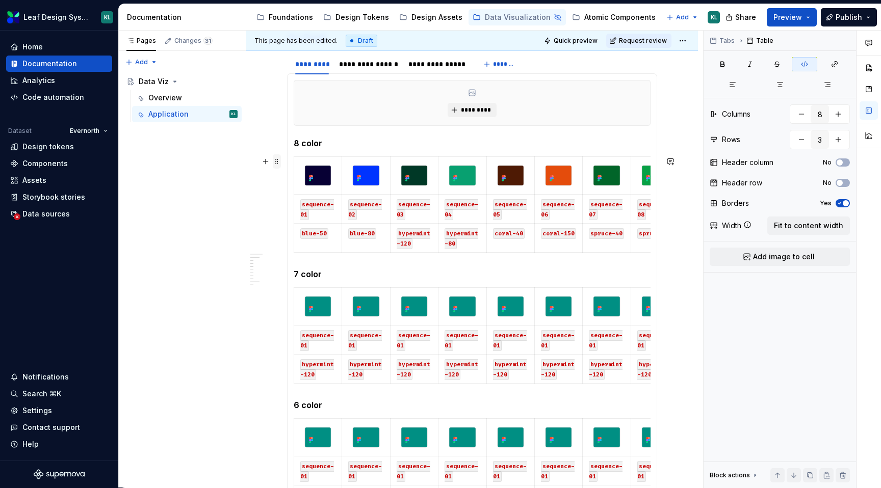
click at [279, 162] on span at bounding box center [277, 162] width 8 height 14
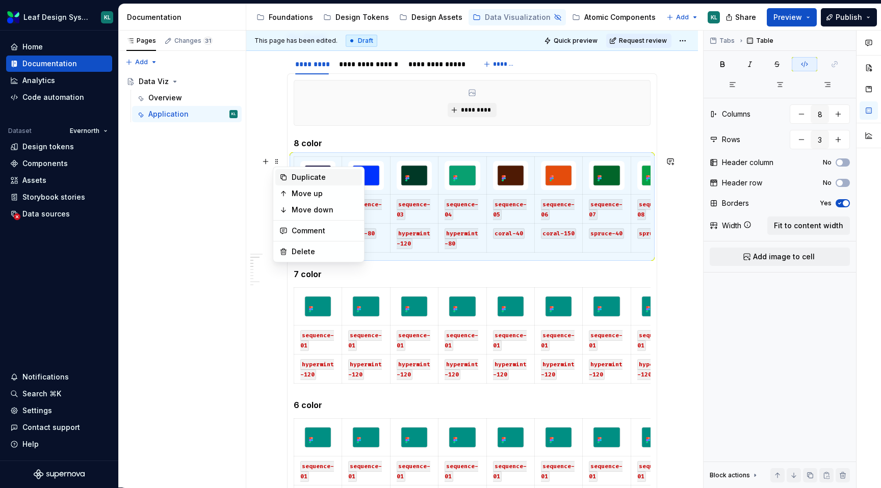
click at [298, 182] on div "Duplicate" at bounding box center [325, 177] width 66 height 10
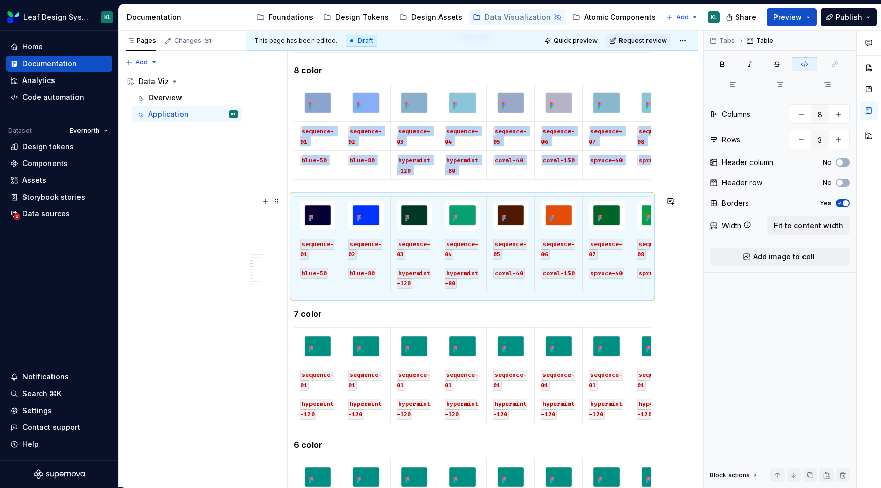
scroll to position [326, 0]
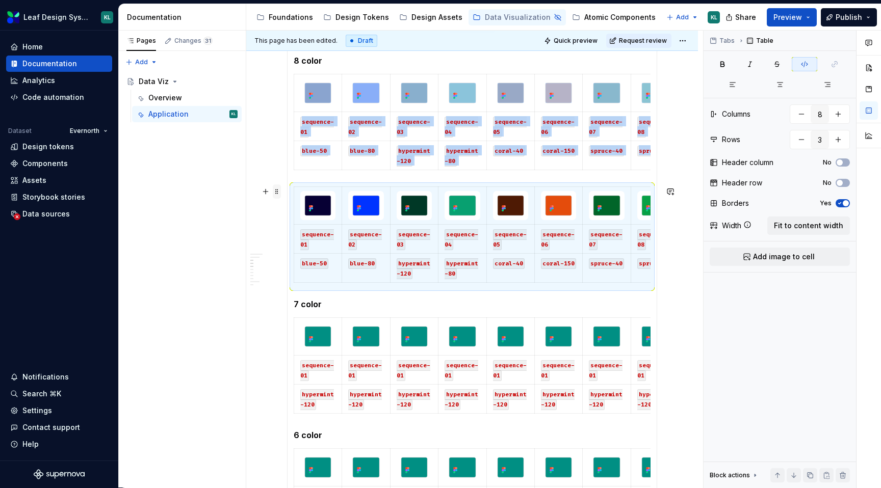
type textarea "*"
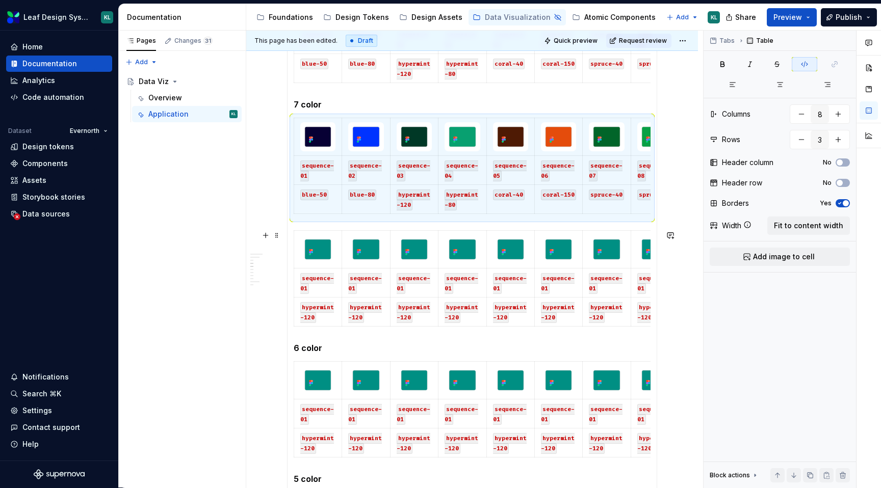
scroll to position [450, 0]
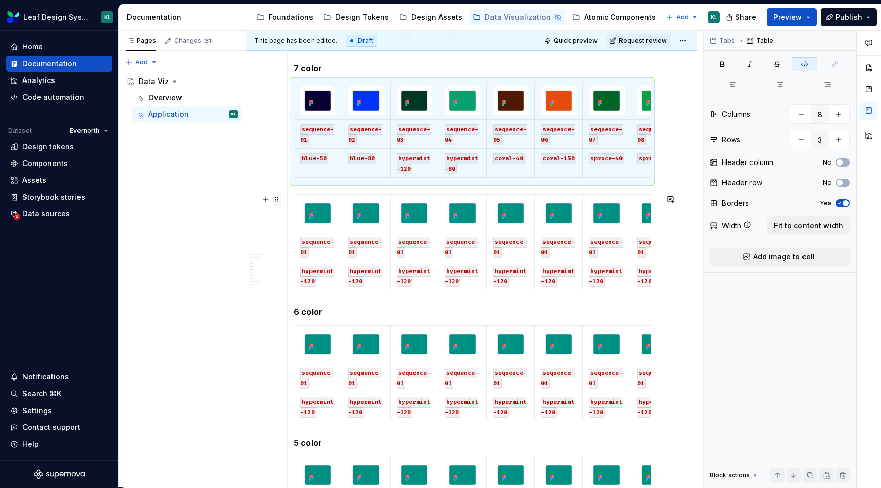
click at [277, 203] on span at bounding box center [277, 199] width 8 height 14
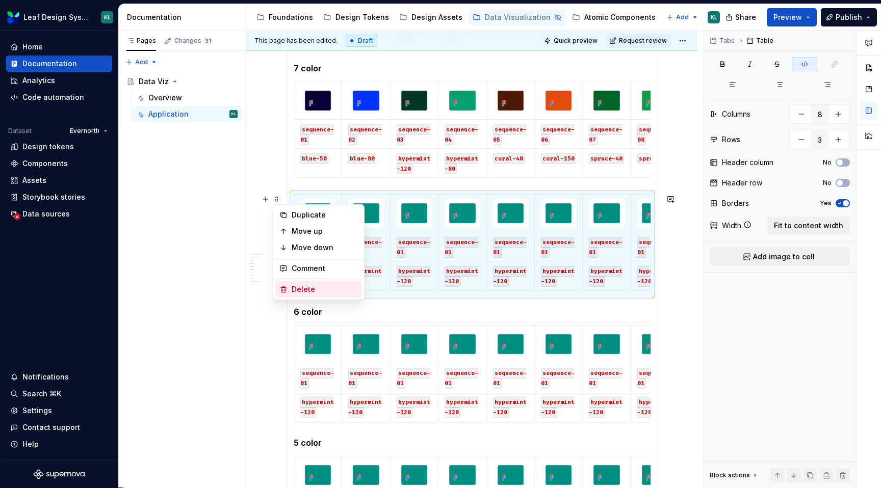
click at [313, 289] on div "Delete" at bounding box center [325, 290] width 66 height 10
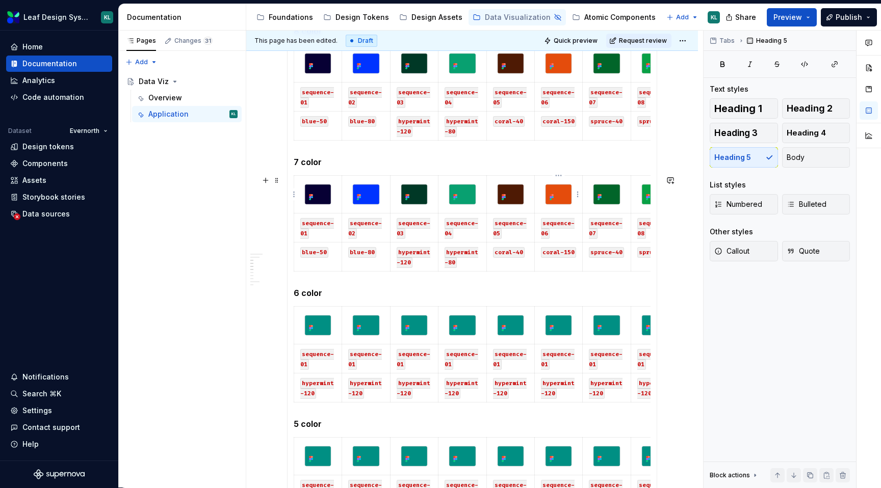
scroll to position [0, 23]
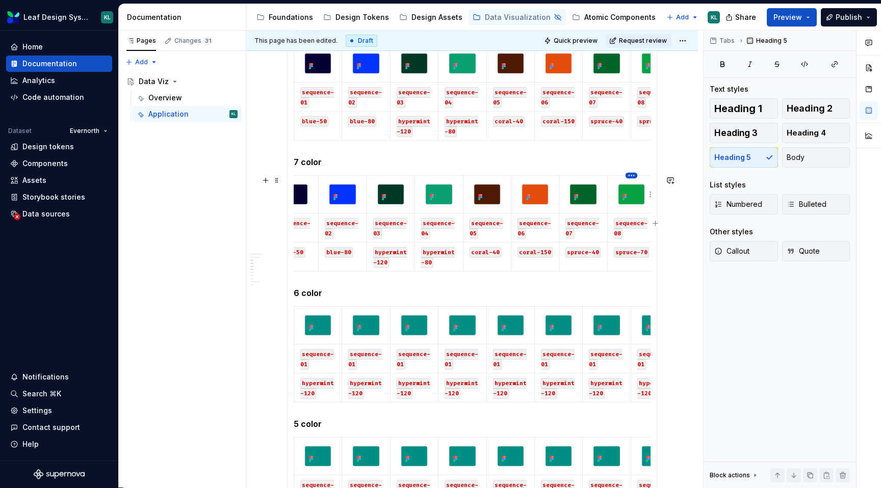
click at [631, 175] on html "Leaf Design System KL Home Documentation Analytics Code automation Dataset Ever…" at bounding box center [440, 244] width 881 height 488
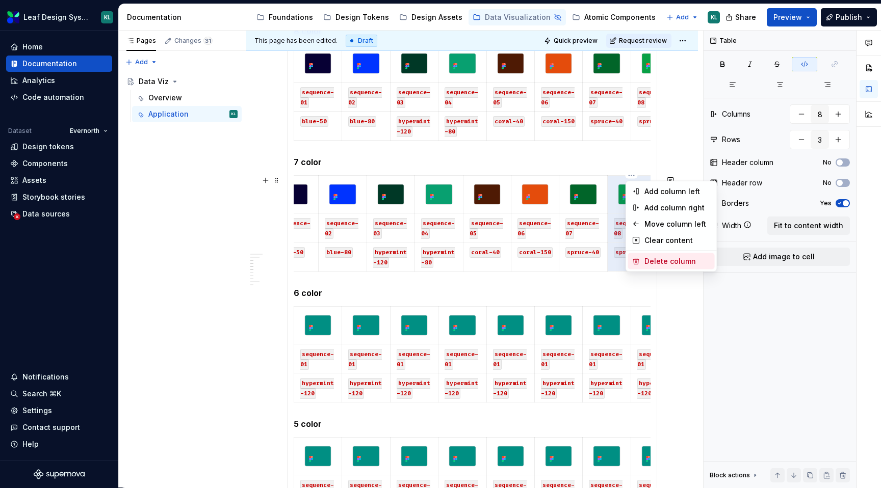
click at [656, 257] on div "Delete column" at bounding box center [678, 261] width 66 height 10
type input "7"
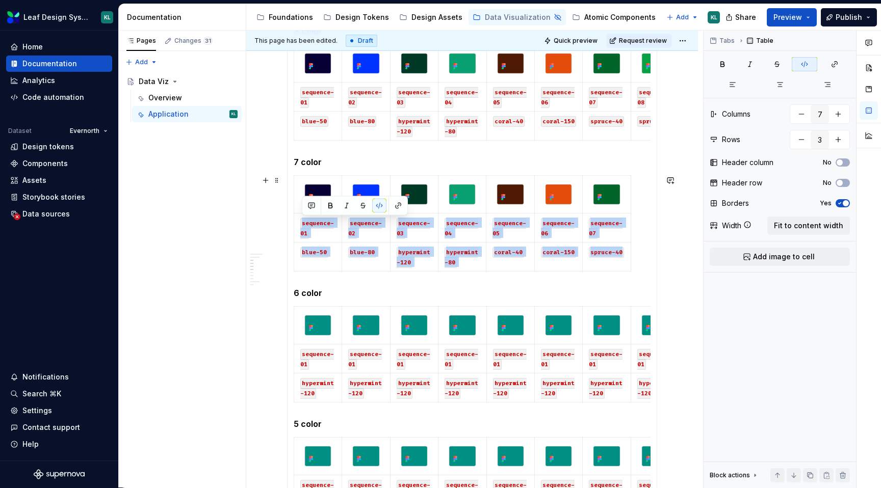
scroll to position [0, 0]
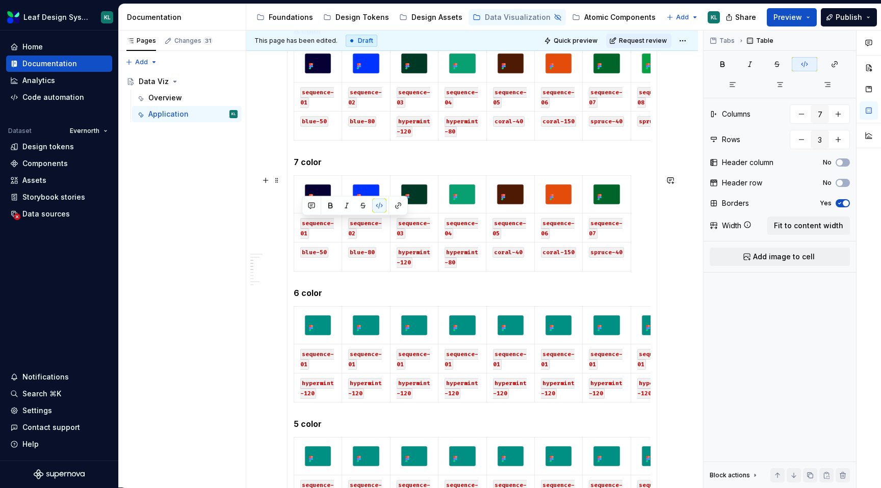
click at [641, 202] on div "sequence-01 sequence-02 sequence-03 sequence-04 sequence-05 sequence-06 sequenc…" at bounding box center [472, 225] width 357 height 100
type textarea "*"
click at [277, 184] on span at bounding box center [277, 180] width 8 height 14
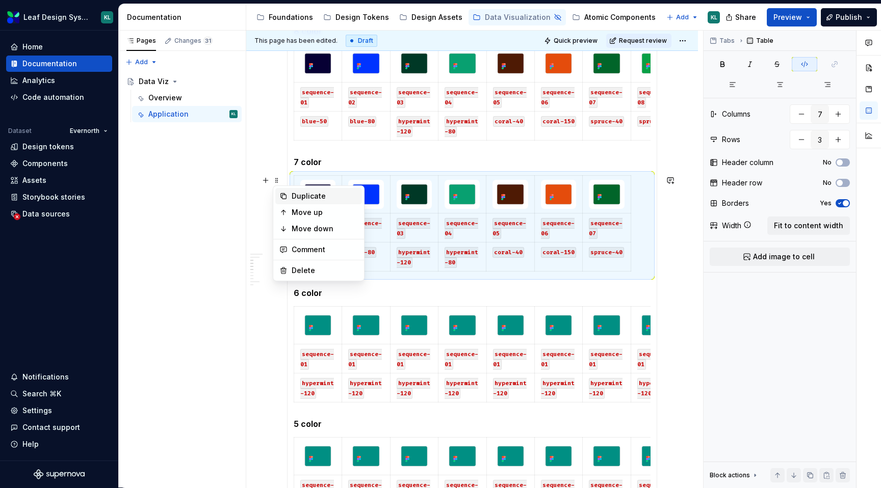
click at [307, 200] on div "Duplicate" at bounding box center [325, 196] width 66 height 10
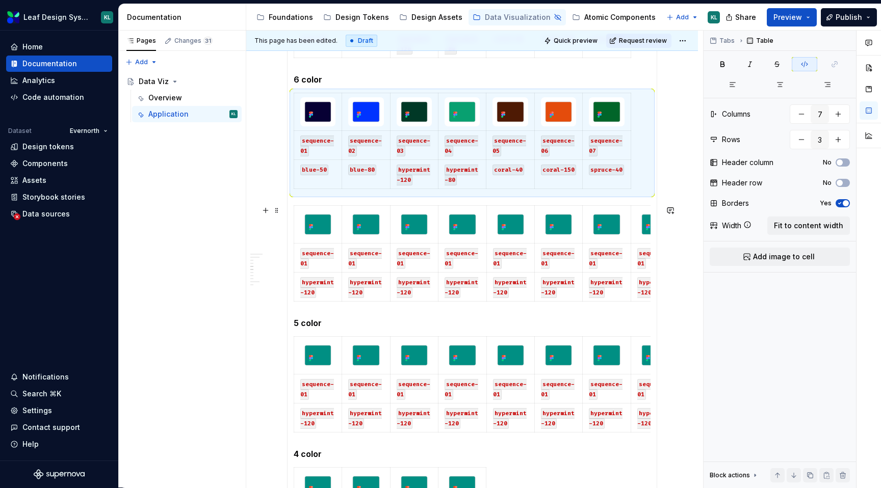
scroll to position [581, 0]
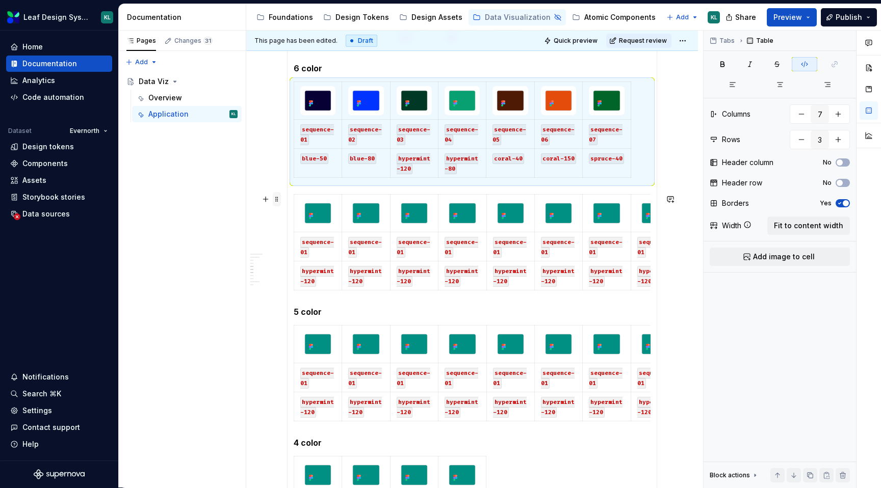
click at [277, 202] on span at bounding box center [277, 199] width 8 height 14
type input "8"
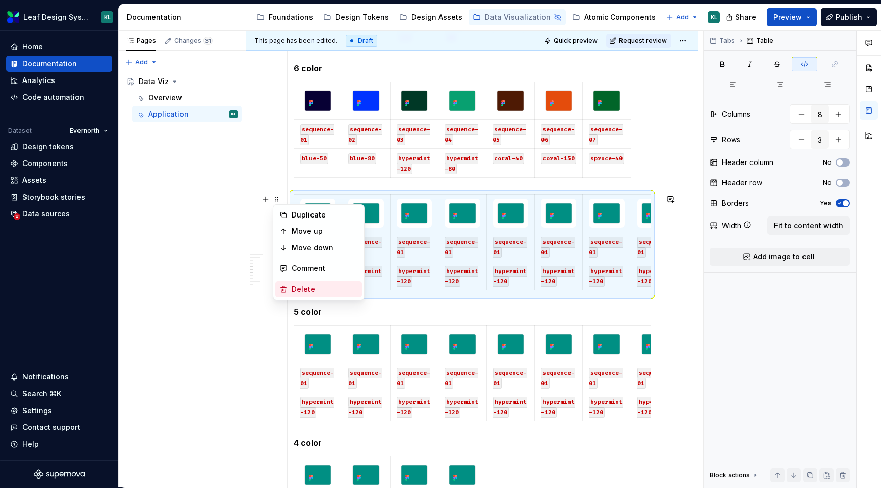
click at [324, 286] on div "Delete" at bounding box center [325, 290] width 66 height 10
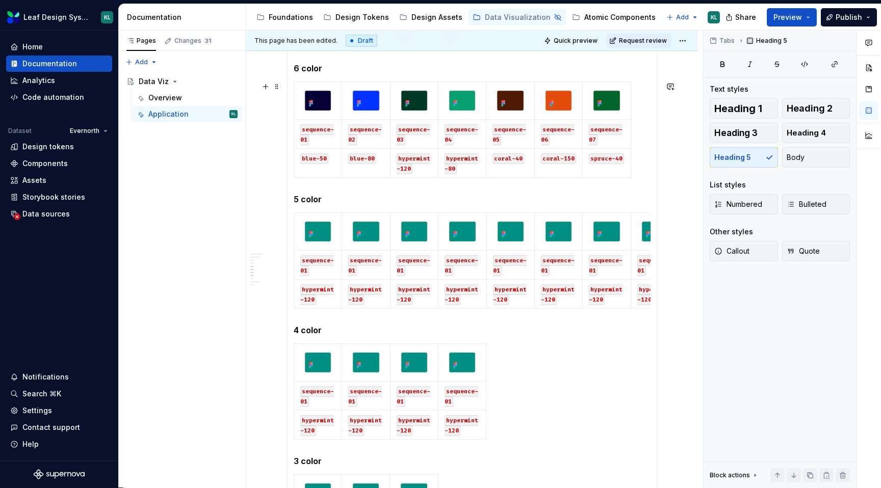
click at [604, 80] on section-item-column "********* 8 color sequence-01 sequence-02 sequence-03 sequence-04 sequence-05 s…" at bounding box center [472, 224] width 357 height 963
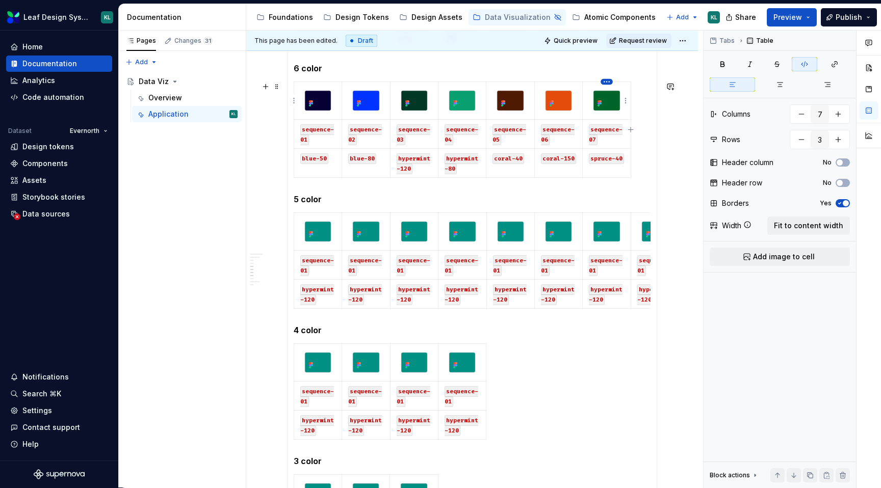
click at [609, 80] on html "Leaf Design System KL Home Documentation Analytics Code automation Dataset Ever…" at bounding box center [440, 244] width 881 height 488
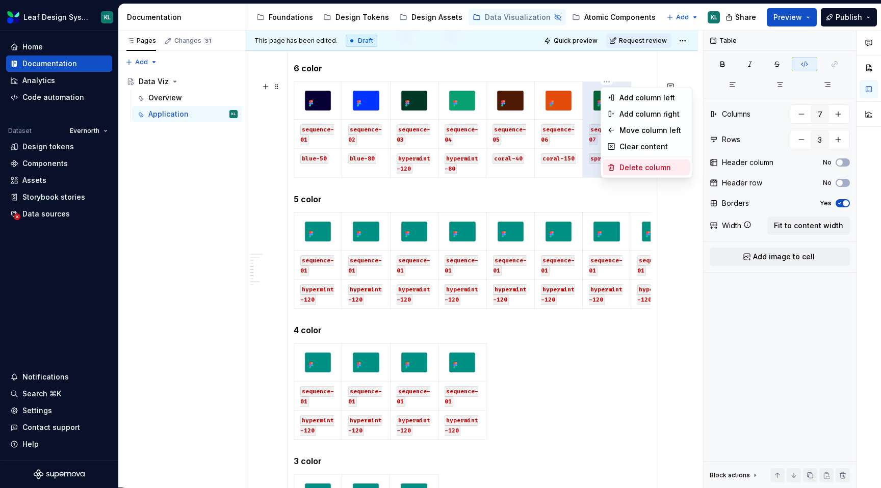
click at [657, 168] on div "Delete column" at bounding box center [653, 168] width 66 height 10
type input "6"
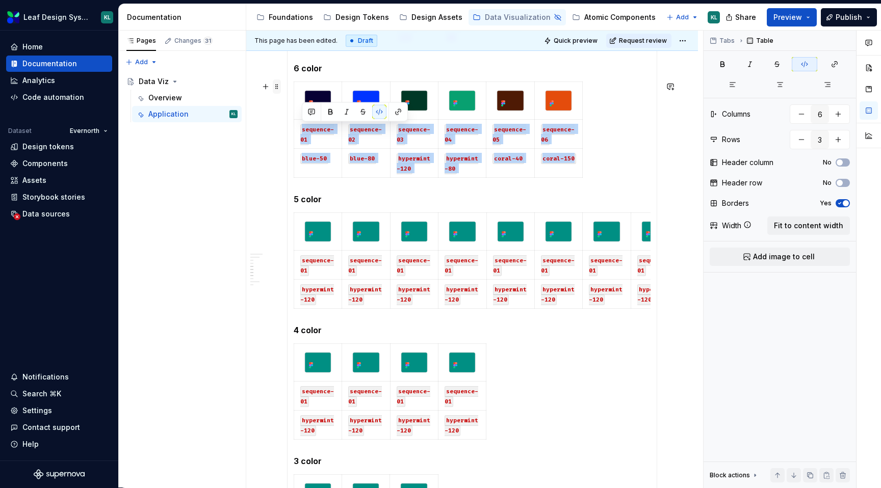
click at [277, 84] on span at bounding box center [277, 87] width 8 height 14
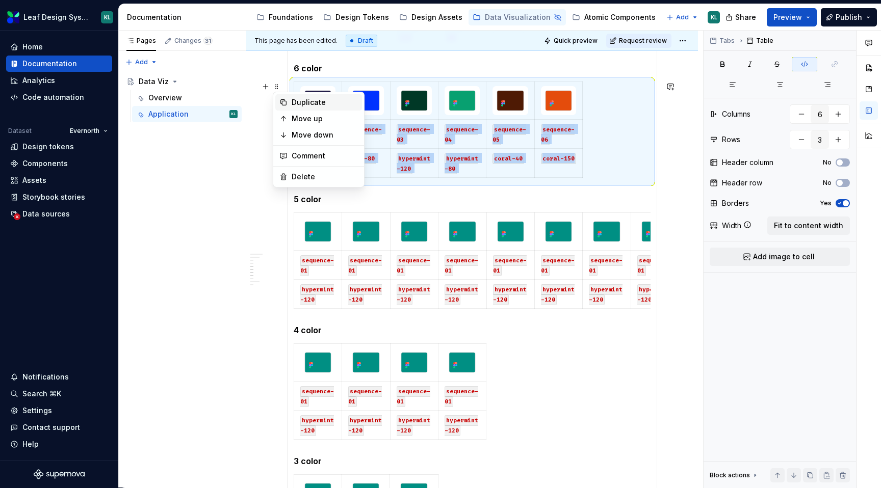
click at [302, 102] on div "Duplicate" at bounding box center [325, 102] width 66 height 10
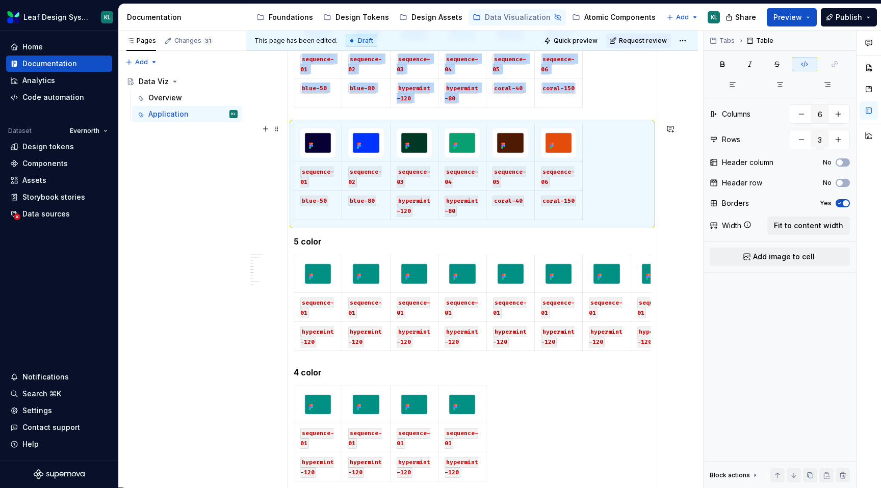
scroll to position [668, 0]
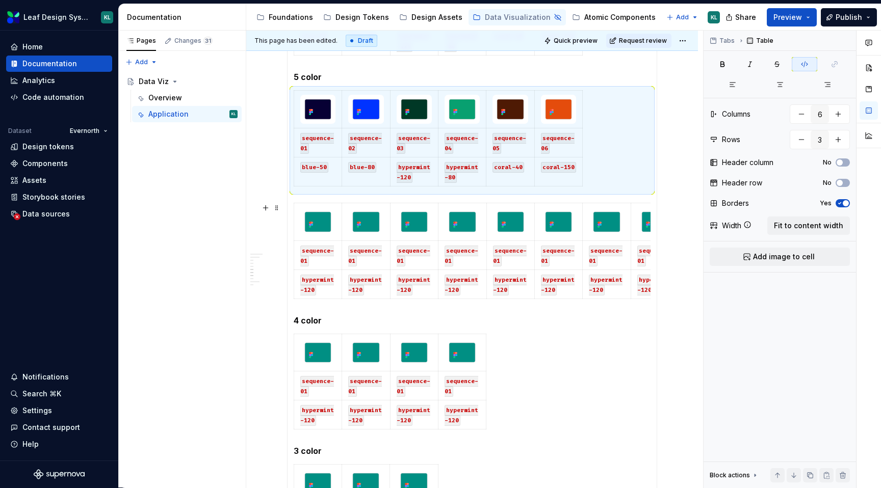
type textarea "*"
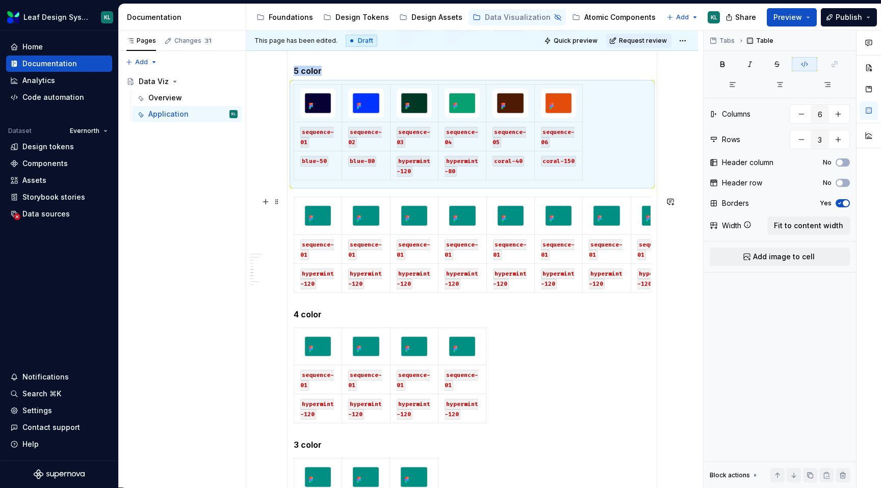
scroll to position [728, 0]
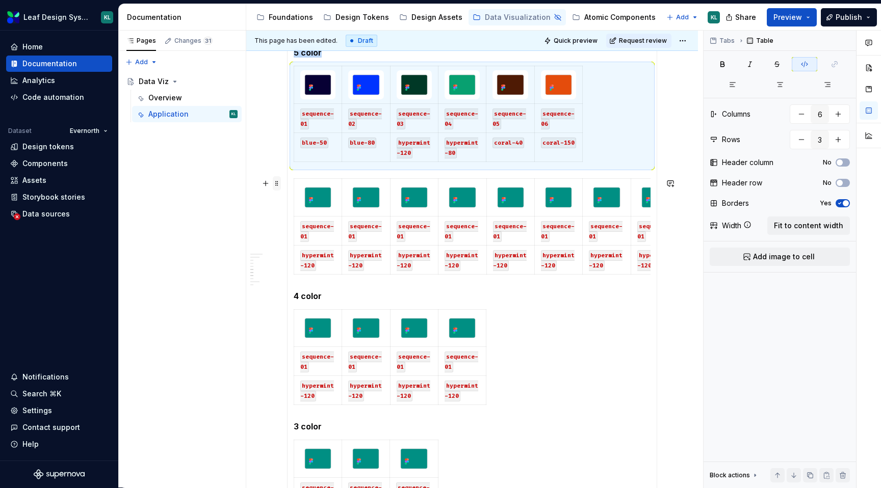
click at [279, 183] on span at bounding box center [277, 183] width 8 height 14
type input "8"
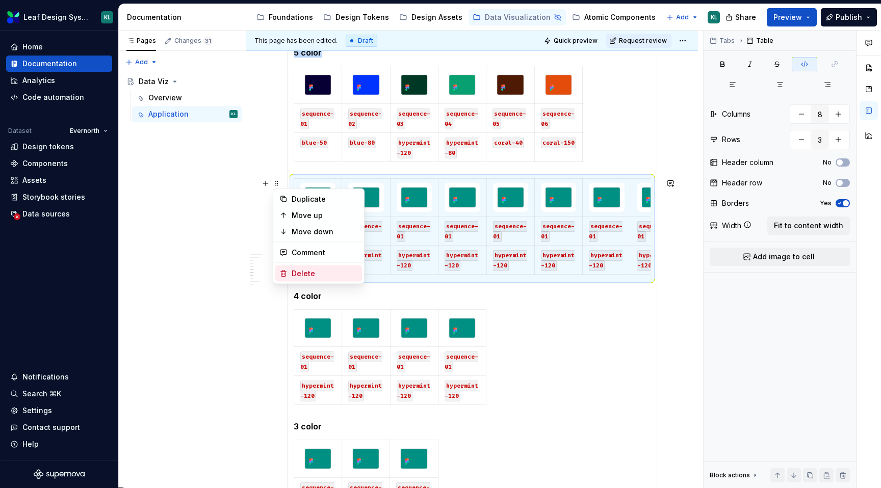
click at [315, 269] on div "Delete" at bounding box center [325, 274] width 66 height 10
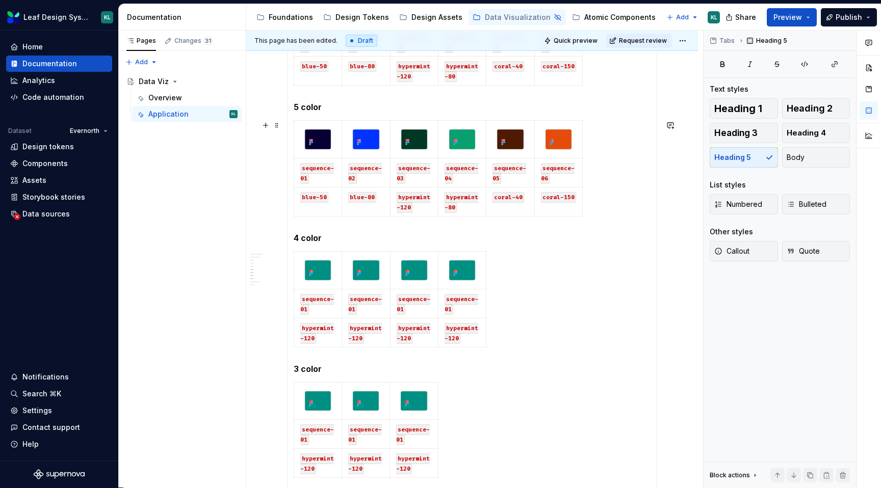
scroll to position [666, 0]
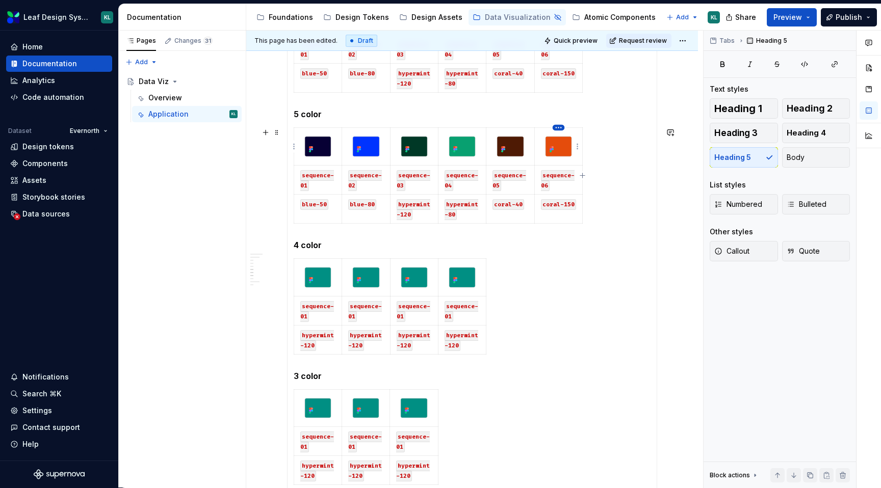
click at [556, 127] on html "Leaf Design System KL Home Documentation Analytics Code automation Dataset Ever…" at bounding box center [440, 244] width 881 height 488
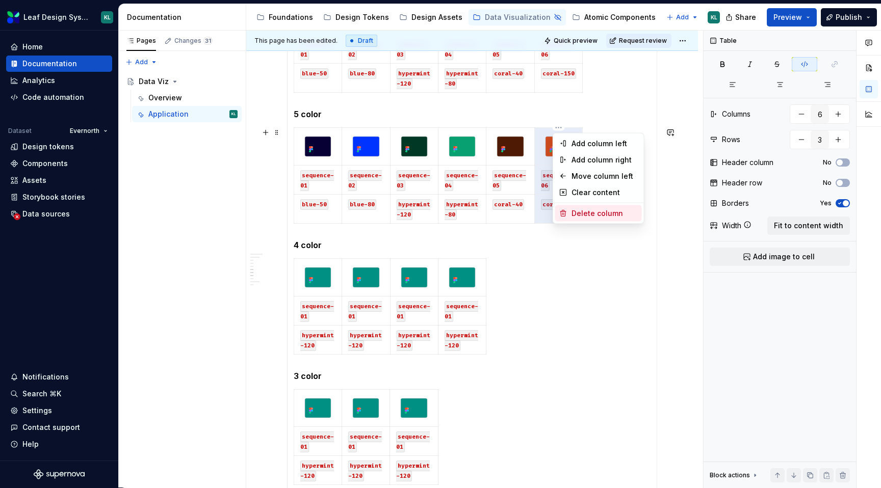
click at [585, 213] on div "Delete column" at bounding box center [605, 214] width 66 height 10
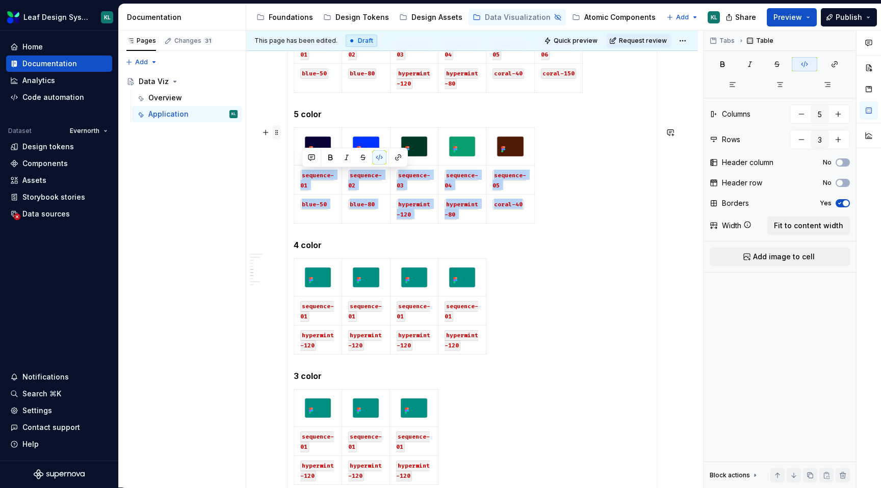
click at [277, 135] on span at bounding box center [277, 132] width 8 height 14
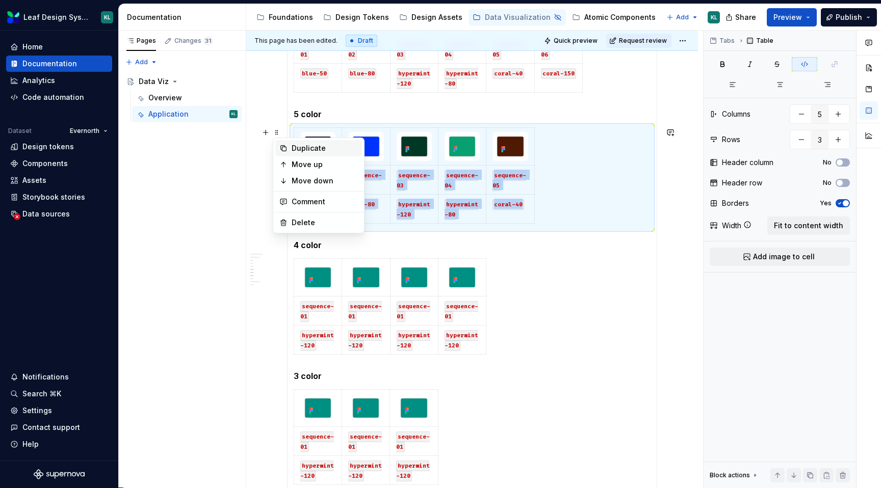
click at [317, 148] on div "Duplicate" at bounding box center [325, 148] width 66 height 10
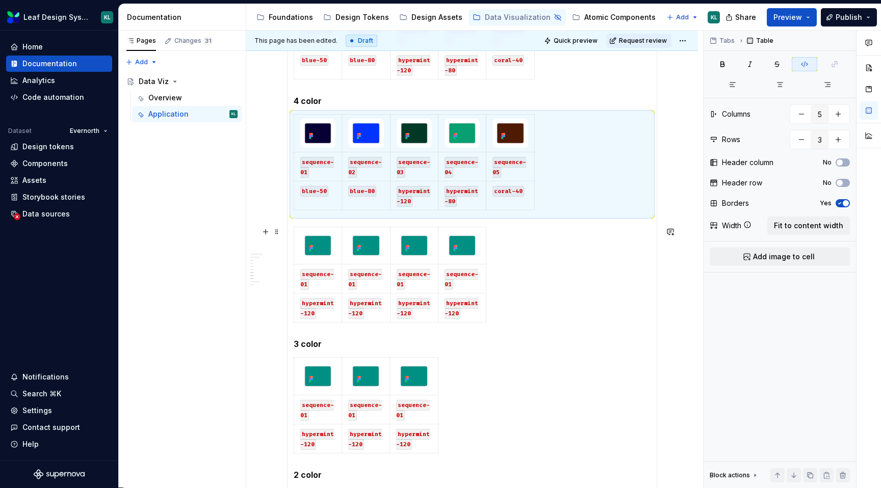
scroll to position [835, 0]
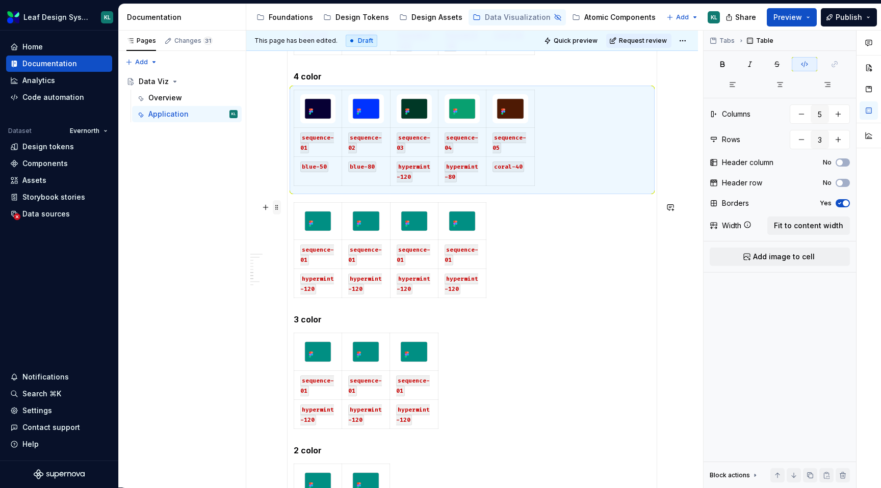
click at [277, 207] on span at bounding box center [277, 207] width 8 height 14
type input "4"
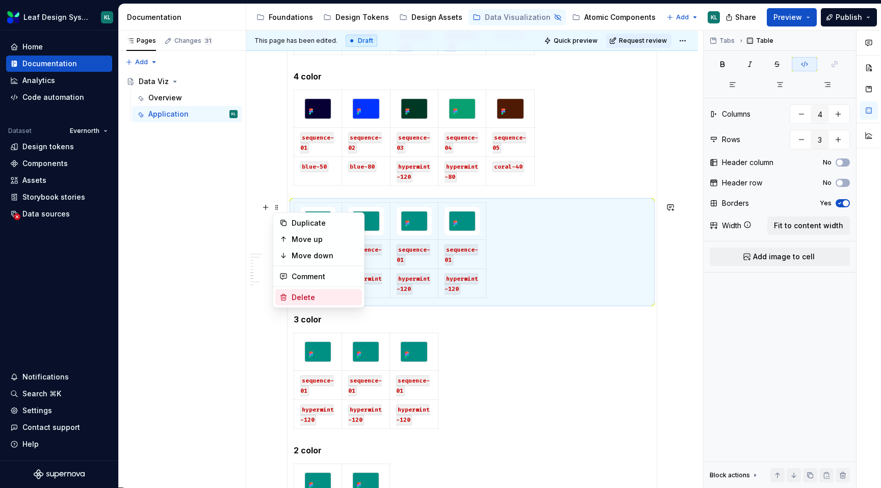
click at [323, 296] on div "Delete" at bounding box center [325, 298] width 66 height 10
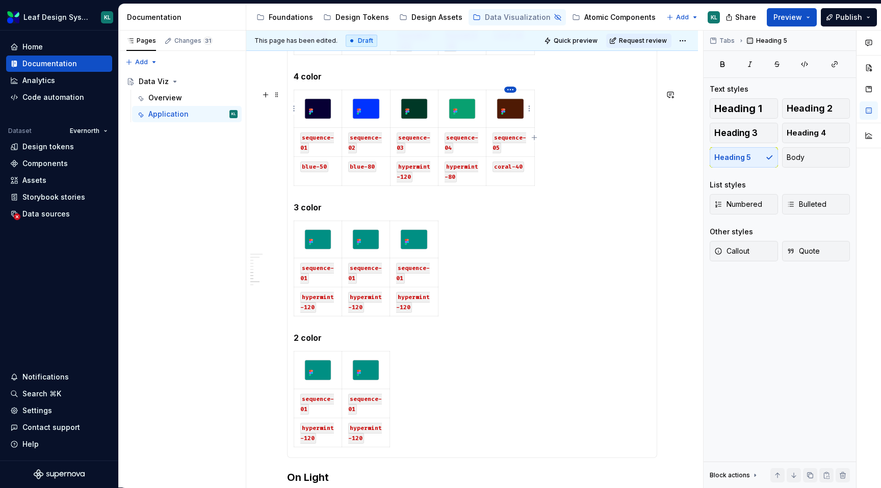
click at [510, 91] on html "Leaf Design System KL Home Documentation Analytics Code automation Dataset Ever…" at bounding box center [440, 244] width 881 height 488
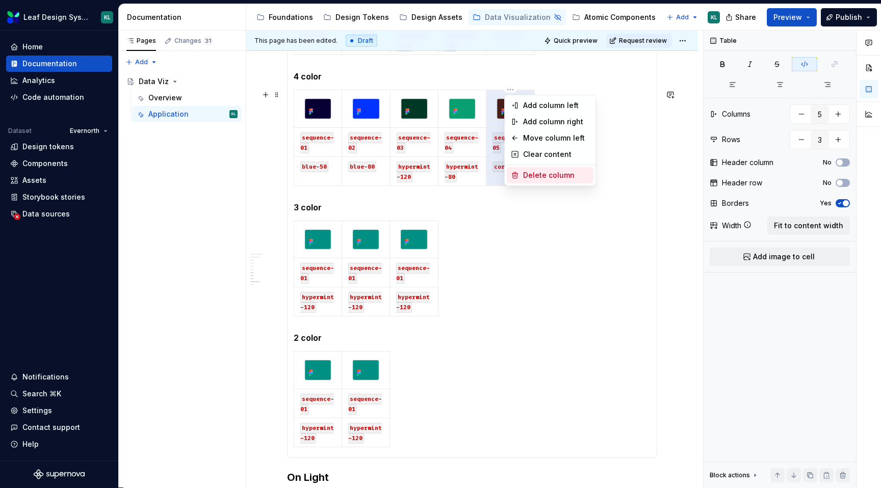
click at [530, 173] on div "Delete column" at bounding box center [556, 175] width 66 height 10
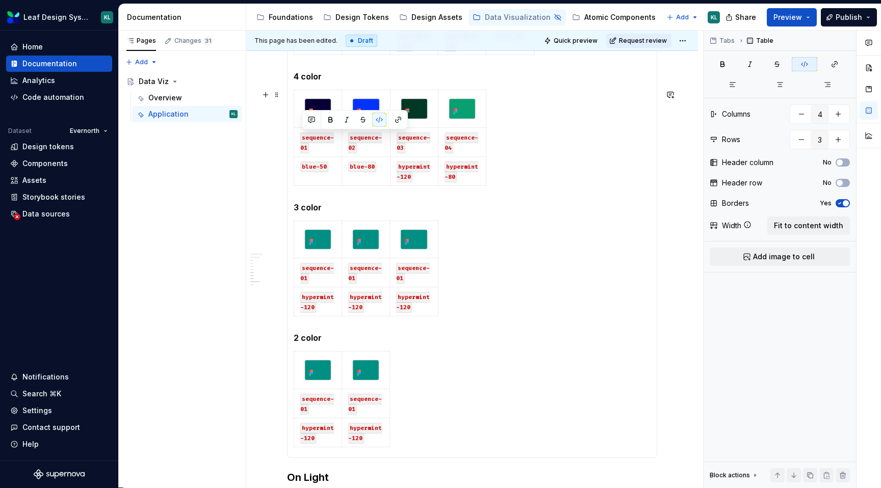
type input "4"
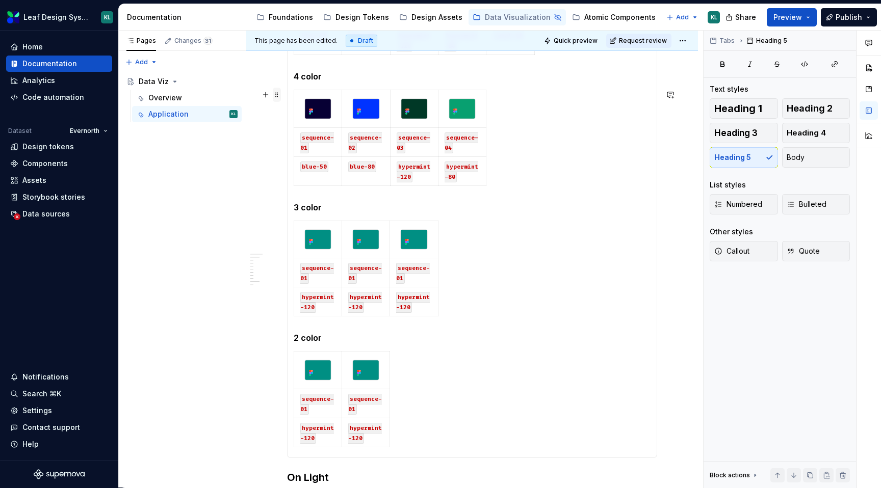
click at [277, 97] on span at bounding box center [277, 95] width 8 height 14
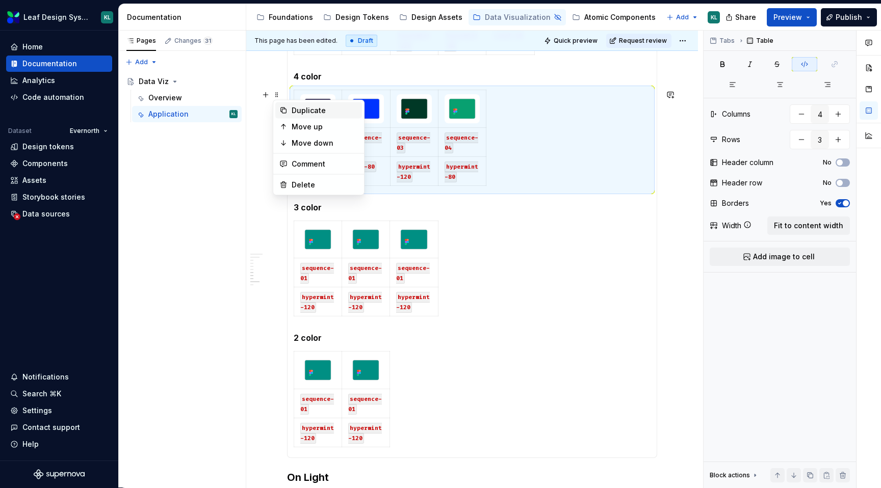
click at [330, 112] on div "Duplicate" at bounding box center [325, 111] width 66 height 10
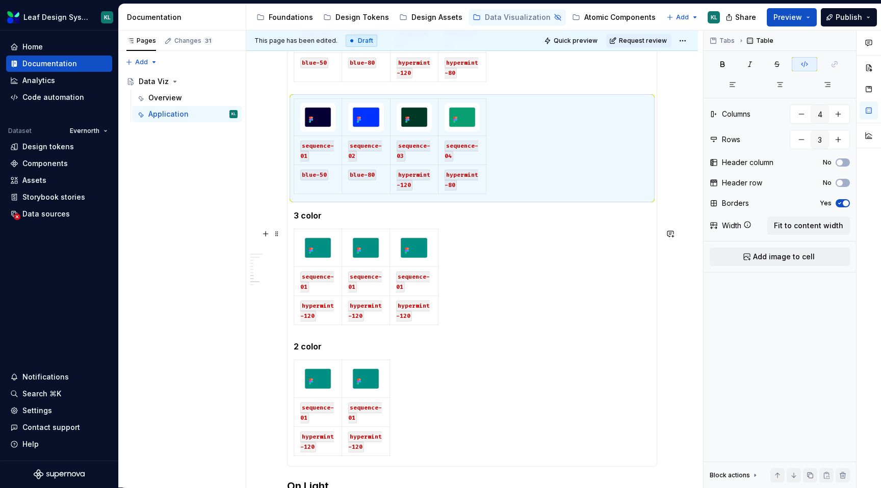
scroll to position [942, 0]
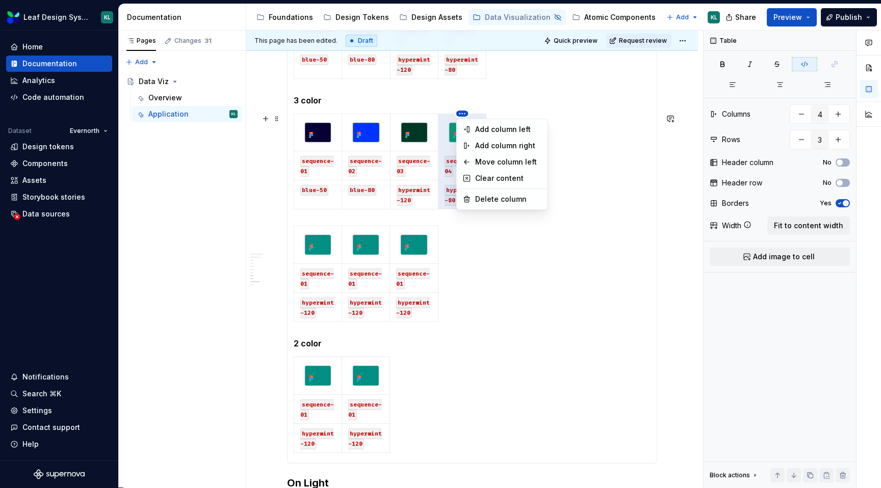
click at [460, 114] on html "Leaf Design System KL Home Documentation Analytics Code automation Dataset Ever…" at bounding box center [440, 244] width 881 height 488
click at [487, 197] on div "Delete column" at bounding box center [508, 199] width 66 height 10
type input "3"
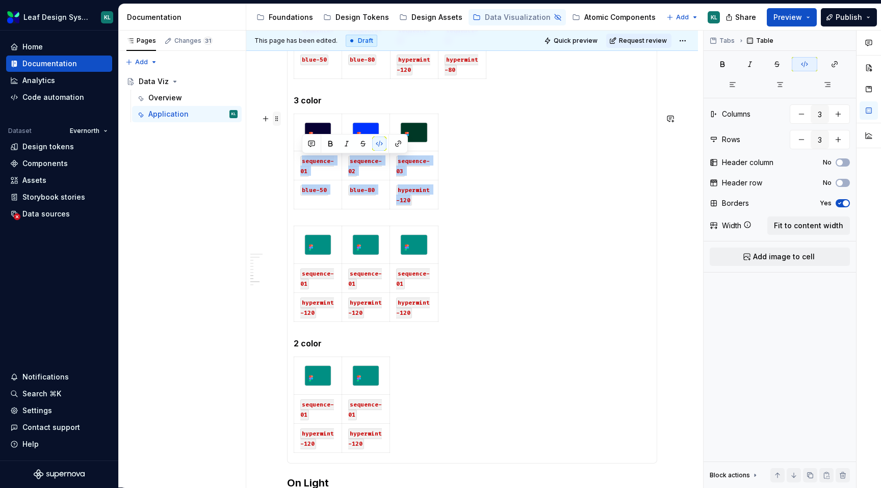
click at [279, 121] on span at bounding box center [277, 119] width 8 height 14
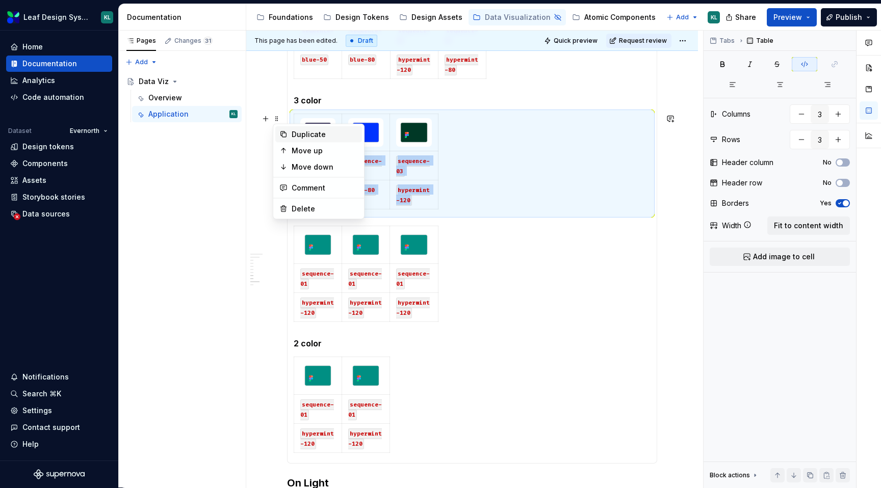
click at [298, 136] on div "Duplicate" at bounding box center [325, 135] width 66 height 10
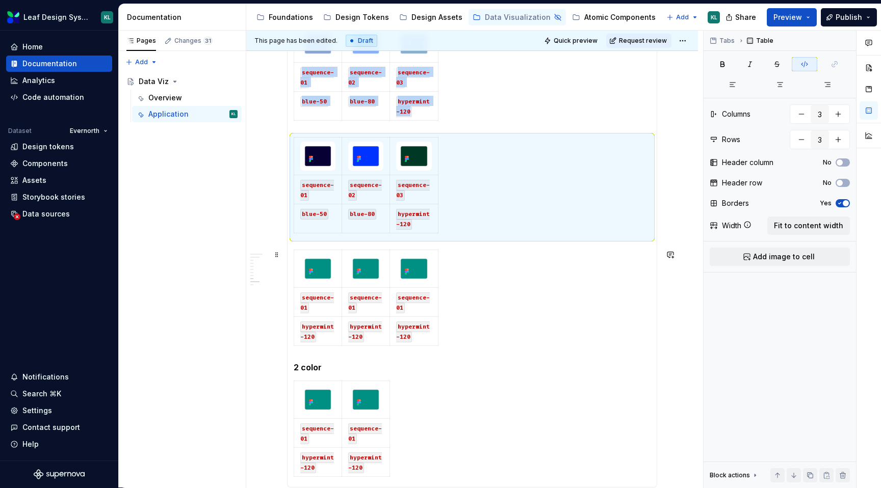
scroll to position [1053, 0]
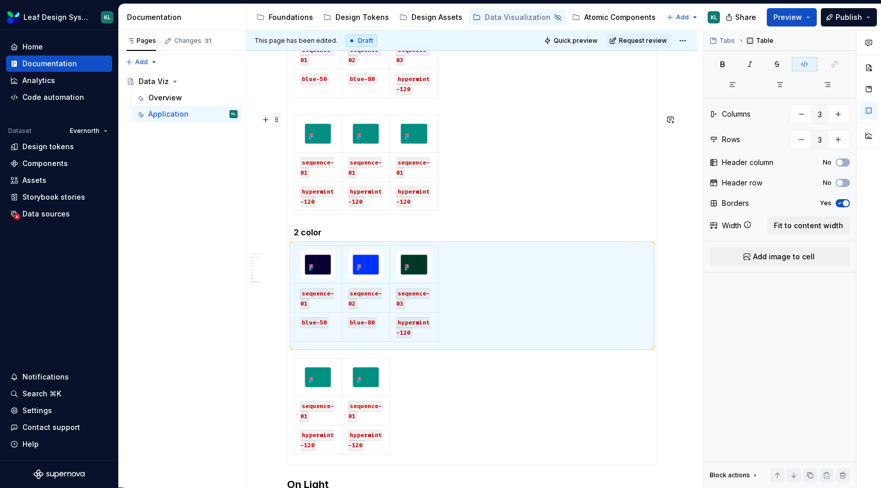
click at [275, 118] on span at bounding box center [277, 120] width 8 height 14
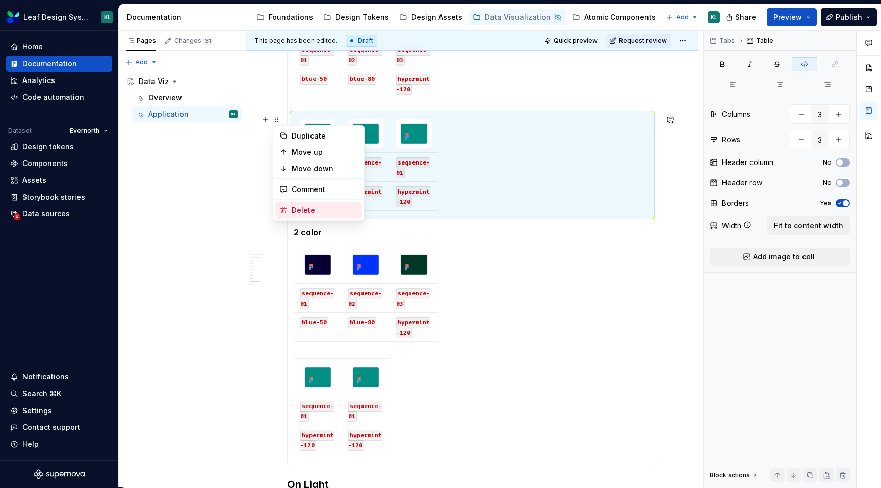
click at [310, 212] on div "Delete" at bounding box center [325, 210] width 66 height 10
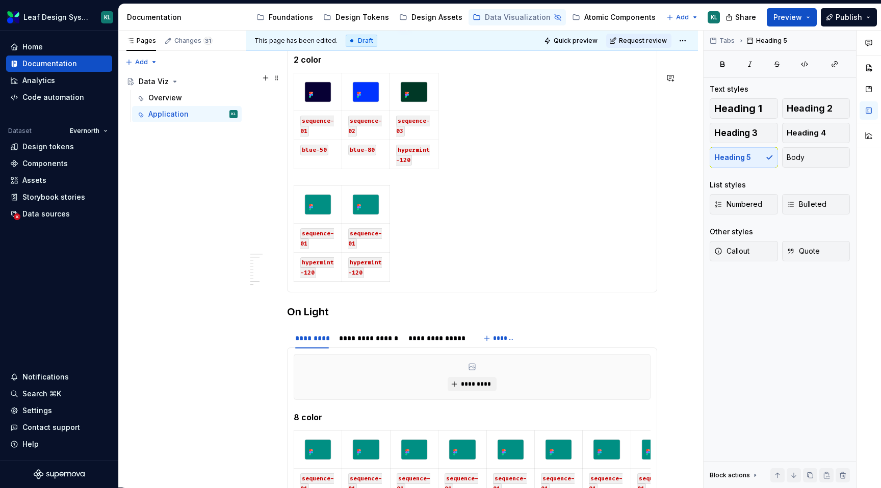
scroll to position [1058, 0]
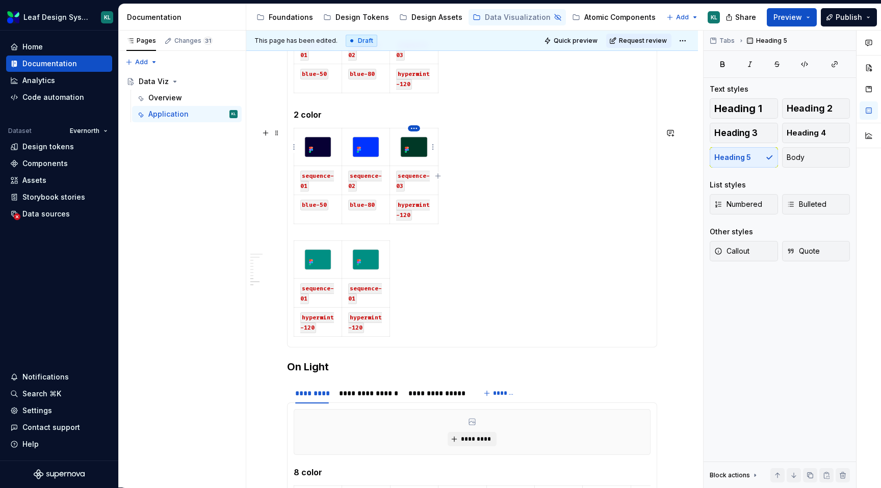
click at [413, 128] on html "Leaf Design System KL Home Documentation Analytics Code automation Dataset Ever…" at bounding box center [440, 244] width 881 height 488
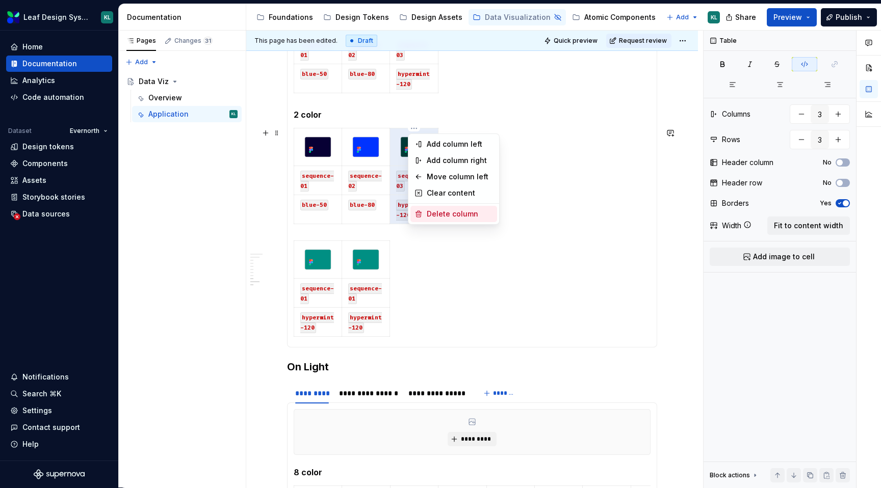
click at [450, 208] on div "Delete column" at bounding box center [453, 214] width 87 height 16
type input "2"
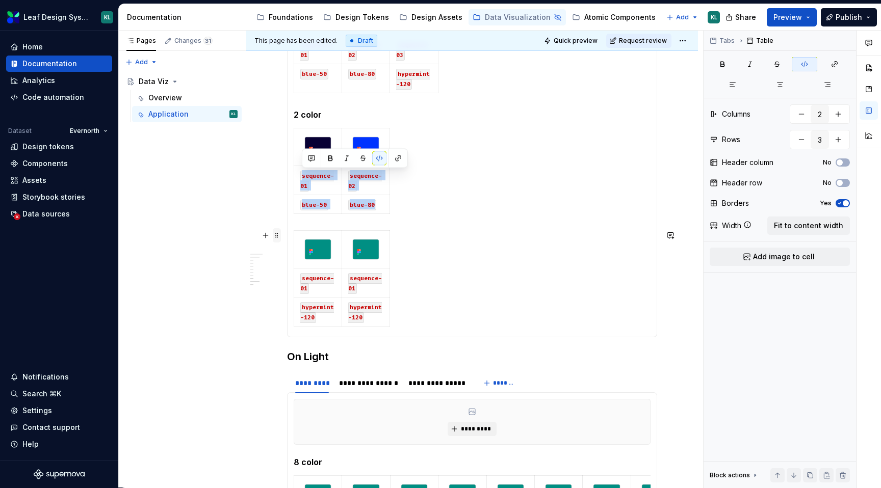
click at [279, 234] on span at bounding box center [277, 235] width 8 height 14
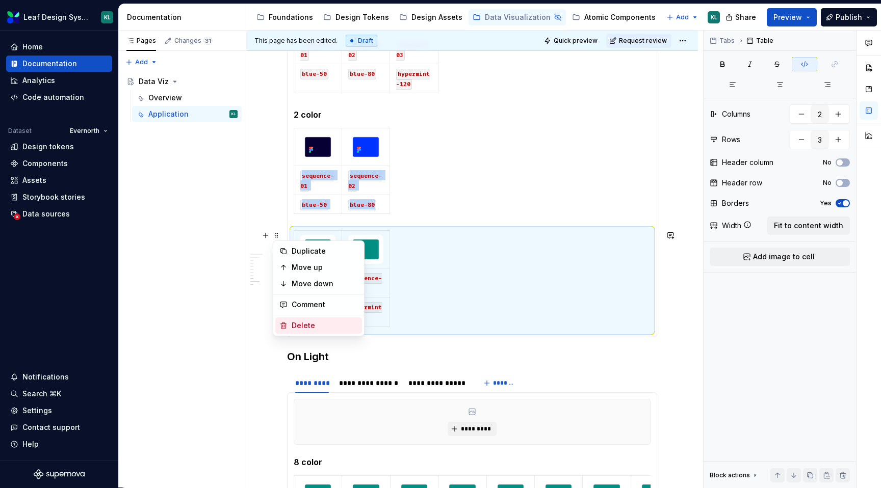
click at [324, 321] on div "Delete" at bounding box center [325, 326] width 66 height 10
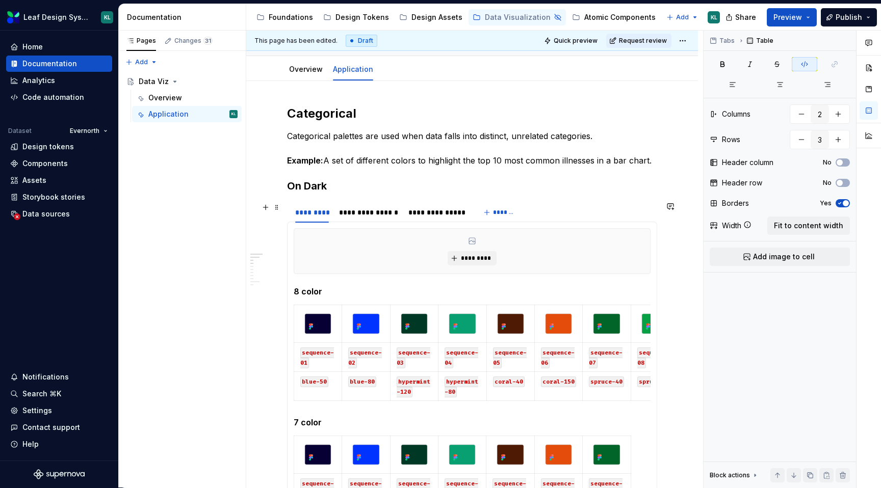
scroll to position [85, 0]
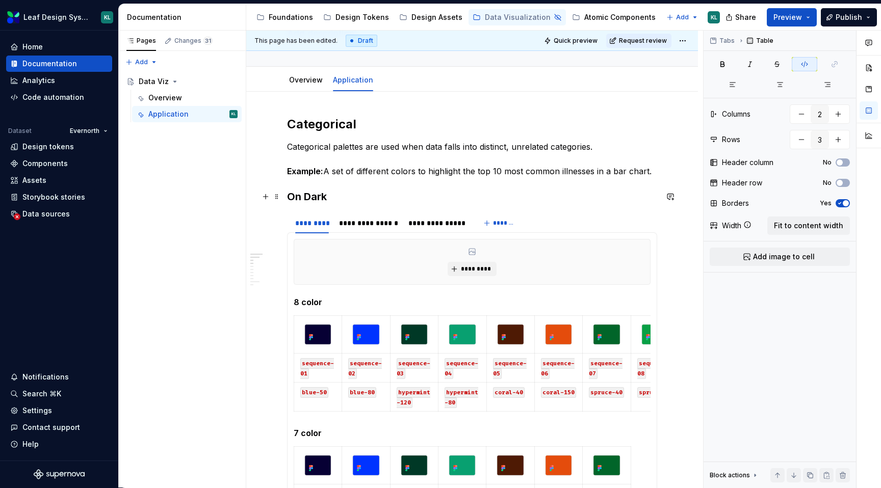
click at [316, 198] on h3 "On Dark" at bounding box center [472, 197] width 370 height 14
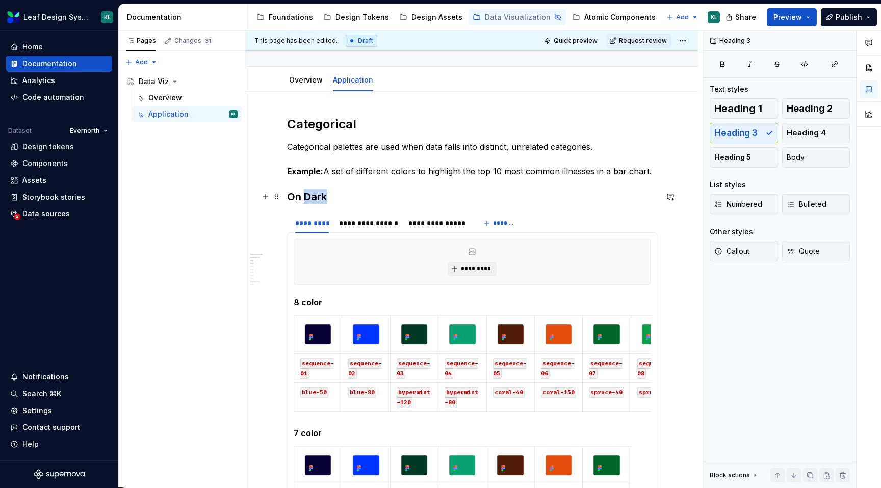
click at [316, 198] on h3 "On Dark" at bounding box center [472, 197] width 370 height 14
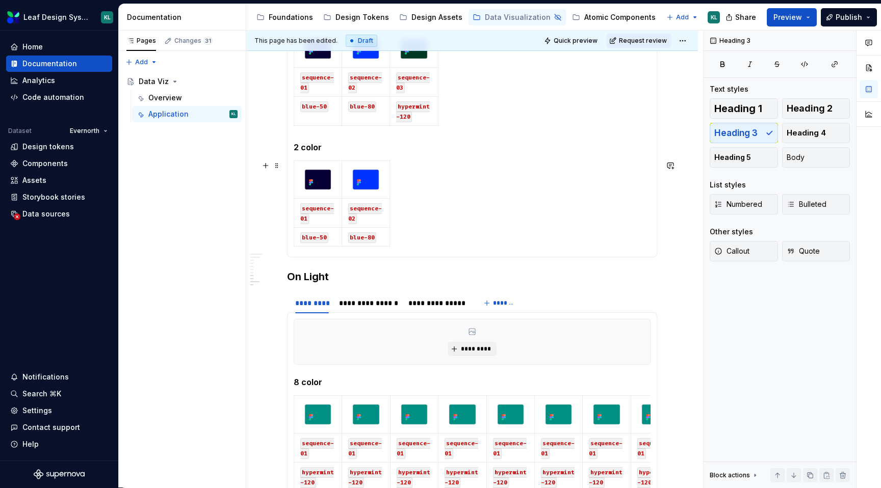
scroll to position [1040, 0]
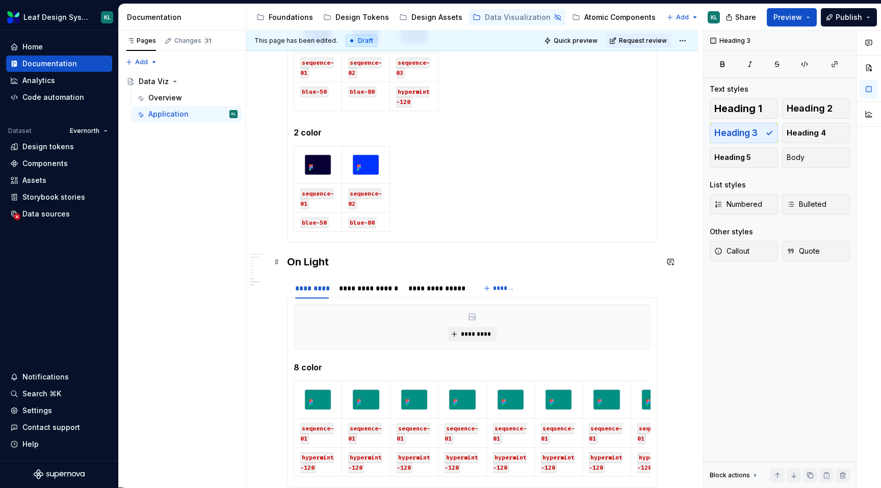
click at [320, 262] on h3 "On Light" at bounding box center [472, 262] width 370 height 14
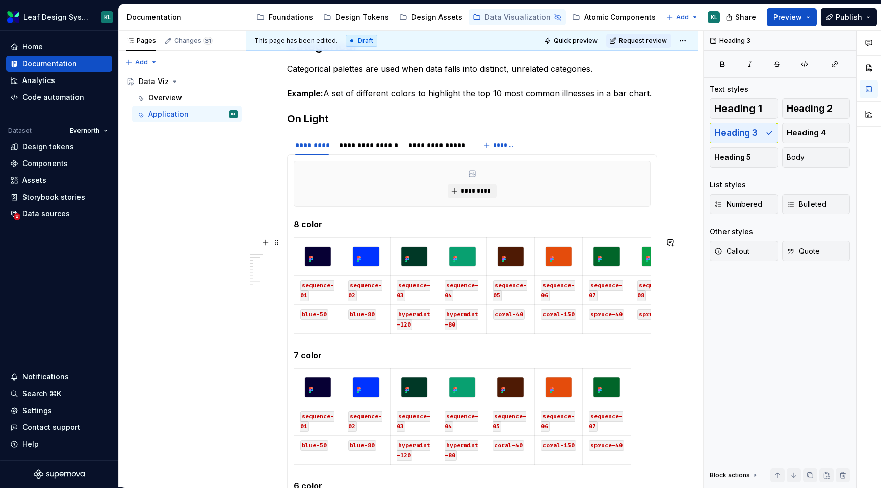
scroll to position [158, 0]
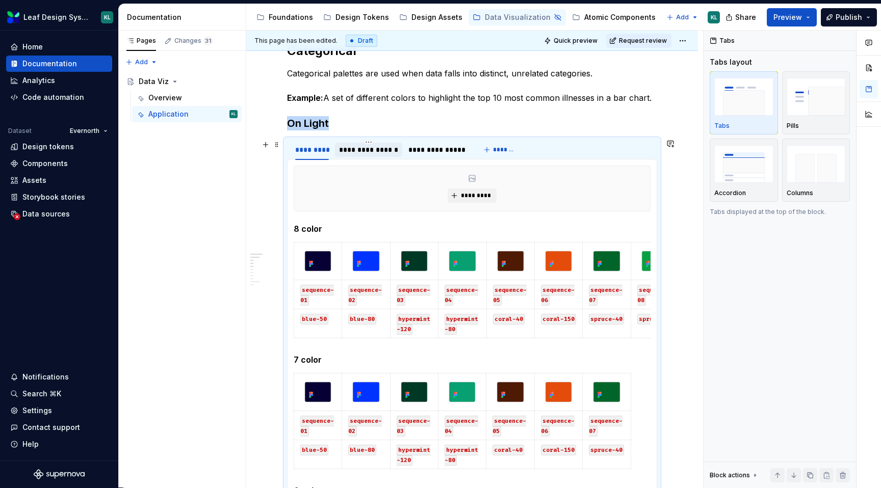
click at [367, 140] on div "**********" at bounding box center [368, 149] width 67 height 19
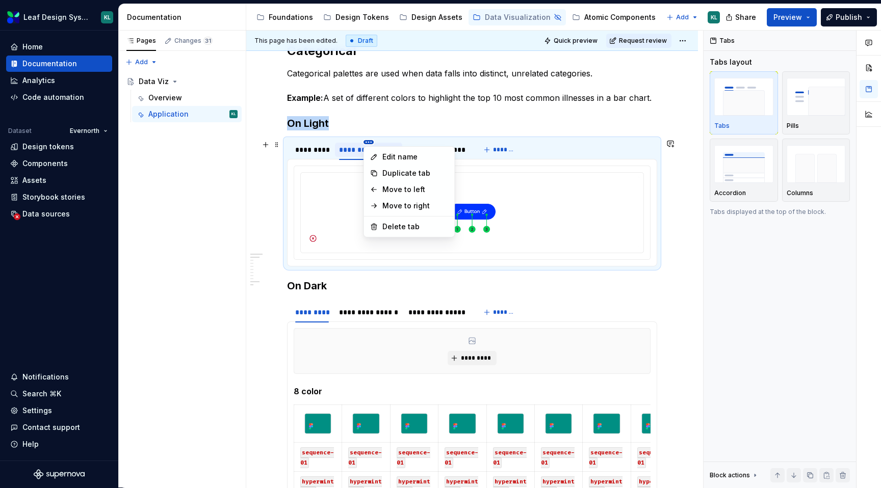
click at [370, 142] on html "Leaf Design System KL Home Documentation Analytics Code automation Dataset Ever…" at bounding box center [440, 244] width 881 height 488
click at [403, 227] on div "Delete tab" at bounding box center [415, 227] width 66 height 10
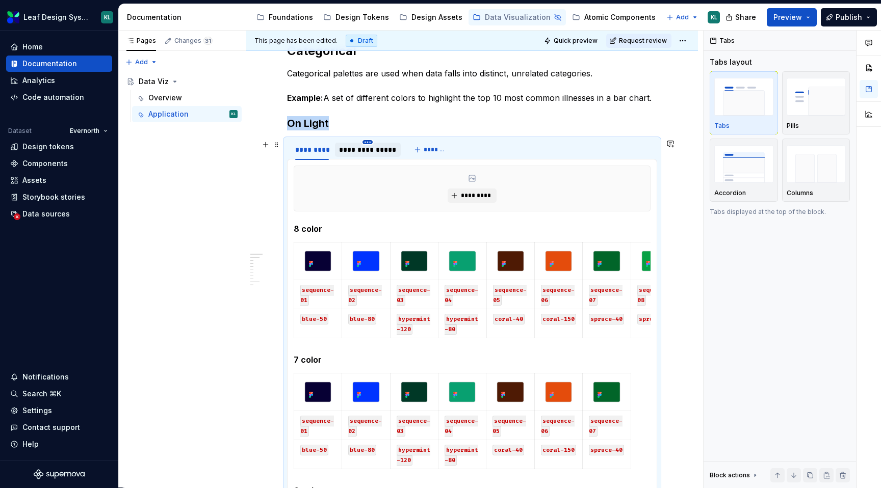
click at [369, 141] on html "Leaf Design System KL Home Documentation Analytics Code automation Dataset Ever…" at bounding box center [440, 244] width 881 height 488
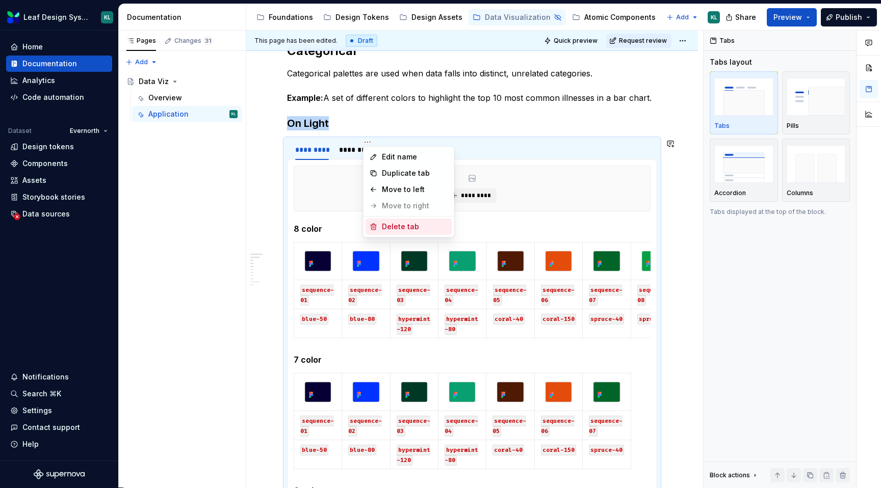
click at [403, 228] on div "Delete tab" at bounding box center [415, 227] width 66 height 10
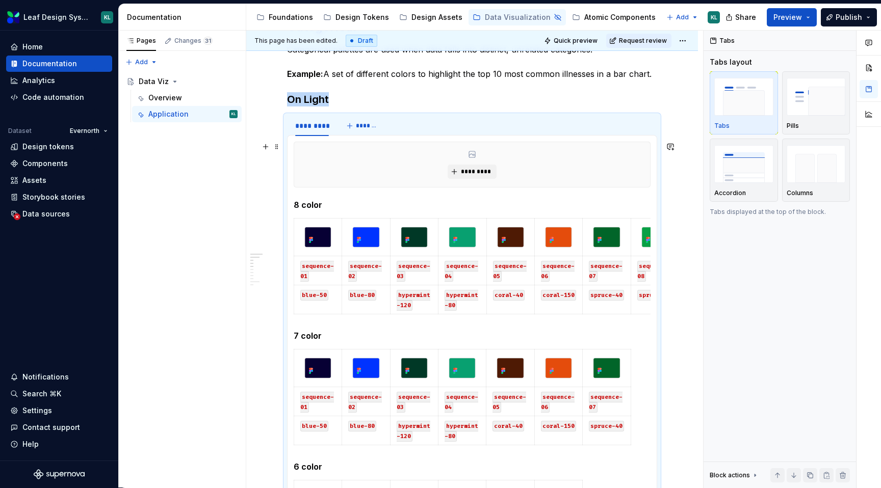
scroll to position [145, 0]
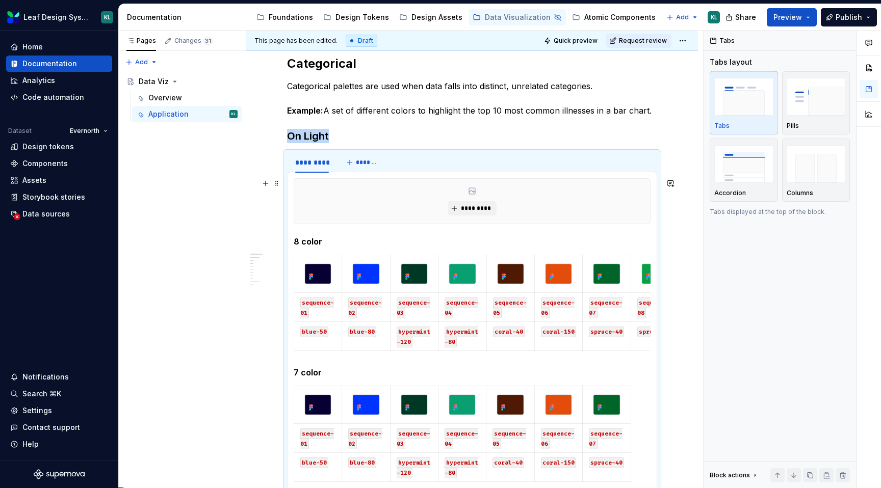
click at [294, 196] on div "*********" at bounding box center [472, 201] width 357 height 46
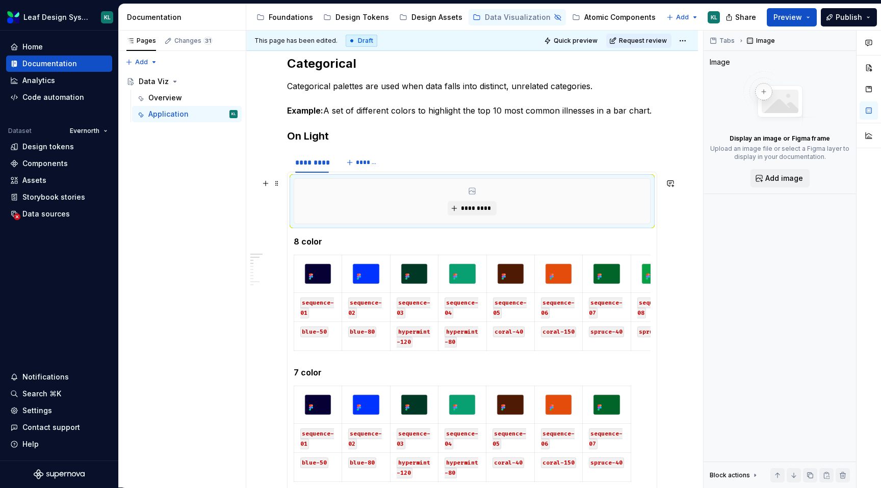
click at [332, 218] on div "*********" at bounding box center [472, 201] width 356 height 45
click at [277, 182] on span at bounding box center [277, 183] width 8 height 14
click at [479, 209] on span "*********" at bounding box center [475, 208] width 31 height 8
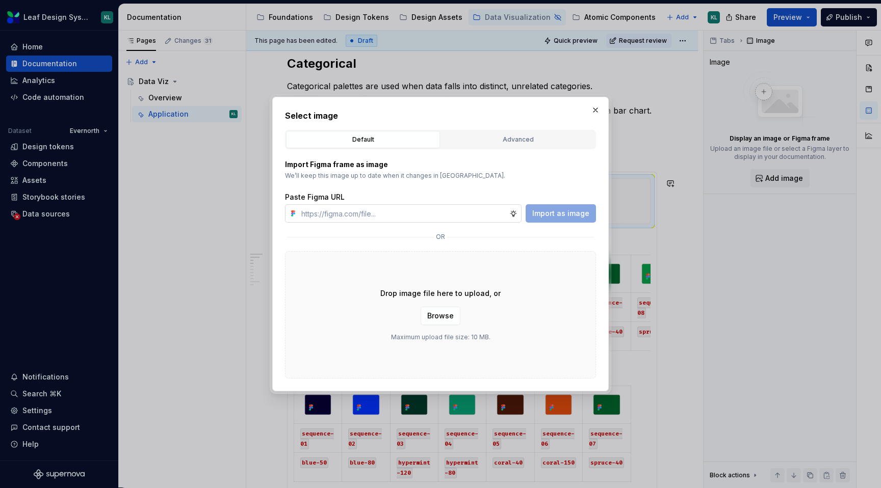
type textarea "*"
type input "[URL][DOMAIN_NAME]"
click at [537, 210] on span "Import as image" at bounding box center [560, 214] width 57 height 10
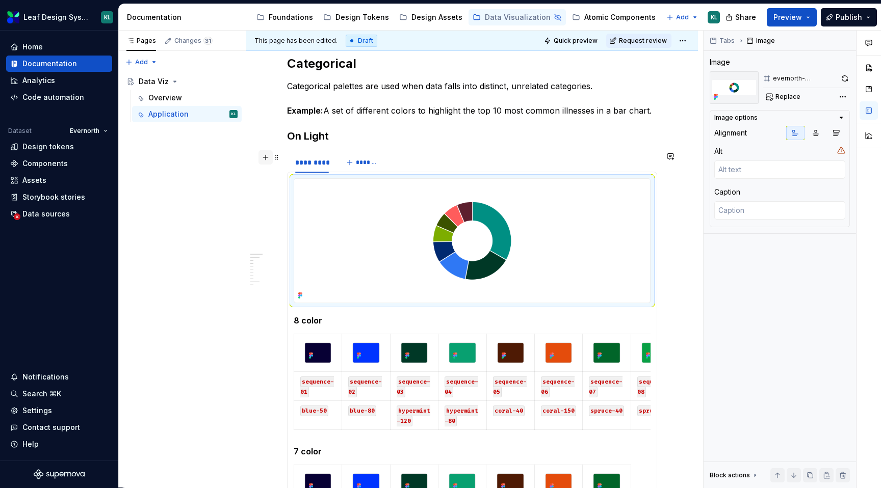
click at [271, 155] on button "button" at bounding box center [266, 157] width 14 height 14
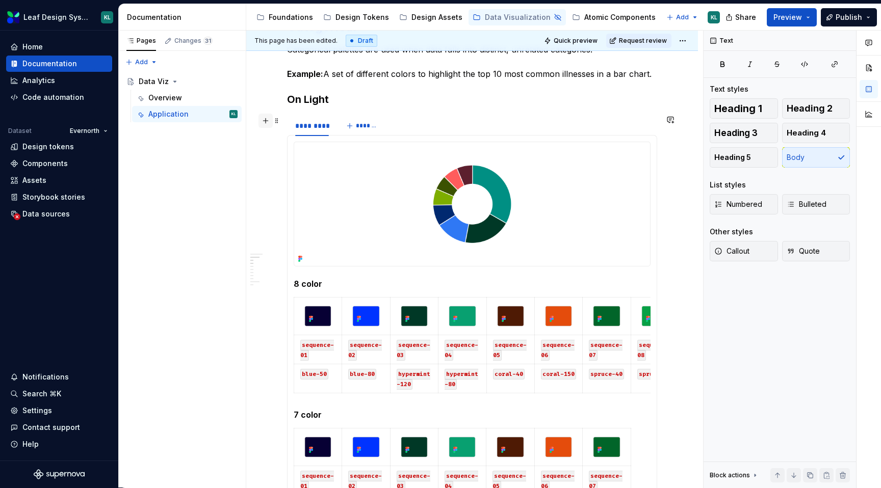
scroll to position [206, 0]
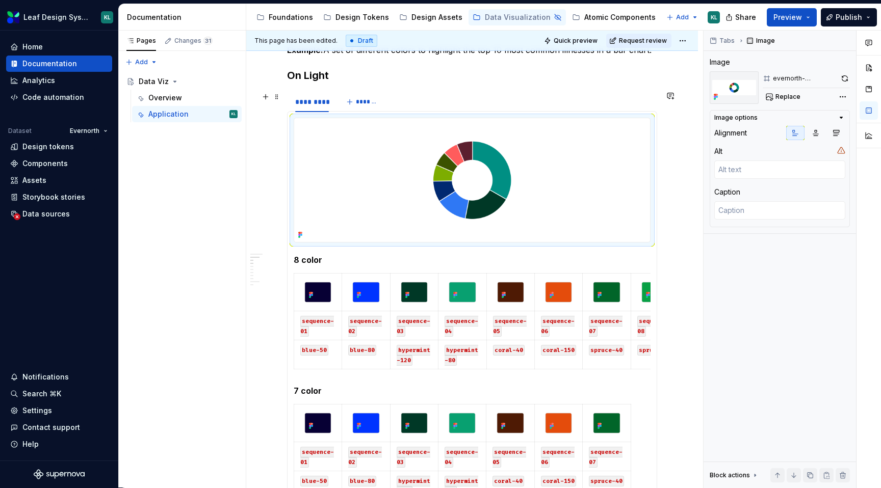
click at [416, 170] on img at bounding box center [472, 180] width 356 height 124
click at [528, 172] on img at bounding box center [472, 180] width 356 height 124
click at [793, 96] on span "Replace" at bounding box center [788, 97] width 25 height 8
type textarea "*"
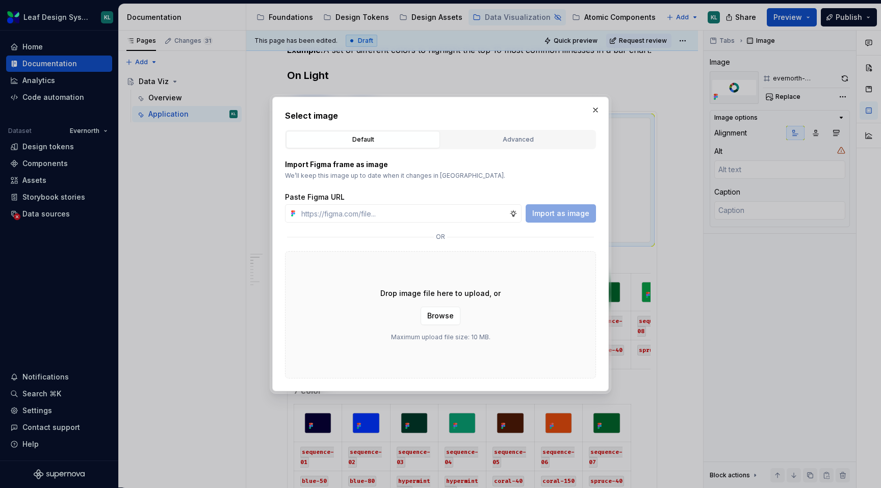
type input "[URL][DOMAIN_NAME]"
type textarea "*"
type input "[URL][DOMAIN_NAME]"
click at [563, 216] on span "Import as image" at bounding box center [560, 214] width 57 height 10
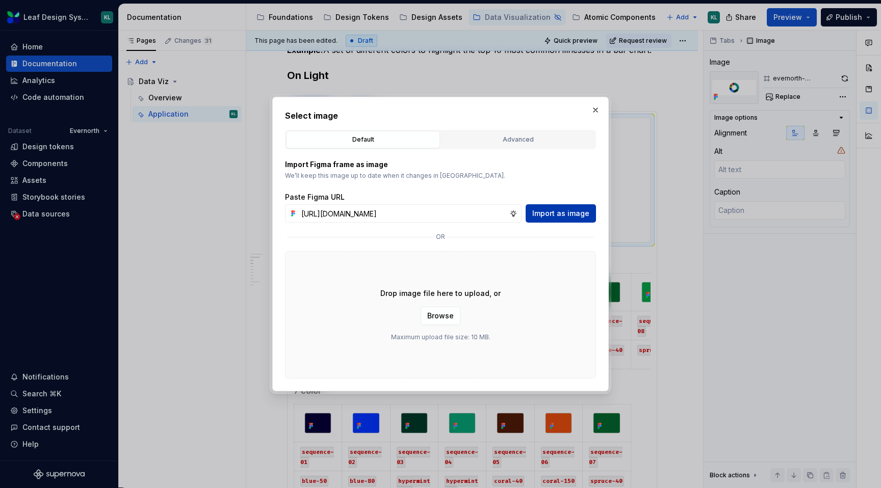
scroll to position [0, 0]
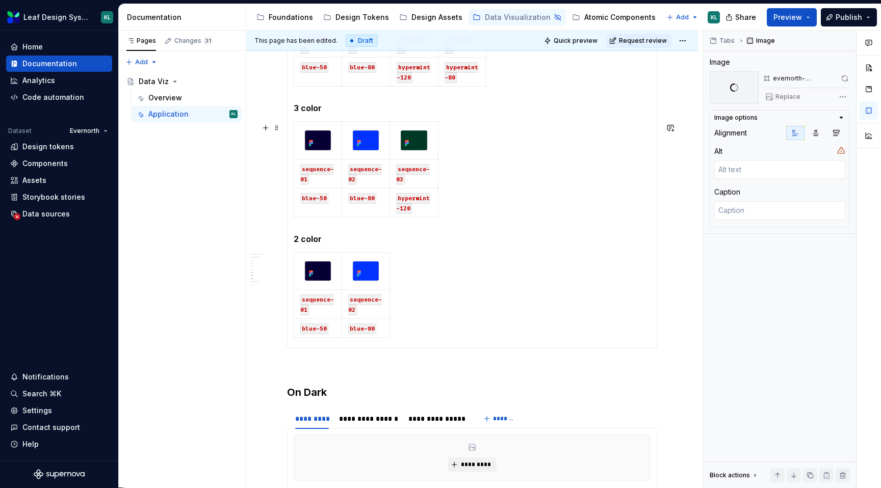
type textarea "*"
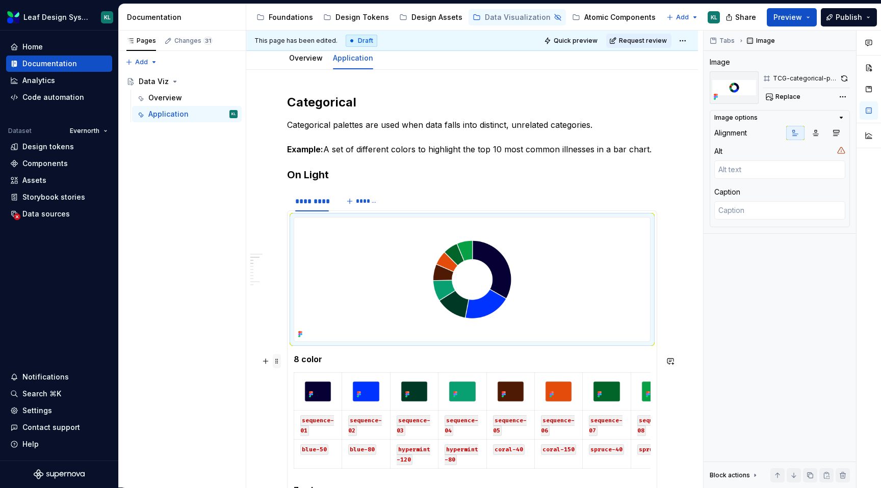
scroll to position [92, 0]
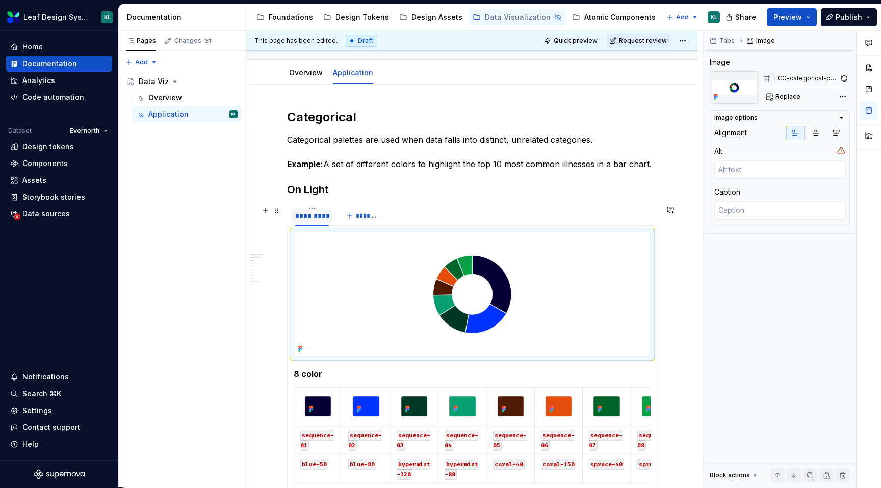
click at [306, 215] on div "*********" at bounding box center [312, 216] width 34 height 10
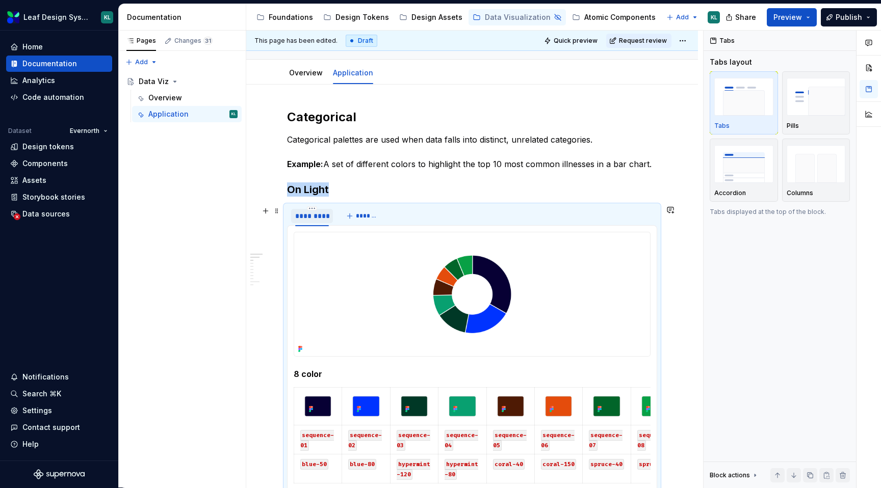
click at [306, 215] on div "*********" at bounding box center [312, 216] width 34 height 10
type input "**********"
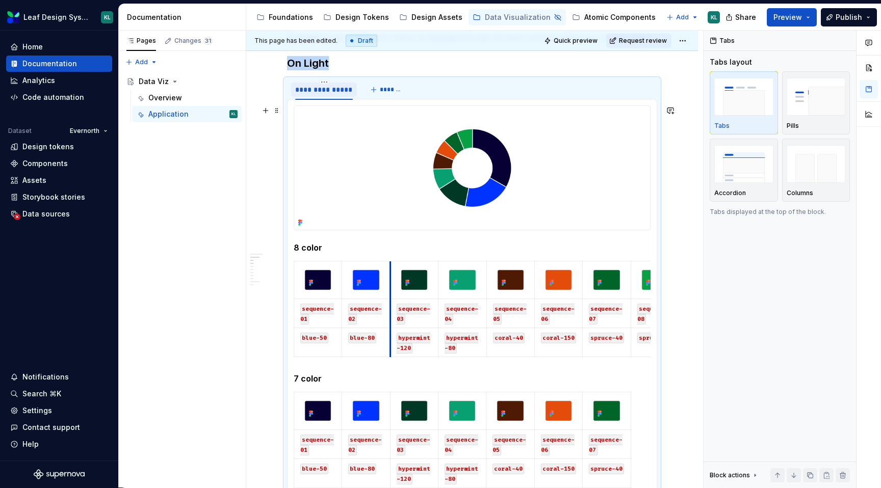
scroll to position [209, 0]
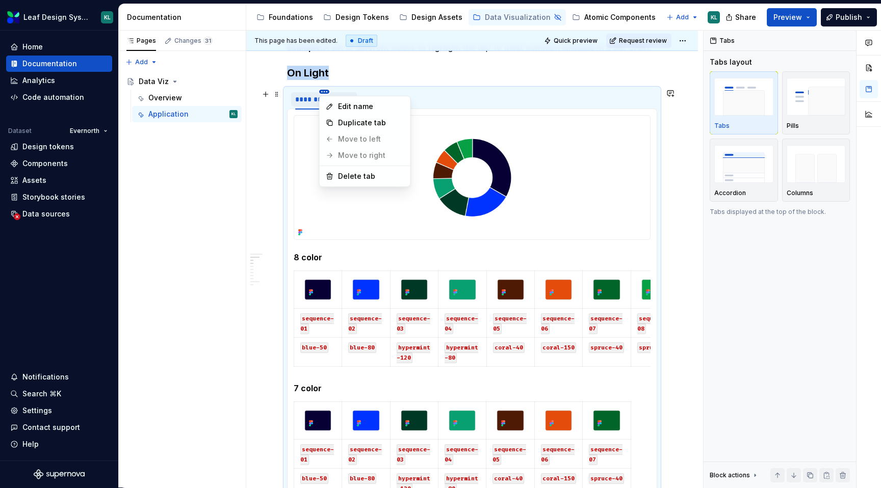
click at [324, 90] on html "Leaf Design System KL Home Documentation Analytics Code automation Dataset Ever…" at bounding box center [440, 244] width 881 height 488
click at [349, 120] on div "Duplicate tab" at bounding box center [371, 123] width 66 height 10
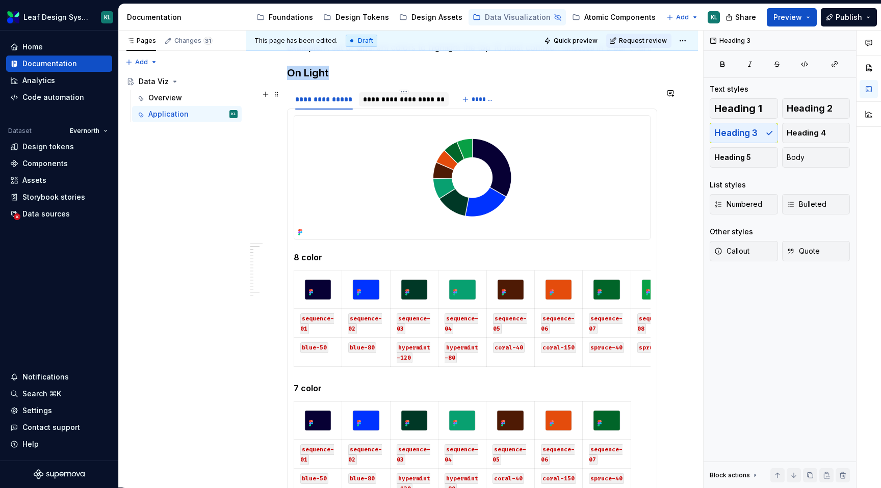
click at [382, 102] on div "**********" at bounding box center [404, 99] width 82 height 10
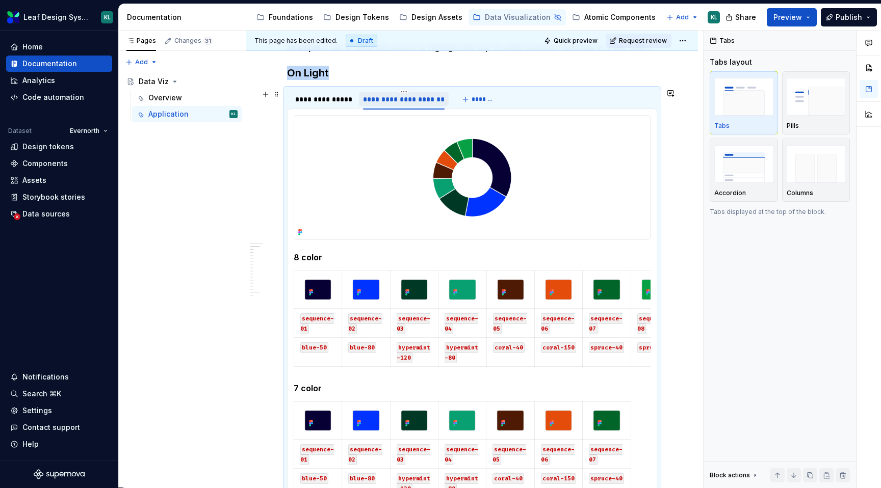
click at [382, 102] on div "**********" at bounding box center [404, 99] width 82 height 10
type textarea "*"
type input "*********"
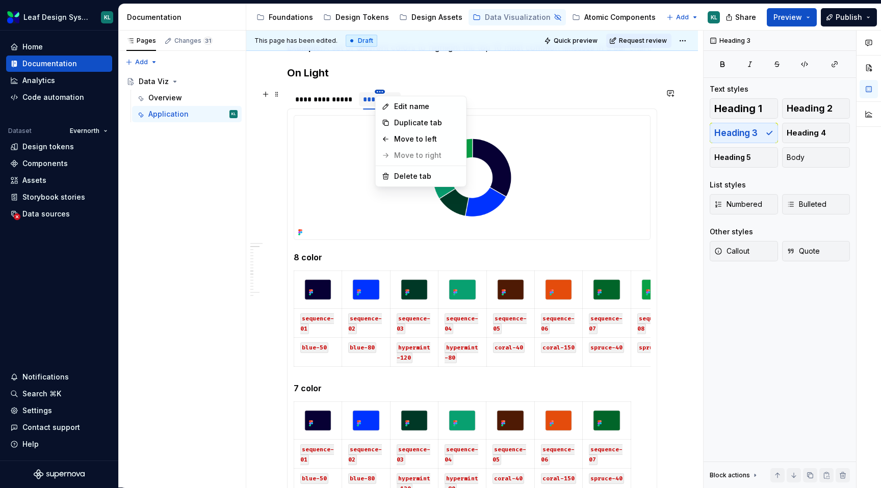
click at [328, 91] on html "Leaf Design System KL Home Documentation Analytics Code automation Dataset Ever…" at bounding box center [440, 244] width 881 height 488
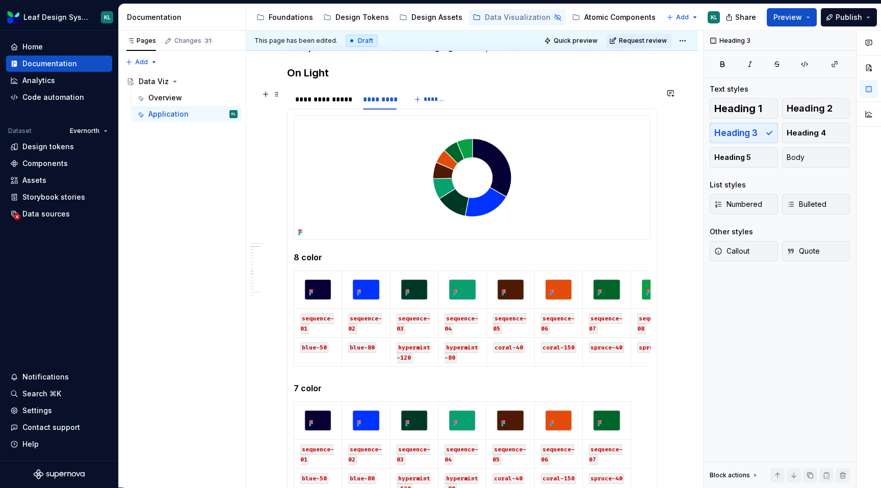
click at [354, 90] on html "Leaf Design System KL Home Documentation Analytics Code automation Dataset Ever…" at bounding box center [440, 244] width 881 height 488
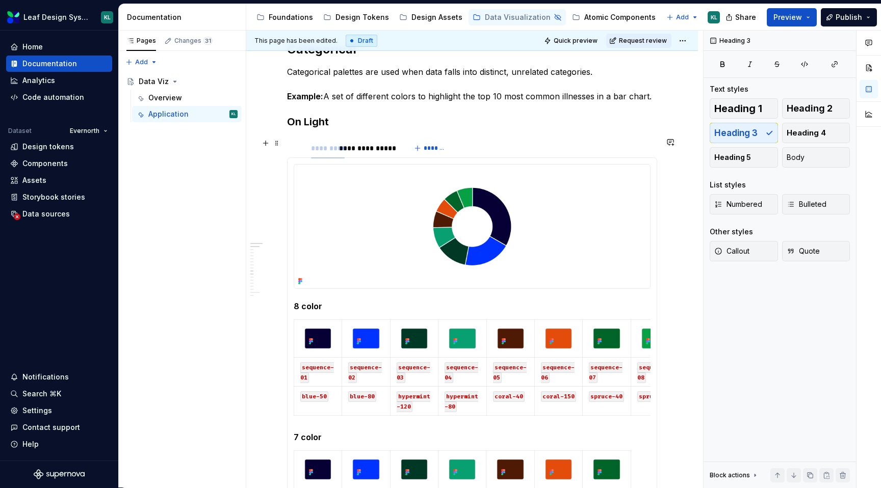
drag, startPoint x: 372, startPoint y: 96, endPoint x: 320, endPoint y: 96, distance: 52.0
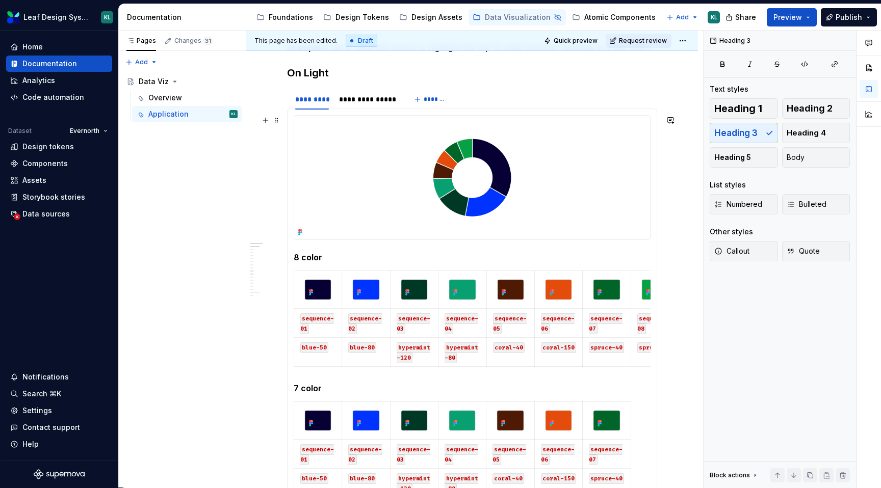
scroll to position [211, 0]
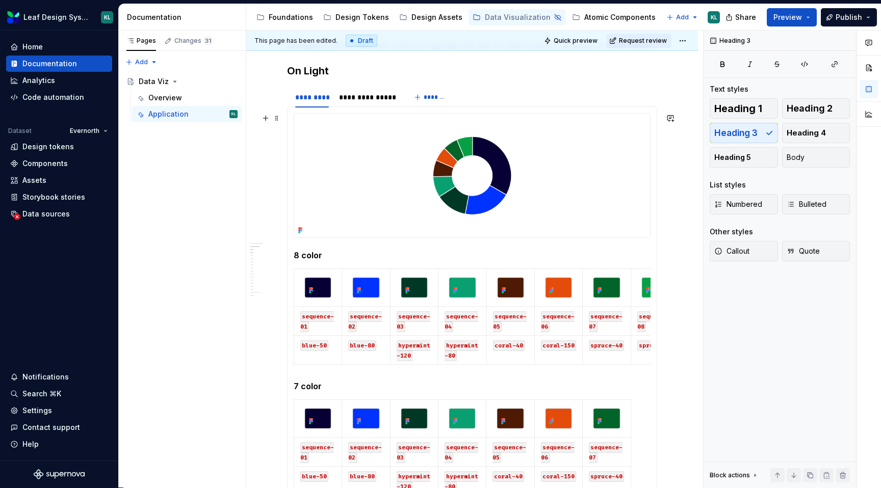
click at [412, 190] on img at bounding box center [472, 176] width 356 height 124
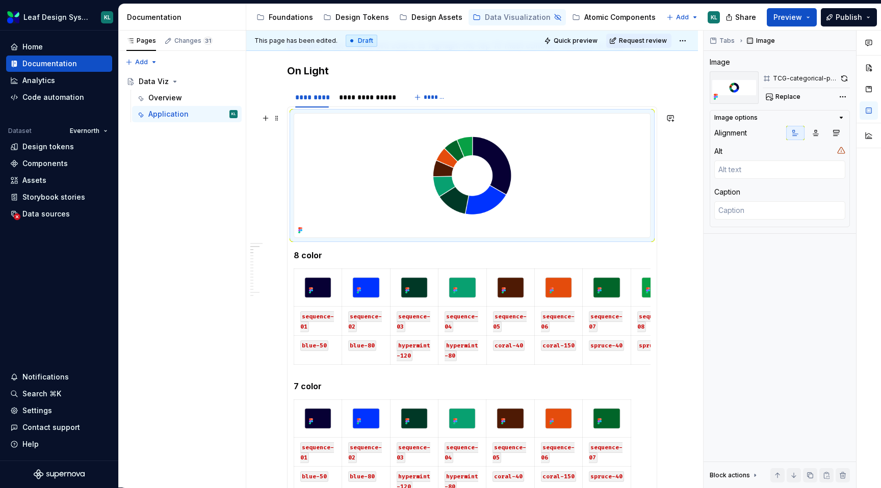
click at [417, 163] on img at bounding box center [472, 176] width 356 height 124
click at [792, 95] on span "Replace" at bounding box center [788, 97] width 25 height 8
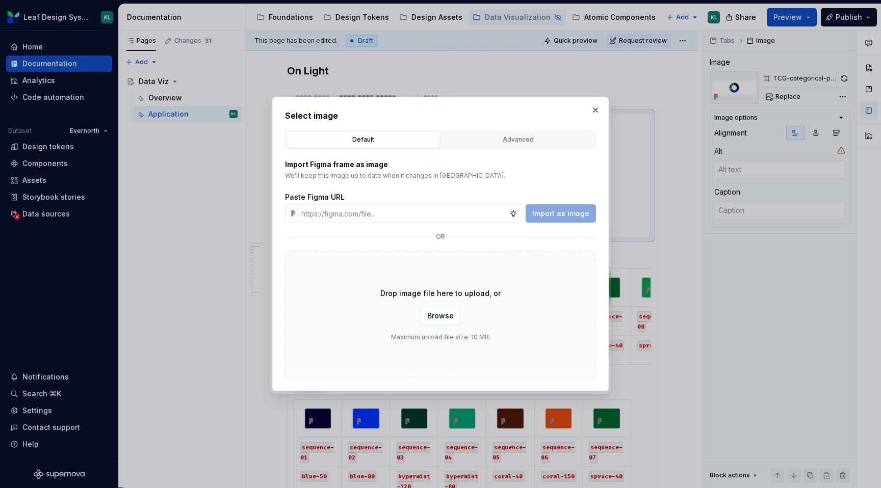
type textarea "*"
type input "[URL][DOMAIN_NAME]"
click at [563, 215] on span "Import as image" at bounding box center [560, 214] width 57 height 10
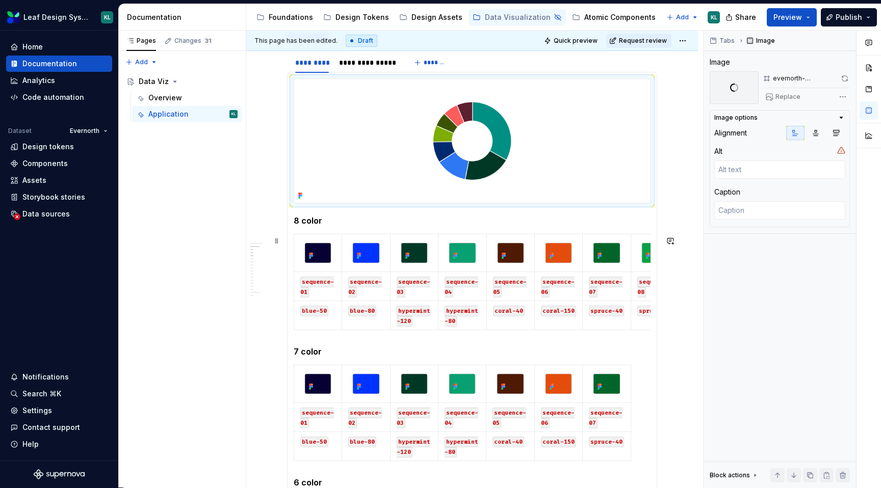
scroll to position [246, 0]
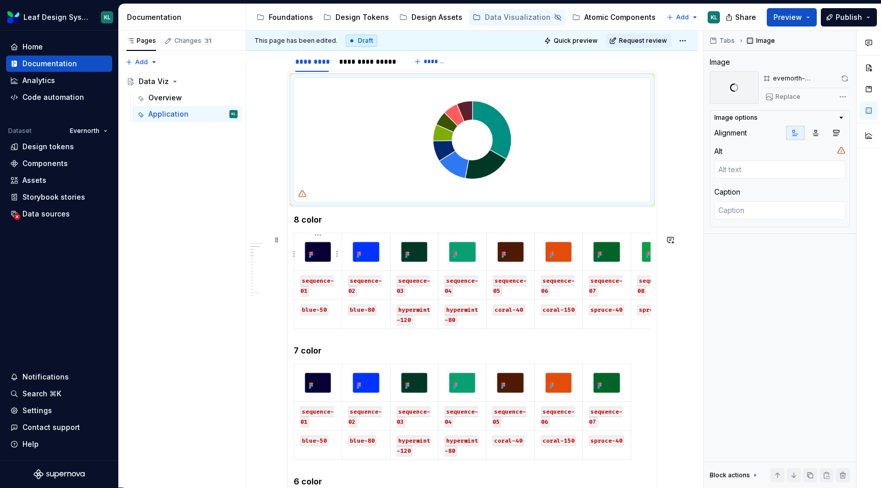
click at [323, 254] on img at bounding box center [318, 252] width 26 height 20
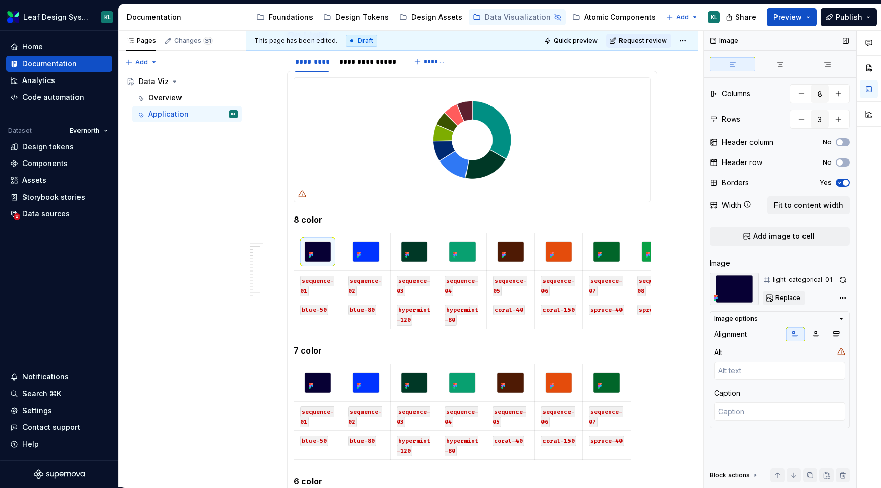
click at [784, 297] on span "Replace" at bounding box center [788, 298] width 25 height 8
type textarea "*"
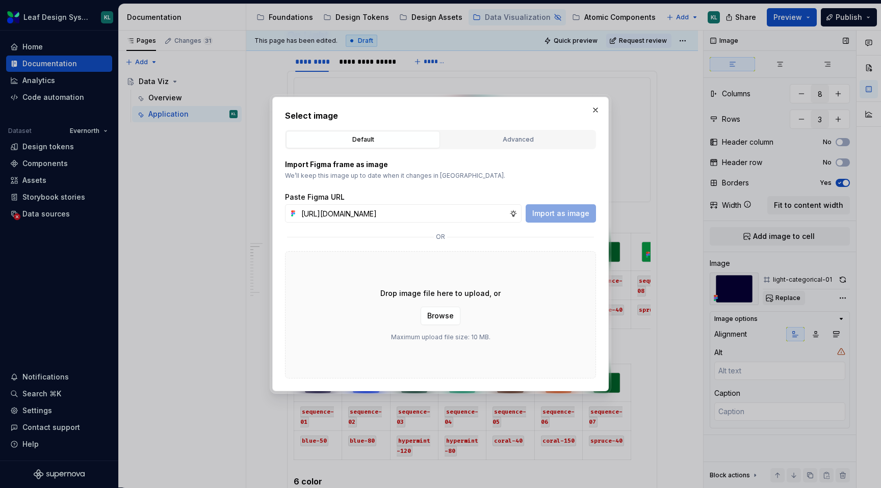
scroll to position [0, 293]
type input "[URL][DOMAIN_NAME]"
click at [588, 214] on span "Import as image" at bounding box center [560, 214] width 57 height 10
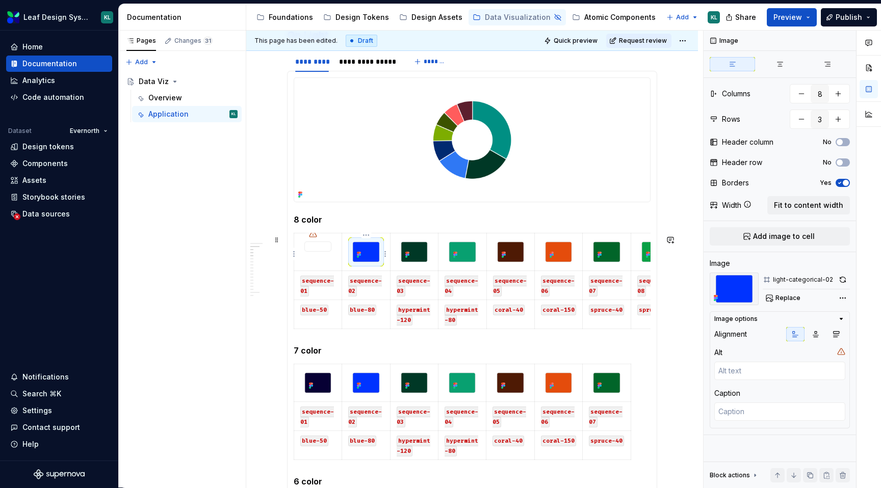
click at [370, 252] on img at bounding box center [366, 252] width 26 height 20
click at [796, 298] on span "Replace" at bounding box center [788, 298] width 25 height 8
type textarea "*"
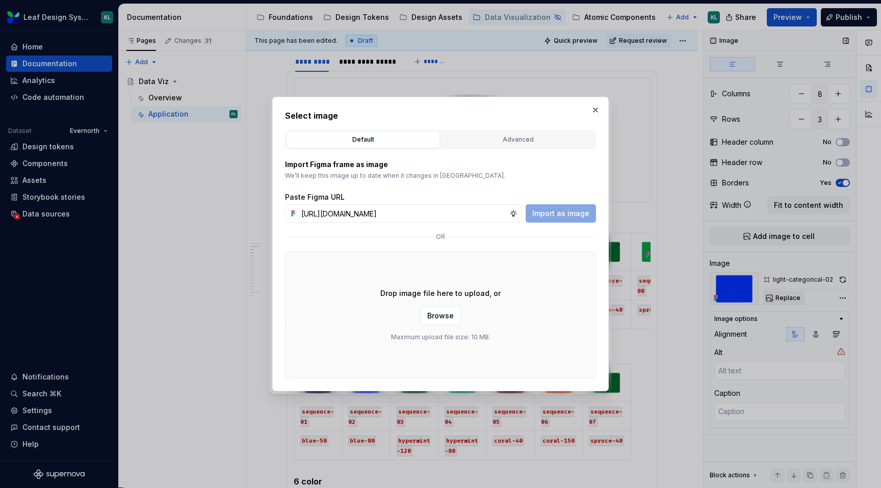
scroll to position [0, 292]
type input "[URL][DOMAIN_NAME]"
click at [585, 215] on span "Import as image" at bounding box center [560, 214] width 57 height 10
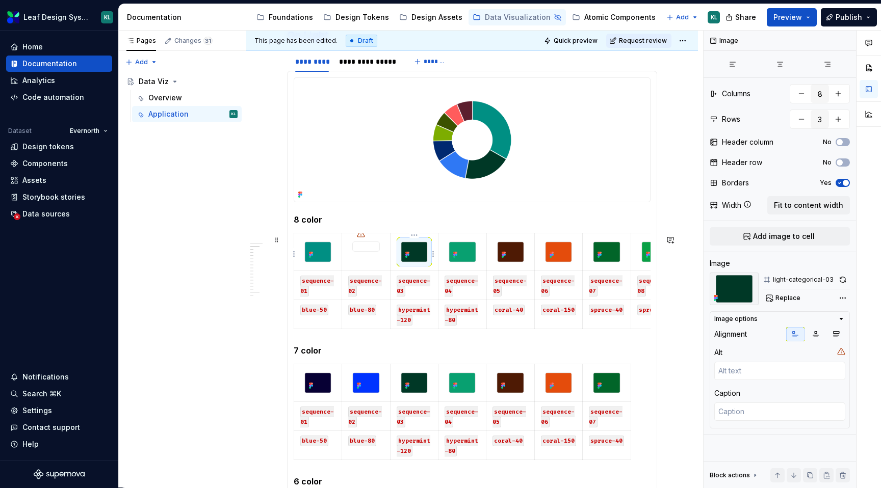
click at [419, 250] on img at bounding box center [414, 252] width 26 height 20
click at [797, 298] on span "Replace" at bounding box center [788, 298] width 25 height 8
type textarea "*"
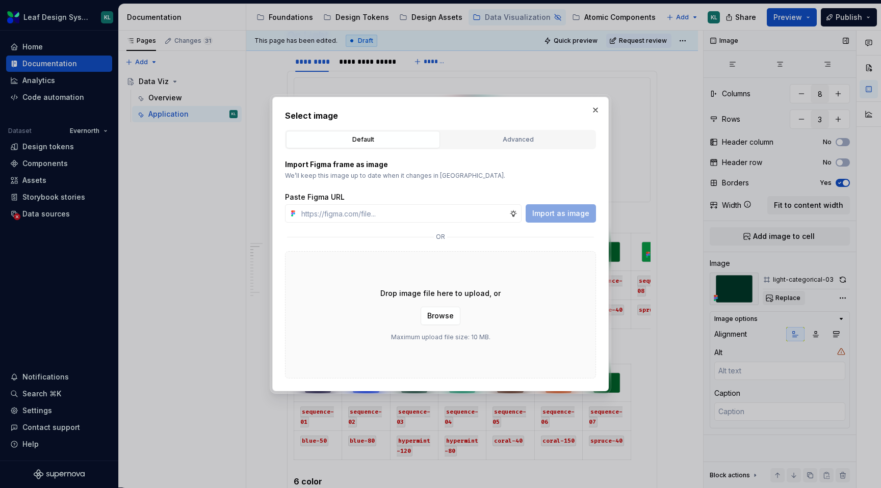
type input "[URL][DOMAIN_NAME]"
type textarea "*"
type input "[URL][DOMAIN_NAME]"
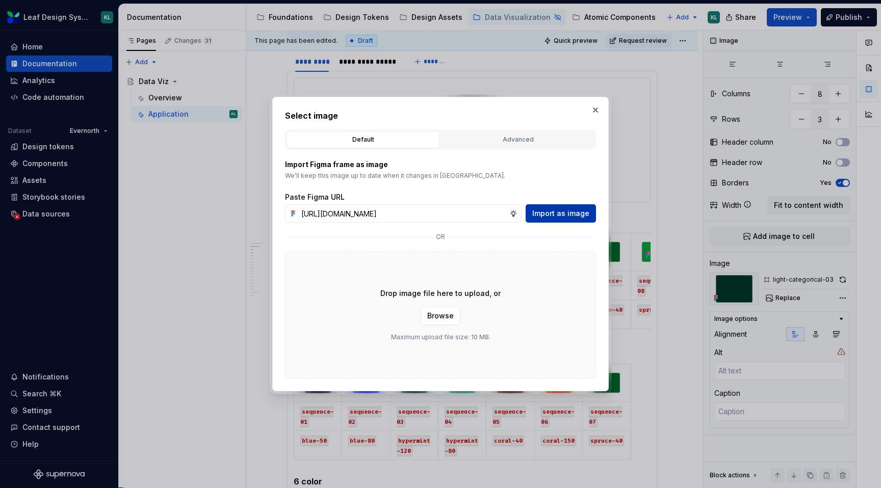
click at [584, 213] on span "Import as image" at bounding box center [560, 214] width 57 height 10
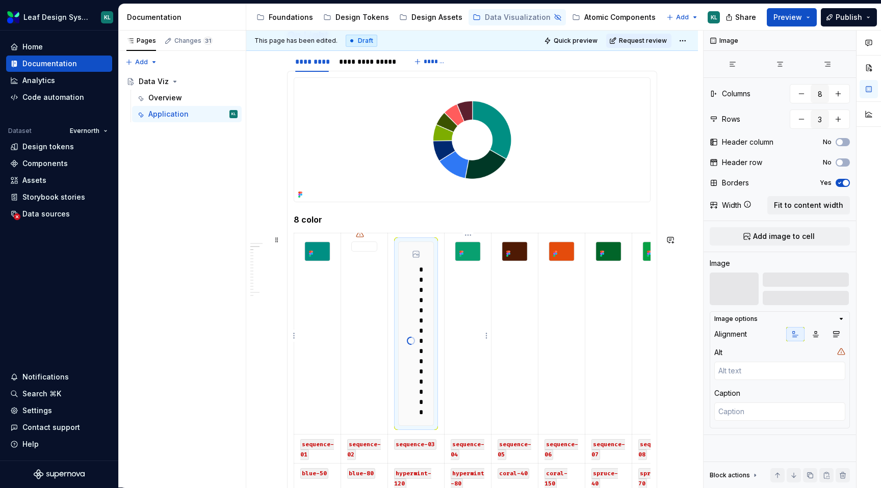
click at [466, 252] on icon at bounding box center [461, 254] width 8 height 8
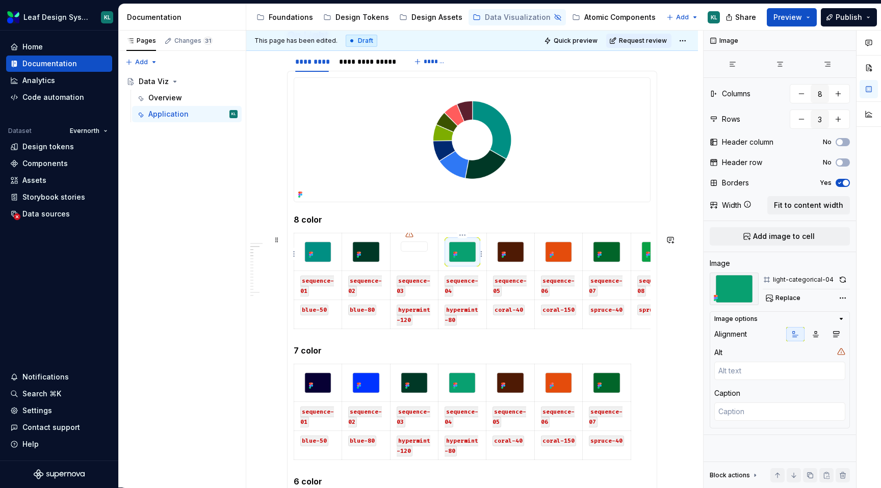
click at [471, 259] on img at bounding box center [462, 252] width 26 height 20
click at [794, 296] on span "Replace" at bounding box center [788, 298] width 25 height 8
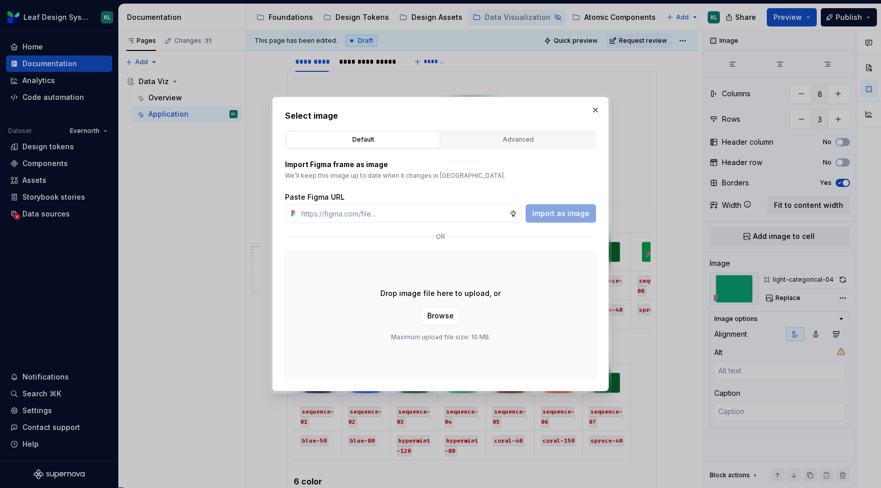
type textarea "*"
type input "[URL][DOMAIN_NAME]"
click at [560, 212] on span "Import as image" at bounding box center [560, 214] width 57 height 10
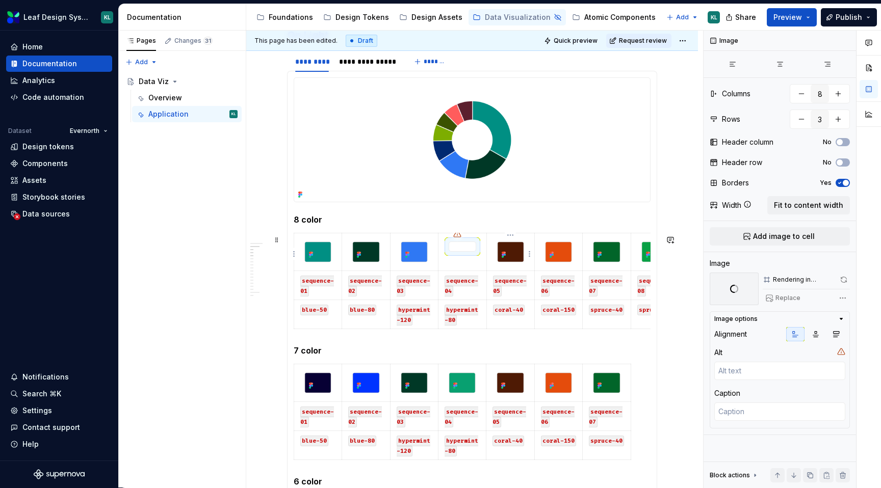
click at [517, 254] on img at bounding box center [511, 252] width 26 height 20
click at [776, 297] on span "Replace" at bounding box center [788, 298] width 25 height 8
type textarea "*"
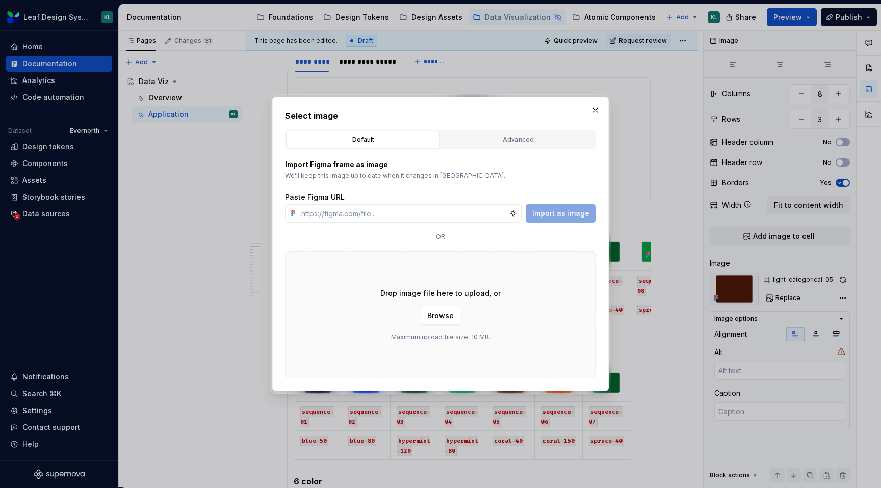
type input "[URL][DOMAIN_NAME]"
type textarea "*"
type input "[URL][DOMAIN_NAME]"
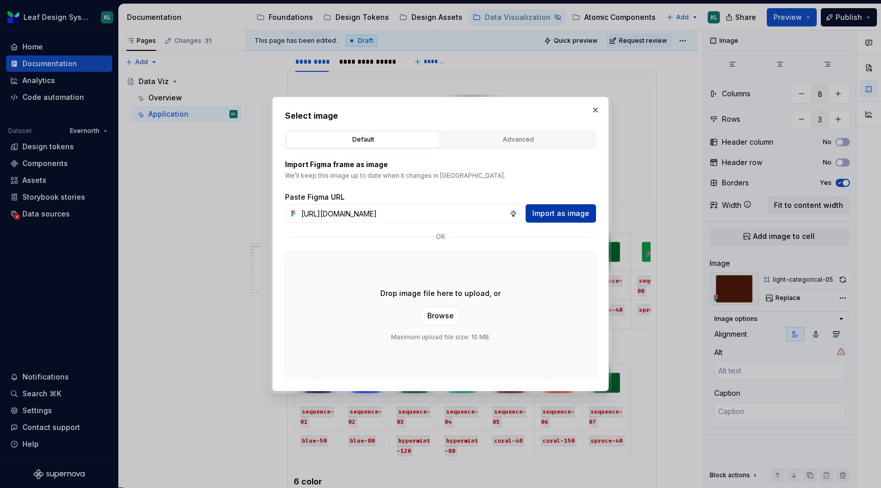
click at [569, 207] on button "Import as image" at bounding box center [561, 213] width 70 height 18
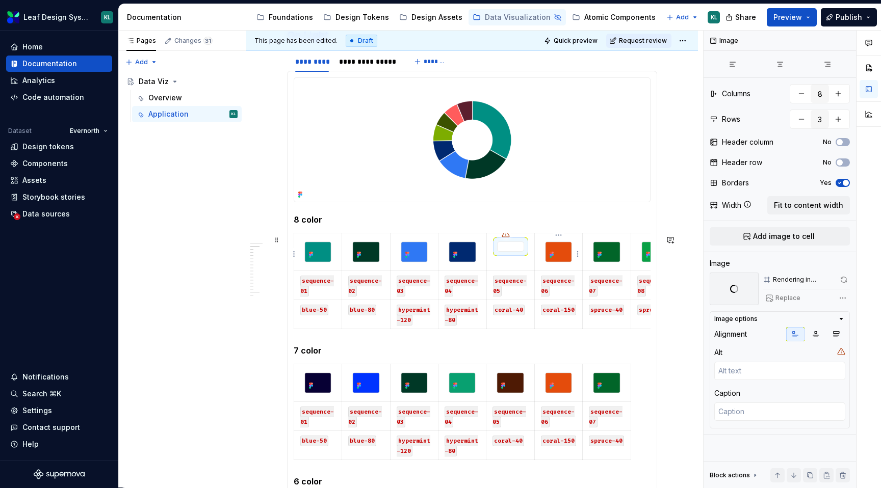
click at [558, 251] on img at bounding box center [559, 252] width 26 height 20
click at [779, 299] on span "Replace" at bounding box center [788, 298] width 25 height 8
type textarea "*"
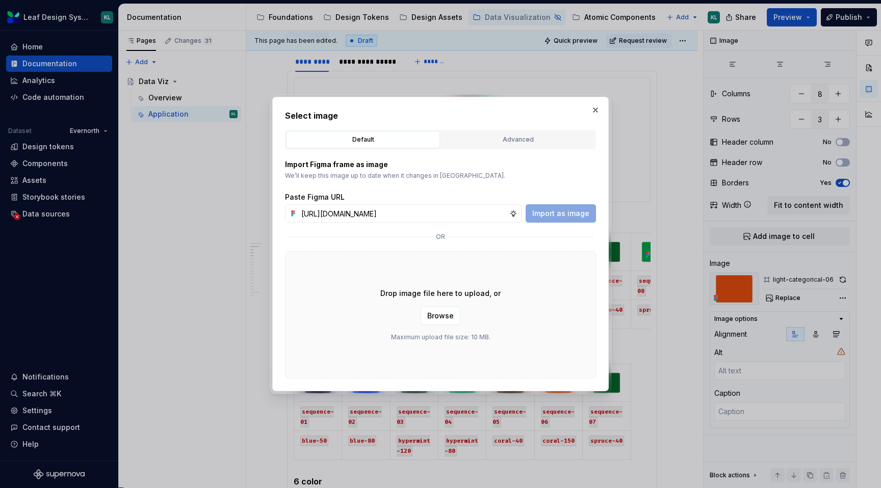
scroll to position [0, 293]
type input "[URL][DOMAIN_NAME]"
click at [592, 211] on button "Import as image" at bounding box center [561, 213] width 70 height 18
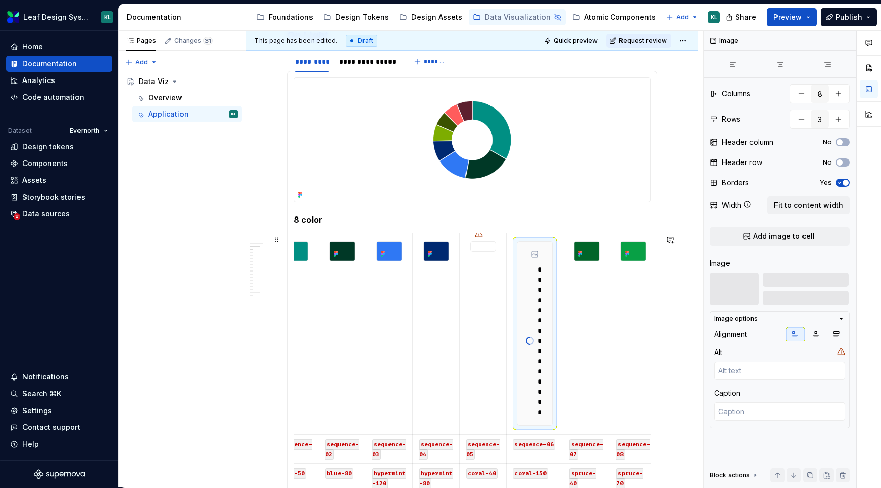
scroll to position [0, 23]
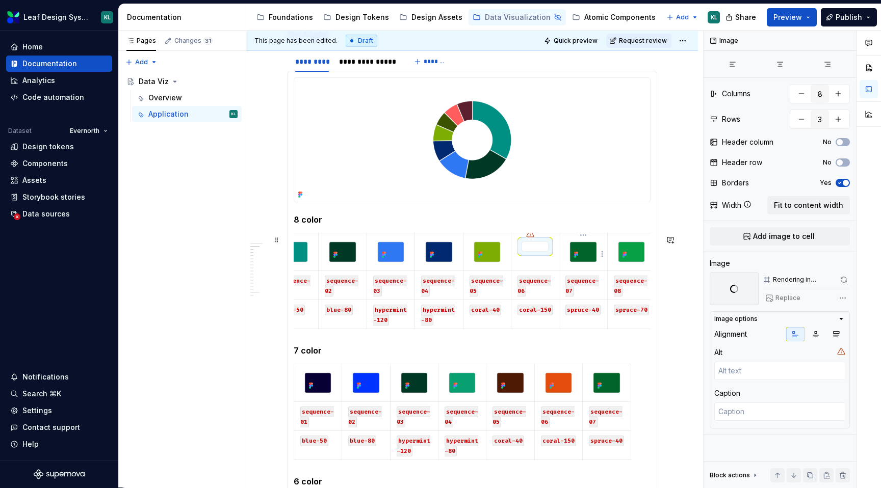
click at [590, 250] on img at bounding box center [583, 252] width 26 height 20
click at [777, 291] on button "Replace" at bounding box center [784, 298] width 42 height 14
type textarea "*"
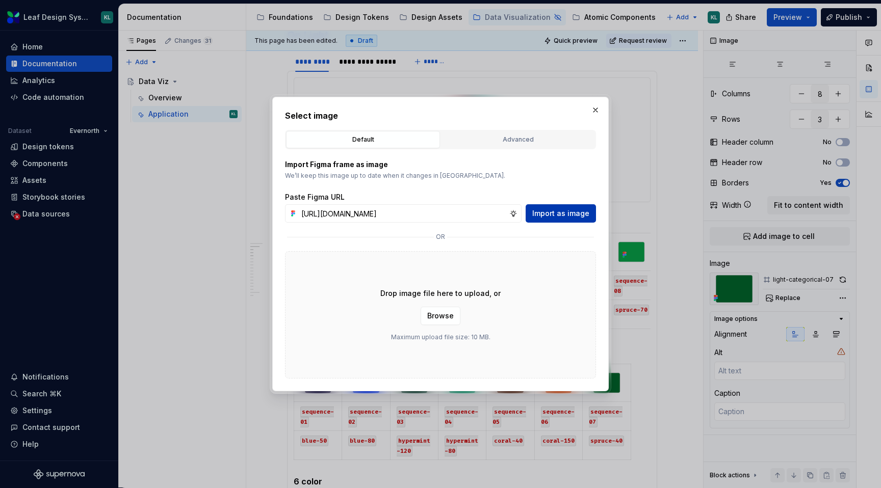
scroll to position [0, 292]
type input "[URL][DOMAIN_NAME]"
click at [541, 209] on span "Import as image" at bounding box center [560, 214] width 57 height 10
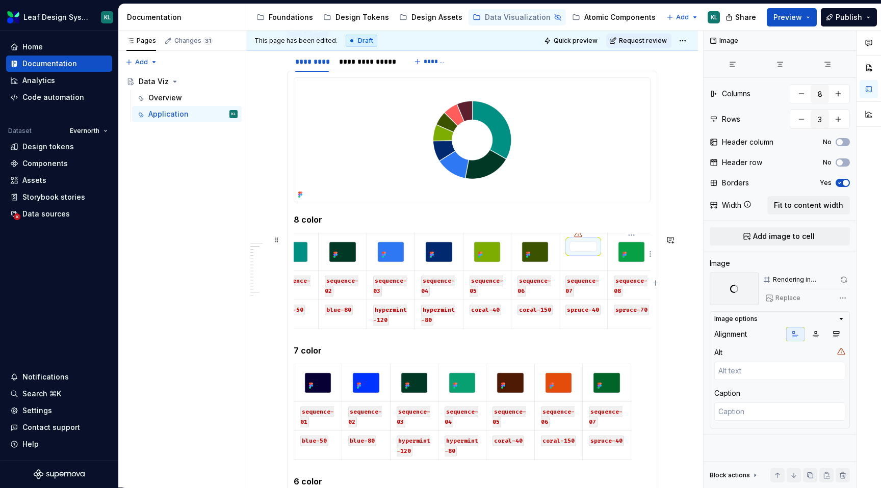
click at [637, 258] on img at bounding box center [632, 252] width 26 height 20
click at [790, 301] on span "Replace" at bounding box center [788, 298] width 25 height 8
type textarea "*"
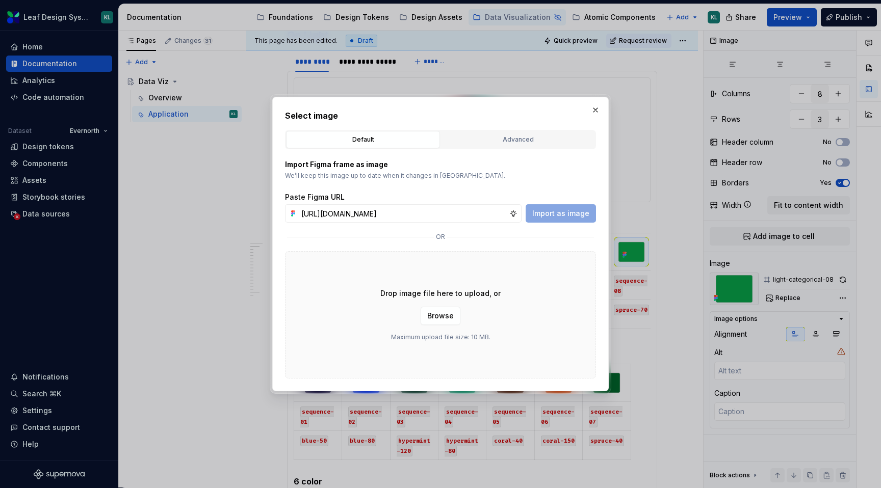
scroll to position [0, 293]
type input "[URL][DOMAIN_NAME]"
click at [566, 215] on span "Import as image" at bounding box center [560, 214] width 57 height 10
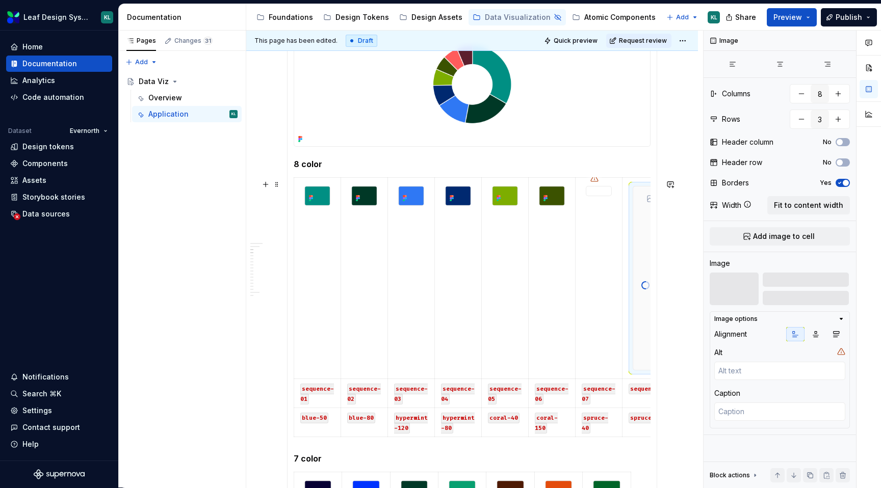
scroll to position [307, 0]
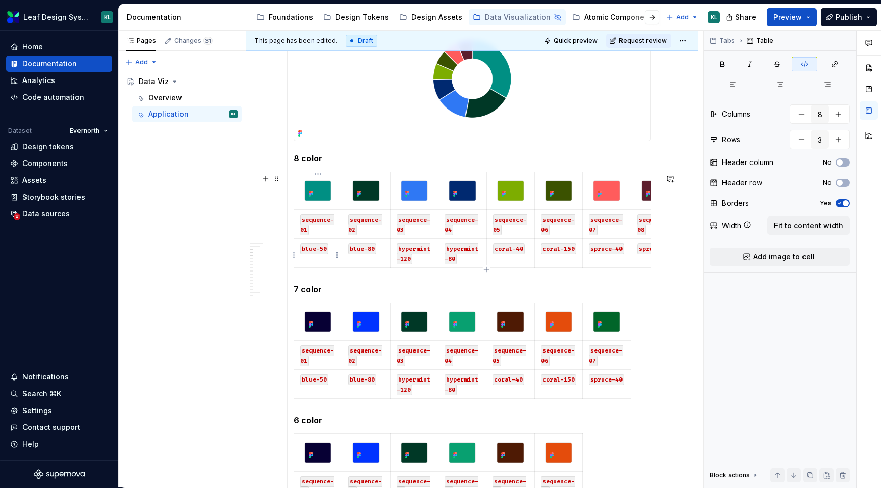
click at [313, 251] on code "blue-50" at bounding box center [314, 249] width 28 height 11
click at [319, 251] on code "blue-50" at bounding box center [314, 249] width 28 height 11
drag, startPoint x: 325, startPoint y: 251, endPoint x: 301, endPoint y: 250, distance: 24.5
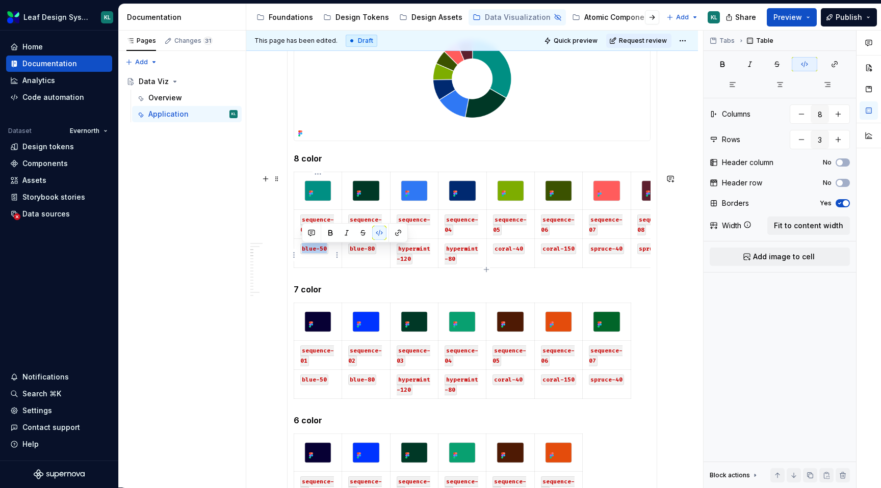
click at [301, 250] on code "blue-50" at bounding box center [314, 249] width 28 height 11
click at [365, 248] on code "blue-80" at bounding box center [362, 249] width 28 height 11
click at [371, 249] on code "blue-80" at bounding box center [362, 249] width 28 height 11
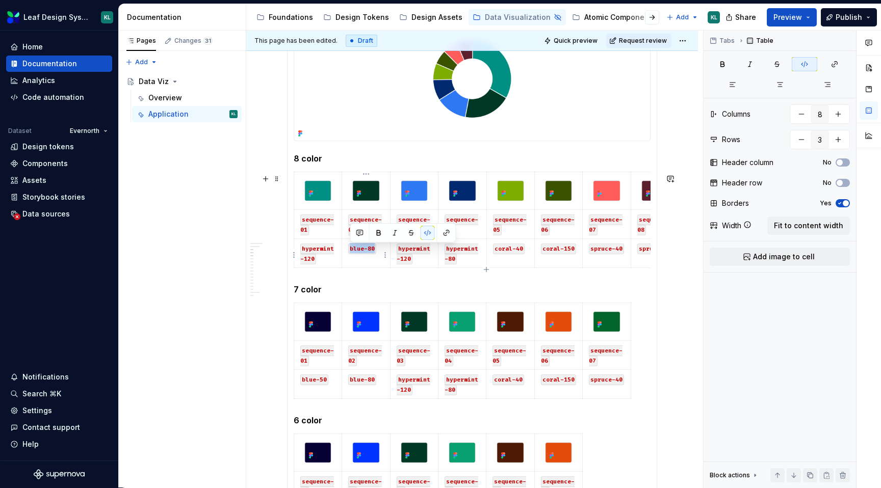
drag, startPoint x: 373, startPoint y: 248, endPoint x: 349, endPoint y: 249, distance: 24.0
click at [349, 249] on code "blue-80" at bounding box center [362, 249] width 28 height 11
drag, startPoint x: 398, startPoint y: 250, endPoint x: 409, endPoint y: 260, distance: 14.8
click at [409, 260] on code "hypermint-120" at bounding box center [414, 254] width 34 height 21
click at [454, 260] on code "hypermint-80" at bounding box center [462, 254] width 34 height 21
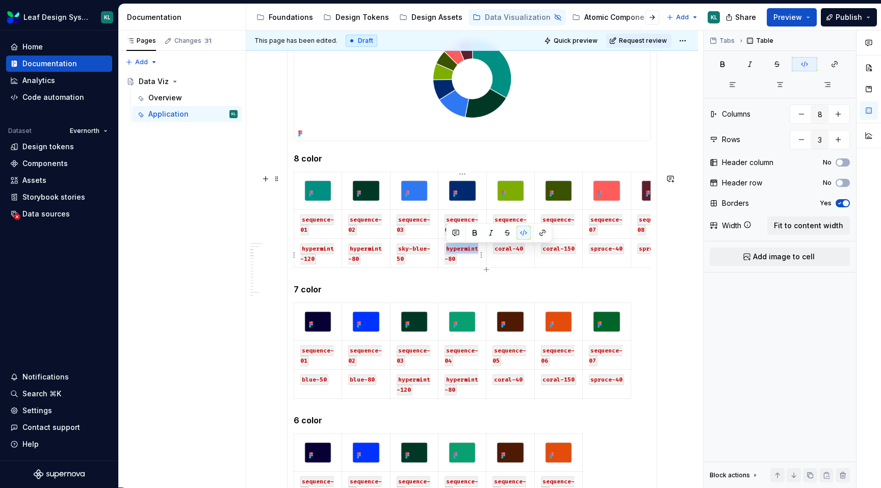
drag, startPoint x: 446, startPoint y: 260, endPoint x: 446, endPoint y: 248, distance: 11.7
click at [446, 248] on code "hypermint-80" at bounding box center [462, 254] width 34 height 21
drag, startPoint x: 512, startPoint y: 248, endPoint x: 495, endPoint y: 248, distance: 17.8
click at [495, 248] on code "coral-40" at bounding box center [509, 249] width 32 height 11
drag, startPoint x: 560, startPoint y: 249, endPoint x: 543, endPoint y: 249, distance: 16.8
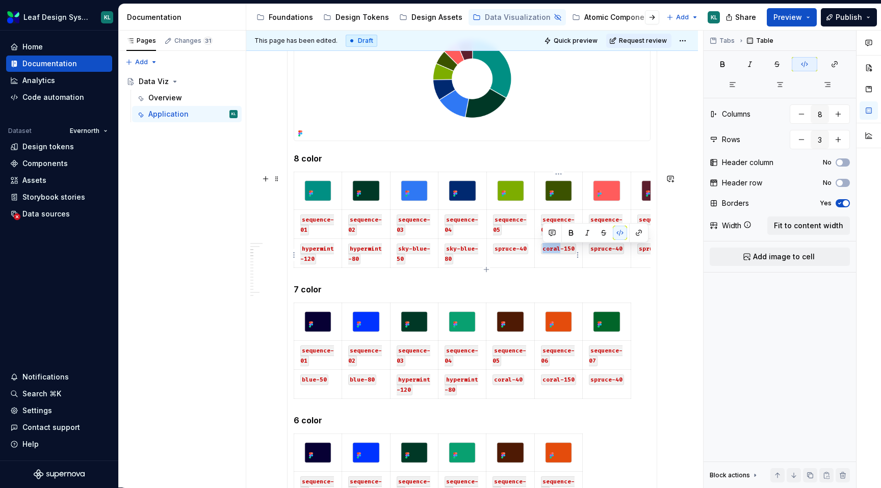
click at [543, 249] on code "coral-150" at bounding box center [558, 249] width 35 height 11
click at [550, 259] on code "spruce-150" at bounding box center [554, 254] width 27 height 21
click at [611, 250] on code "spruce-40" at bounding box center [606, 249] width 35 height 11
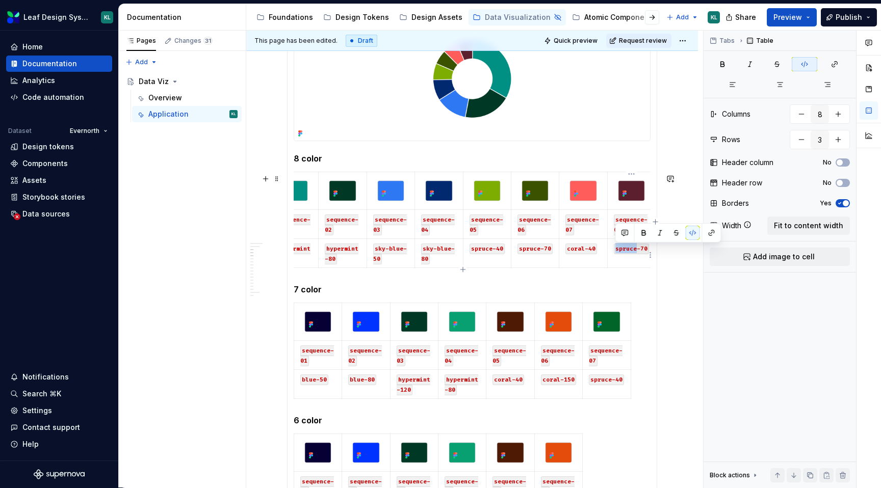
drag, startPoint x: 635, startPoint y: 249, endPoint x: 617, endPoint y: 247, distance: 18.0
click at [617, 247] on code "spruce-70" at bounding box center [631, 249] width 35 height 11
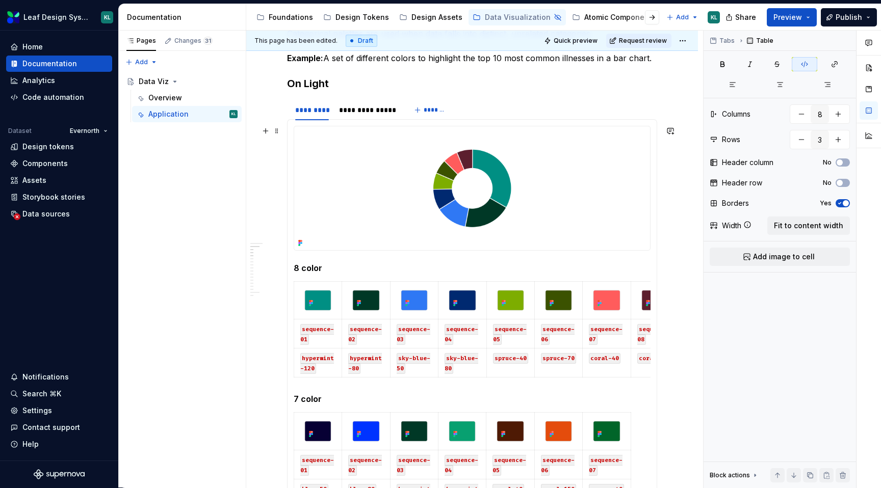
scroll to position [182, 0]
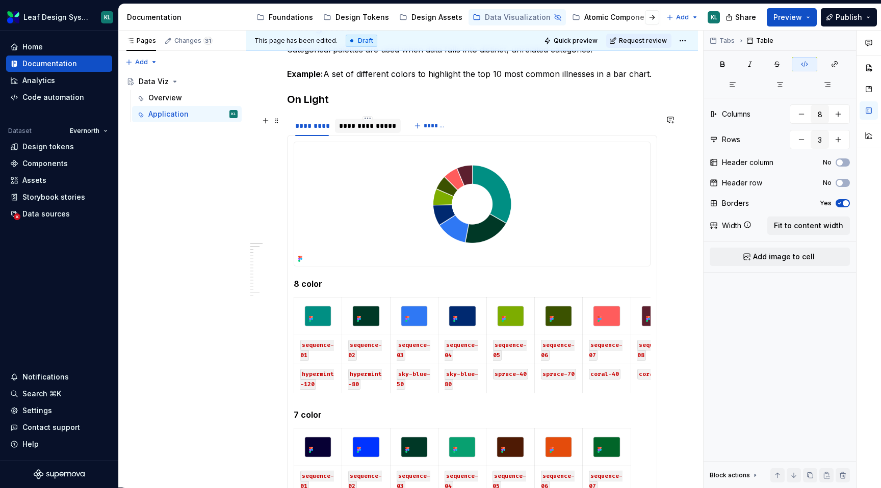
click at [353, 122] on div "**********" at bounding box center [368, 126] width 58 height 10
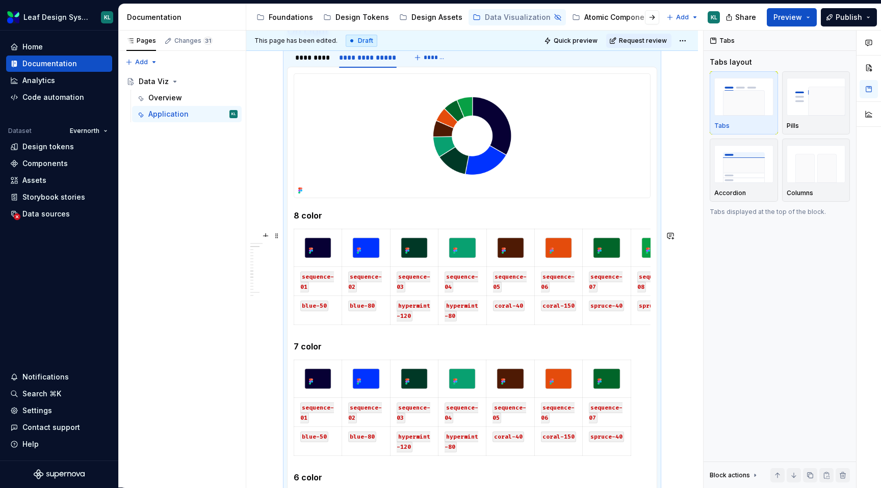
scroll to position [275, 0]
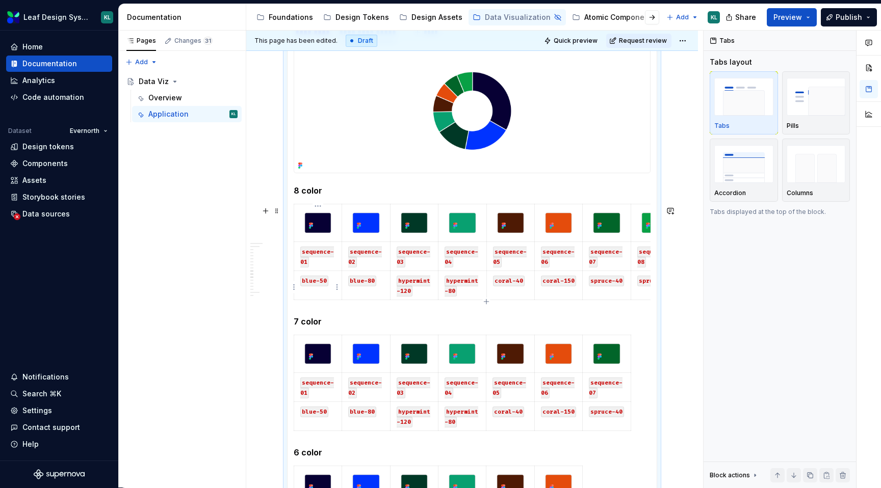
click at [324, 282] on code "blue-50" at bounding box center [314, 281] width 28 height 11
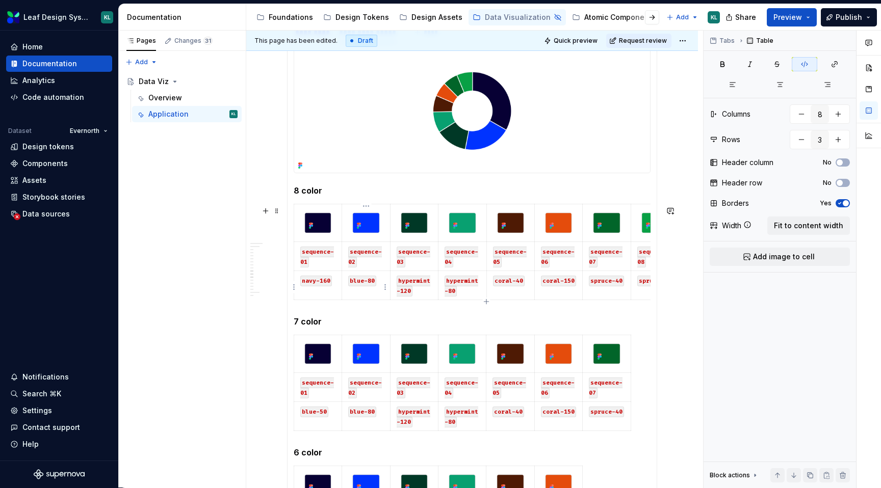
click at [374, 281] on code "blue-80" at bounding box center [362, 281] width 28 height 11
click at [352, 282] on code "blue-80" at bounding box center [362, 281] width 28 height 11
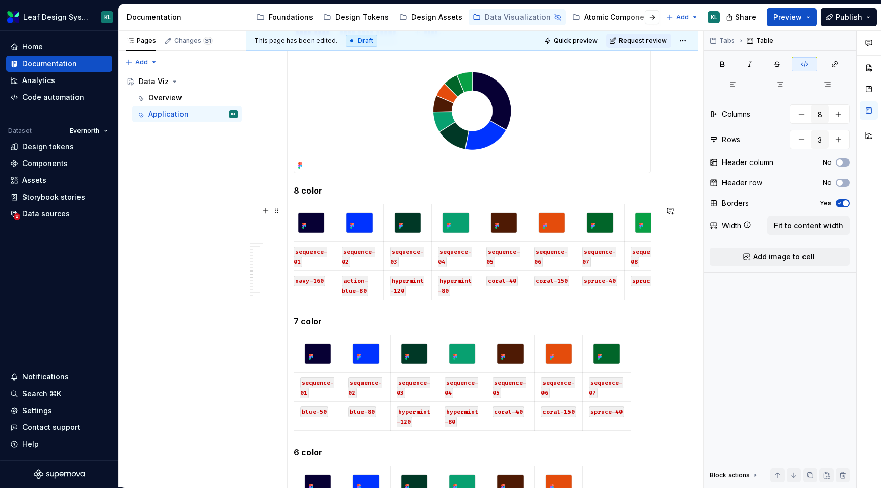
scroll to position [0, 0]
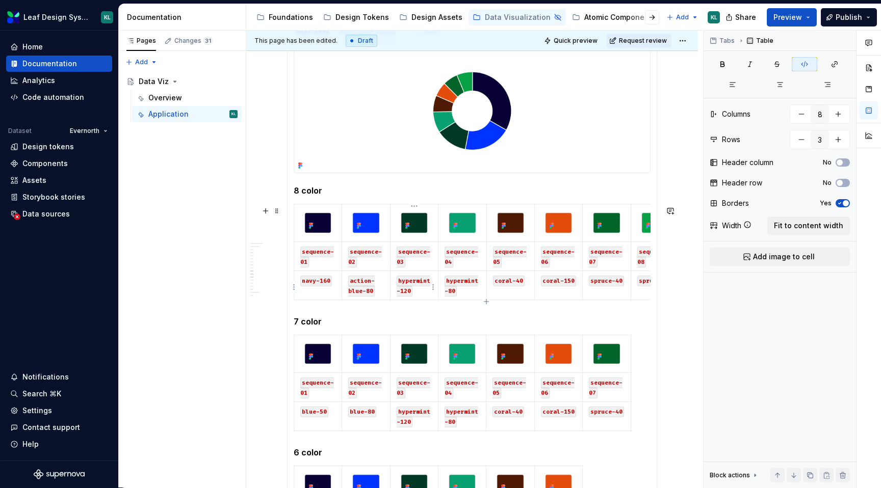
click at [409, 290] on code "hypermint-120" at bounding box center [414, 286] width 34 height 21
click at [451, 289] on code "hypermint-80" at bounding box center [462, 286] width 34 height 21
drag, startPoint x: 522, startPoint y: 281, endPoint x: 494, endPoint y: 280, distance: 28.0
click at [494, 280] on code "coral-40" at bounding box center [509, 281] width 32 height 11
drag, startPoint x: 573, startPoint y: 279, endPoint x: 540, endPoint y: 279, distance: 33.1
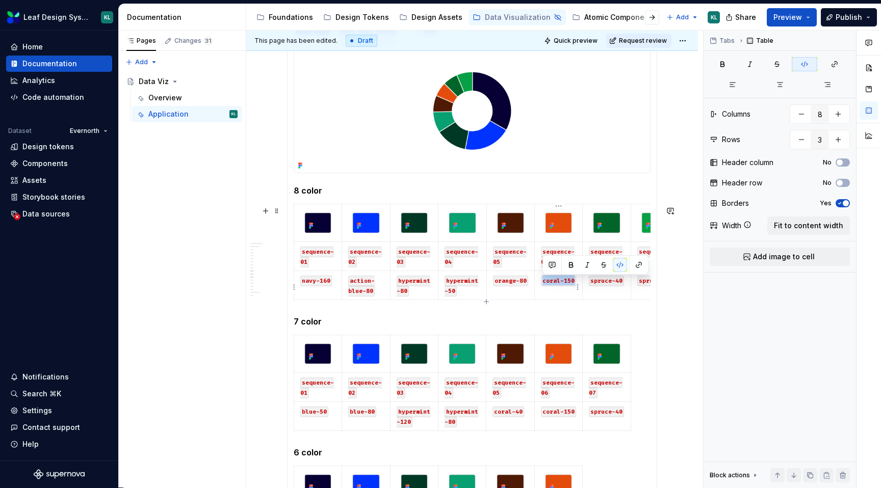
click at [540, 279] on td "coral-150" at bounding box center [558, 285] width 48 height 29
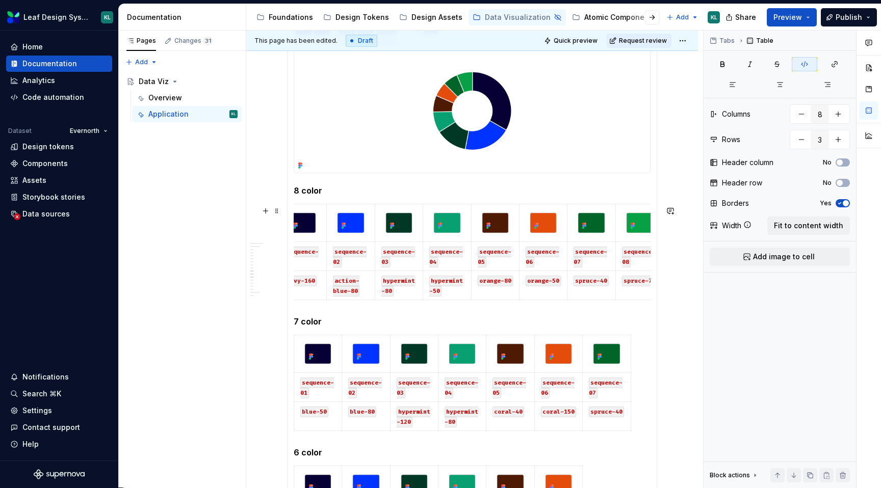
scroll to position [0, 23]
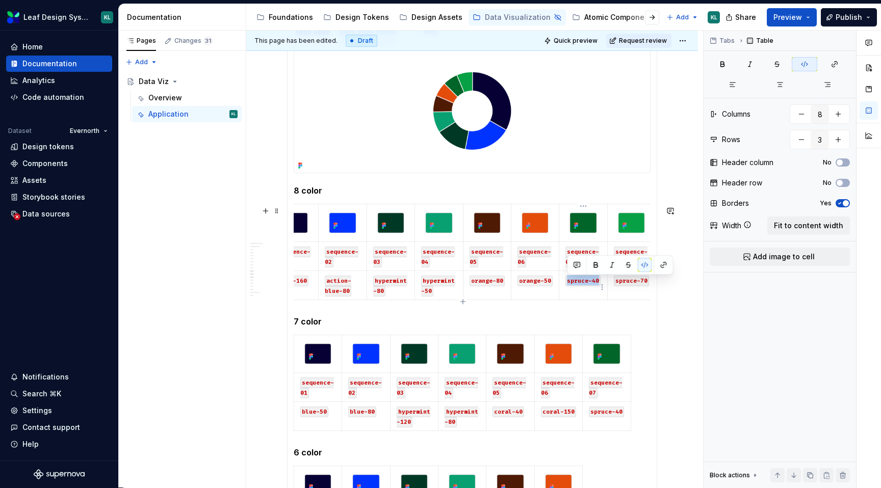
drag, startPoint x: 597, startPoint y: 281, endPoint x: 567, endPoint y: 281, distance: 30.6
click at [567, 281] on code "spruce-40" at bounding box center [582, 281] width 35 height 11
drag, startPoint x: 646, startPoint y: 281, endPoint x: 615, endPoint y: 281, distance: 31.1
click at [615, 281] on code "spruce-70" at bounding box center [631, 281] width 35 height 11
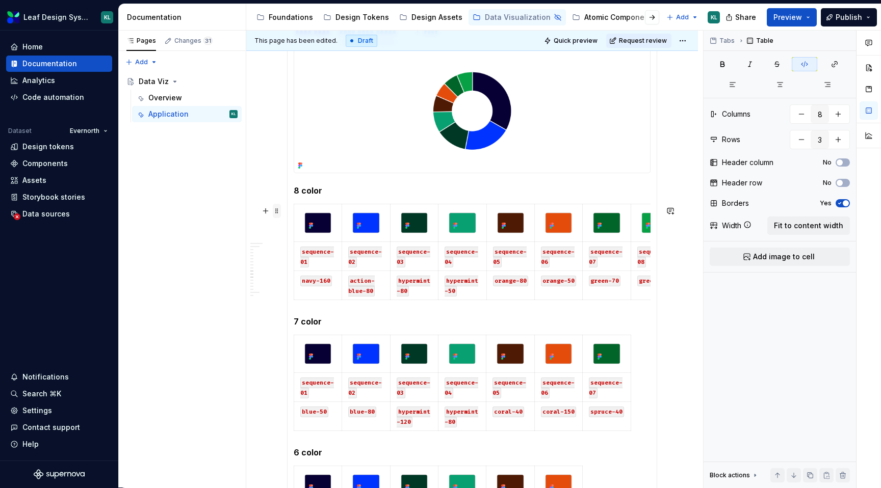
click at [278, 214] on span at bounding box center [277, 211] width 8 height 14
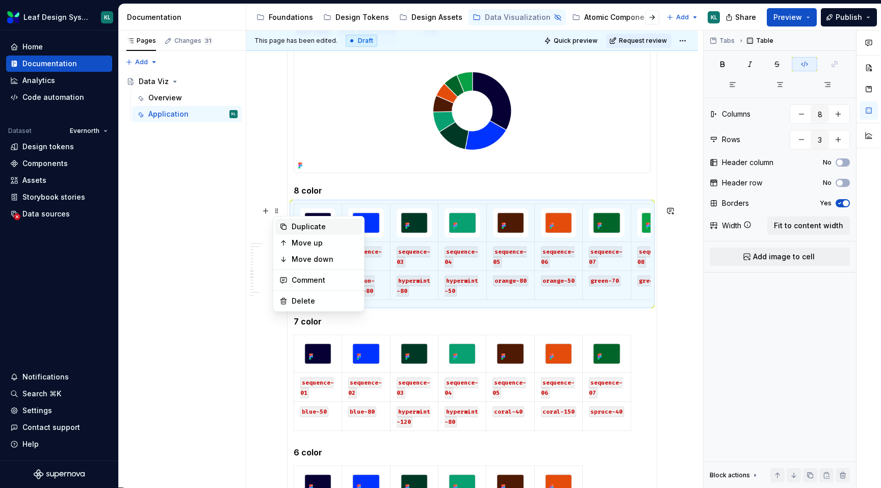
click at [292, 229] on div "Duplicate" at bounding box center [325, 227] width 66 height 10
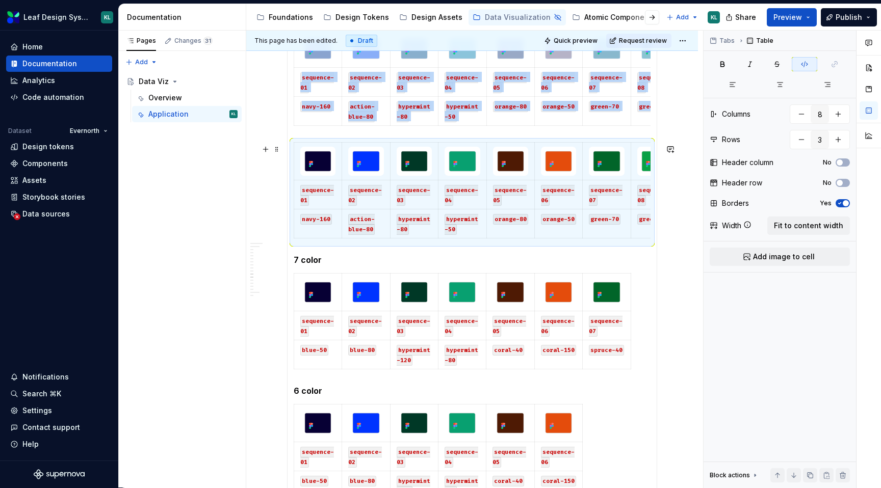
scroll to position [455, 0]
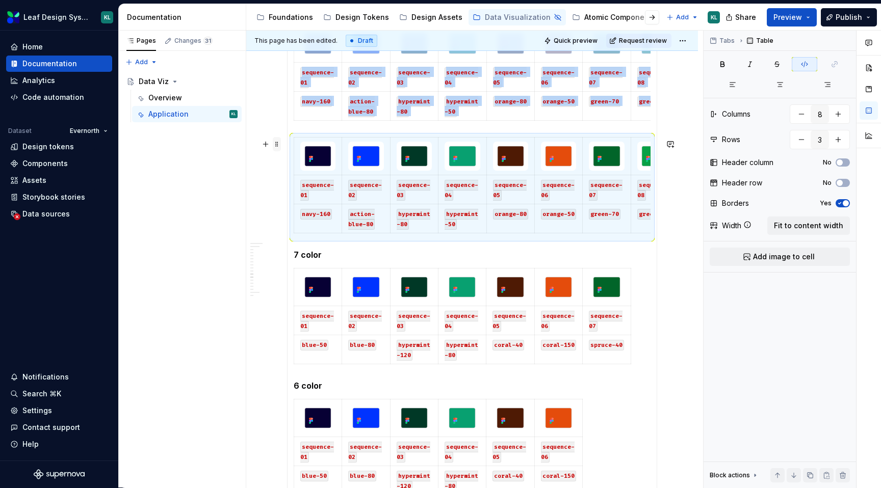
type textarea "*"
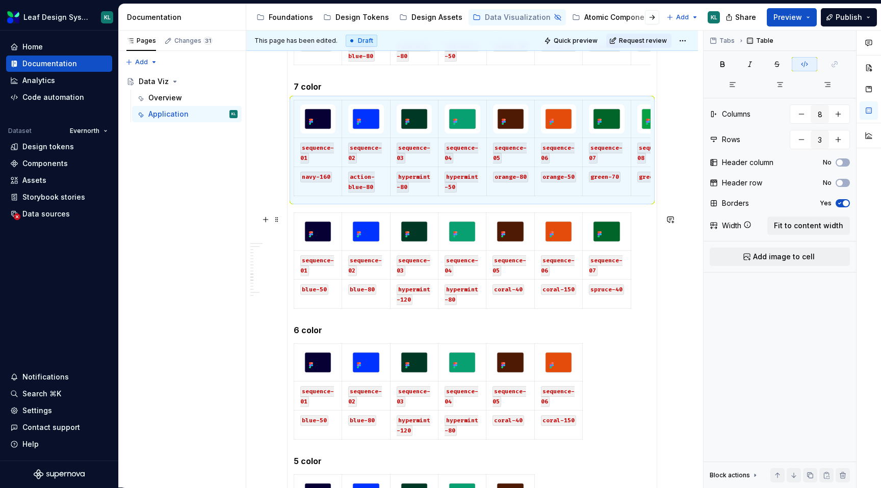
scroll to position [564, 0]
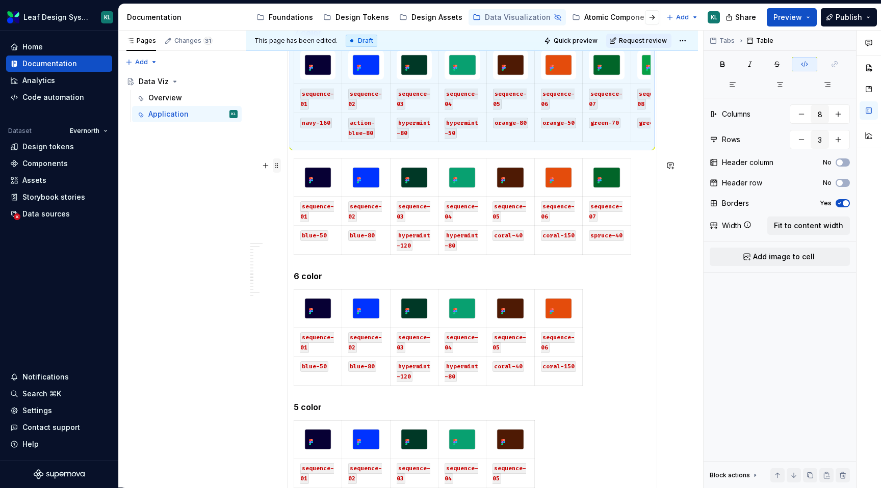
click at [278, 166] on span at bounding box center [277, 166] width 8 height 14
type input "7"
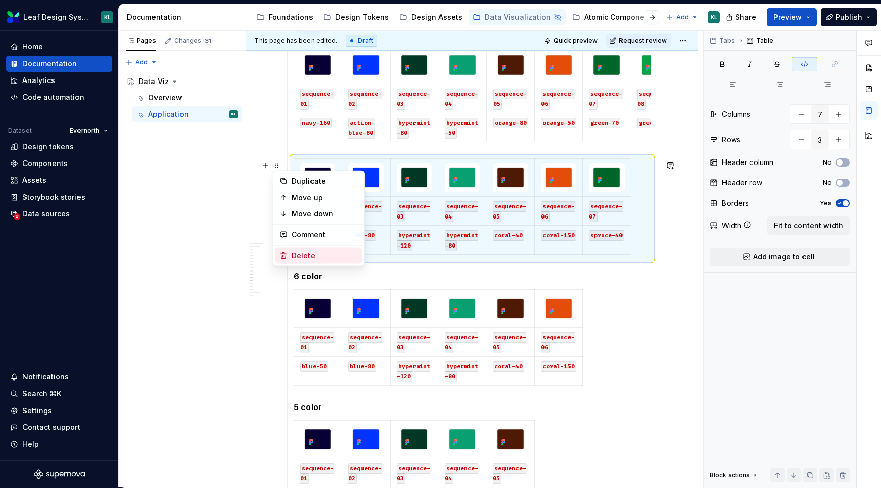
click at [319, 253] on div "Delete" at bounding box center [325, 256] width 66 height 10
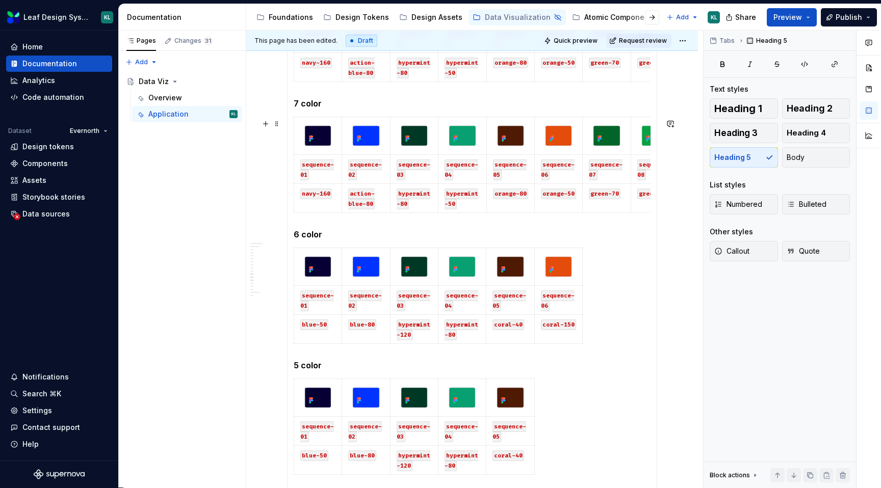
scroll to position [0, 23]
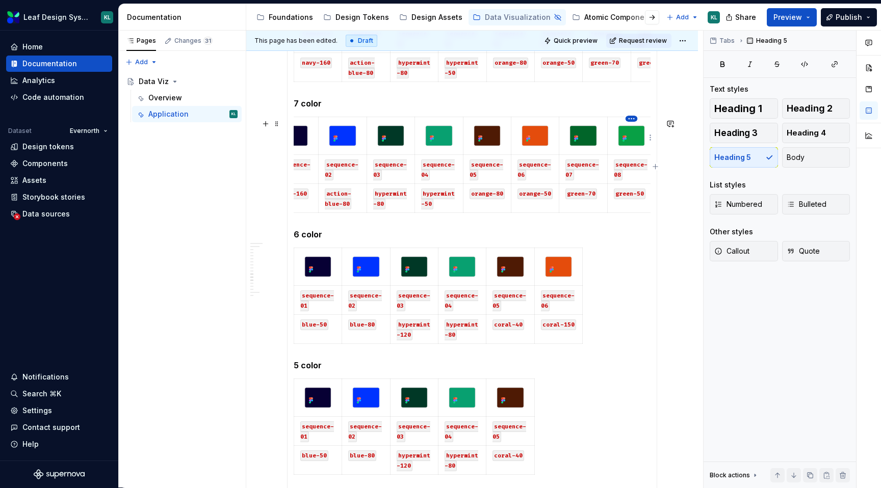
click at [632, 117] on html "Leaf Design System KL Home Documentation Analytics Code automation Dataset Ever…" at bounding box center [440, 244] width 881 height 488
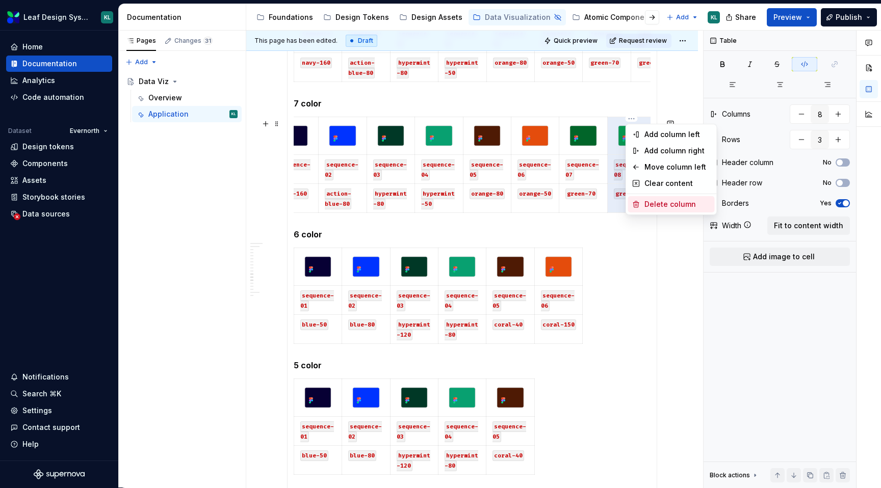
click at [664, 200] on div "Delete column" at bounding box center [678, 204] width 66 height 10
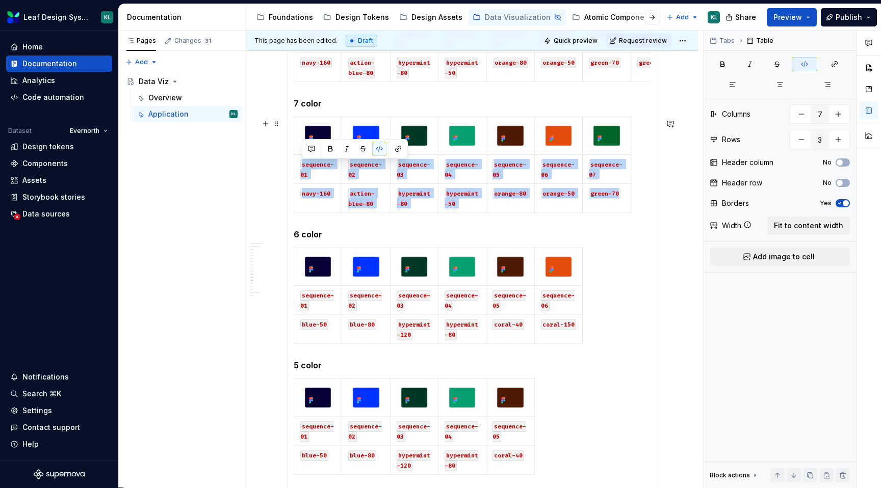
scroll to position [0, 0]
click at [276, 125] on span at bounding box center [277, 124] width 8 height 14
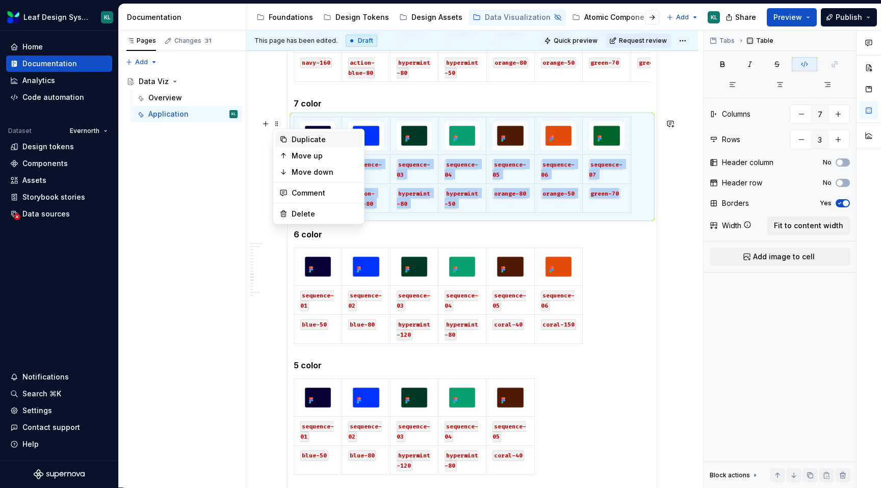
click at [303, 139] on div "Duplicate" at bounding box center [325, 140] width 66 height 10
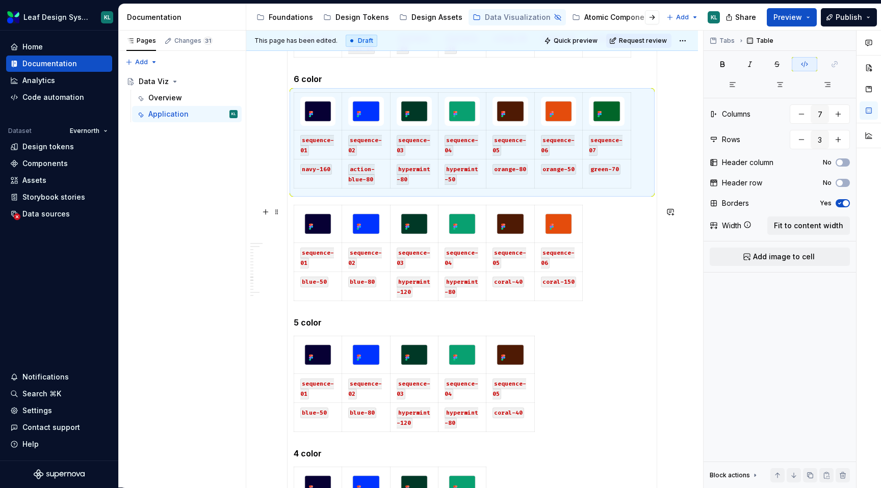
scroll to position [665, 0]
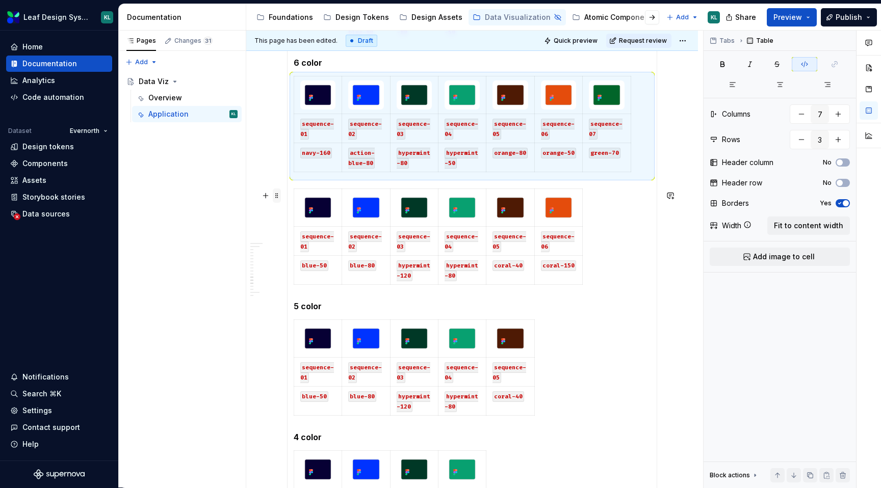
click at [274, 198] on span at bounding box center [277, 196] width 8 height 14
type input "6"
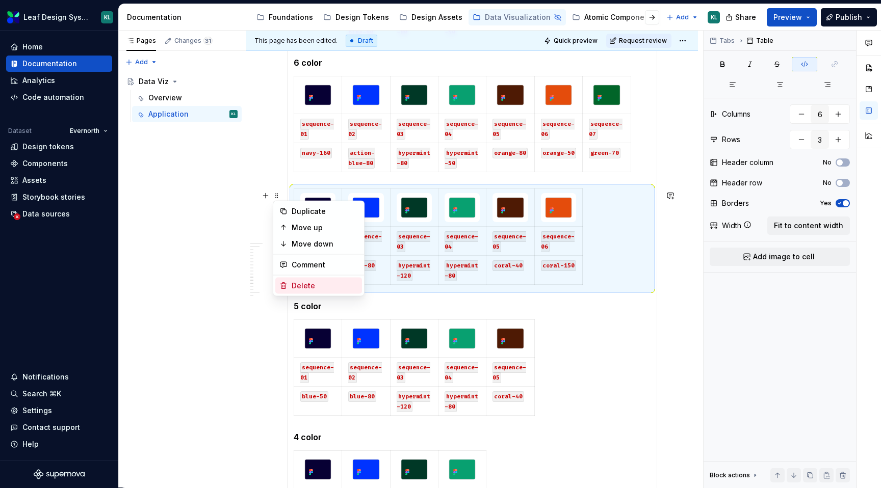
click at [315, 282] on div "Delete" at bounding box center [325, 286] width 66 height 10
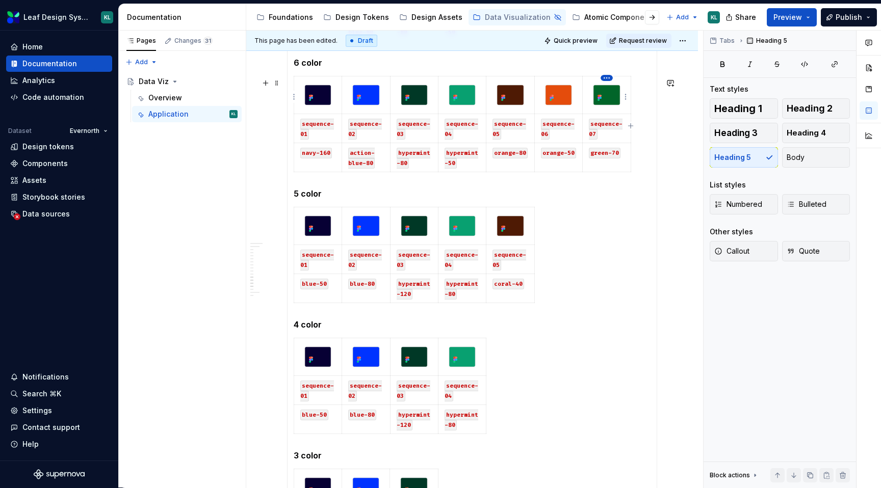
click at [605, 79] on html "Leaf Design System KL Home Documentation Analytics Code automation Dataset Ever…" at bounding box center [440, 244] width 881 height 488
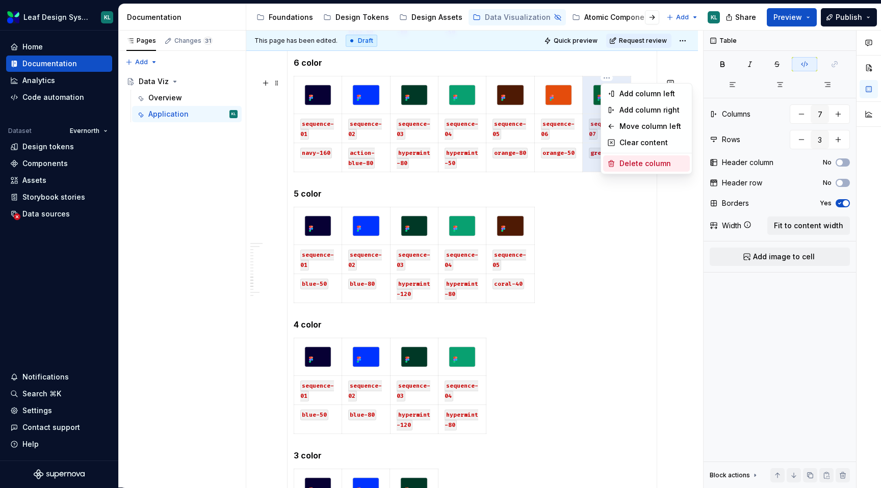
click at [630, 160] on div "Delete column" at bounding box center [653, 164] width 66 height 10
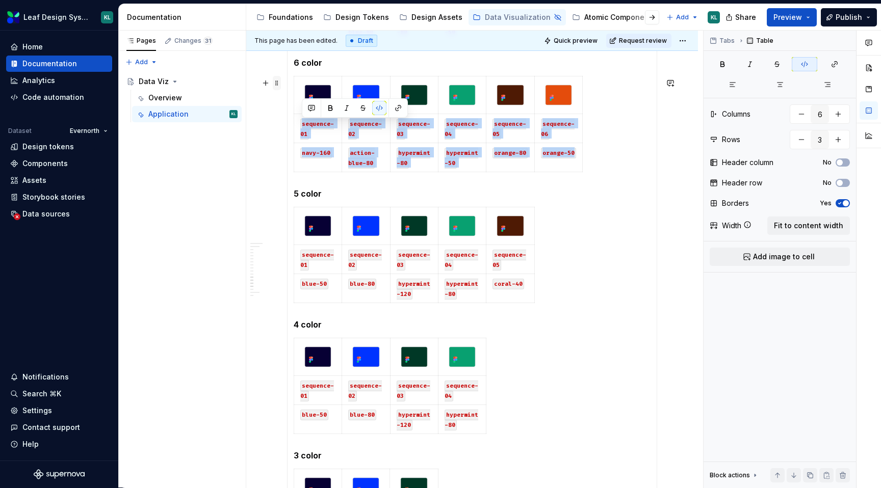
click at [278, 88] on span at bounding box center [277, 83] width 8 height 14
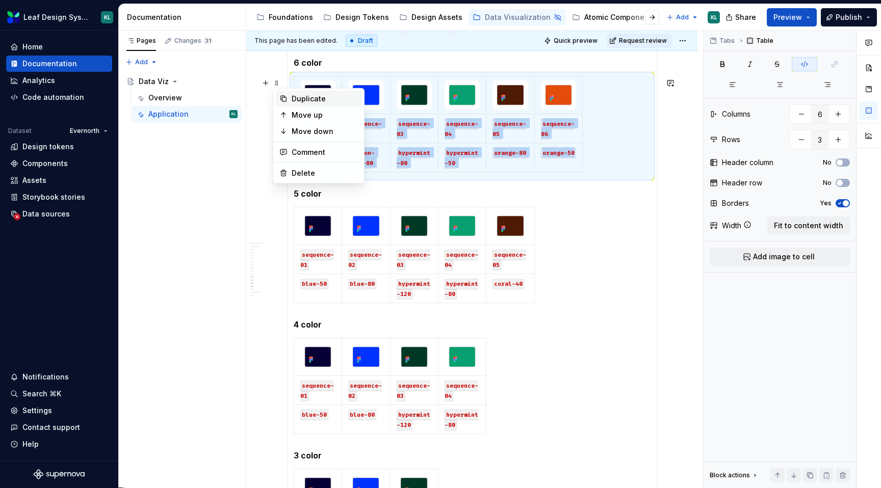
click at [308, 97] on div "Duplicate" at bounding box center [325, 99] width 66 height 10
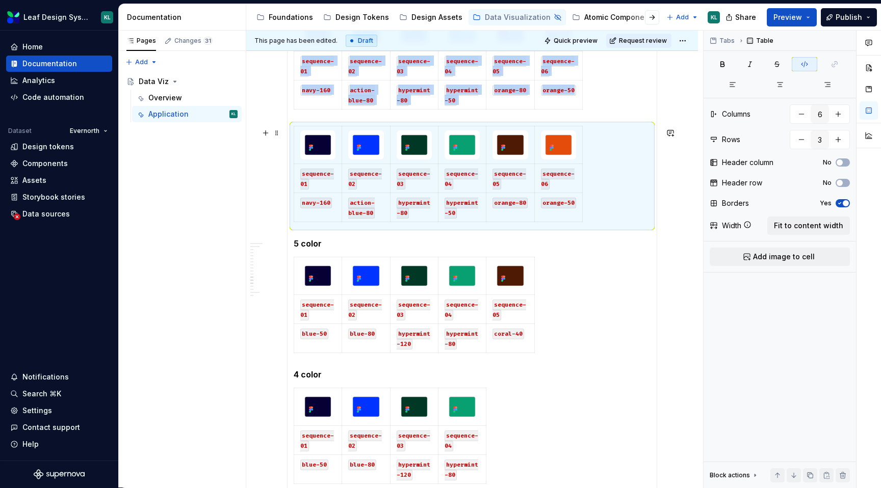
scroll to position [760, 0]
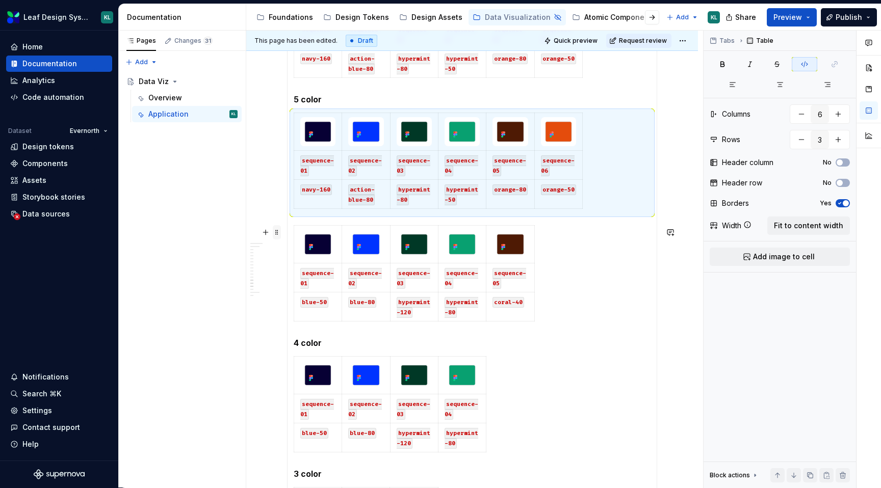
click at [279, 233] on span at bounding box center [277, 232] width 8 height 14
type input "5"
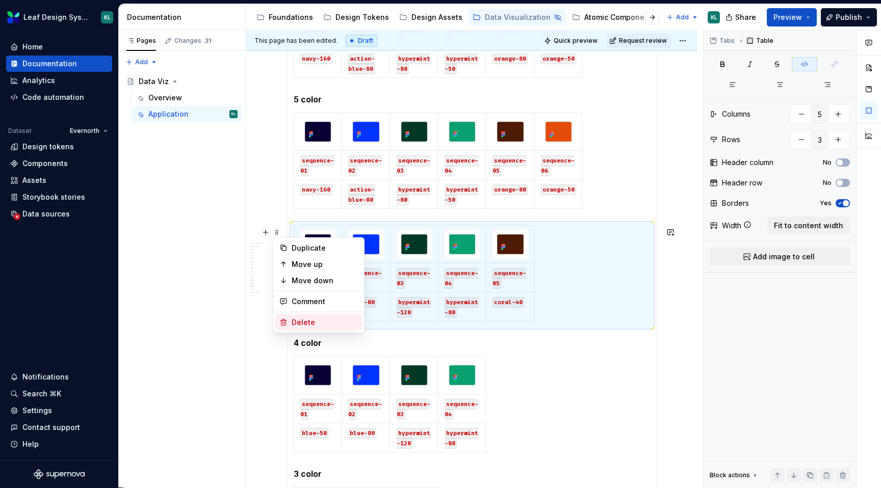
click at [313, 319] on div "Delete" at bounding box center [325, 323] width 66 height 10
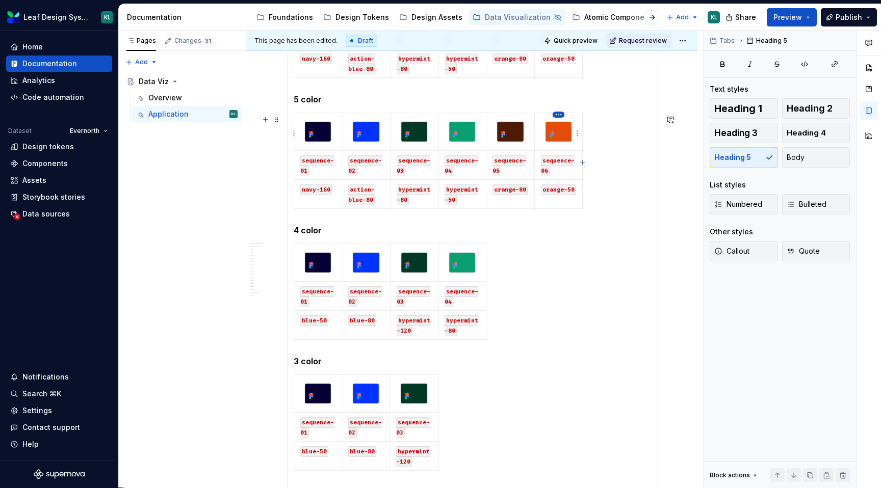
click at [559, 112] on html "Leaf Design System KL Home Documentation Analytics Code automation Dataset Ever…" at bounding box center [440, 244] width 881 height 488
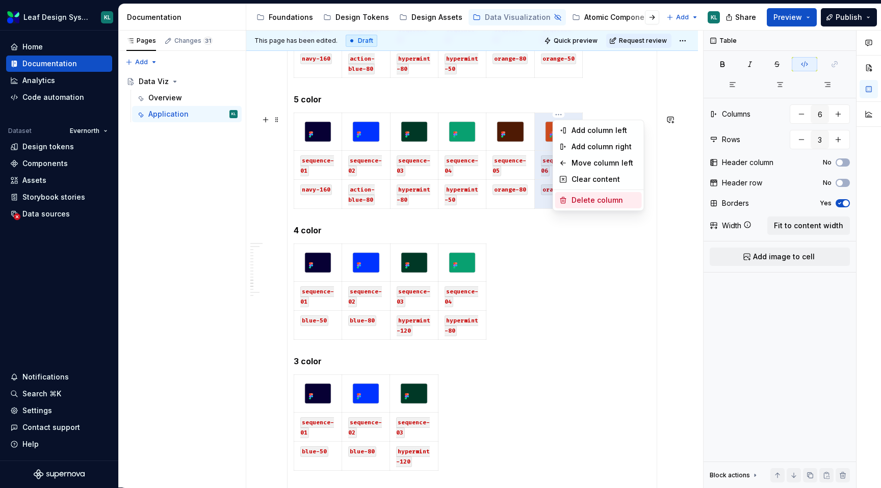
click at [590, 200] on div "Delete column" at bounding box center [605, 200] width 66 height 10
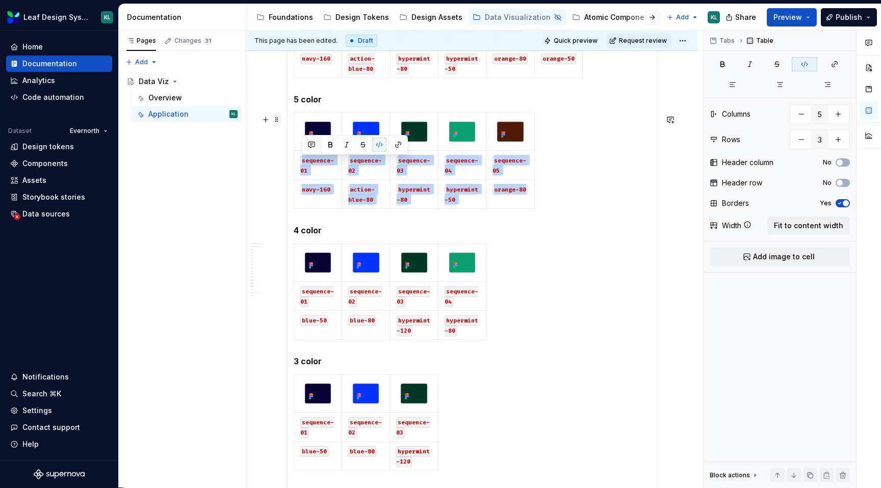
click at [277, 122] on span at bounding box center [277, 120] width 8 height 14
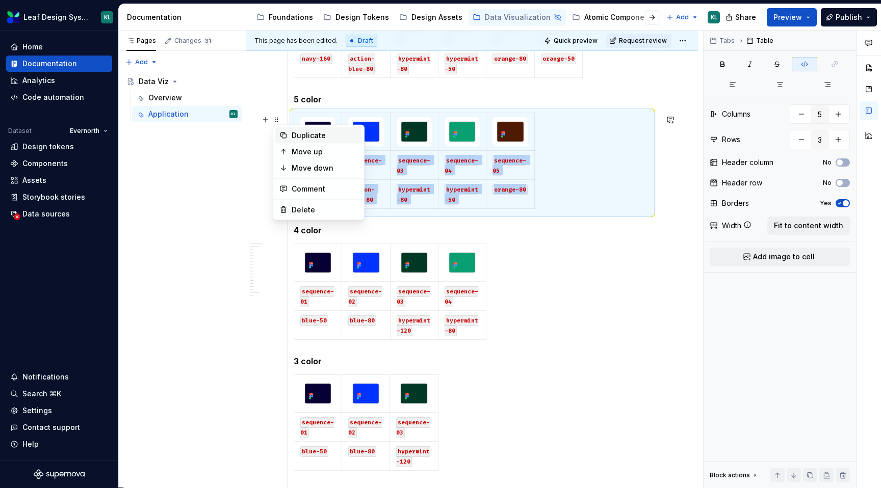
click at [311, 137] on div "Duplicate" at bounding box center [325, 136] width 66 height 10
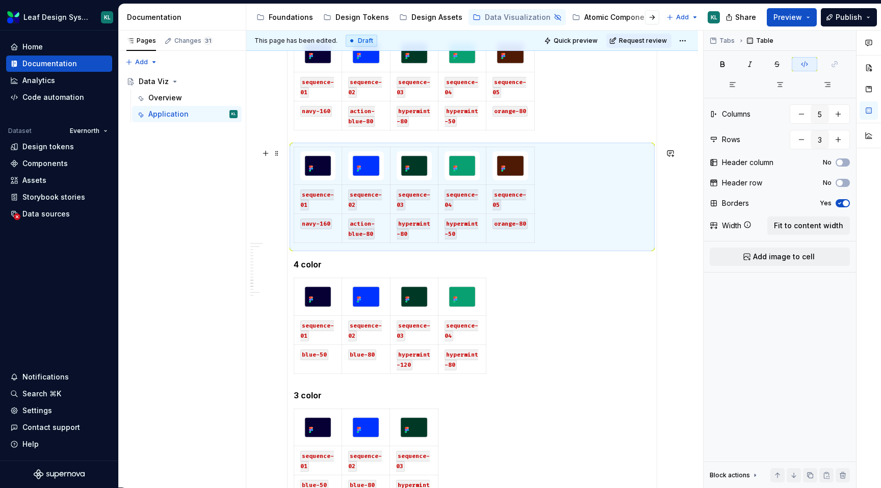
scroll to position [870, 0]
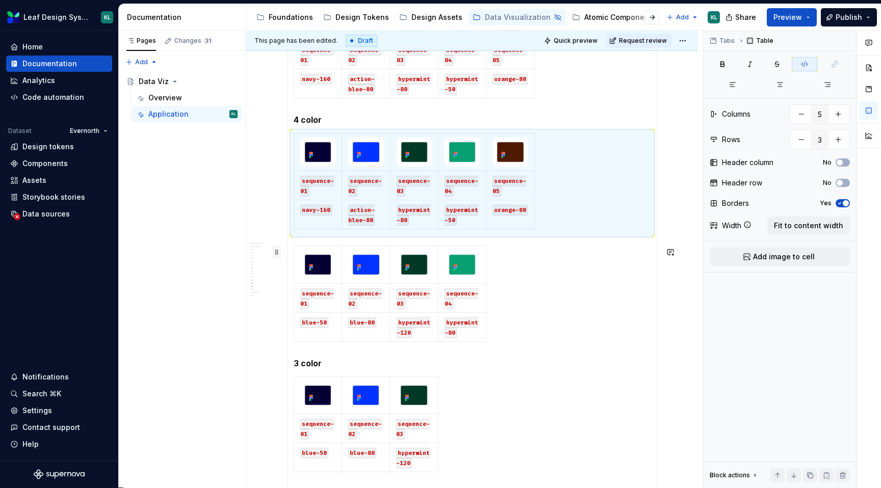
click at [279, 252] on span at bounding box center [277, 252] width 8 height 14
type input "4"
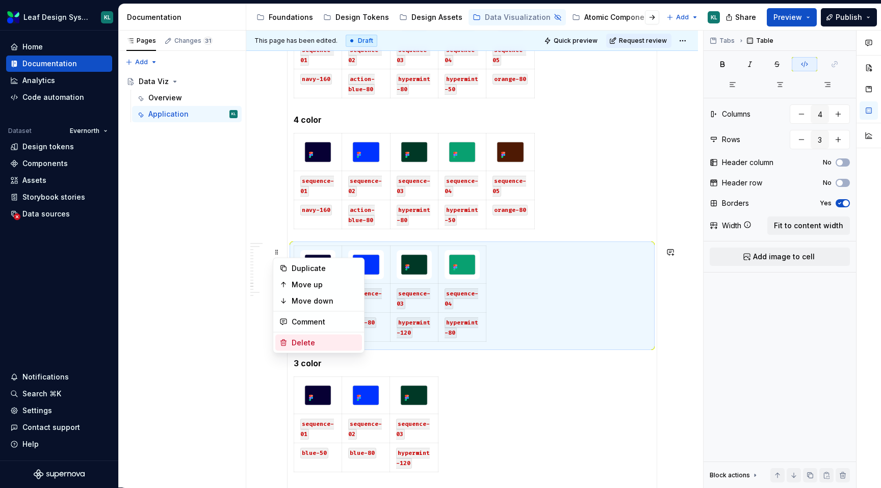
click at [310, 338] on div "Delete" at bounding box center [325, 343] width 66 height 10
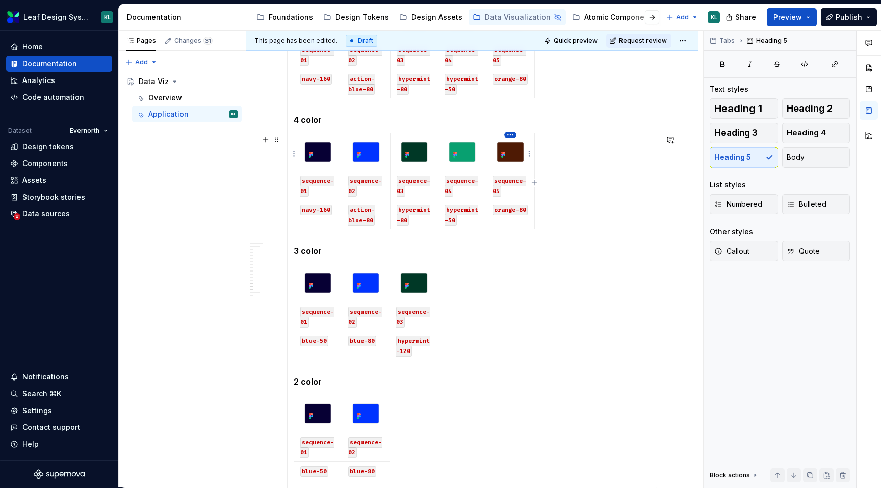
click at [509, 134] on html "Leaf Design System KL Home Documentation Analytics Code automation Dataset Ever…" at bounding box center [440, 244] width 881 height 488
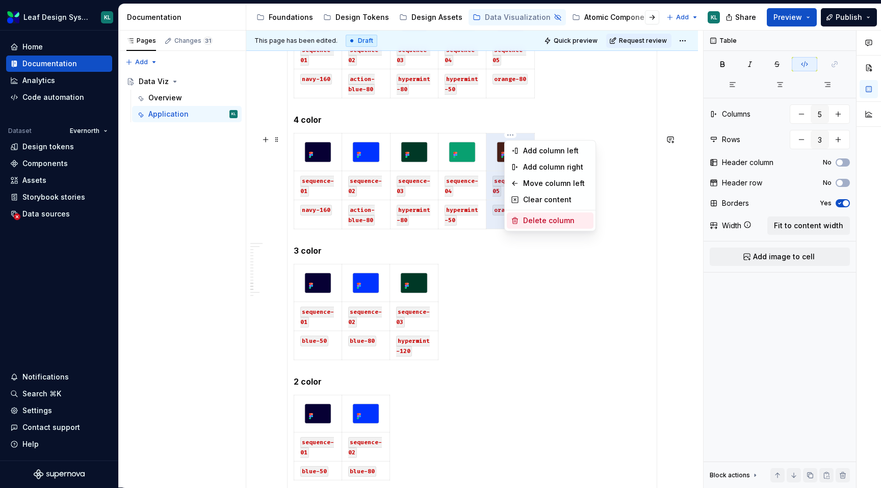
click at [539, 217] on div "Delete column" at bounding box center [556, 221] width 66 height 10
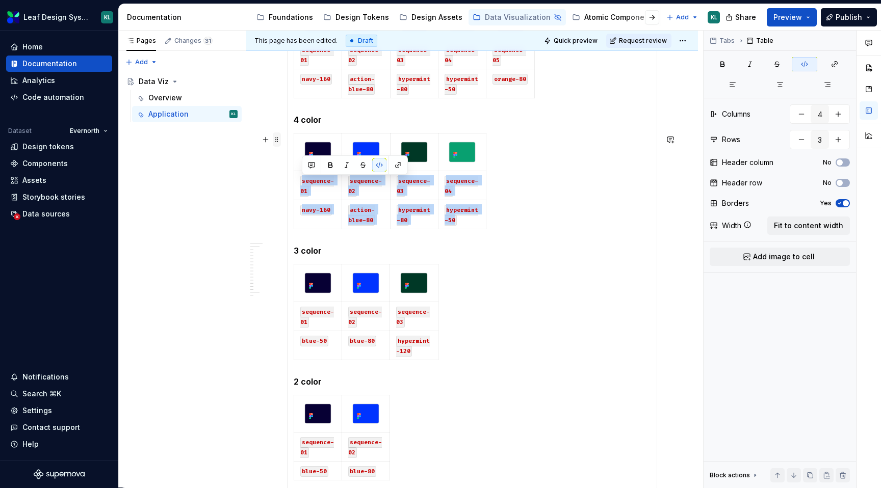
click at [277, 141] on span at bounding box center [277, 140] width 8 height 14
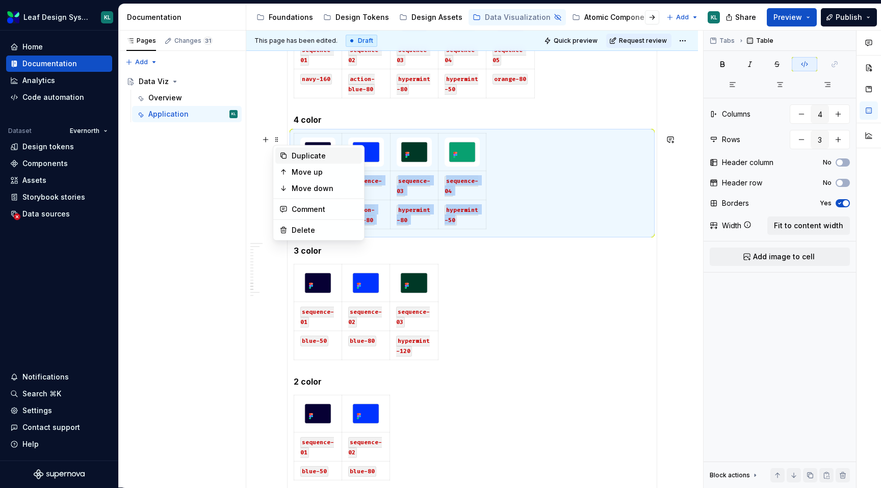
click at [292, 155] on div "Duplicate" at bounding box center [325, 156] width 66 height 10
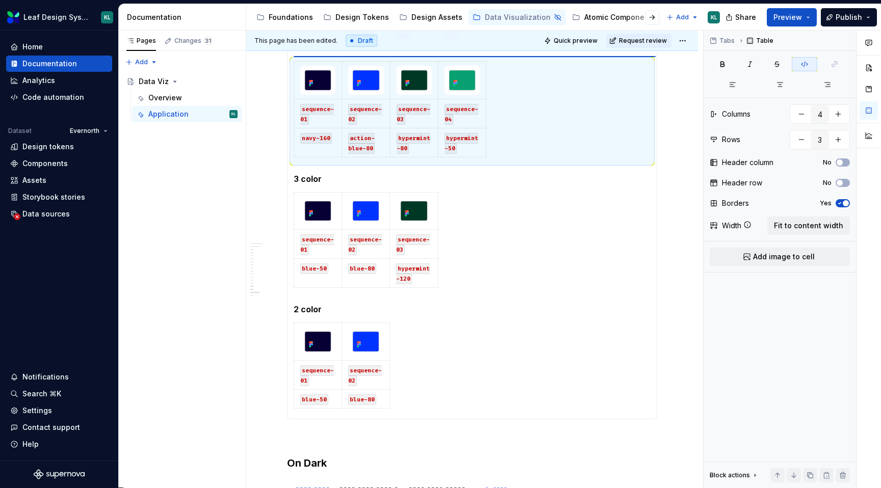
scroll to position [1055, 0]
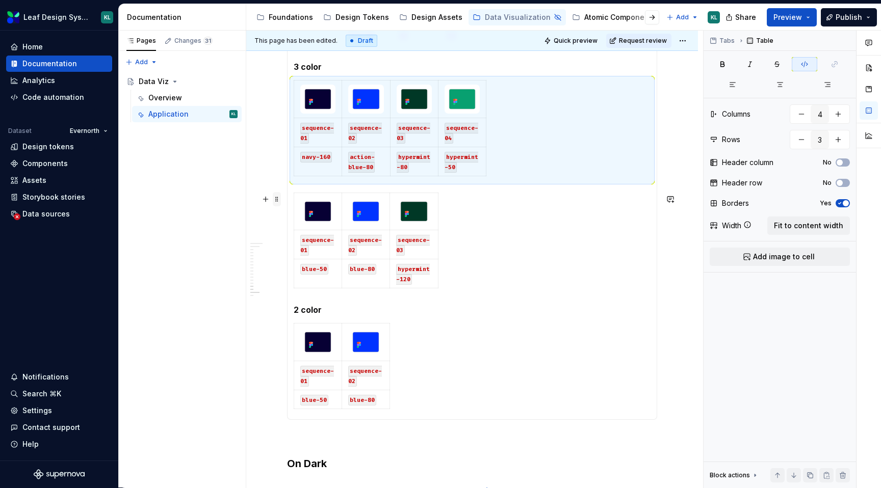
click at [277, 200] on span at bounding box center [277, 199] width 8 height 14
type input "3"
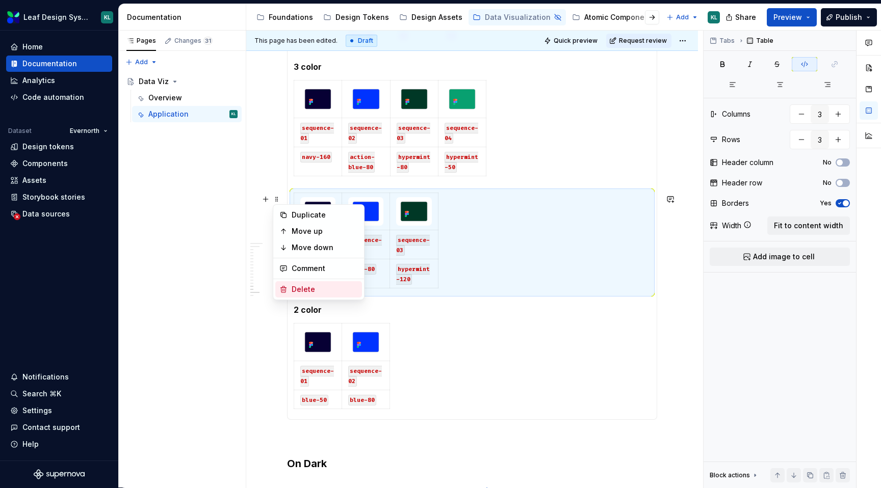
click at [310, 285] on div "Delete" at bounding box center [325, 290] width 66 height 10
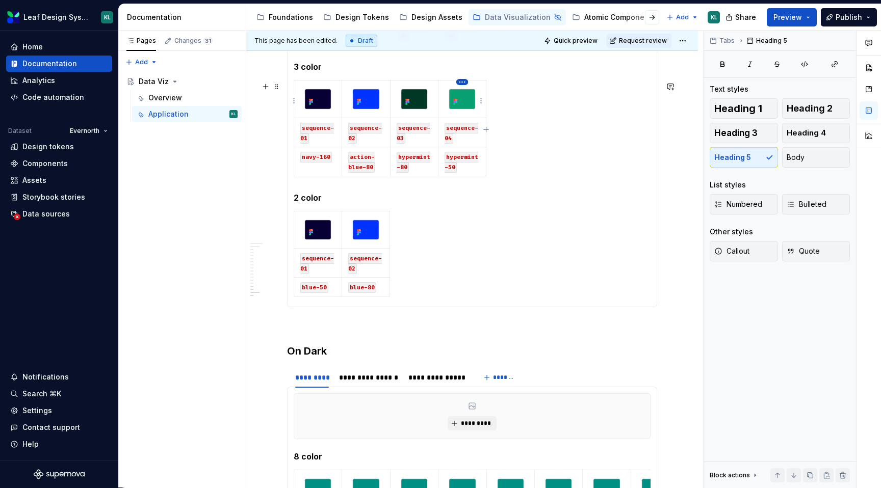
click at [461, 83] on html "Leaf Design System KL Home Documentation Analytics Code automation Dataset Ever…" at bounding box center [440, 244] width 881 height 488
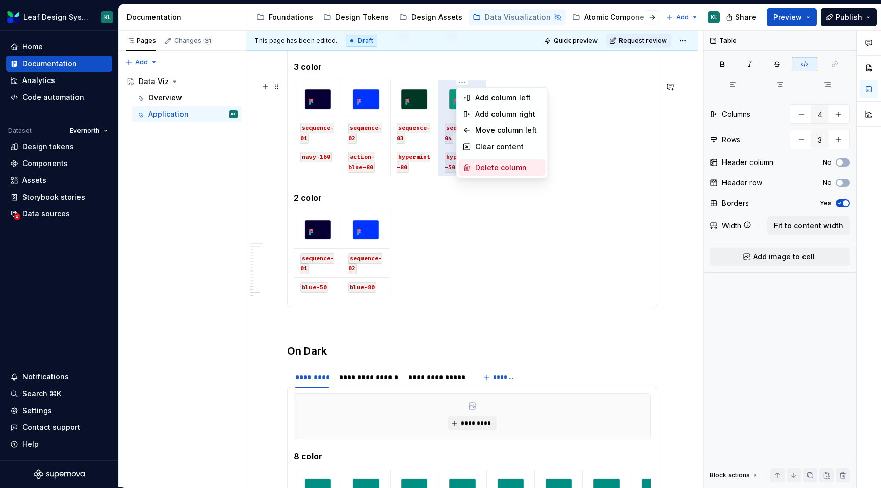
click at [491, 166] on div "Delete column" at bounding box center [508, 168] width 66 height 10
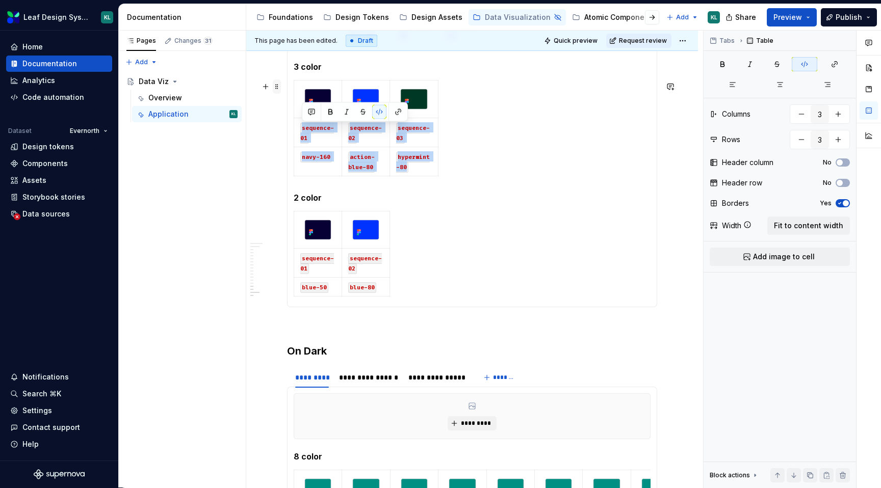
click at [280, 88] on span at bounding box center [277, 87] width 8 height 14
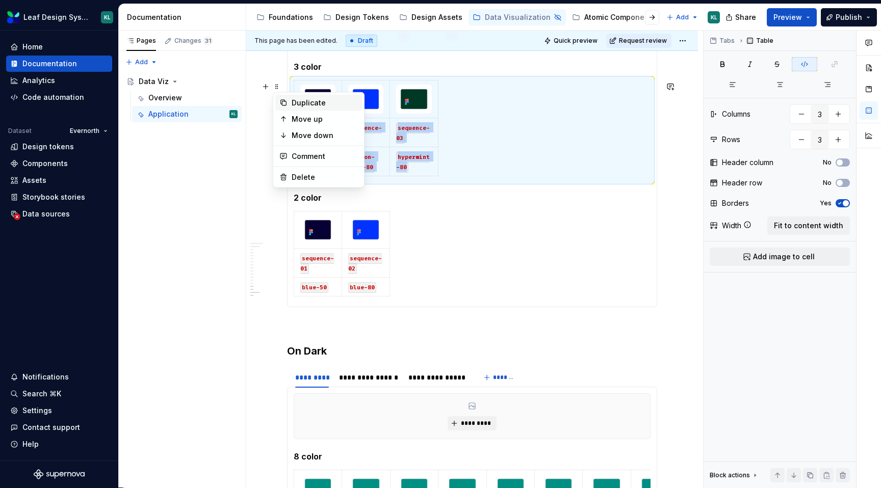
click at [303, 99] on div "Duplicate" at bounding box center [325, 103] width 66 height 10
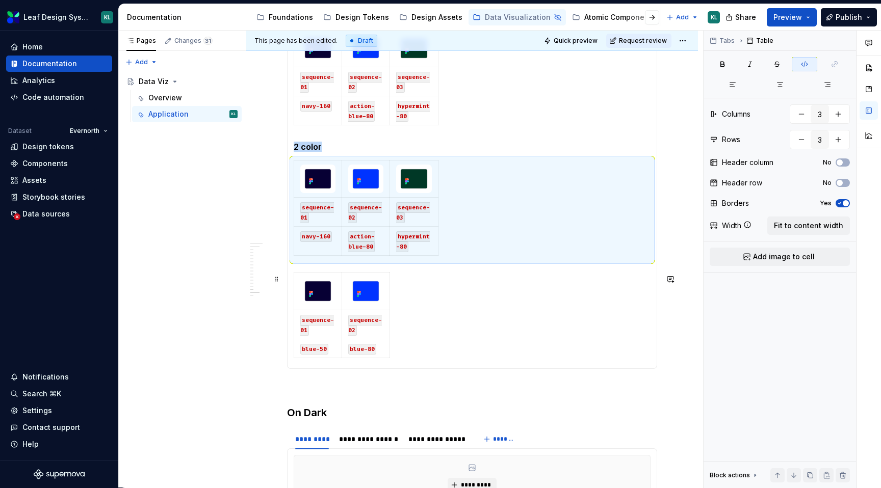
scroll to position [1134, 0]
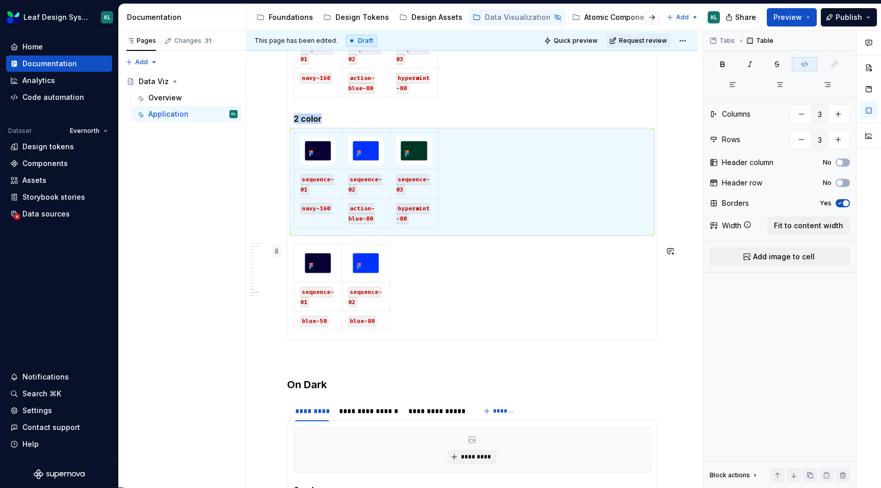
click at [277, 253] on span at bounding box center [277, 251] width 8 height 14
type input "2"
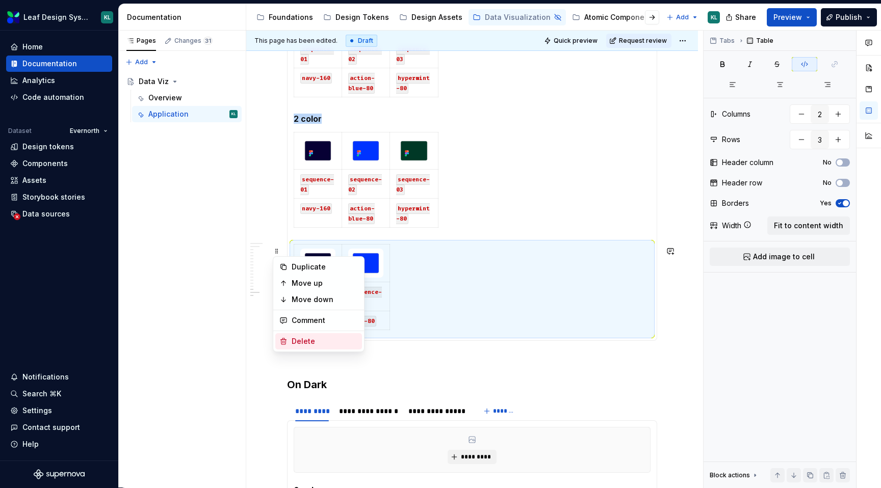
click at [324, 338] on div "Delete" at bounding box center [325, 342] width 66 height 10
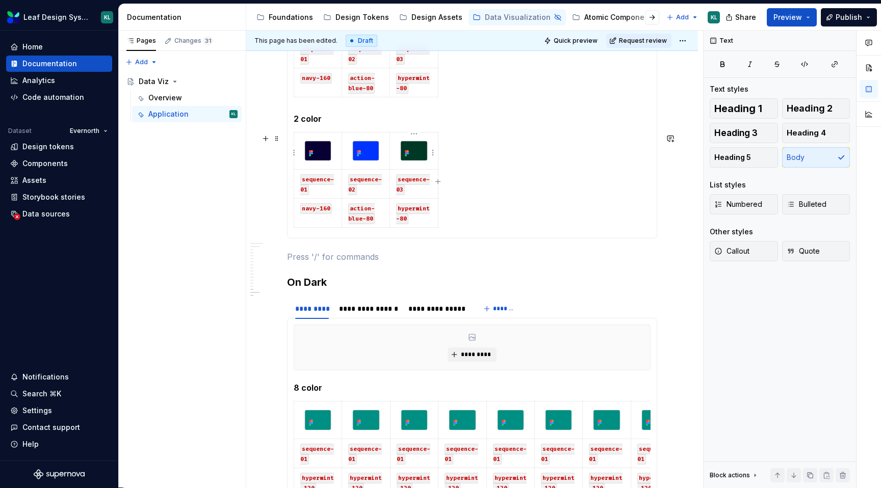
click at [413, 136] on html "Leaf Design System KL Home Documentation Analytics Code automation Dataset Ever…" at bounding box center [440, 244] width 881 height 488
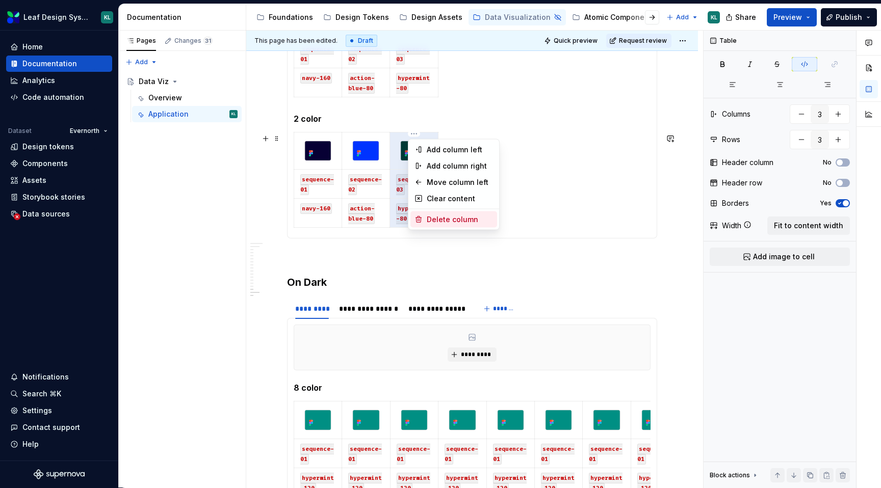
click at [438, 215] on div "Delete column" at bounding box center [460, 220] width 66 height 10
type input "2"
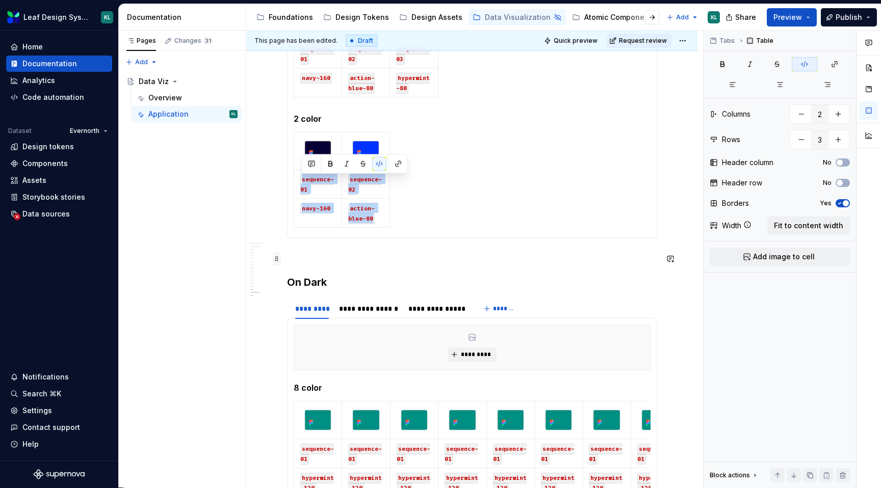
click at [279, 256] on span at bounding box center [277, 259] width 8 height 14
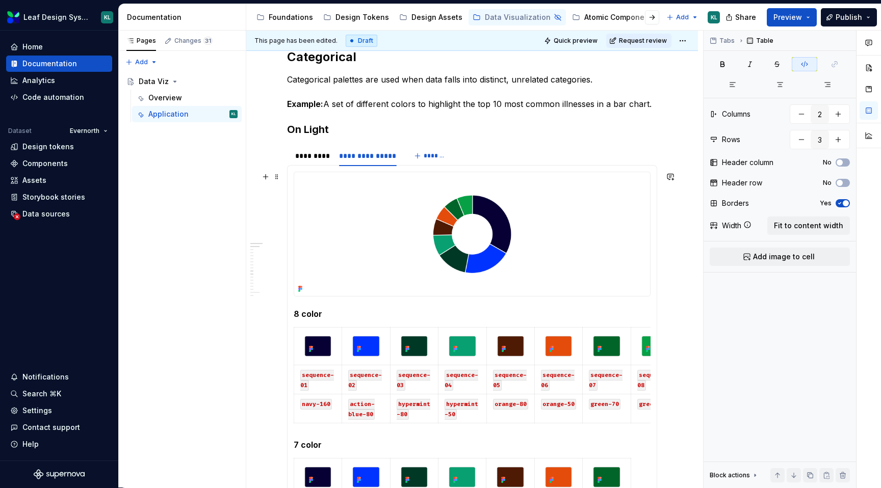
scroll to position [151, 0]
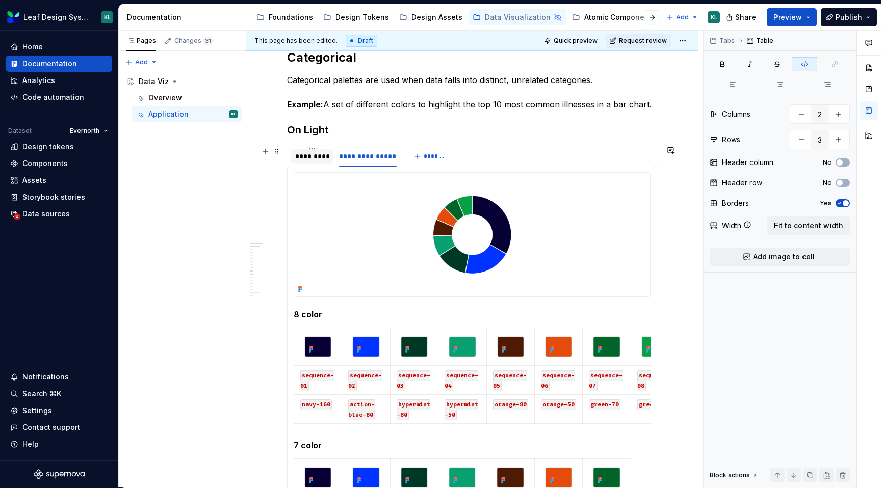
click at [307, 158] on div "*********" at bounding box center [312, 156] width 34 height 10
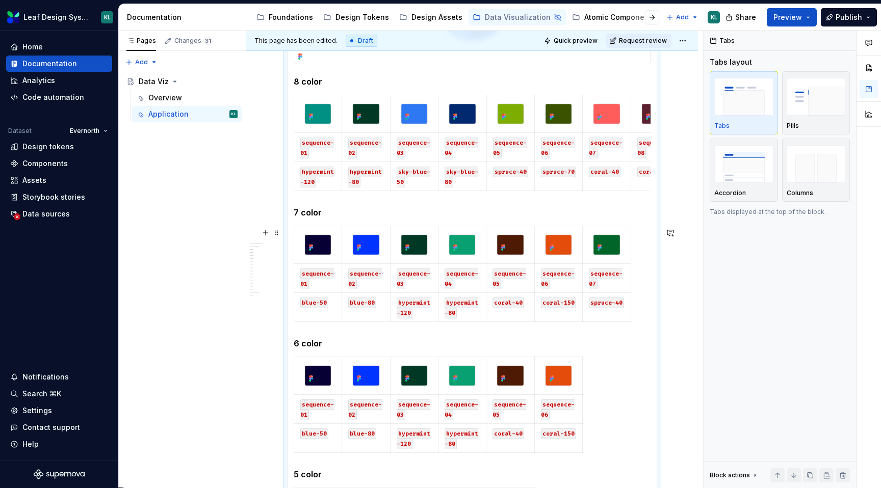
scroll to position [385, 0]
click at [279, 102] on span at bounding box center [277, 101] width 8 height 14
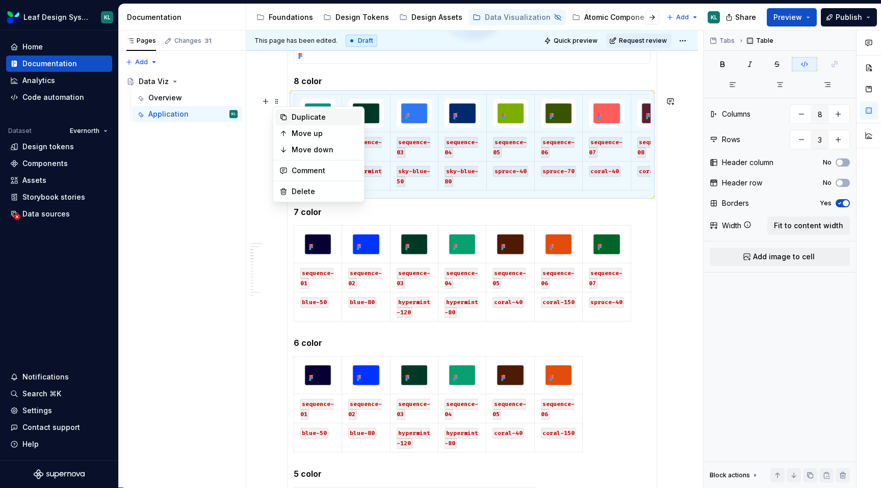
click at [292, 115] on div "Duplicate" at bounding box center [325, 117] width 66 height 10
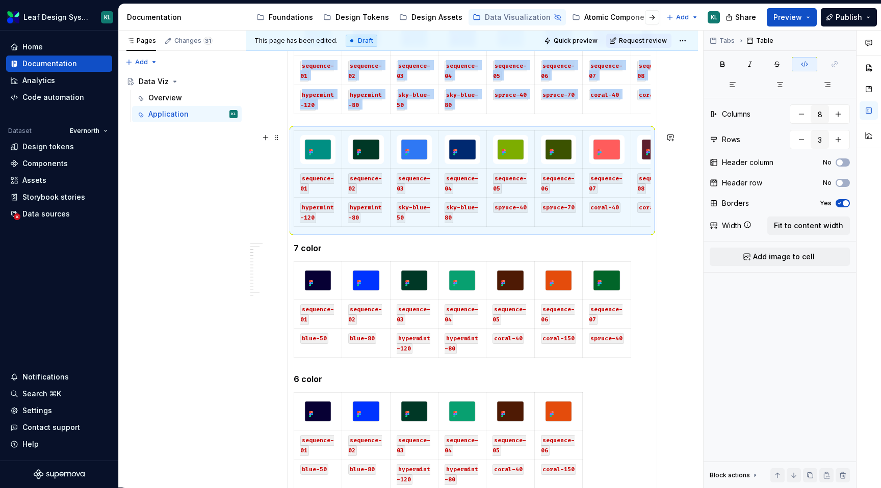
scroll to position [478, 0]
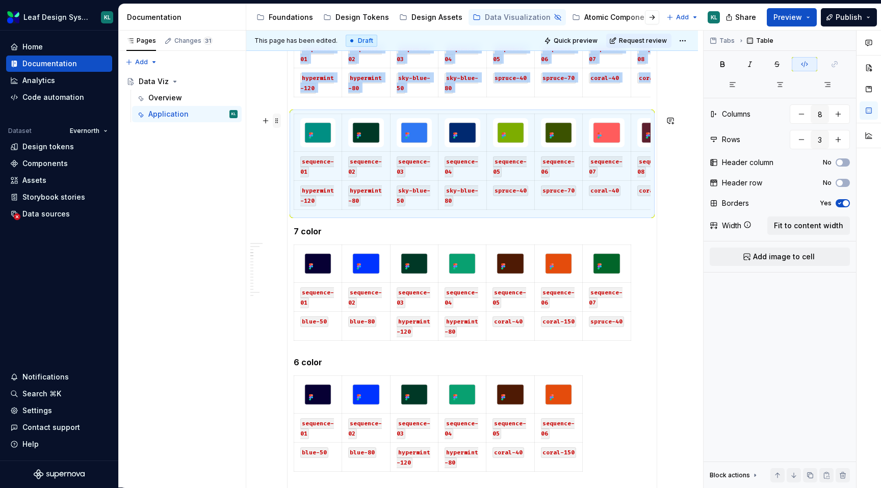
type textarea "*"
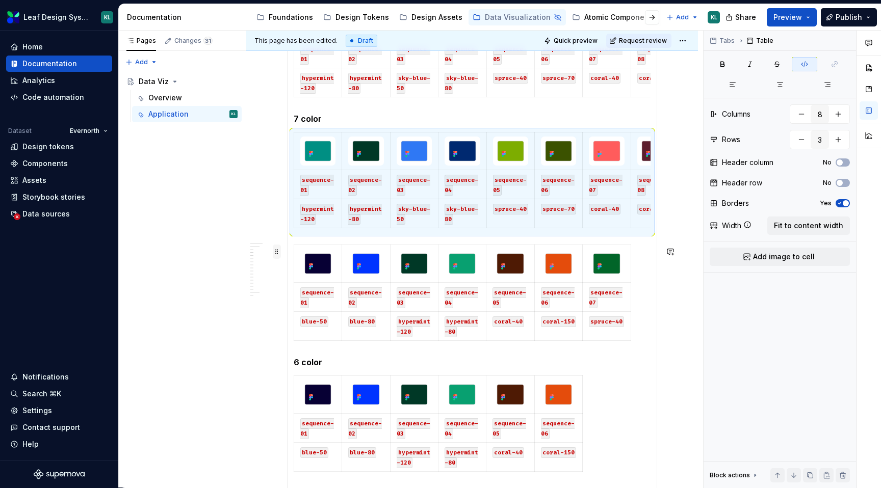
click at [278, 253] on span at bounding box center [277, 252] width 8 height 14
type input "7"
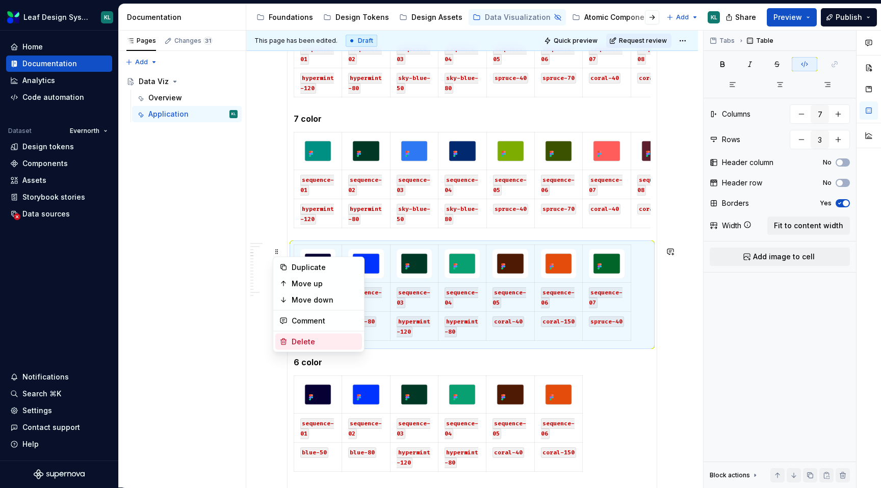
click at [320, 336] on div "Delete" at bounding box center [318, 342] width 87 height 16
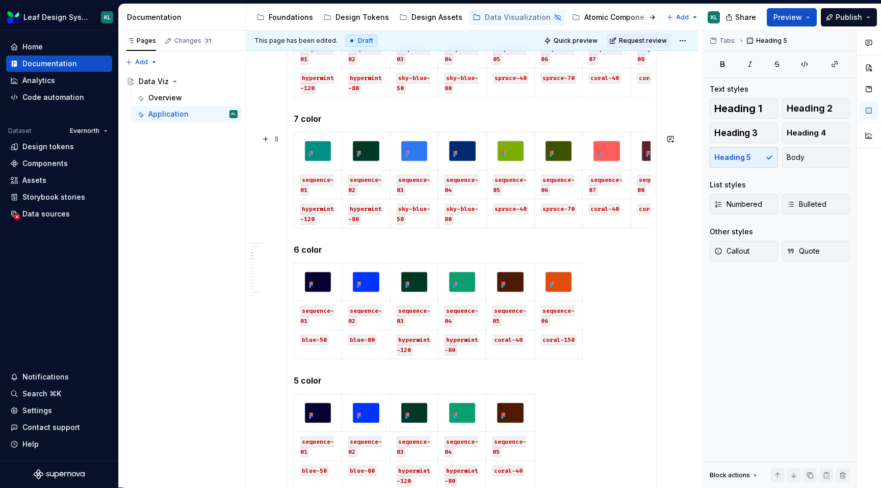
scroll to position [0, 23]
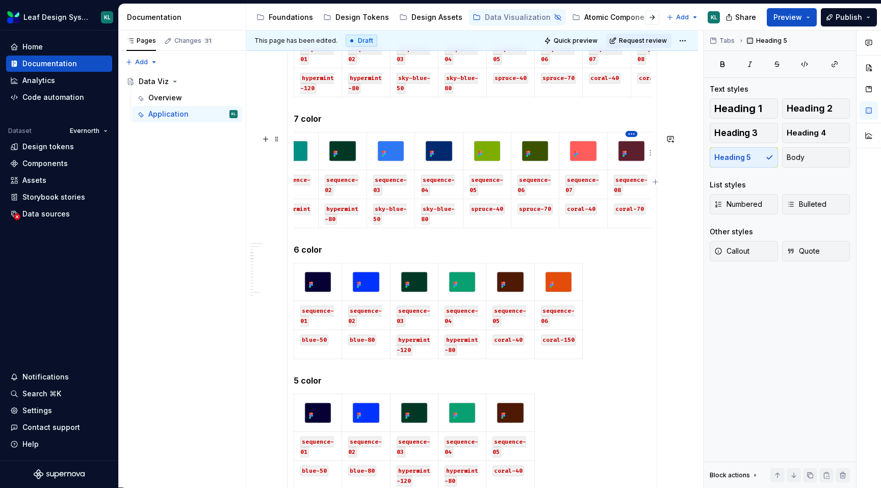
click at [630, 133] on html "Leaf Design System KL Home Documentation Analytics Code automation Dataset Ever…" at bounding box center [440, 244] width 881 height 488
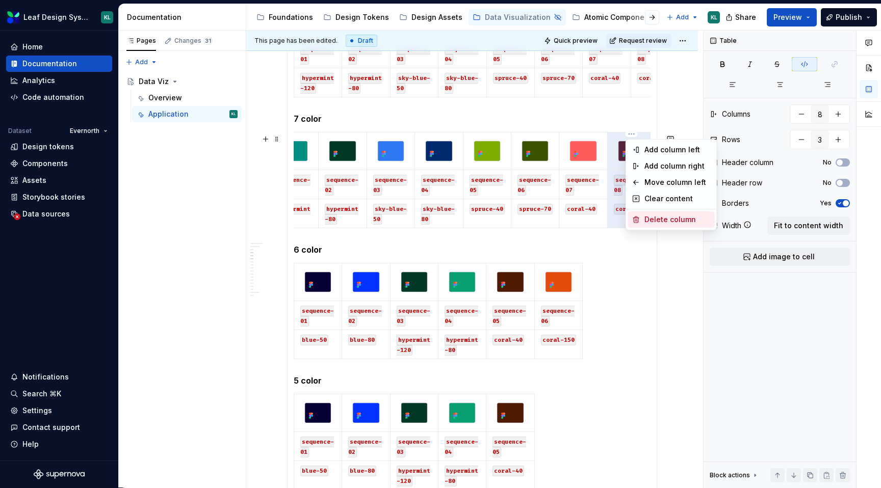
click at [646, 219] on div "Delete column" at bounding box center [678, 220] width 66 height 10
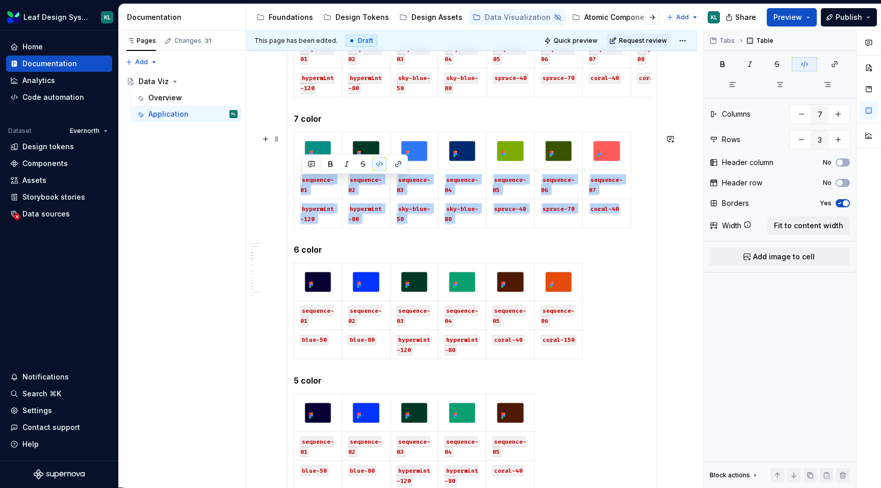
scroll to position [0, 0]
click at [275, 139] on span at bounding box center [277, 139] width 8 height 14
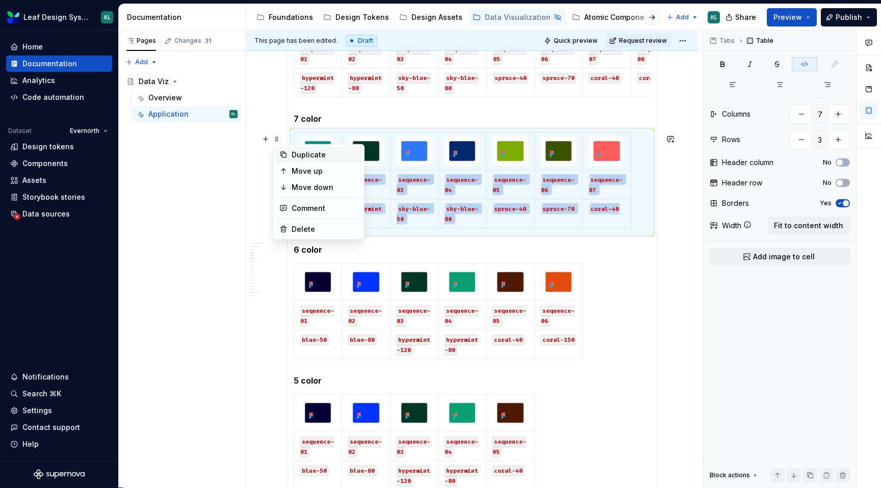
click at [308, 159] on div "Duplicate" at bounding box center [325, 155] width 66 height 10
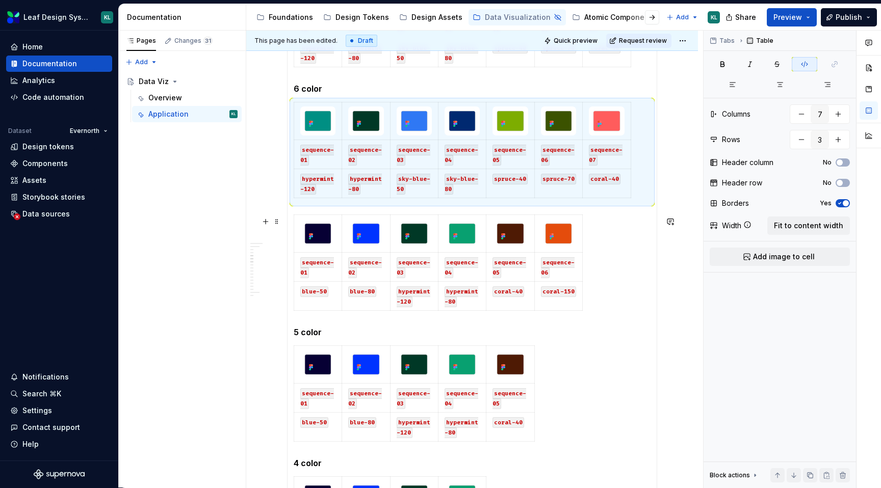
scroll to position [670, 0]
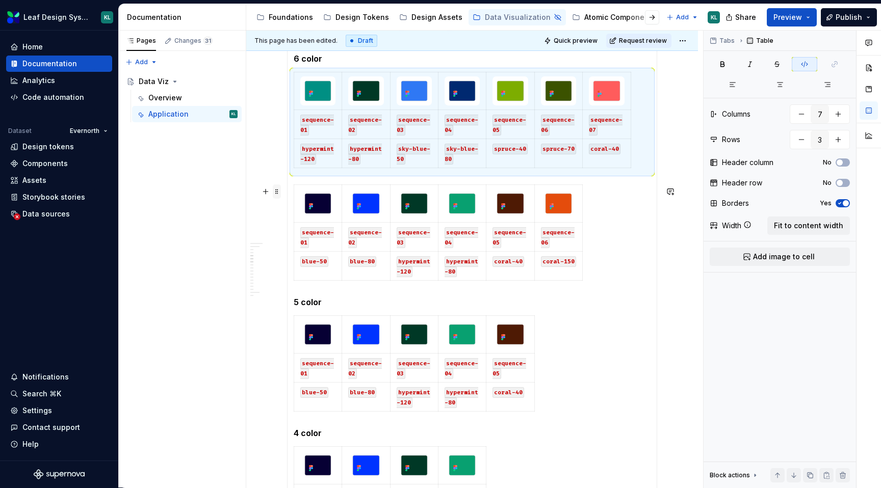
click at [278, 195] on span at bounding box center [277, 192] width 8 height 14
type input "6"
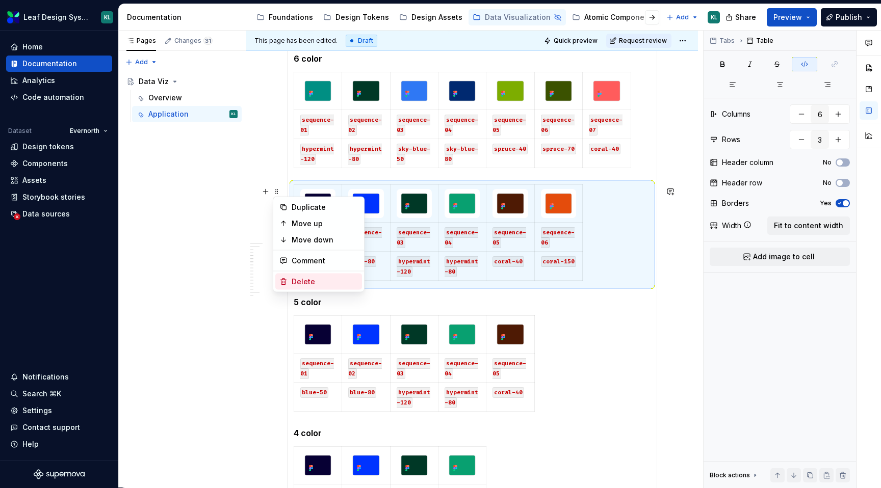
click at [314, 281] on div "Delete" at bounding box center [325, 282] width 66 height 10
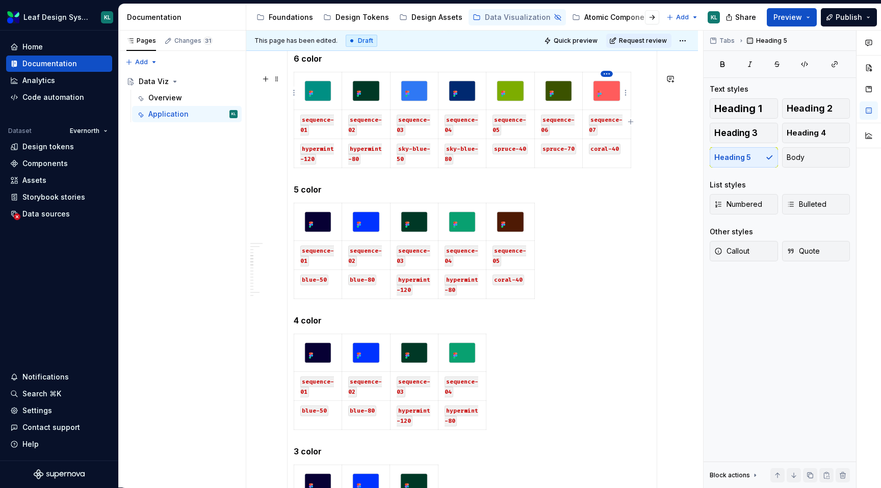
click at [608, 75] on html "Leaf Design System KL Home Documentation Analytics Code automation Dataset Ever…" at bounding box center [440, 244] width 881 height 488
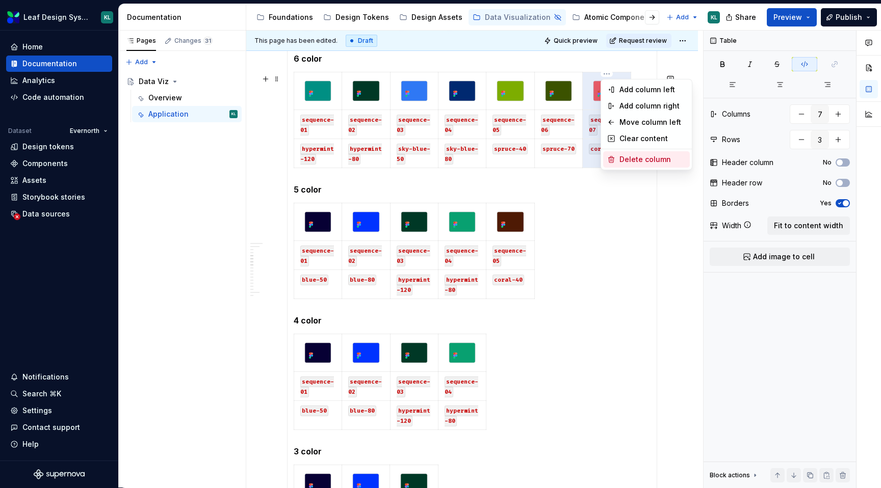
click at [630, 156] on div "Delete column" at bounding box center [653, 160] width 66 height 10
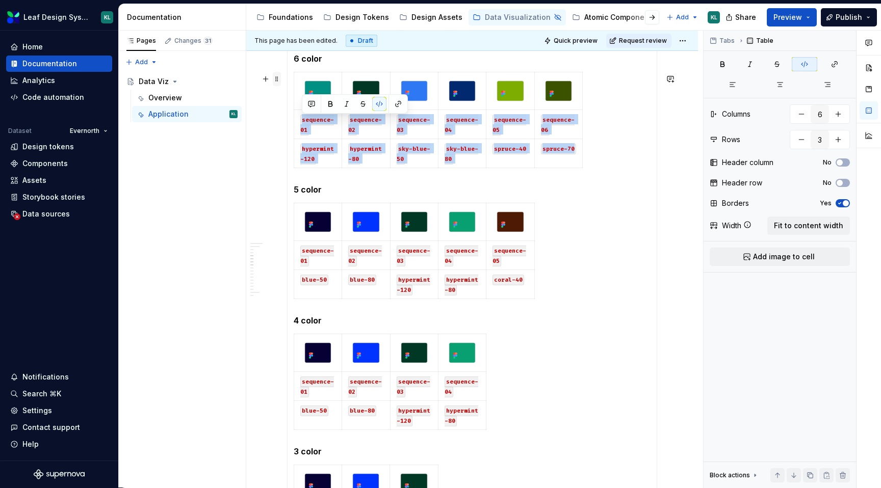
click at [276, 80] on span at bounding box center [277, 79] width 8 height 14
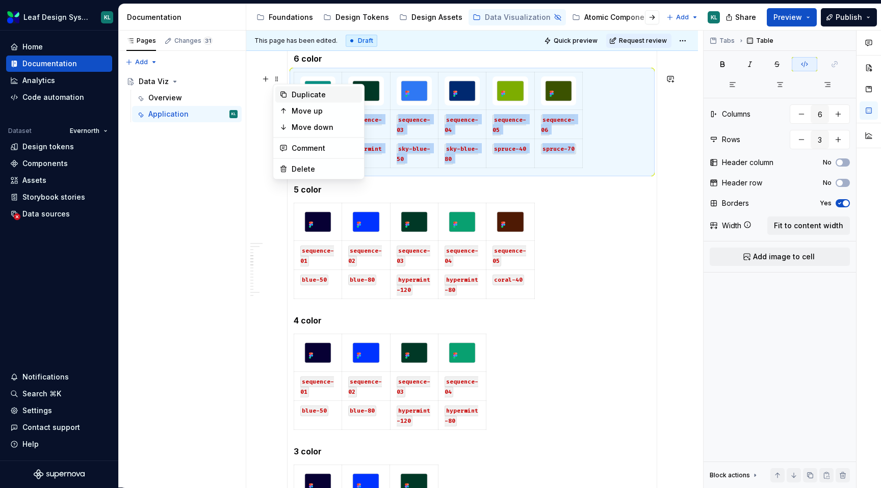
click at [288, 92] on div "Duplicate" at bounding box center [318, 95] width 87 height 16
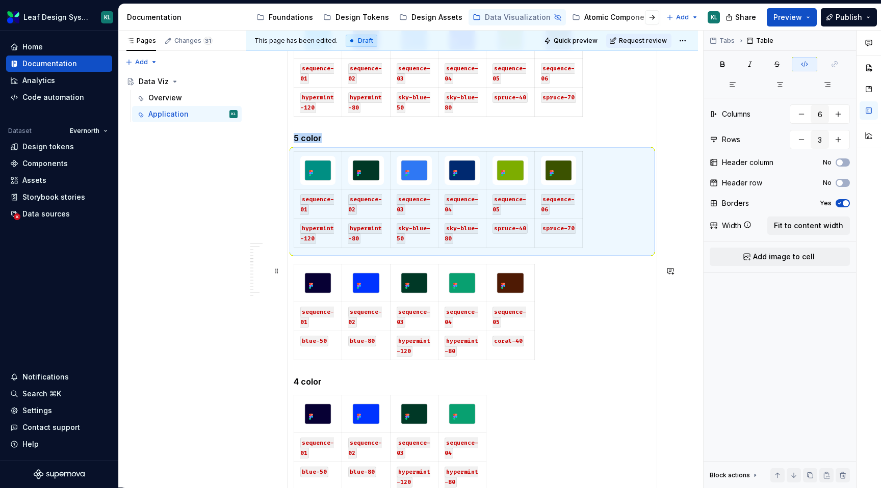
scroll to position [737, 0]
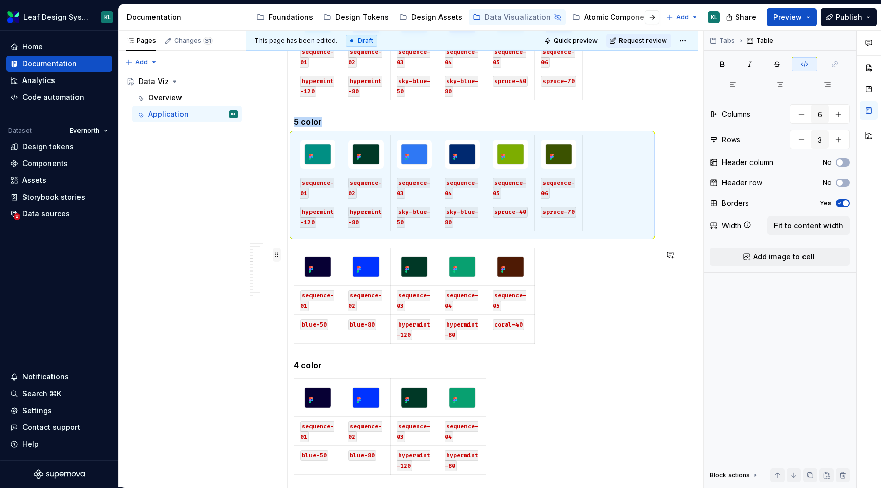
click at [274, 250] on span at bounding box center [277, 255] width 8 height 14
type input "5"
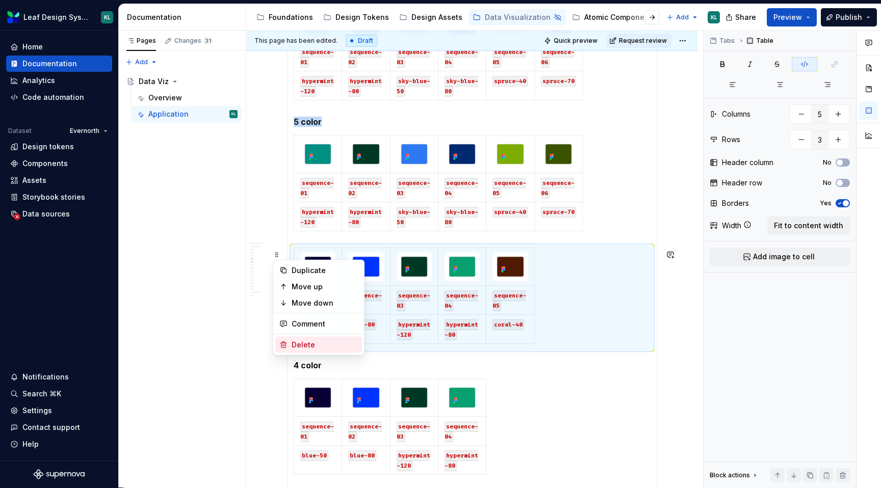
click at [310, 344] on div "Delete" at bounding box center [325, 345] width 66 height 10
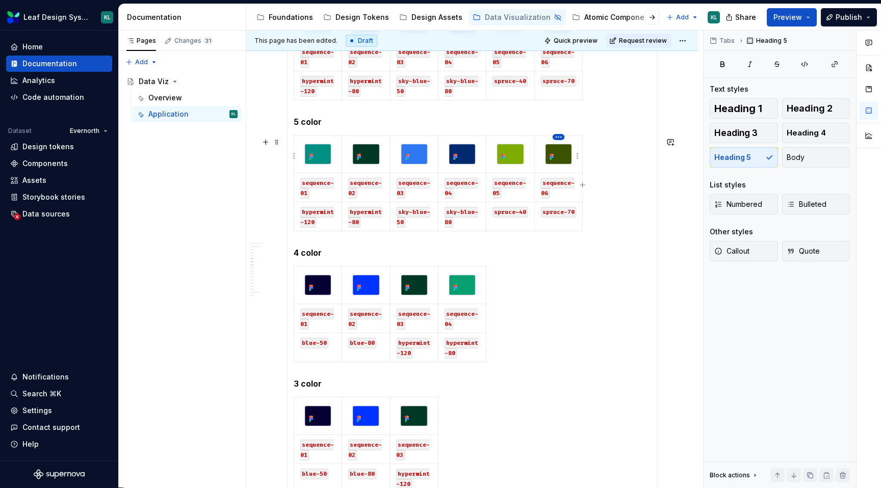
click at [561, 139] on html "Leaf Design System KL Home Documentation Analytics Code automation Dataset Ever…" at bounding box center [440, 244] width 881 height 488
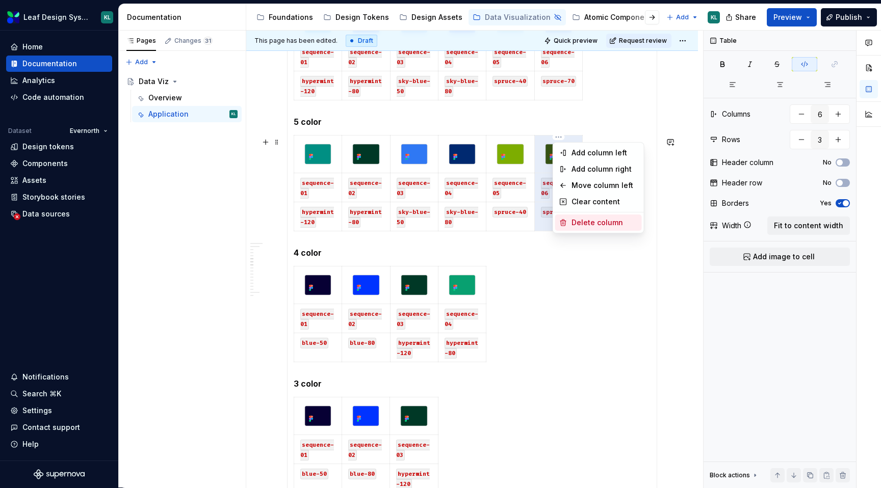
click at [573, 218] on div "Delete column" at bounding box center [605, 223] width 66 height 10
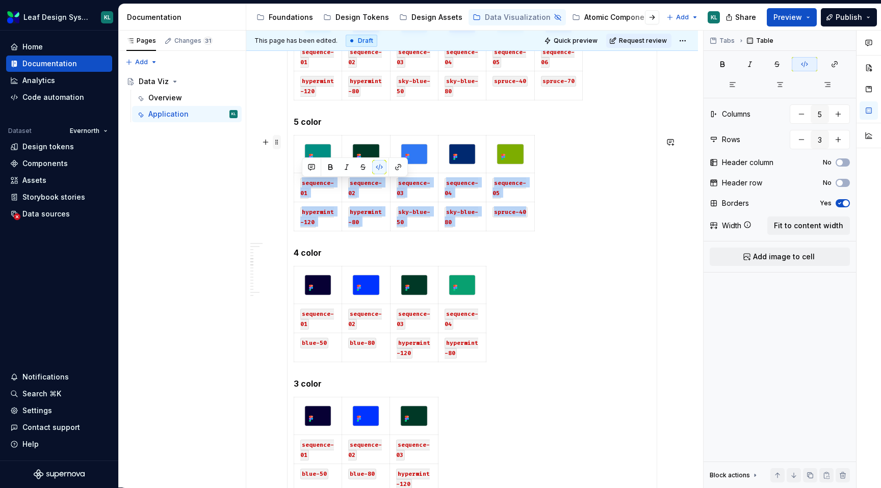
click at [276, 145] on span at bounding box center [277, 142] width 8 height 14
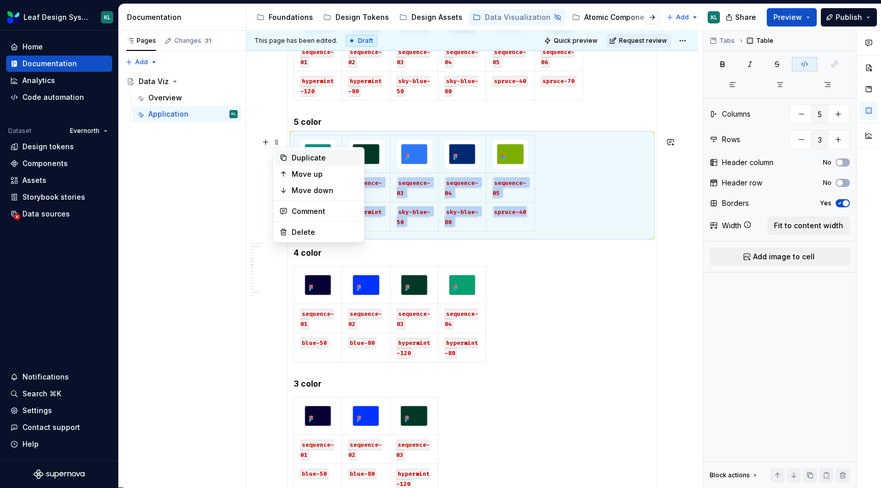
click at [323, 157] on div "Duplicate" at bounding box center [325, 158] width 66 height 10
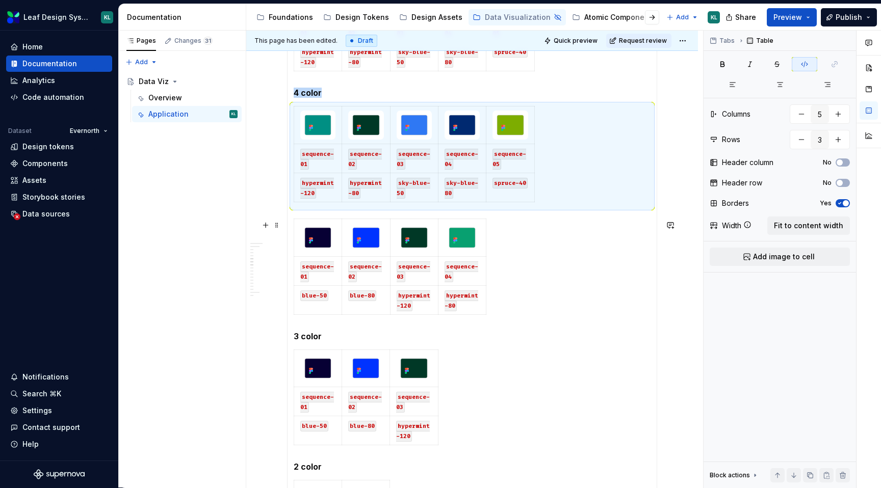
scroll to position [925, 0]
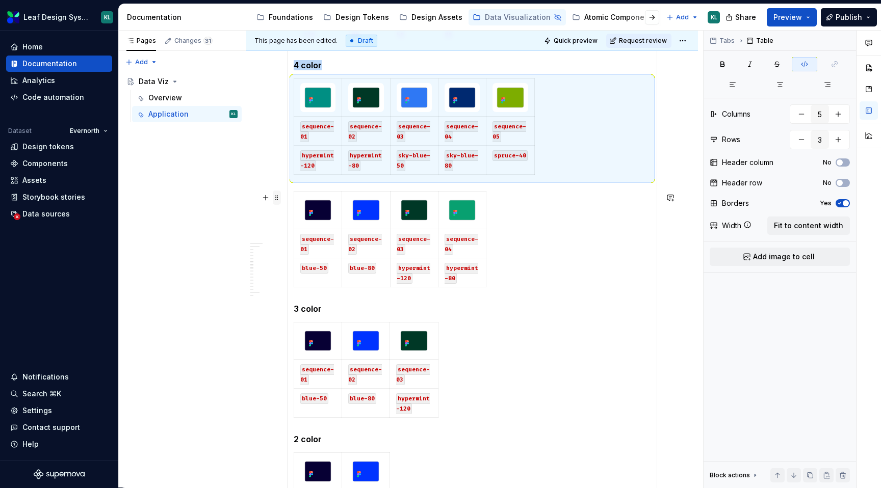
click at [279, 199] on span at bounding box center [277, 198] width 8 height 14
type input "4"
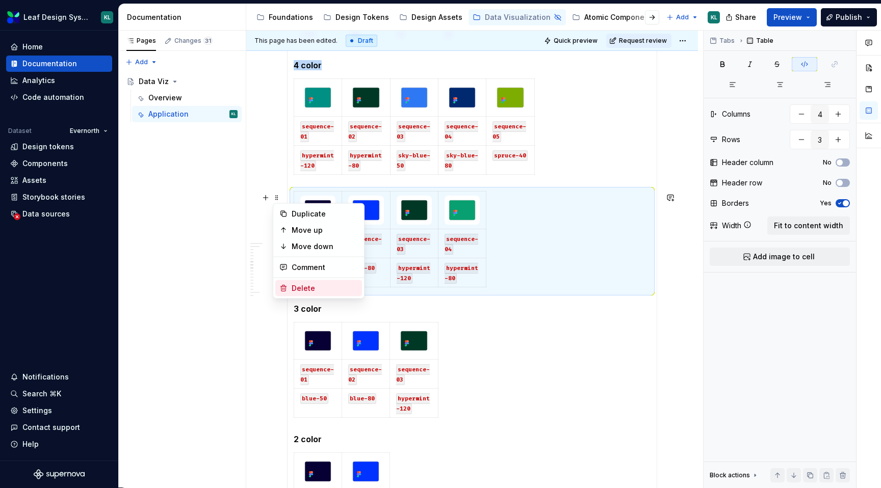
click at [318, 286] on div "Delete" at bounding box center [325, 289] width 66 height 10
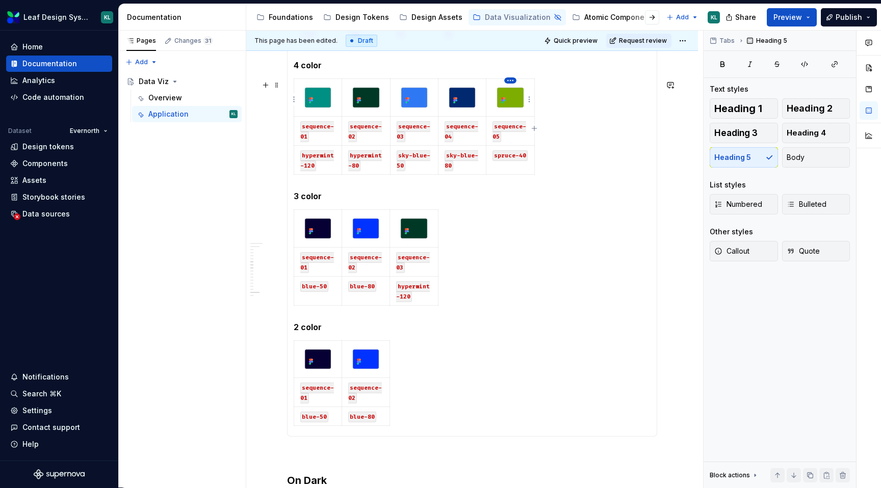
click at [509, 81] on html "Leaf Design System KL Home Documentation Analytics Code automation Dataset Ever…" at bounding box center [440, 244] width 881 height 488
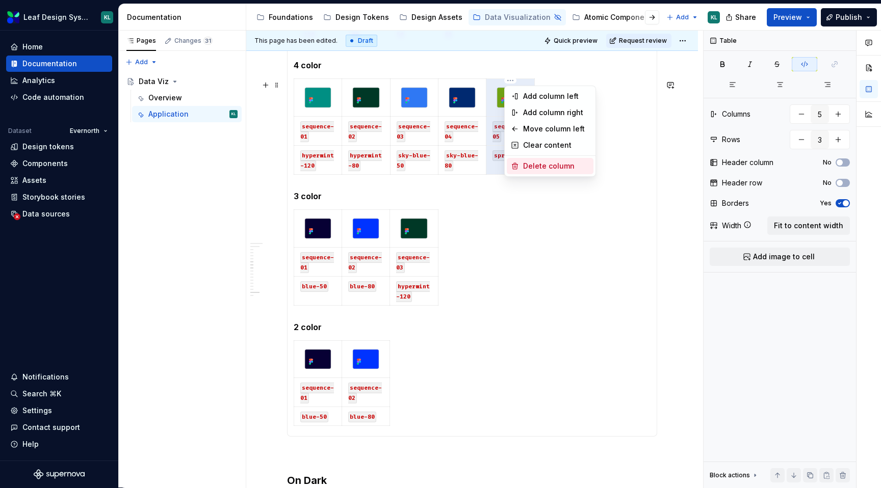
click at [537, 163] on div "Delete column" at bounding box center [556, 166] width 66 height 10
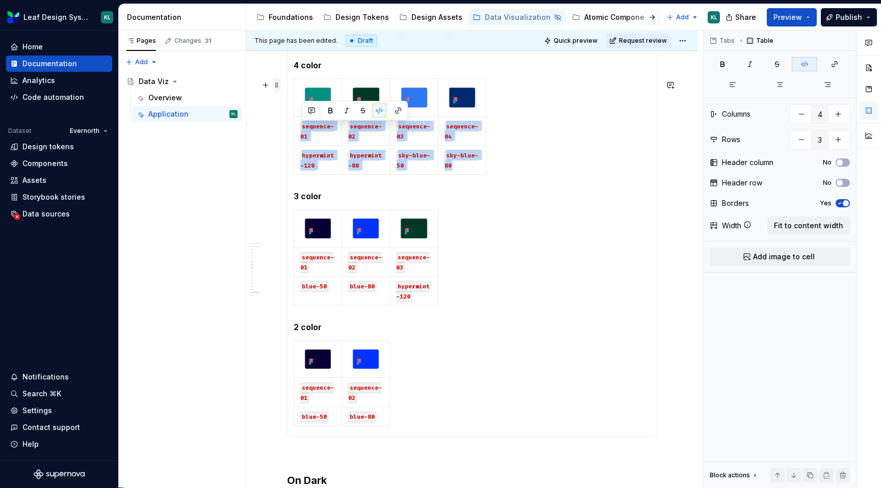
click at [274, 87] on span at bounding box center [277, 85] width 8 height 14
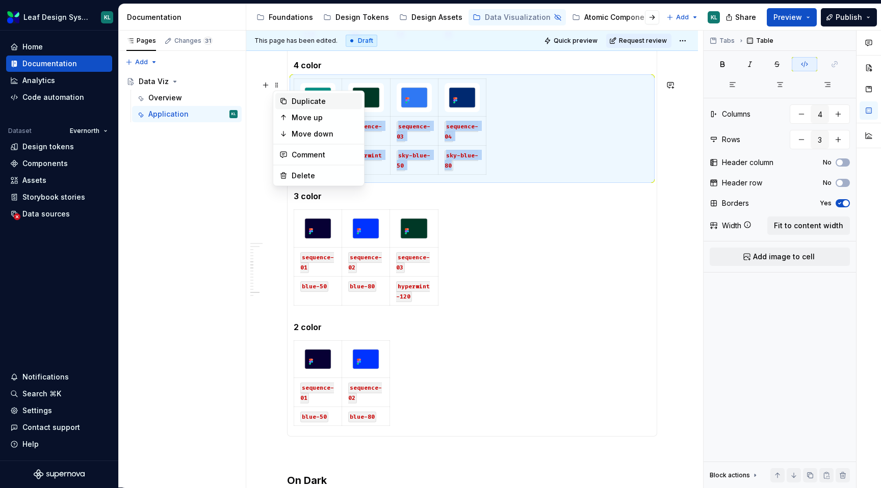
click at [298, 100] on div "Duplicate" at bounding box center [325, 101] width 66 height 10
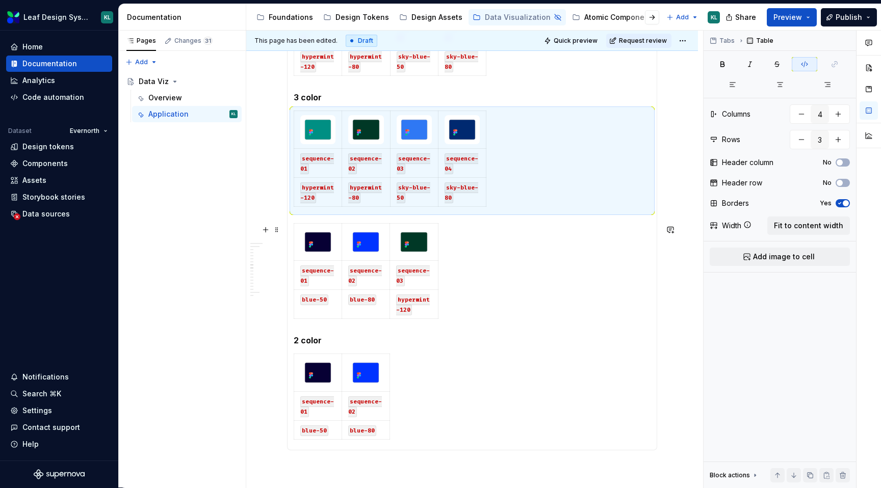
scroll to position [1032, 0]
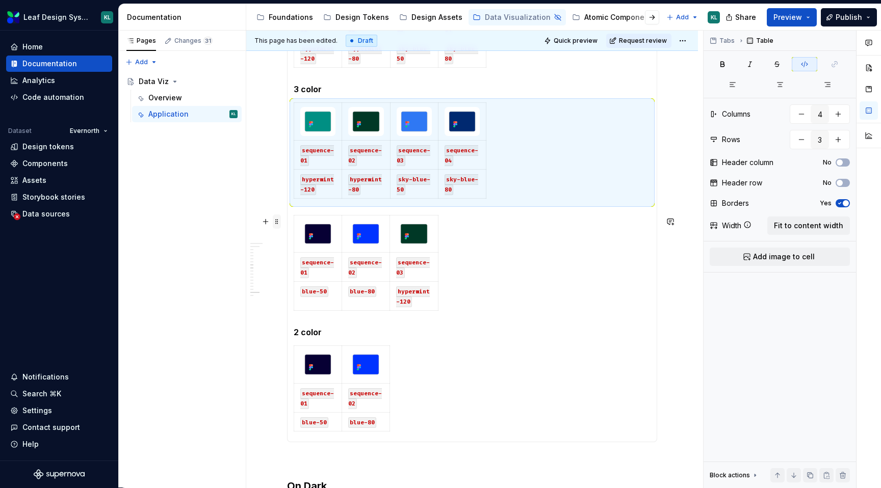
click at [279, 226] on span at bounding box center [277, 222] width 8 height 14
type input "3"
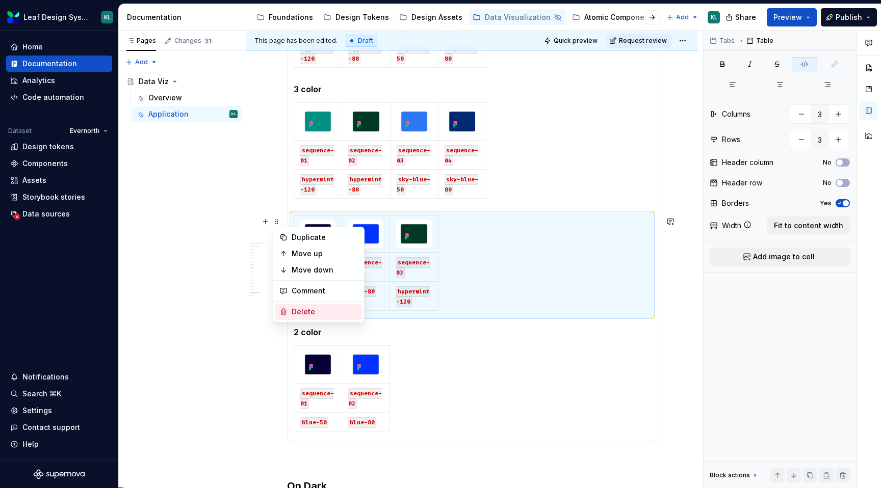
click at [316, 311] on div "Delete" at bounding box center [325, 312] width 66 height 10
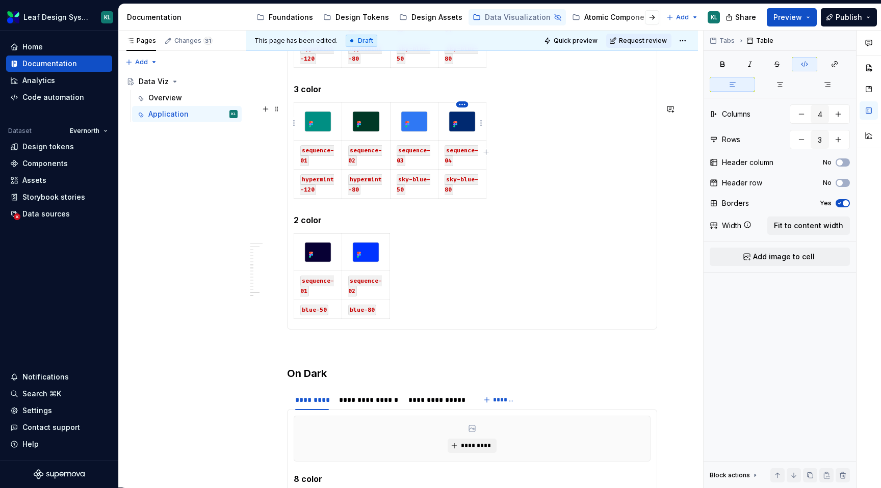
click at [461, 104] on html "Leaf Design System KL Home Documentation Analytics Code automation Dataset Ever…" at bounding box center [440, 244] width 881 height 488
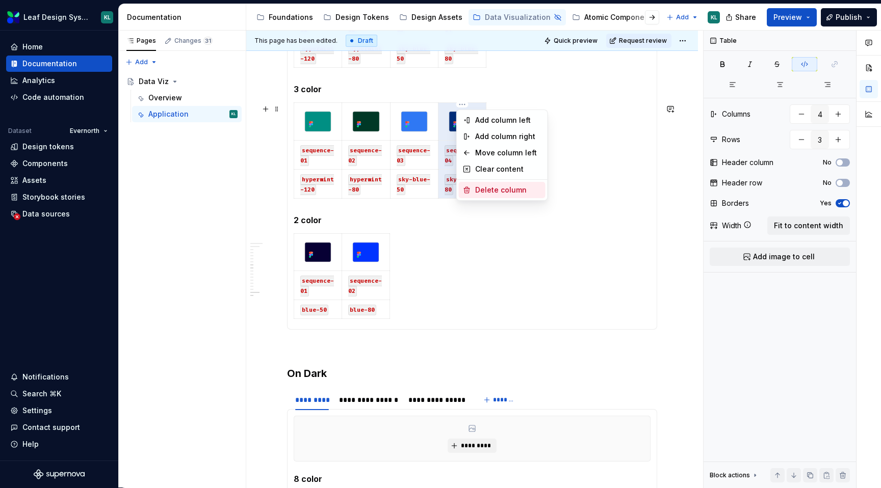
click at [491, 185] on div "Delete column" at bounding box center [508, 190] width 66 height 10
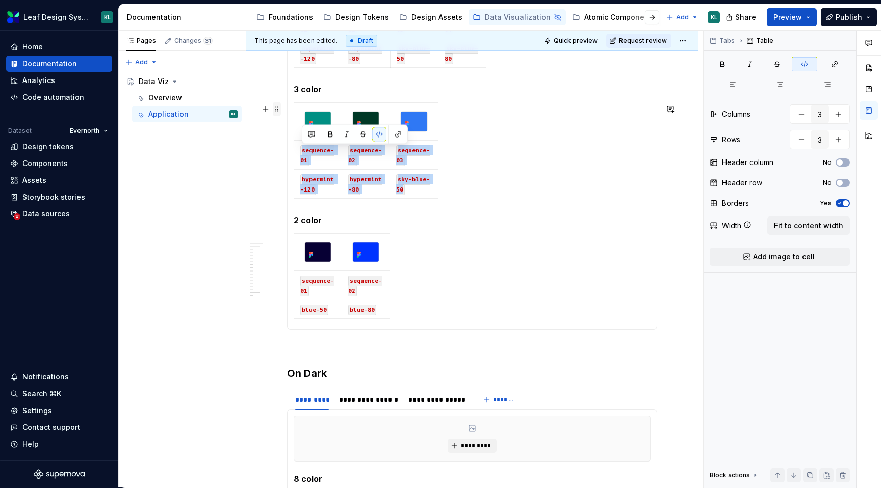
click at [280, 110] on span at bounding box center [277, 109] width 8 height 14
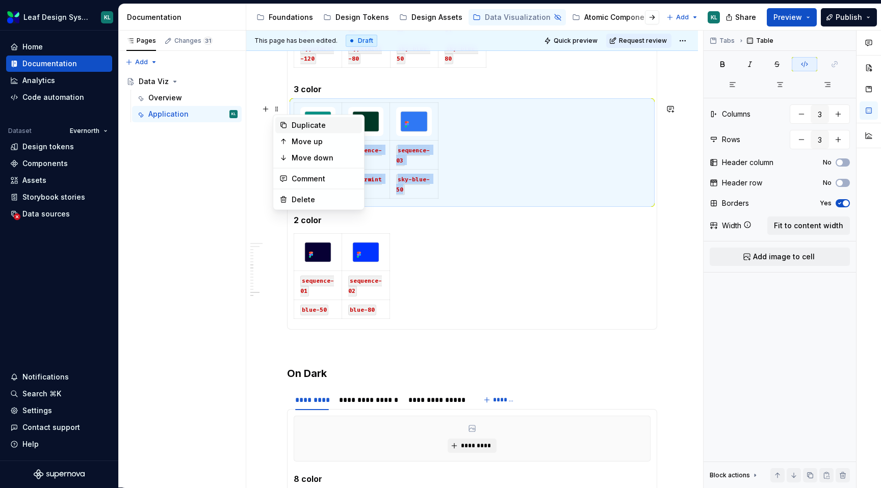
click at [296, 124] on div "Duplicate" at bounding box center [325, 125] width 66 height 10
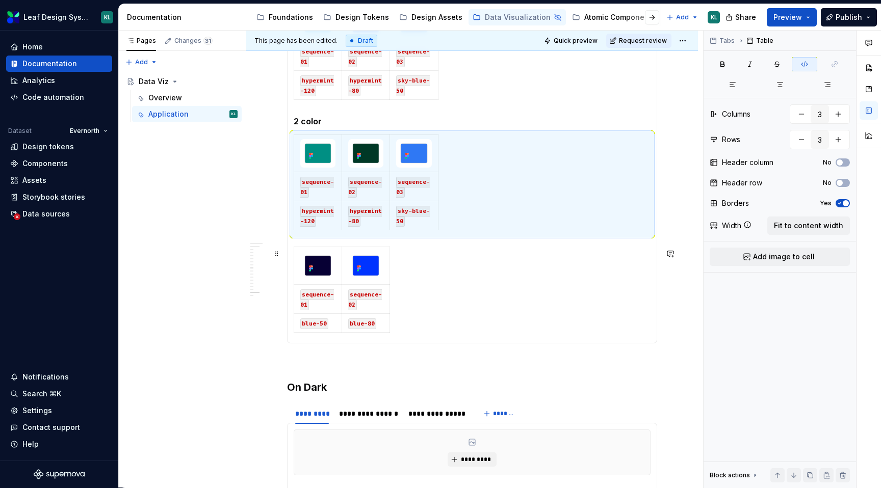
scroll to position [1139, 0]
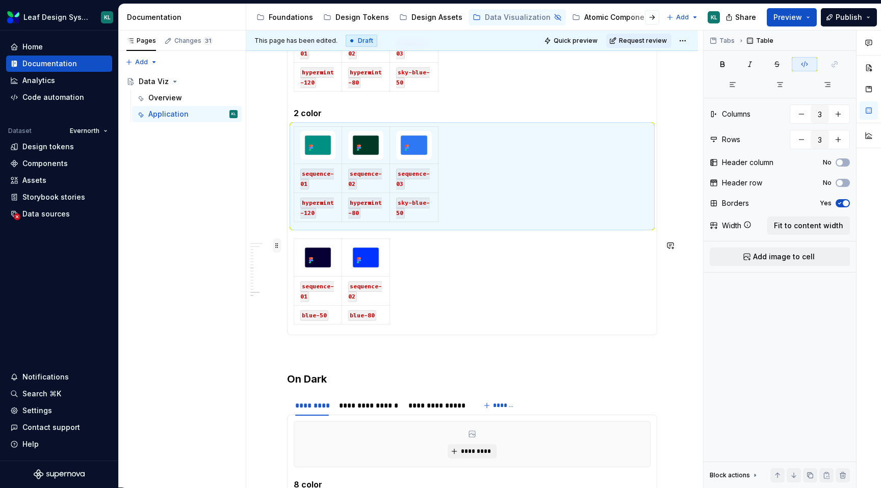
click at [275, 247] on span at bounding box center [277, 246] width 8 height 14
type input "2"
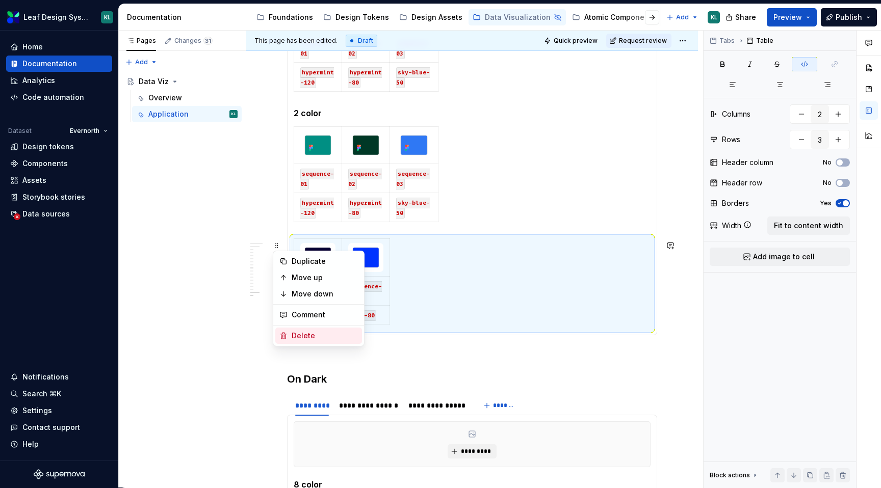
click at [323, 330] on div "Delete" at bounding box center [318, 336] width 87 height 16
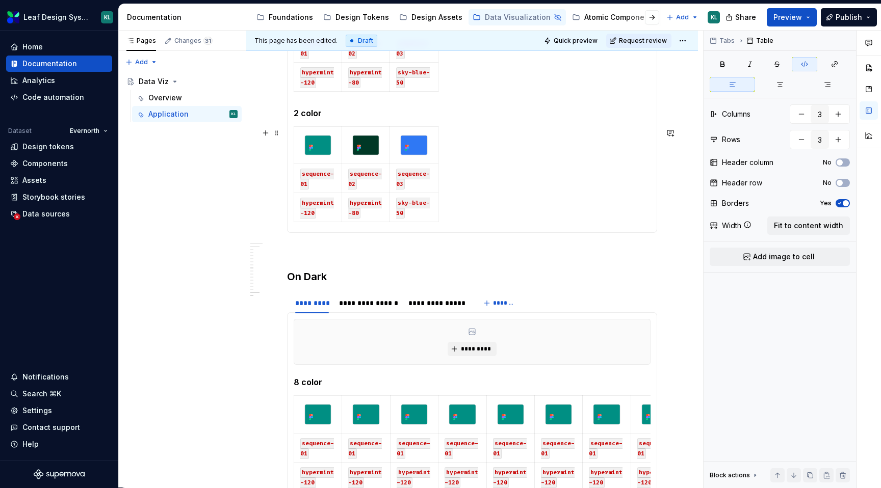
click at [413, 128] on html "Leaf Design System KL Home Documentation Analytics Code automation Dataset Ever…" at bounding box center [440, 244] width 881 height 488
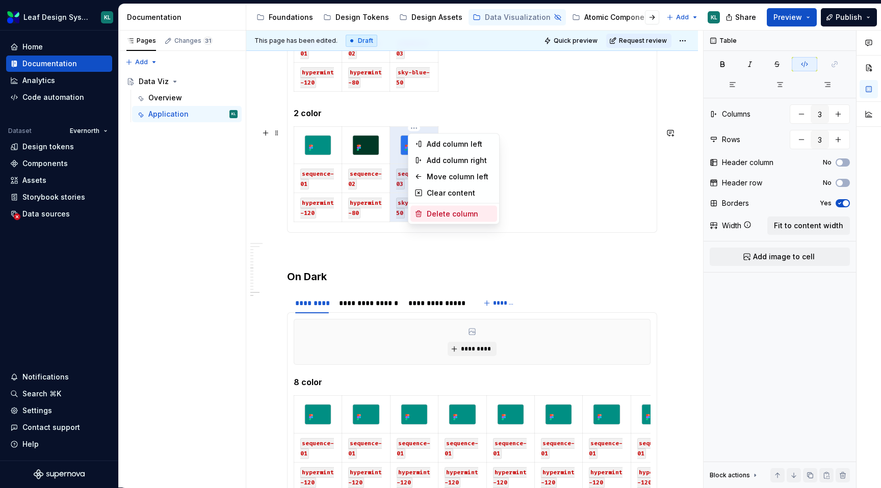
click at [436, 210] on div "Delete column" at bounding box center [460, 214] width 66 height 10
type input "2"
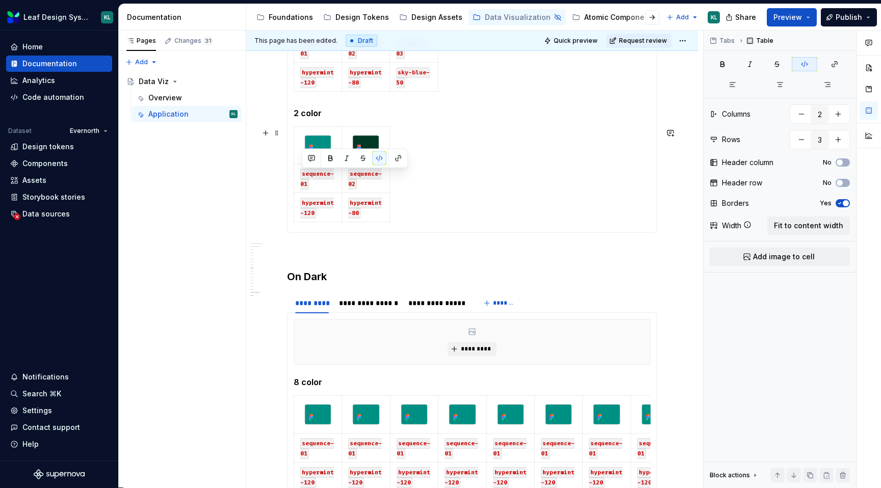
click at [439, 174] on div "sequence-01 sequence-02 hypermint-120 hypermint-80" at bounding box center [472, 176] width 357 height 100
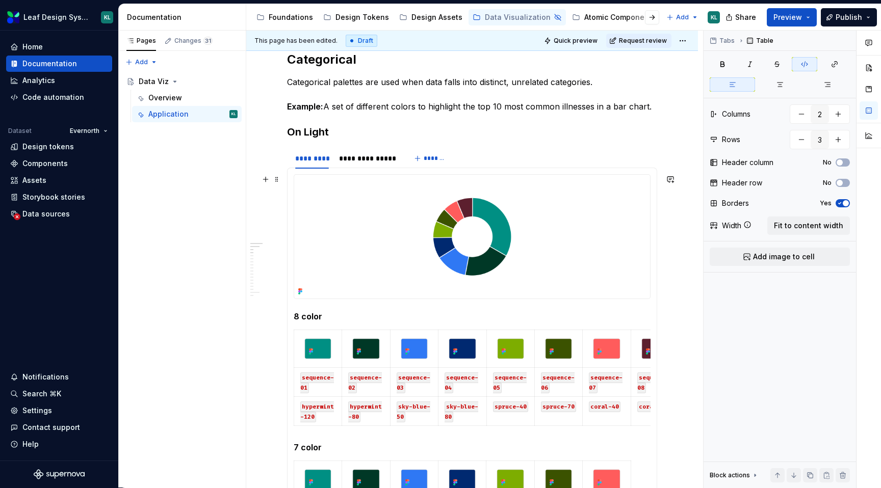
scroll to position [124, 0]
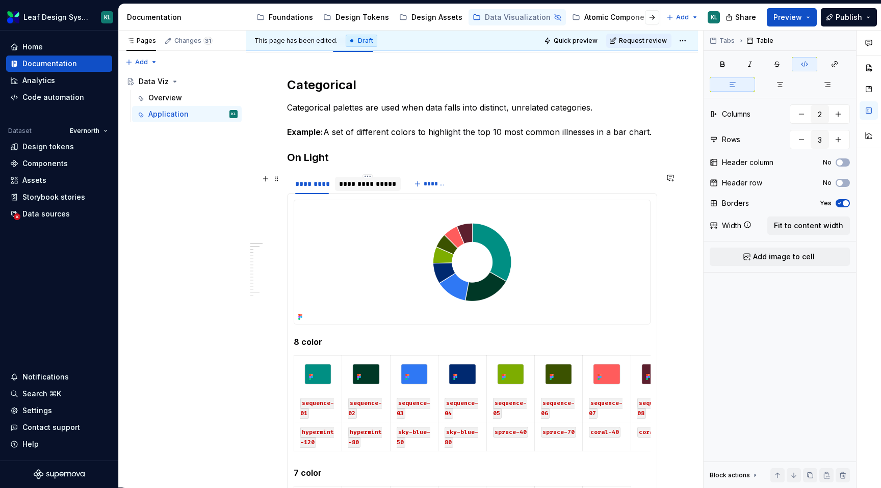
click at [382, 184] on div "**********" at bounding box center [368, 184] width 58 height 10
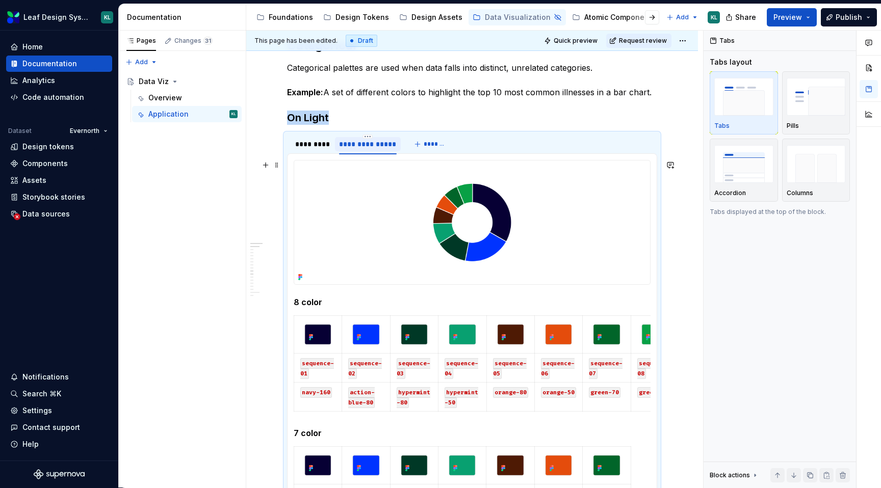
scroll to position [163, 0]
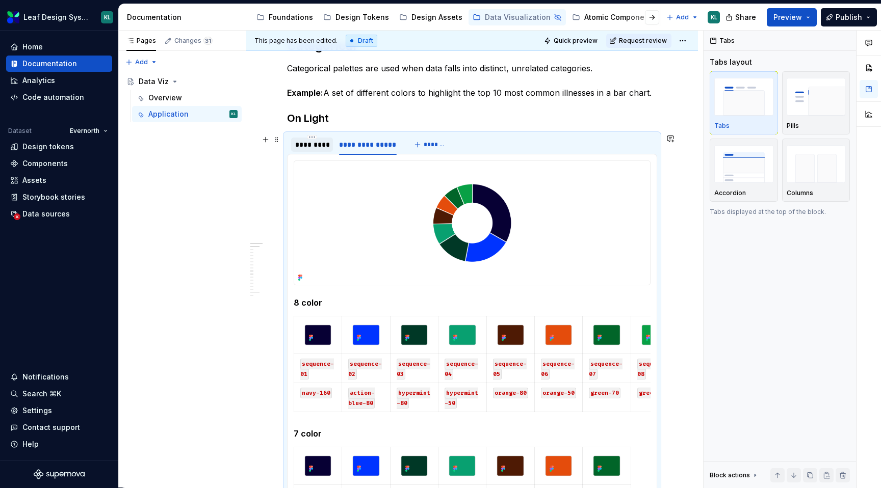
click at [318, 151] on div "*********" at bounding box center [312, 145] width 42 height 14
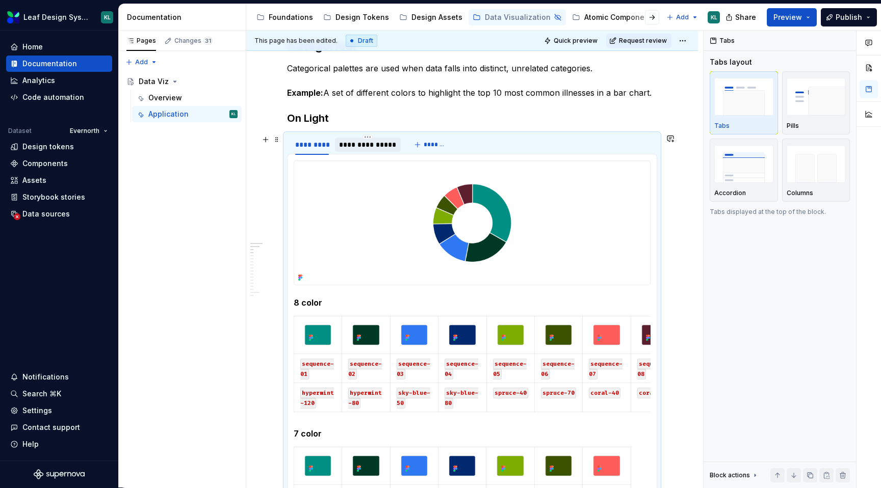
click at [349, 148] on div "**********" at bounding box center [368, 145] width 58 height 10
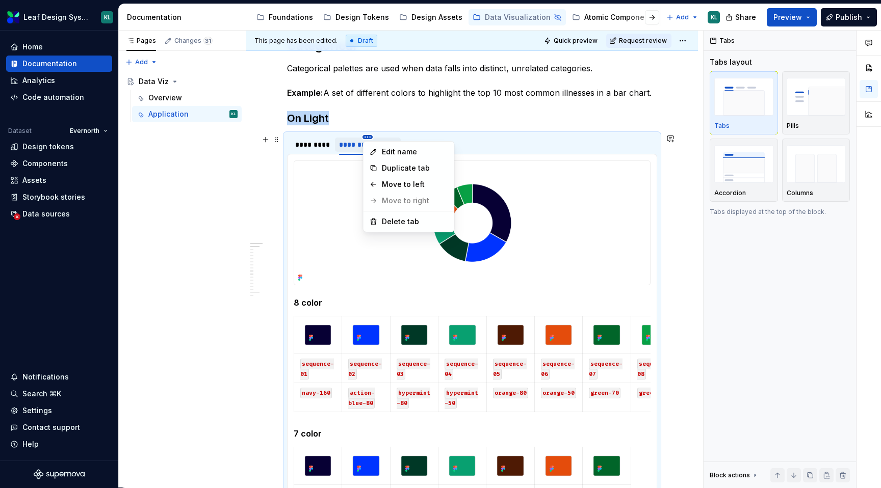
click at [366, 135] on html "Leaf Design System KL Home Documentation Analytics Code automation Dataset Ever…" at bounding box center [440, 244] width 881 height 488
click at [392, 164] on div "Duplicate tab" at bounding box center [415, 168] width 66 height 10
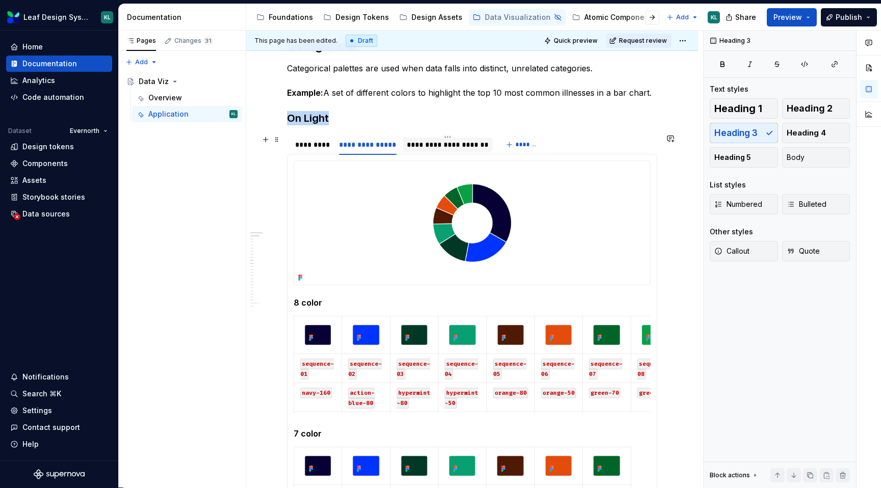
click at [444, 143] on div "**********" at bounding box center [448, 145] width 82 height 10
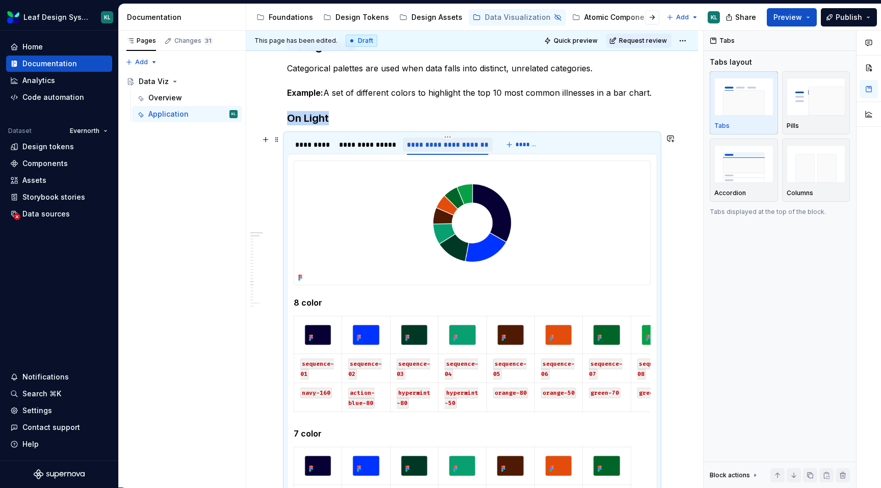
click at [444, 143] on div "**********" at bounding box center [448, 145] width 82 height 10
type textarea "*"
click at [432, 142] on input "**********" at bounding box center [436, 144] width 66 height 18
type input "**********"
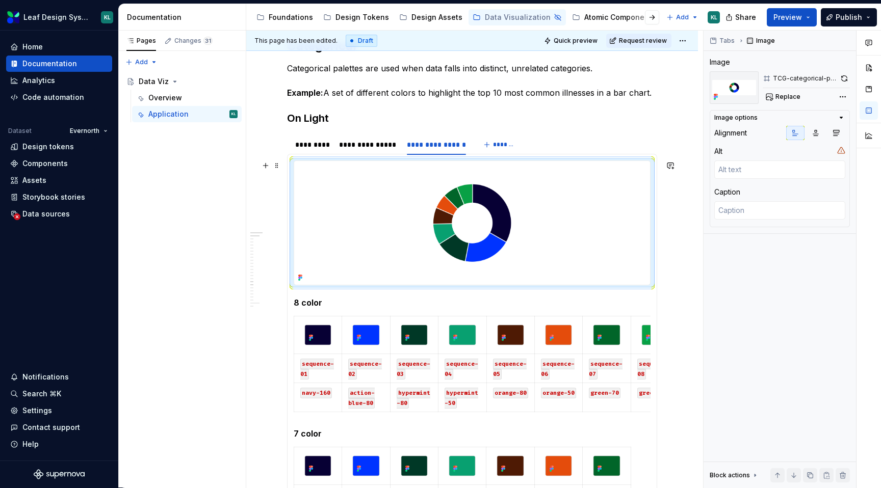
click at [529, 208] on img at bounding box center [472, 223] width 356 height 124
click at [796, 101] on button "Replace" at bounding box center [784, 97] width 42 height 14
type textarea "*"
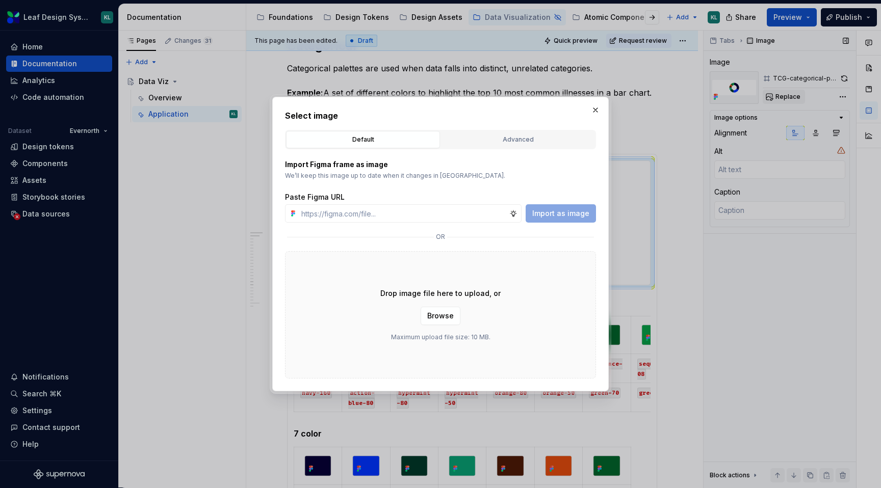
type input "[URL][DOMAIN_NAME]"
type textarea "*"
type input "[URL][DOMAIN_NAME]"
click at [572, 215] on span "Import as image" at bounding box center [560, 214] width 57 height 10
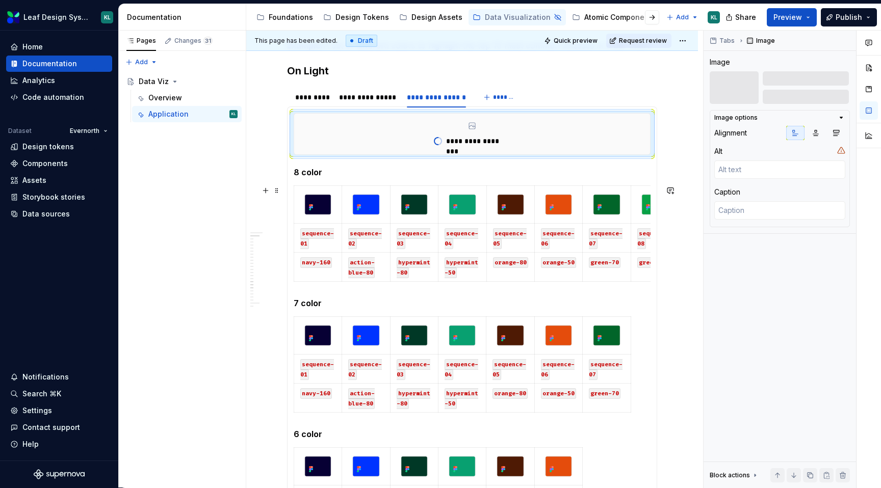
scroll to position [0, 23]
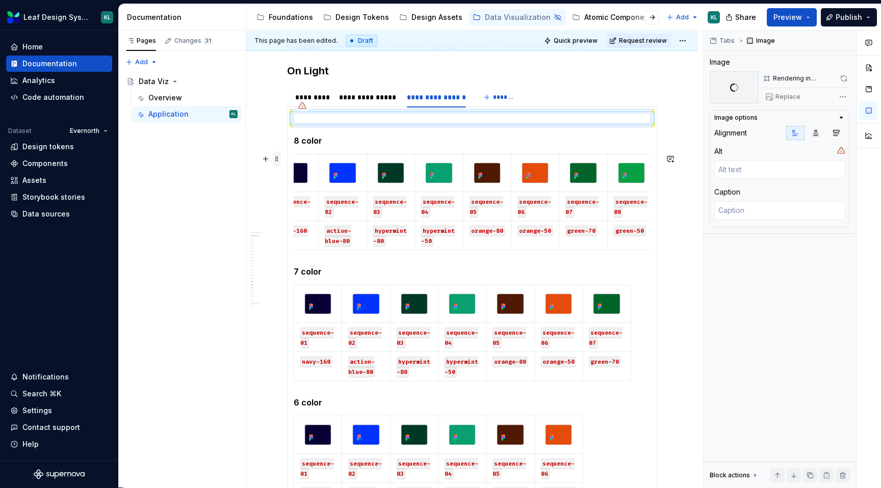
click at [276, 162] on span at bounding box center [277, 159] width 8 height 14
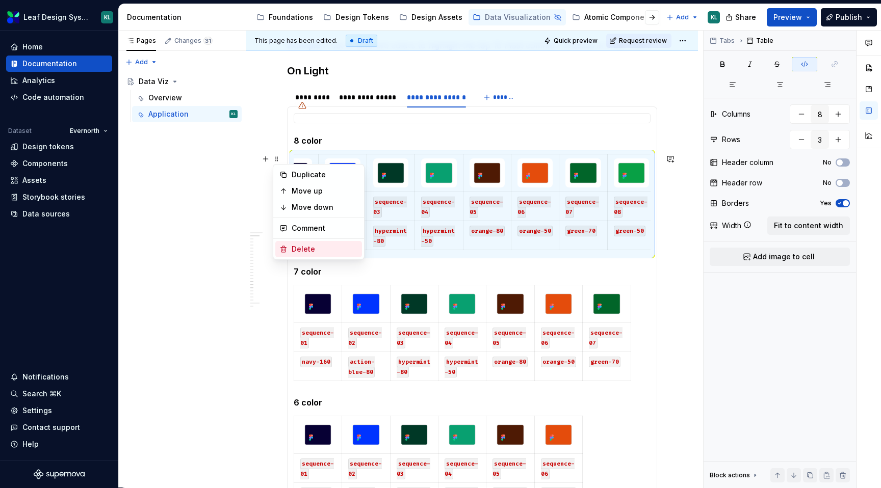
click at [314, 246] on div "Delete" at bounding box center [325, 249] width 66 height 10
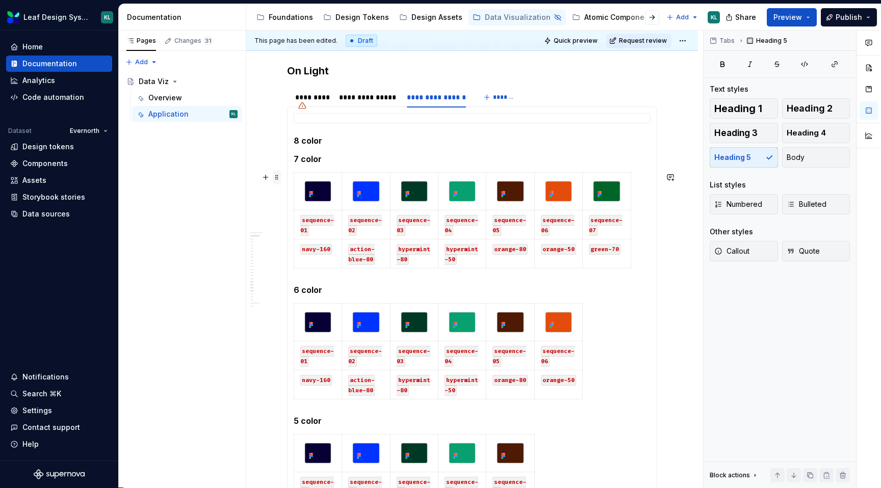
click at [279, 178] on span at bounding box center [277, 177] width 8 height 14
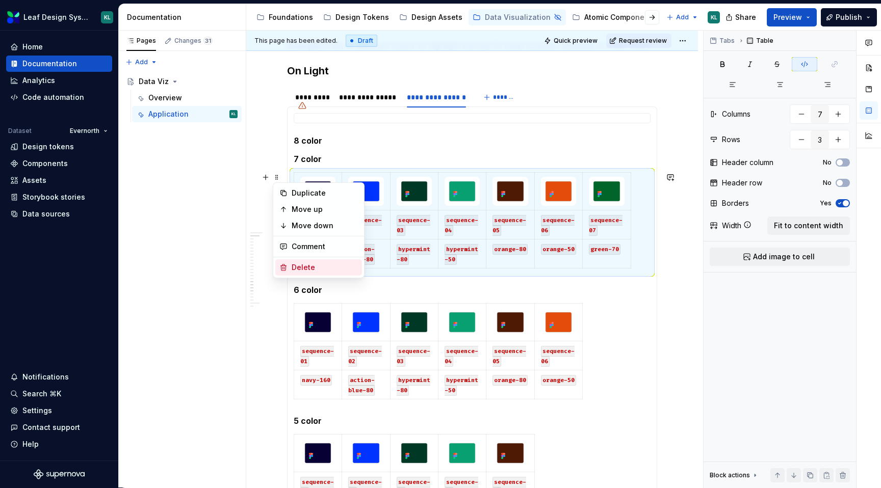
click at [315, 264] on div "Delete" at bounding box center [325, 268] width 66 height 10
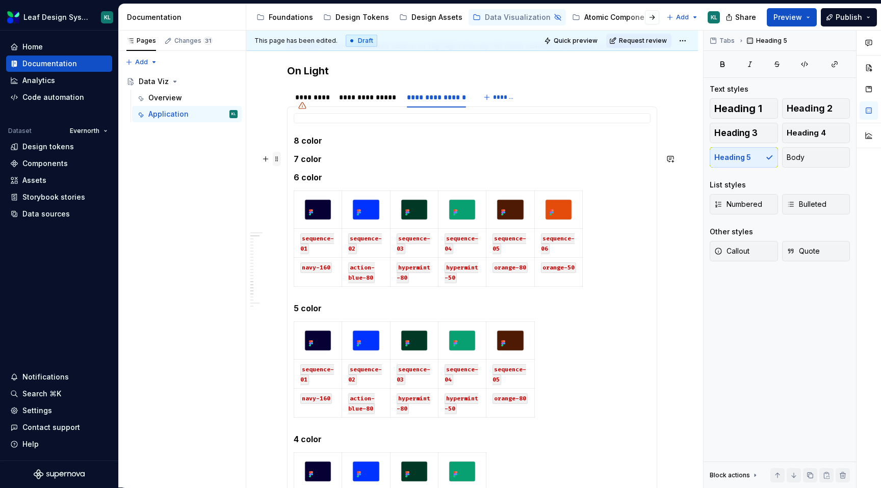
click at [279, 158] on span at bounding box center [277, 159] width 8 height 14
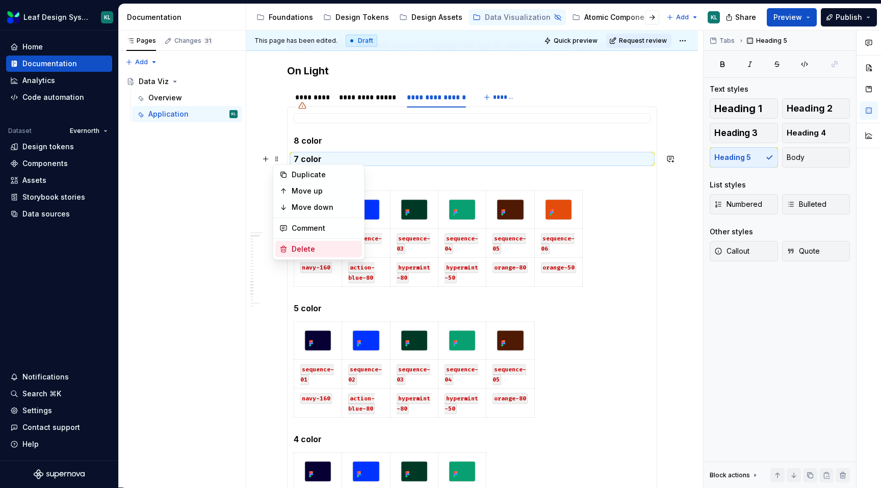
click at [313, 248] on div "Delete" at bounding box center [325, 249] width 66 height 10
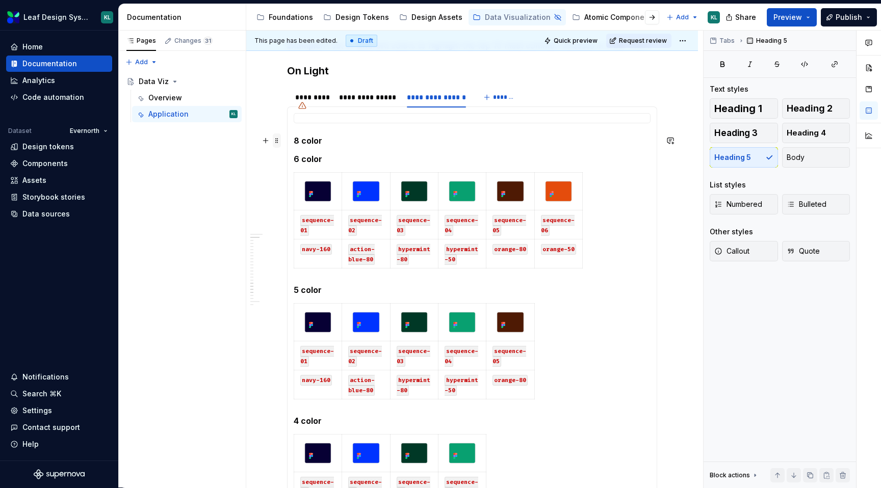
click at [279, 141] on span at bounding box center [277, 141] width 8 height 14
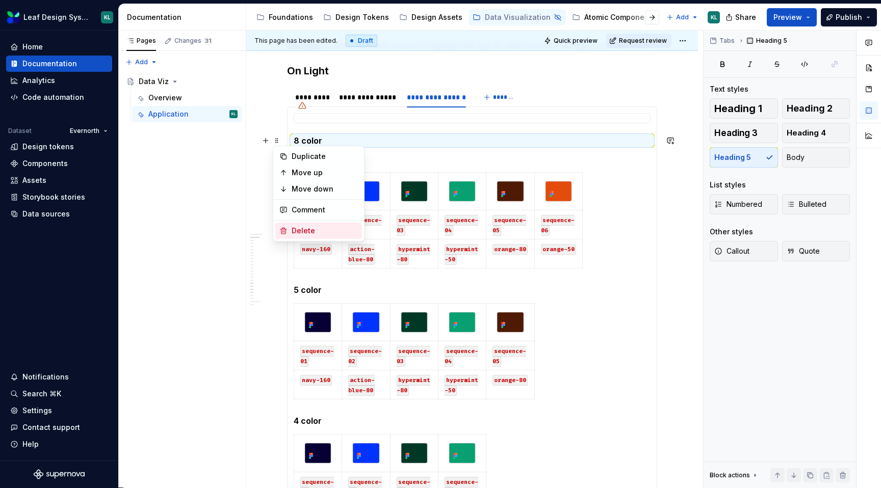
click at [313, 228] on div "Delete" at bounding box center [325, 231] width 66 height 10
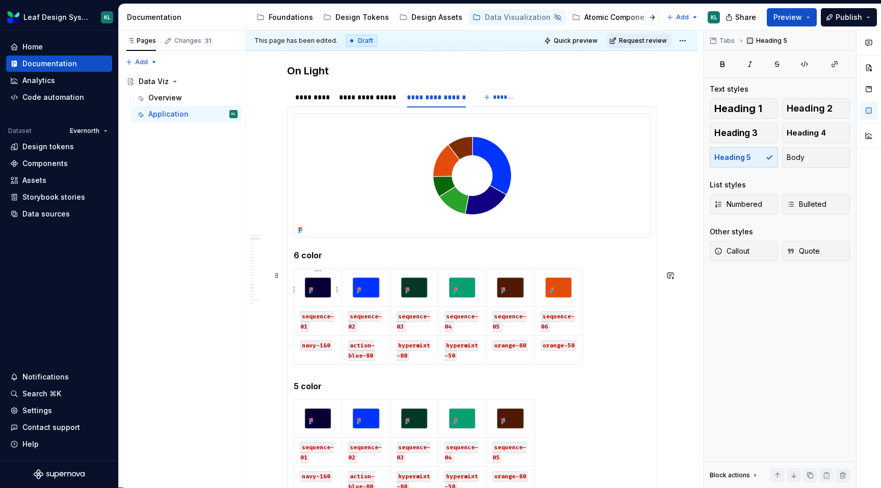
click at [326, 287] on img at bounding box center [318, 288] width 26 height 20
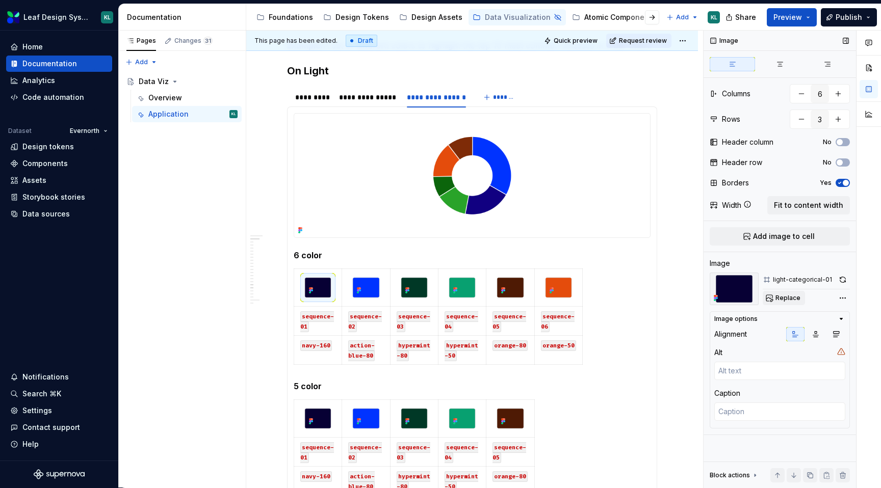
click at [790, 298] on span "Replace" at bounding box center [788, 298] width 25 height 8
type textarea "*"
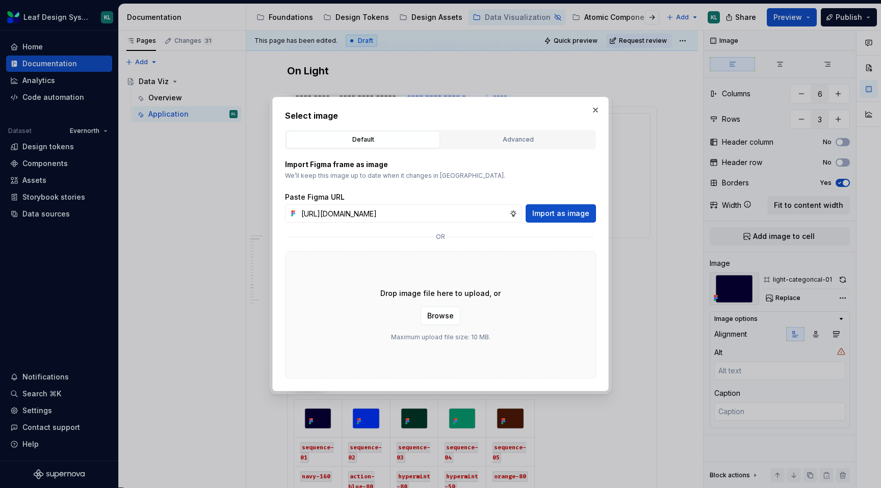
scroll to position [0, 291]
type input "[URL][DOMAIN_NAME]"
click at [568, 217] on span "Import as image" at bounding box center [560, 214] width 57 height 10
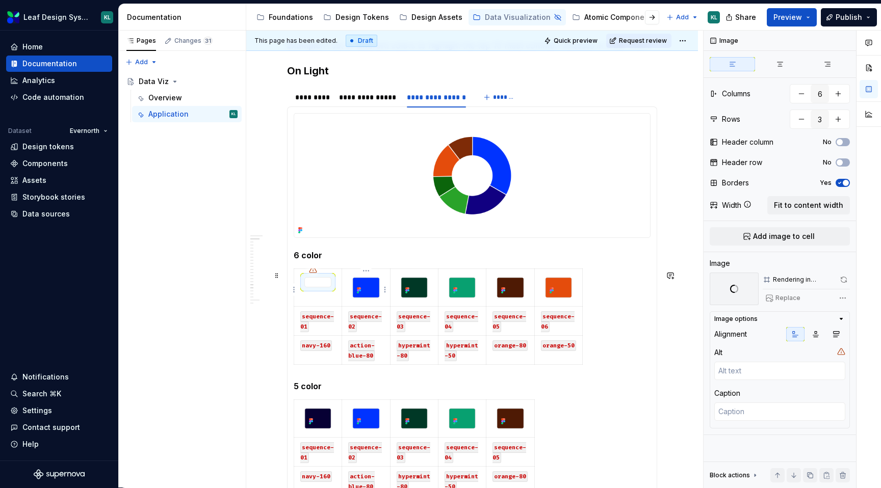
click at [373, 287] on img at bounding box center [366, 288] width 26 height 20
click at [778, 296] on span "Replace" at bounding box center [788, 298] width 25 height 8
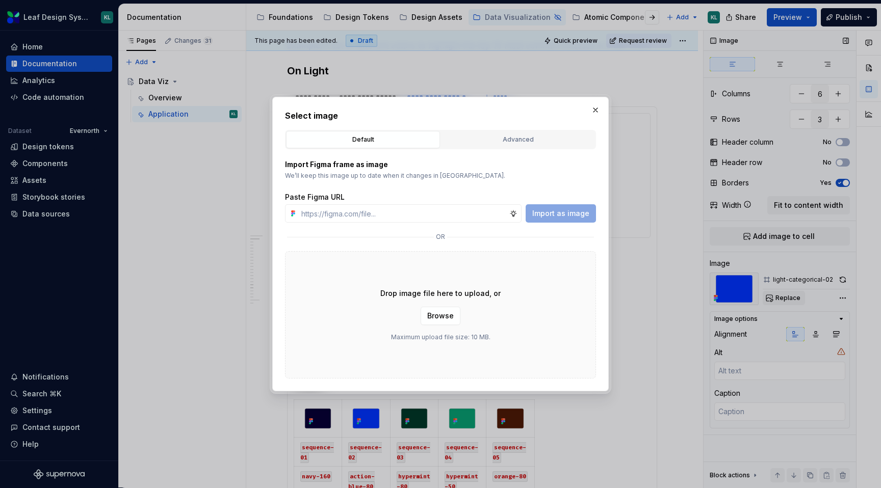
type textarea "*"
type input "[URL][DOMAIN_NAME]"
type textarea "*"
type input "[URL][DOMAIN_NAME]"
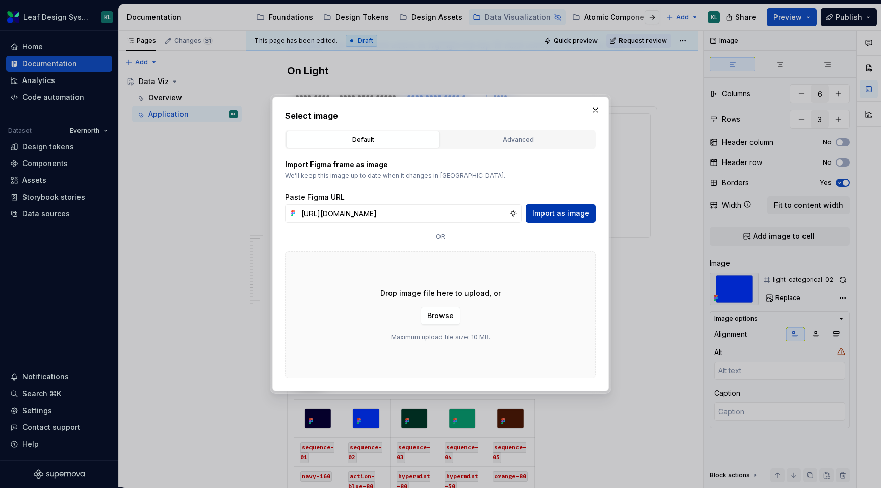
click at [576, 212] on span "Import as image" at bounding box center [560, 214] width 57 height 10
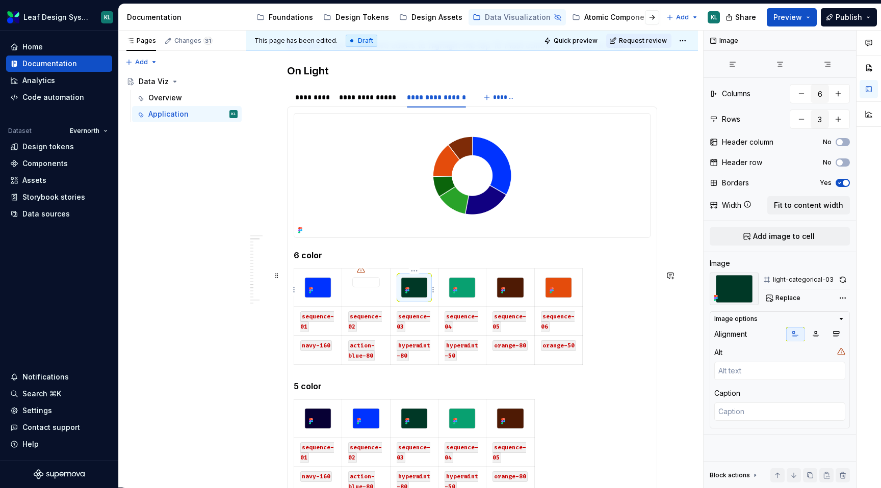
click at [422, 290] on img at bounding box center [414, 288] width 26 height 20
click at [774, 294] on button "Replace" at bounding box center [784, 298] width 42 height 14
type textarea "*"
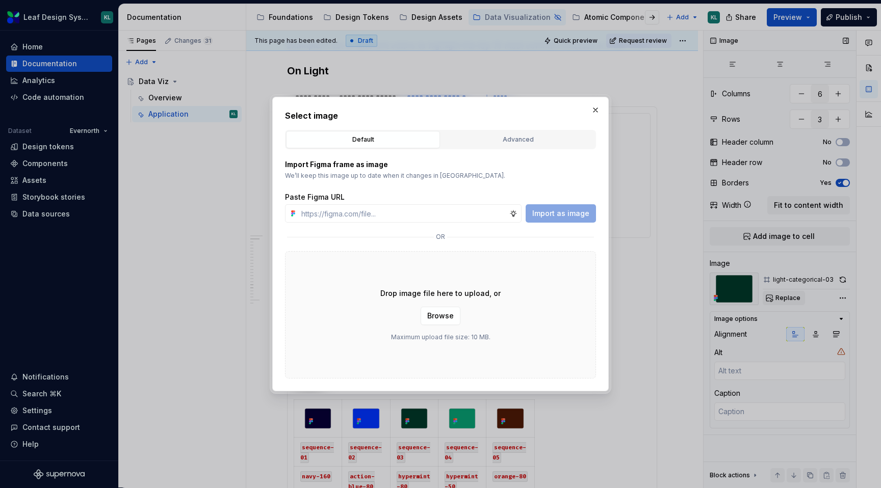
type input "[URL][DOMAIN_NAME]"
type textarea "*"
type input "[URL][DOMAIN_NAME]"
click at [573, 217] on span "Import as image" at bounding box center [560, 214] width 57 height 10
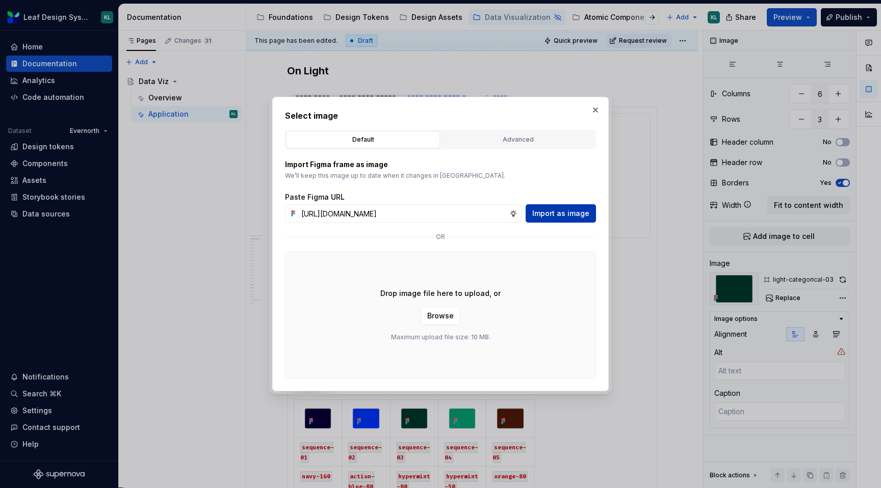
scroll to position [0, 0]
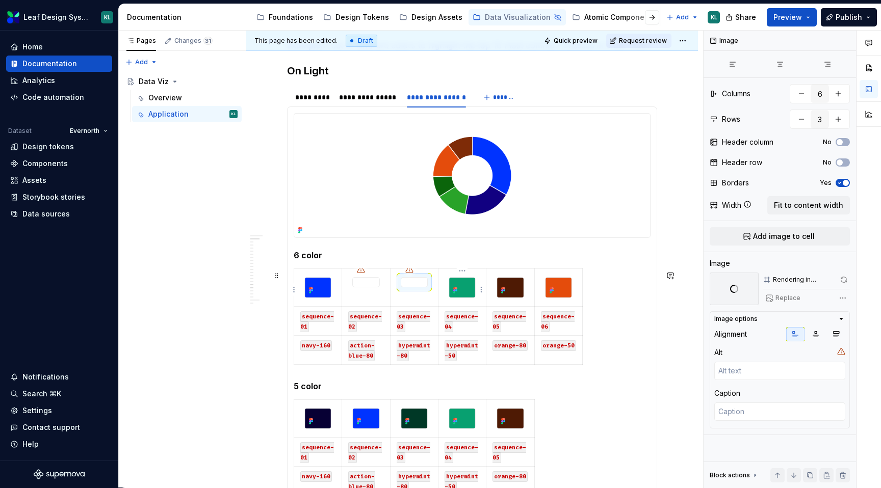
click at [466, 291] on img at bounding box center [462, 288] width 26 height 20
click at [779, 296] on span "Replace" at bounding box center [788, 298] width 25 height 8
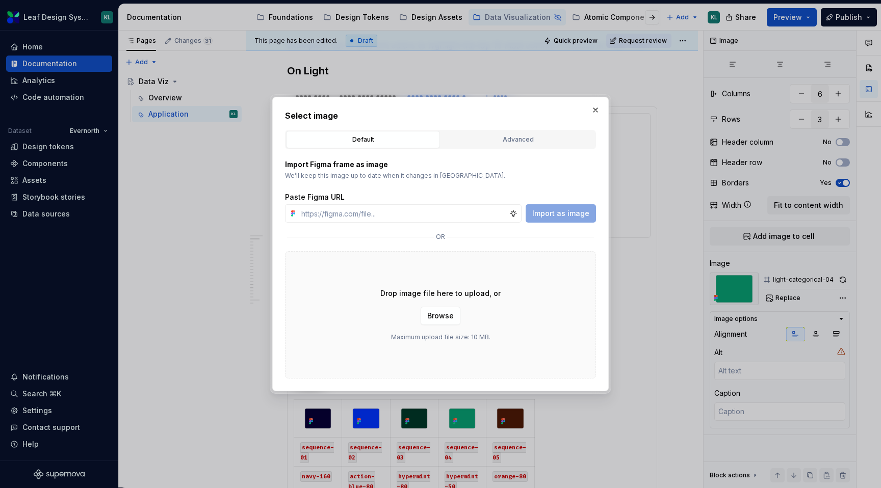
type textarea "*"
click at [481, 216] on input "text" at bounding box center [403, 213] width 212 height 18
type input "[URL][DOMAIN_NAME]"
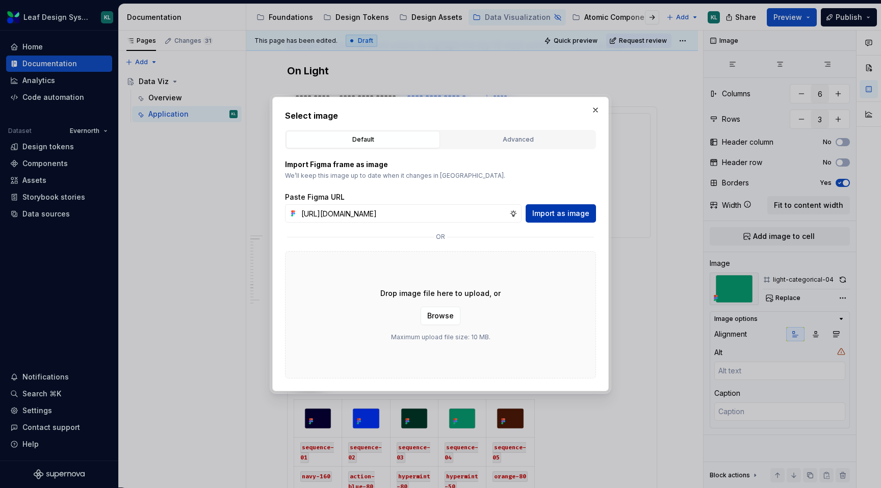
click at [548, 215] on span "Import as image" at bounding box center [560, 214] width 57 height 10
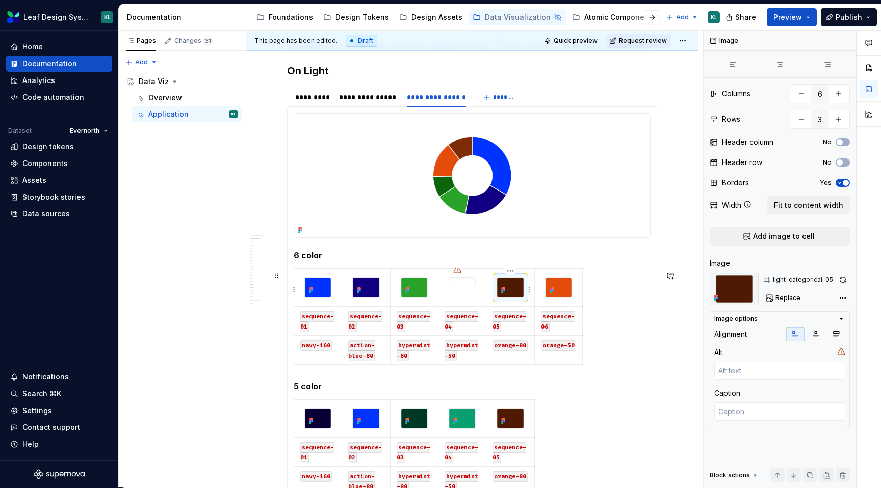
click at [518, 293] on img at bounding box center [510, 288] width 26 height 20
click at [794, 303] on button "Replace" at bounding box center [784, 298] width 42 height 14
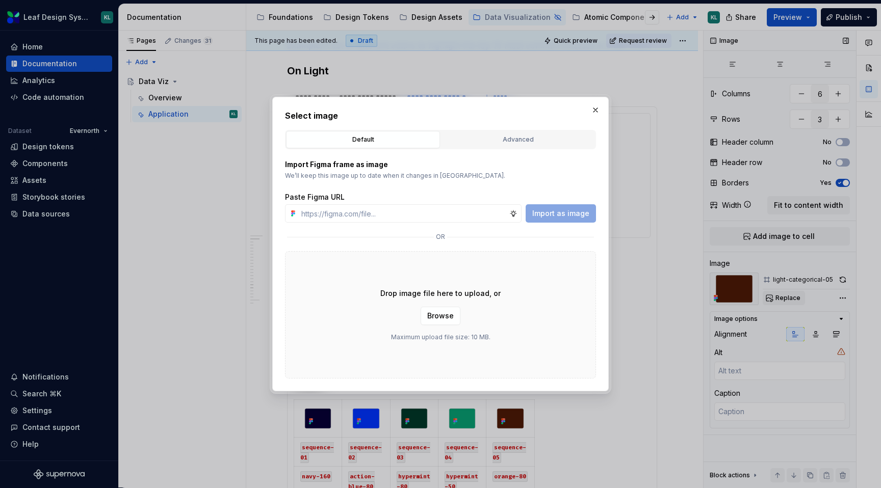
type textarea "*"
type input "[URL][DOMAIN_NAME]"
click at [565, 214] on span "Import as image" at bounding box center [560, 214] width 57 height 10
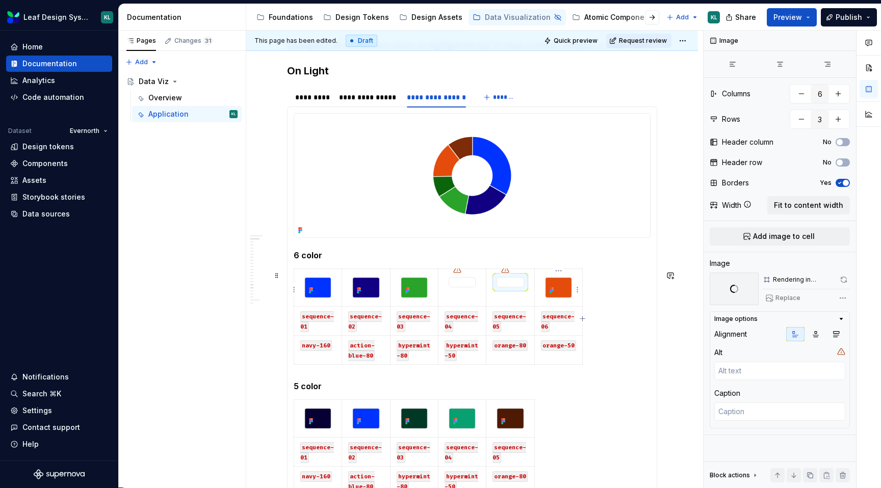
click at [564, 292] on img at bounding box center [559, 288] width 26 height 20
click at [778, 298] on span "Replace" at bounding box center [788, 298] width 25 height 8
type textarea "*"
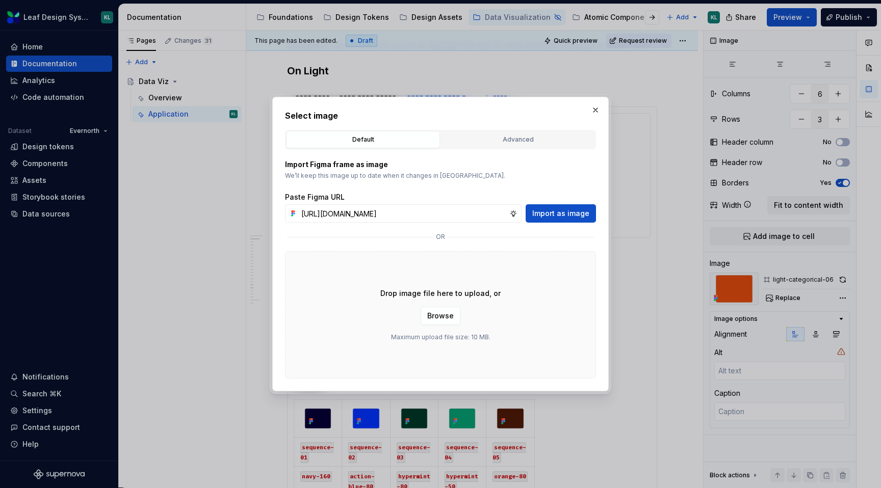
scroll to position [0, 291]
type input "[URL][DOMAIN_NAME]"
click at [553, 210] on span "Import as image" at bounding box center [560, 214] width 57 height 10
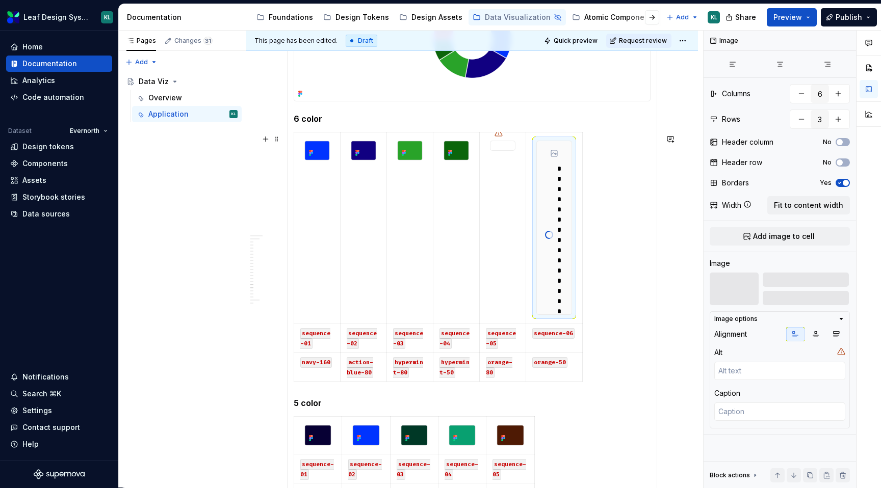
scroll to position [358, 0]
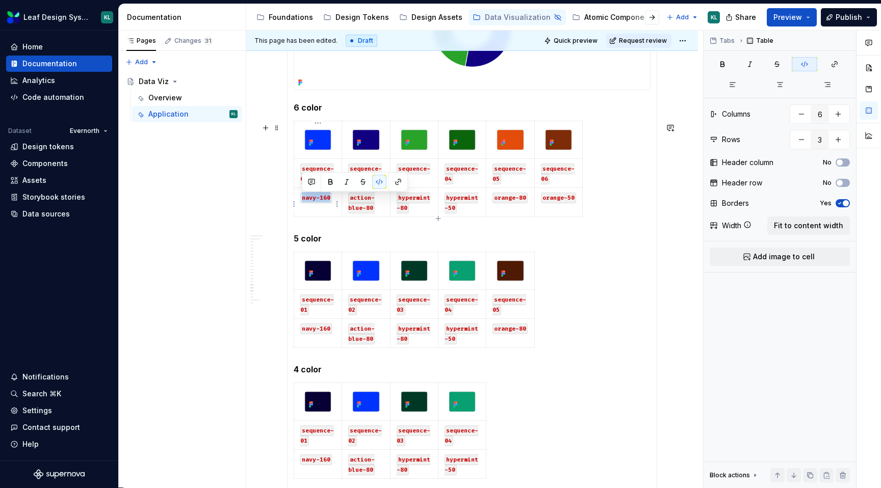
drag, startPoint x: 330, startPoint y: 199, endPoint x: 302, endPoint y: 200, distance: 27.6
click at [302, 200] on code "navy-160" at bounding box center [316, 198] width 32 height 11
drag, startPoint x: 351, startPoint y: 199, endPoint x: 373, endPoint y: 209, distance: 24.0
click at [373, 209] on code "action-blue-80" at bounding box center [361, 203] width 27 height 21
drag, startPoint x: 399, startPoint y: 198, endPoint x: 406, endPoint y: 214, distance: 16.9
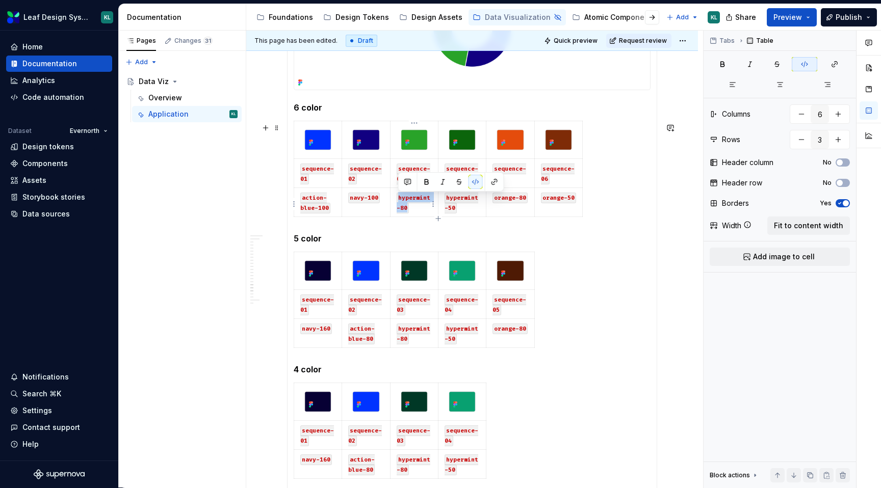
click at [406, 214] on code "hypermint-80" at bounding box center [414, 203] width 34 height 21
drag, startPoint x: 448, startPoint y: 200, endPoint x: 455, endPoint y: 208, distance: 10.5
click at [455, 208] on code "hypermint-50" at bounding box center [462, 203] width 34 height 21
drag, startPoint x: 455, startPoint y: 208, endPoint x: 446, endPoint y: 200, distance: 11.9
click at [446, 200] on code "hypermint-50" at bounding box center [462, 203] width 34 height 21
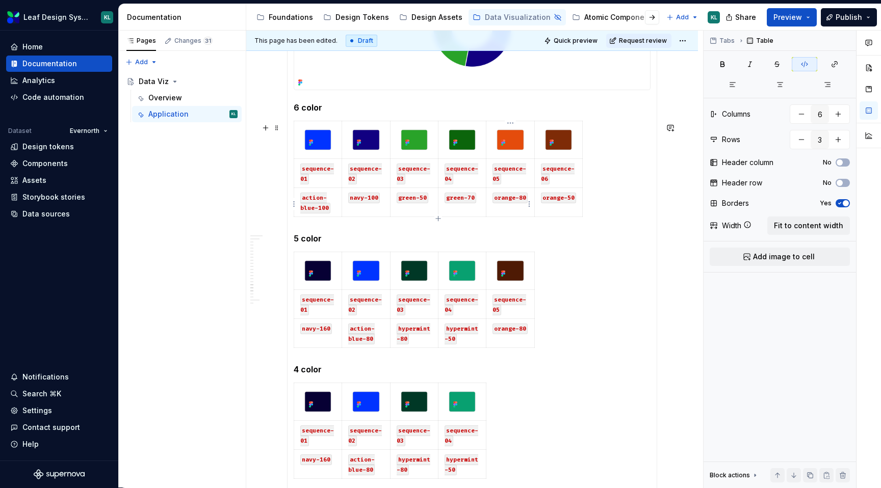
click at [526, 198] on code "orange-80" at bounding box center [510, 198] width 35 height 11
click at [571, 199] on code "orange-50" at bounding box center [558, 198] width 35 height 11
click at [279, 130] on span at bounding box center [277, 128] width 8 height 14
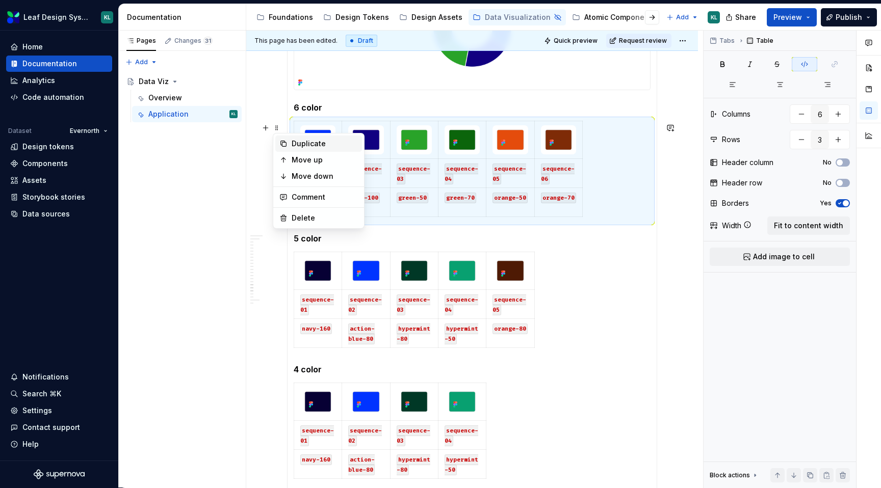
click at [301, 147] on div "Duplicate" at bounding box center [325, 144] width 66 height 10
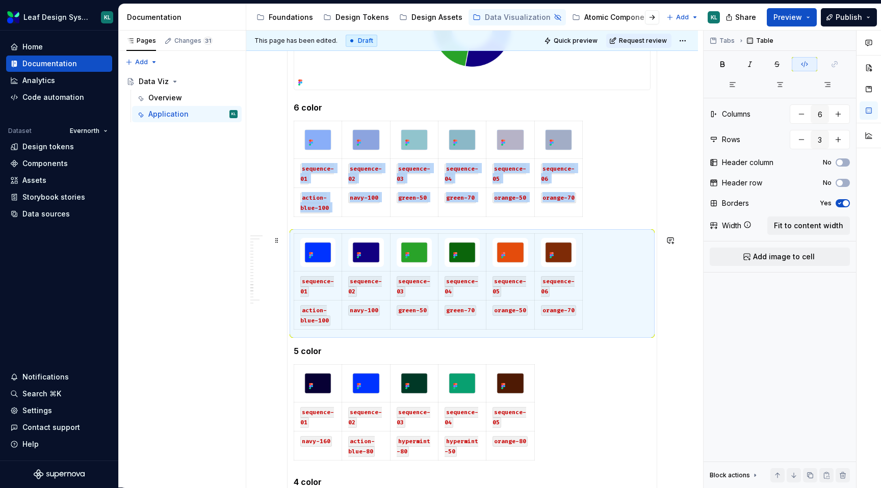
type textarea "*"
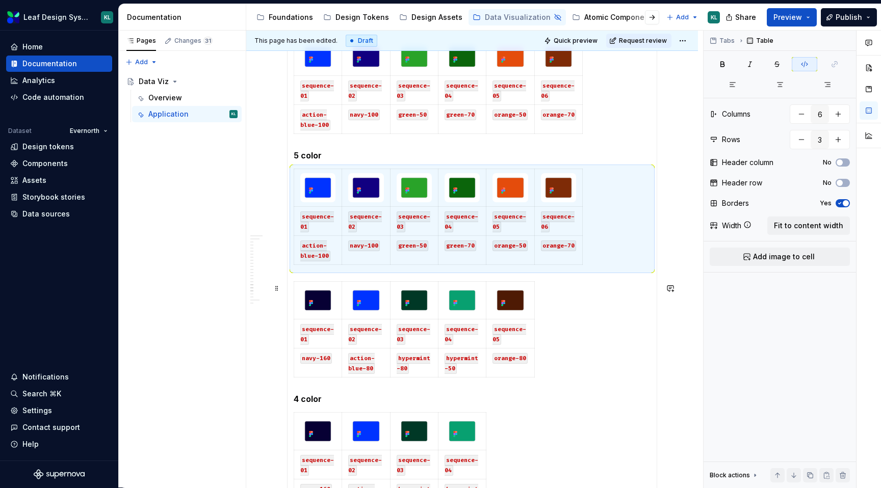
scroll to position [523, 0]
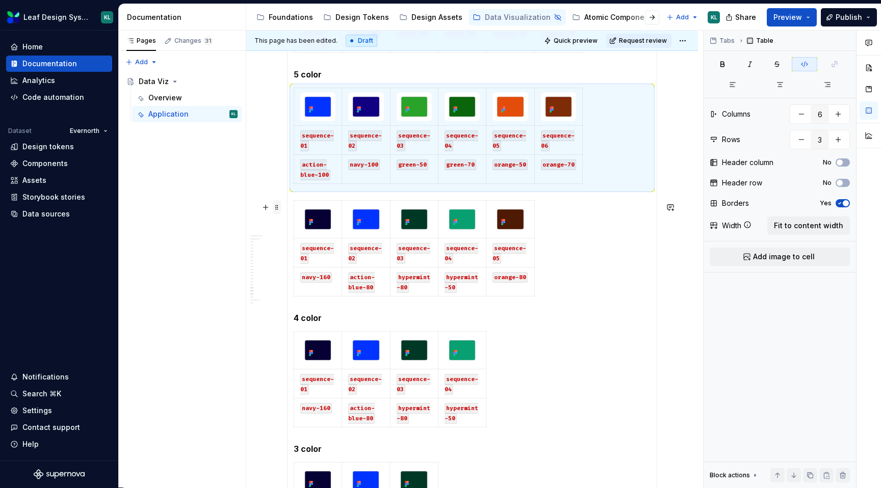
click at [279, 210] on span at bounding box center [277, 207] width 8 height 14
type input "5"
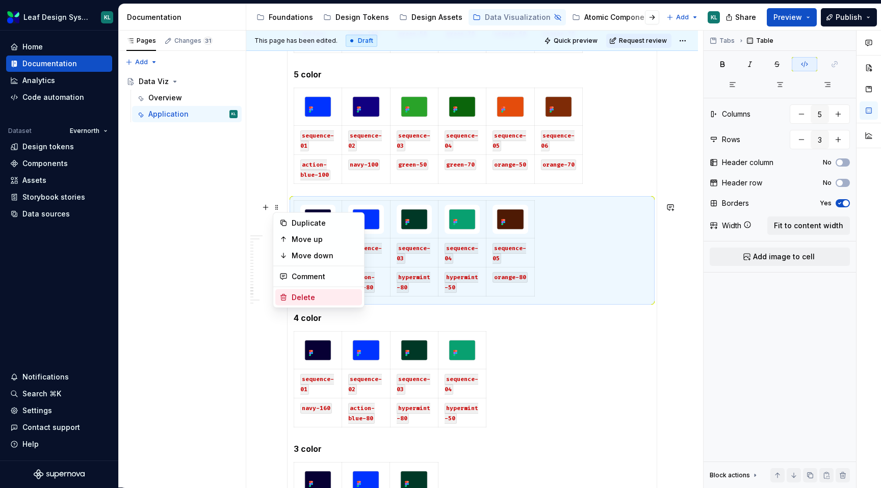
click at [312, 300] on div "Delete" at bounding box center [325, 298] width 66 height 10
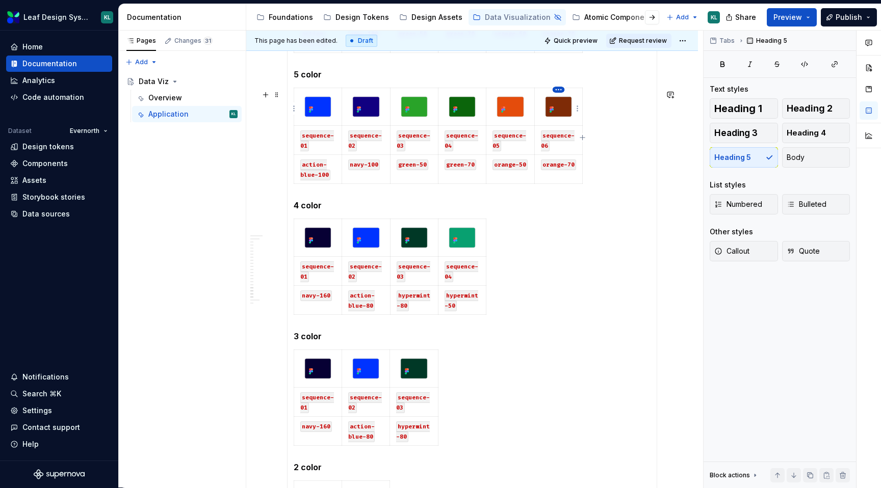
click at [557, 90] on html "Leaf Design System KL Home Documentation Analytics Code automation Dataset Ever…" at bounding box center [440, 244] width 881 height 488
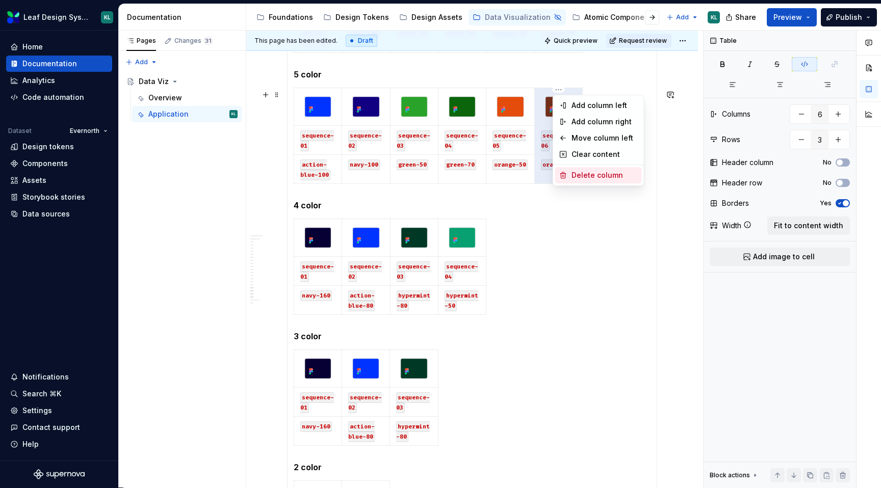
click at [584, 170] on div "Delete column" at bounding box center [605, 175] width 66 height 10
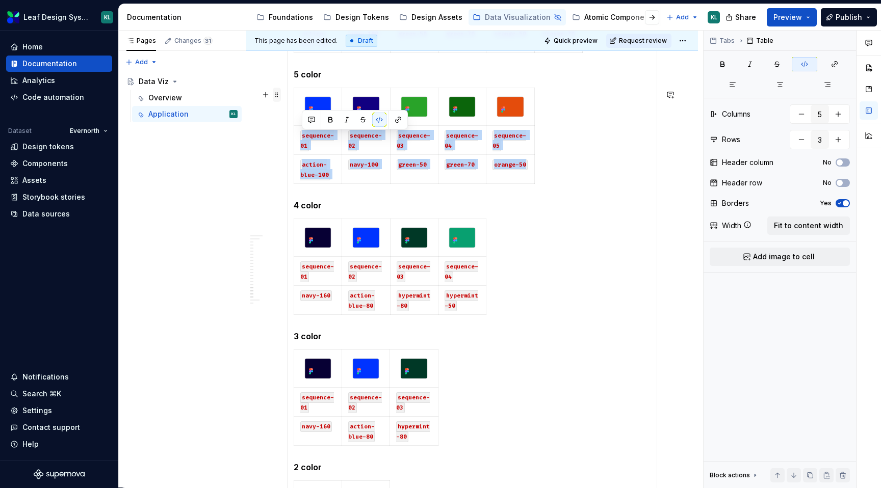
click at [280, 95] on span at bounding box center [277, 95] width 8 height 14
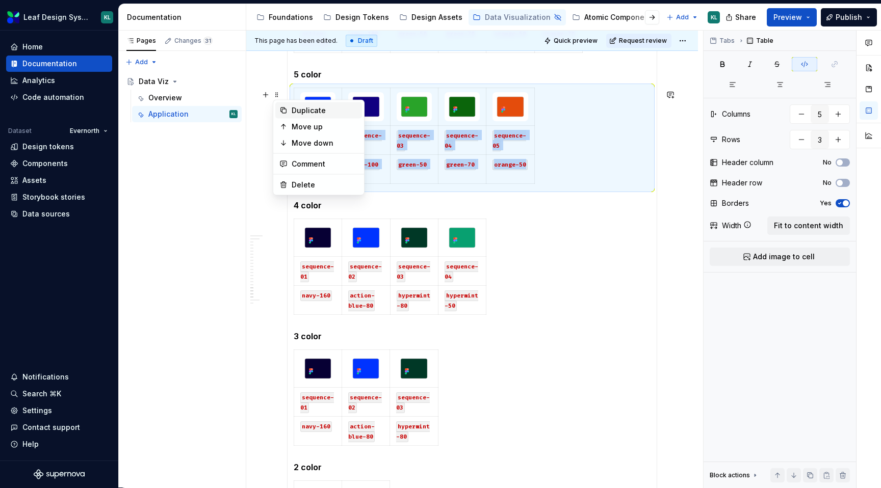
click at [308, 113] on div "Duplicate" at bounding box center [325, 111] width 66 height 10
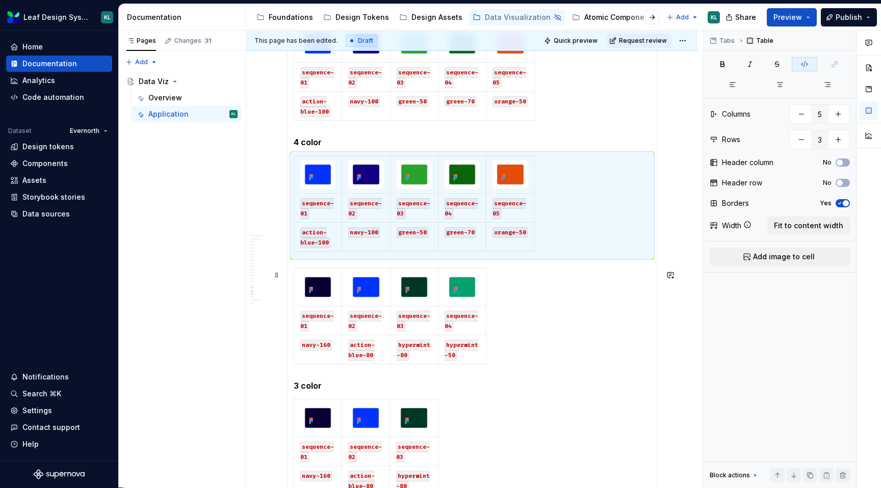
scroll to position [624, 0]
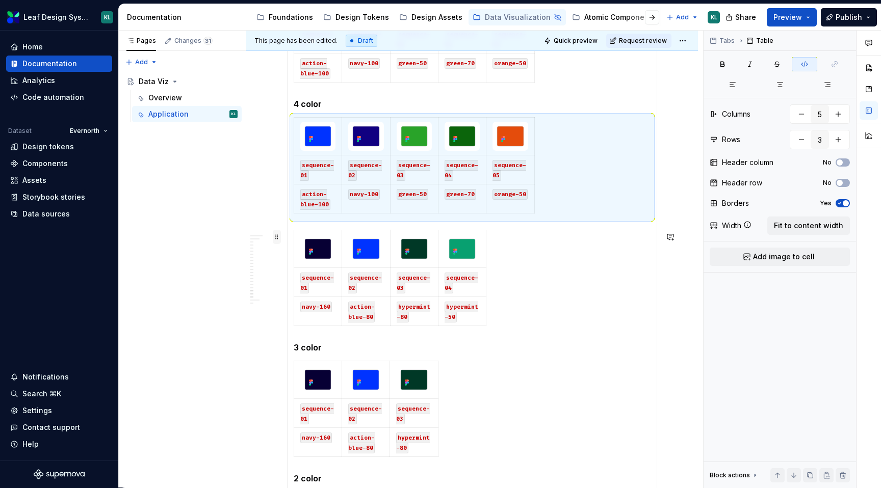
click at [276, 238] on span at bounding box center [277, 237] width 8 height 14
type input "4"
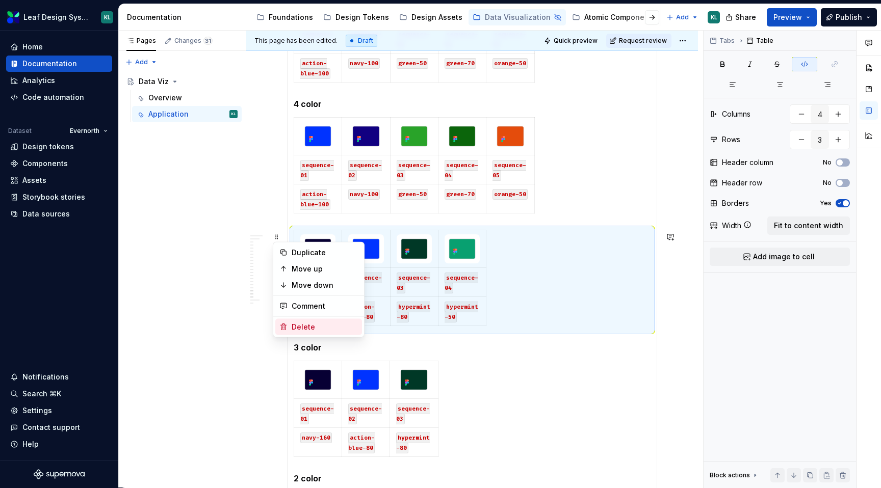
click at [331, 323] on div "Delete" at bounding box center [325, 327] width 66 height 10
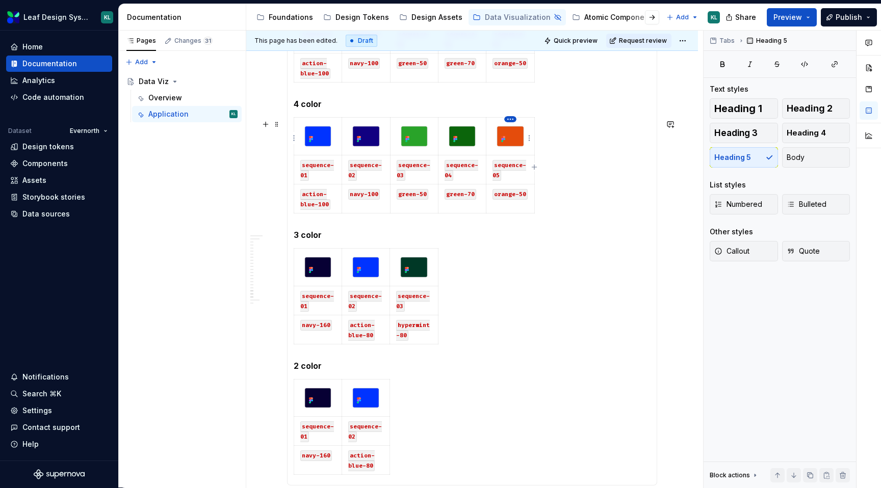
click at [511, 116] on html "Leaf Design System KL Home Documentation Analytics Code automation Dataset Ever…" at bounding box center [440, 244] width 881 height 488
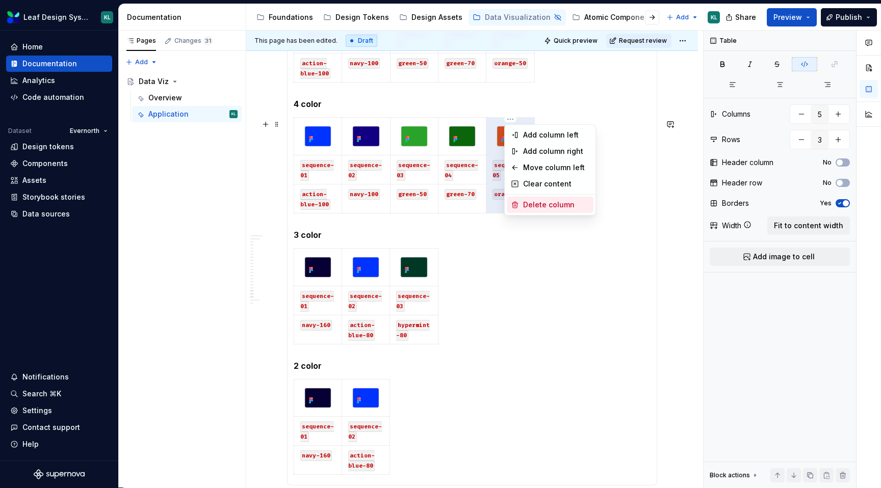
click at [527, 200] on div "Delete column" at bounding box center [556, 205] width 66 height 10
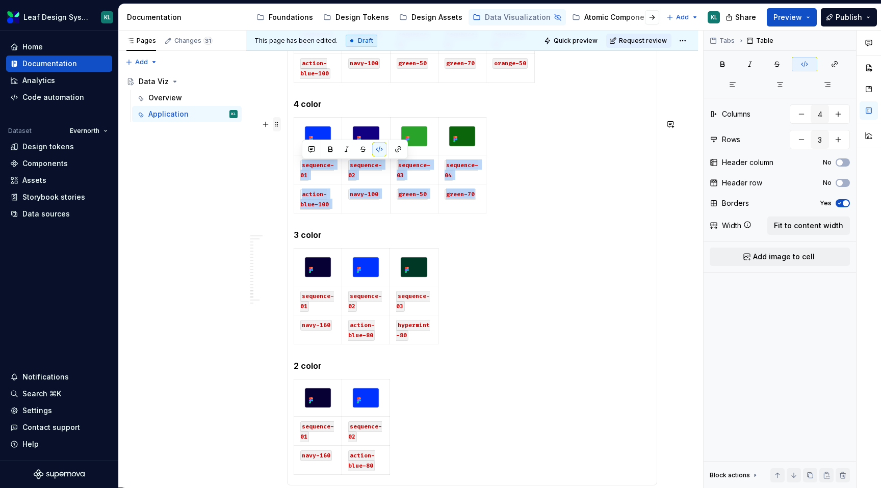
click at [274, 127] on span at bounding box center [277, 124] width 8 height 14
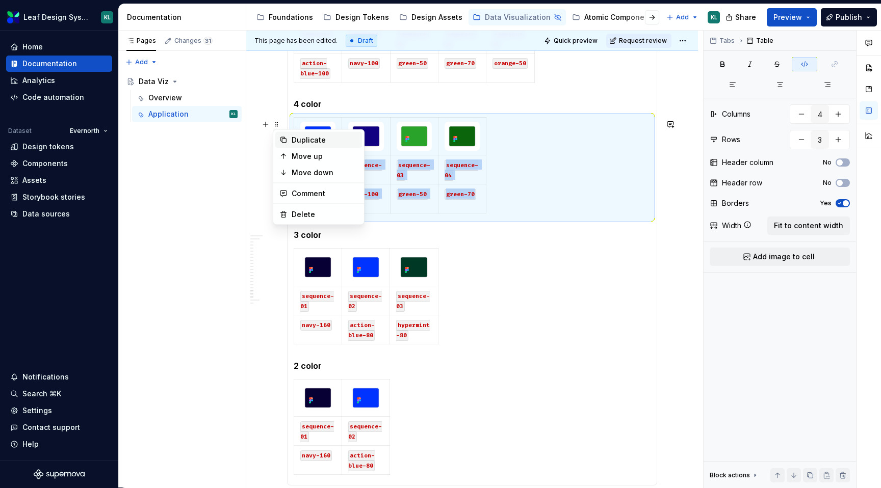
click at [307, 145] on div "Duplicate" at bounding box center [325, 140] width 66 height 10
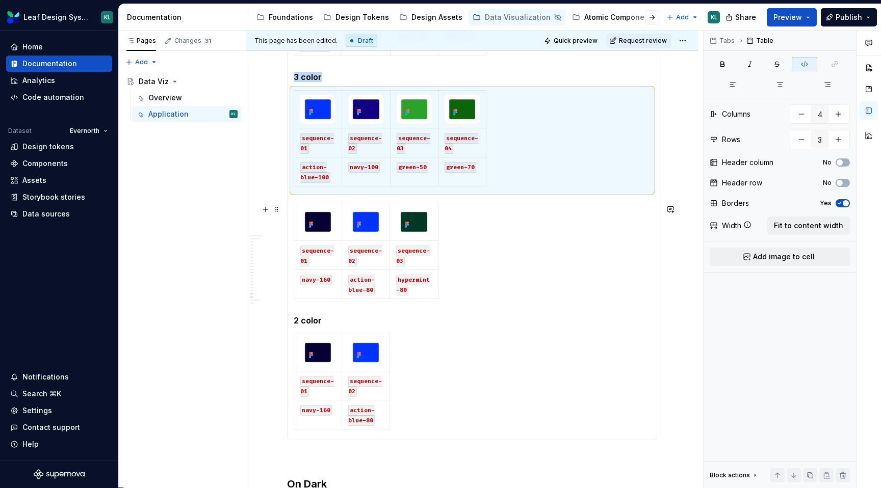
scroll to position [800, 0]
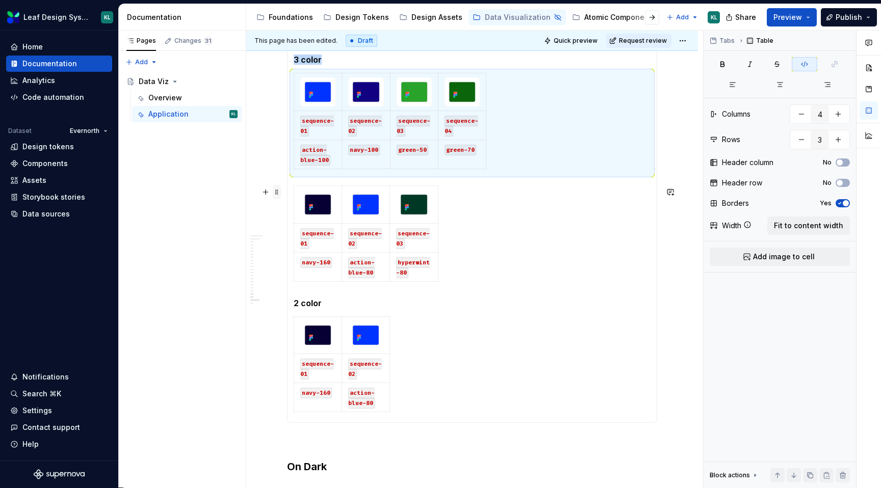
click at [279, 197] on span at bounding box center [277, 192] width 8 height 14
type input "3"
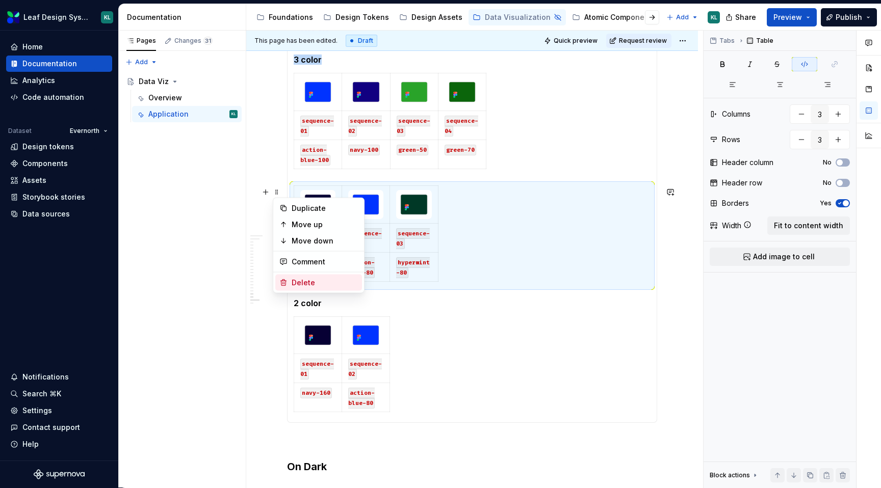
click at [322, 282] on div "Delete" at bounding box center [325, 283] width 66 height 10
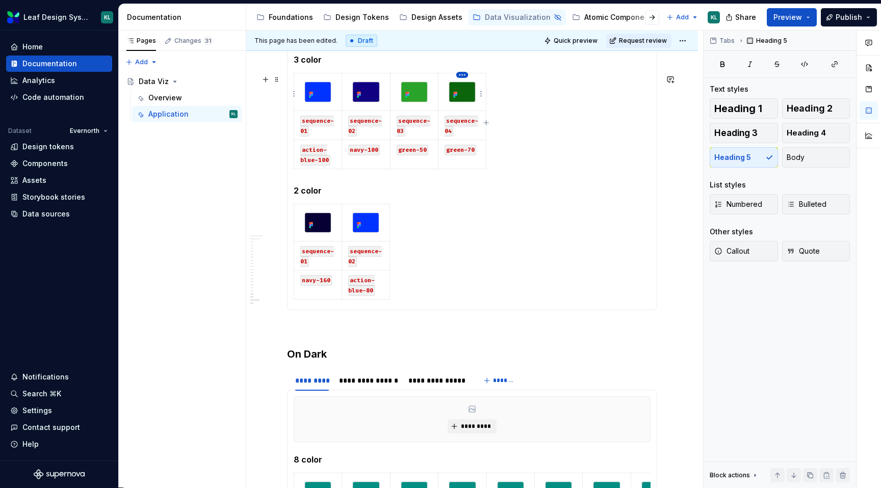
click at [460, 71] on html "Leaf Design System KL Home Documentation Analytics Code automation Dataset Ever…" at bounding box center [440, 244] width 881 height 488
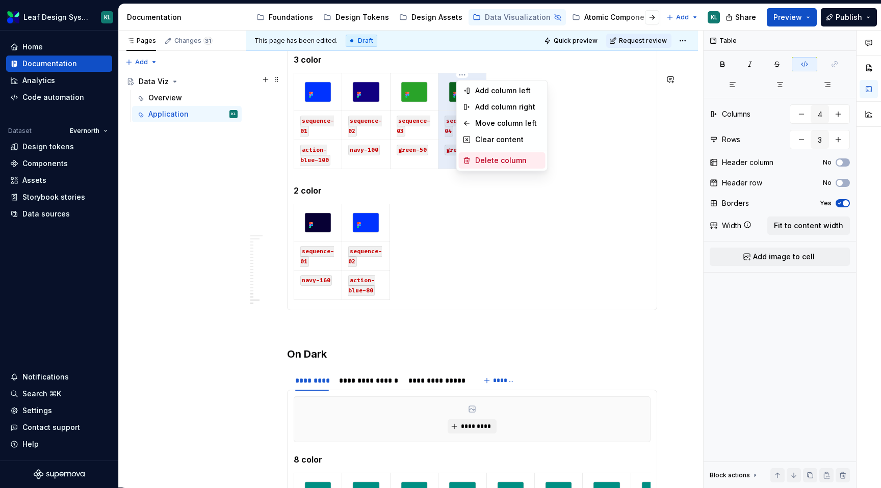
click at [490, 159] on div "Delete column" at bounding box center [508, 161] width 66 height 10
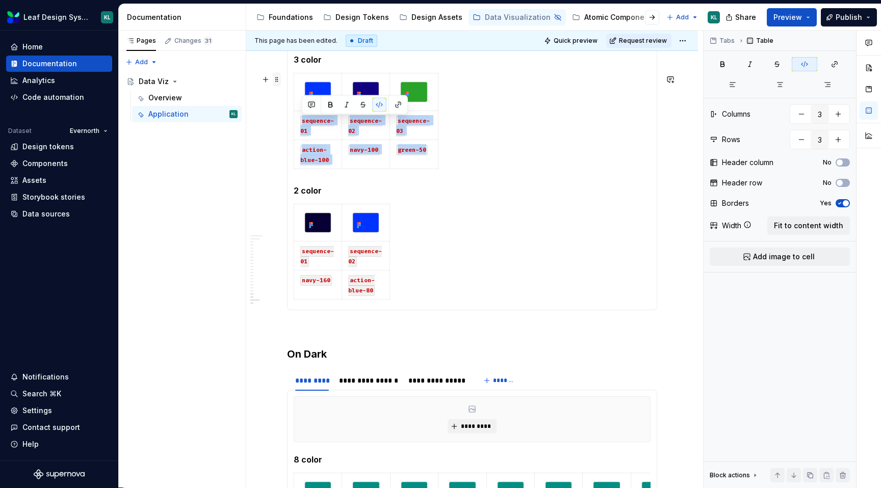
click at [280, 82] on span at bounding box center [277, 79] width 8 height 14
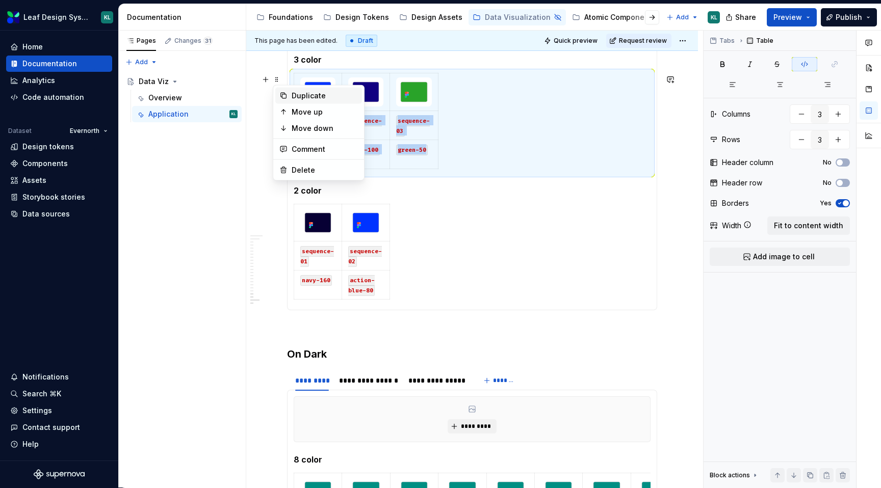
click at [303, 94] on div "Duplicate" at bounding box center [325, 96] width 66 height 10
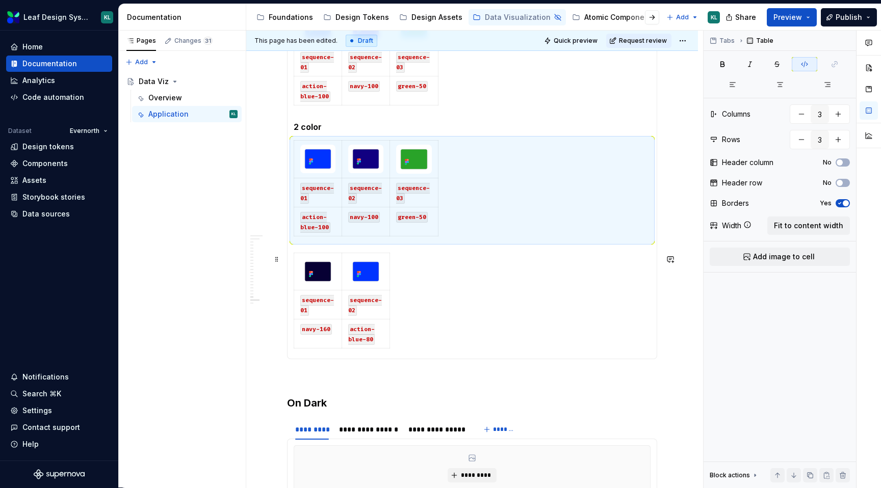
scroll to position [890, 0]
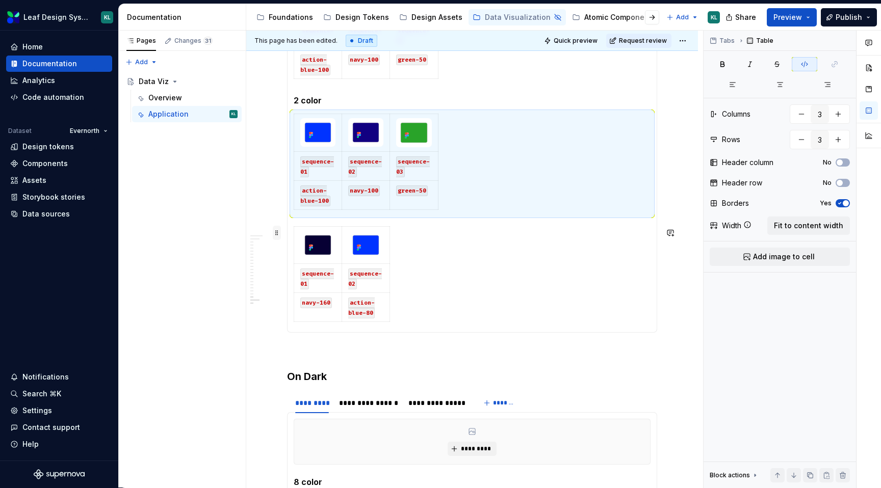
click at [277, 237] on span at bounding box center [277, 233] width 8 height 14
type input "2"
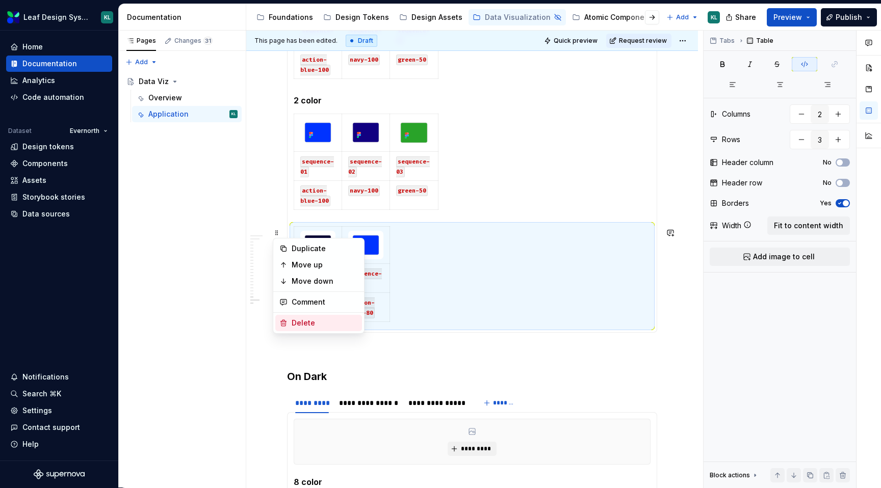
click at [321, 319] on div "Delete" at bounding box center [325, 323] width 66 height 10
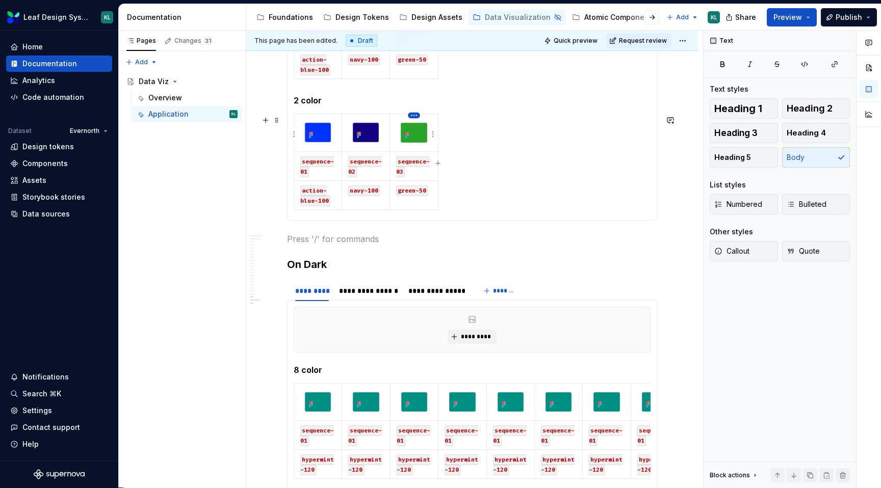
click at [414, 115] on html "Leaf Design System KL Home Documentation Analytics Code automation Dataset Ever…" at bounding box center [440, 244] width 881 height 488
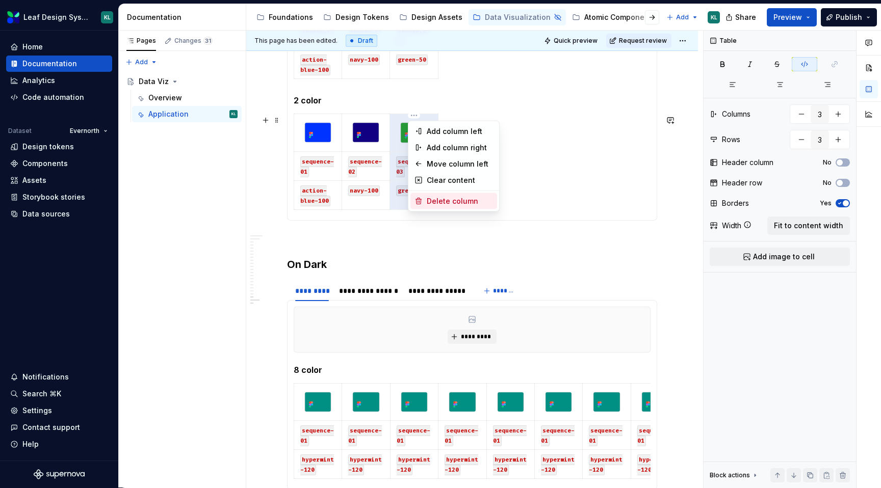
click at [439, 197] on div "Delete column" at bounding box center [460, 201] width 66 height 10
type input "2"
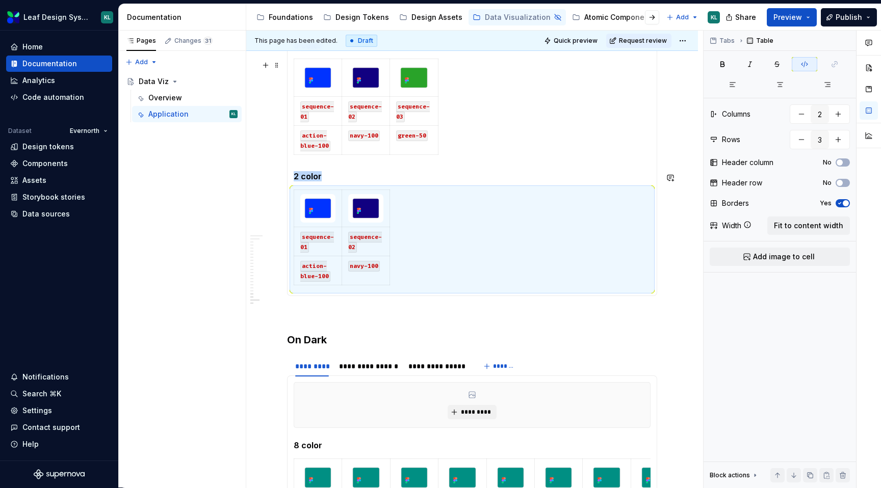
scroll to position [758, 0]
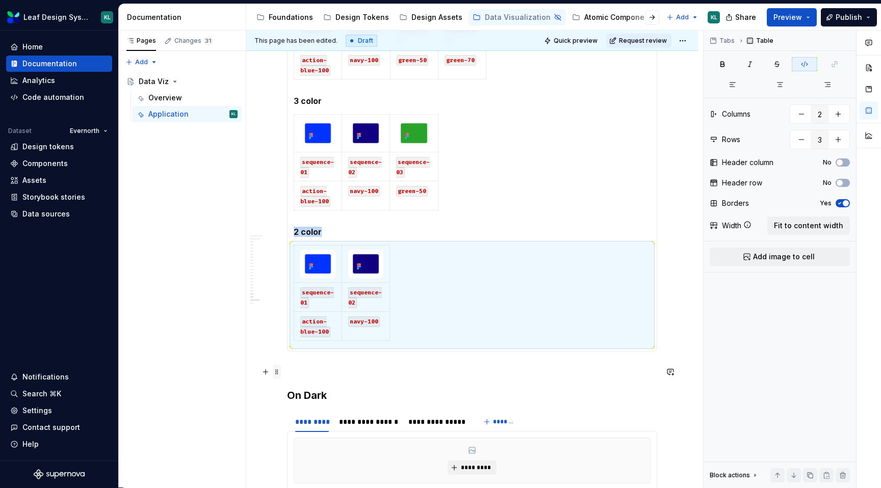
click at [278, 368] on span at bounding box center [277, 372] width 8 height 14
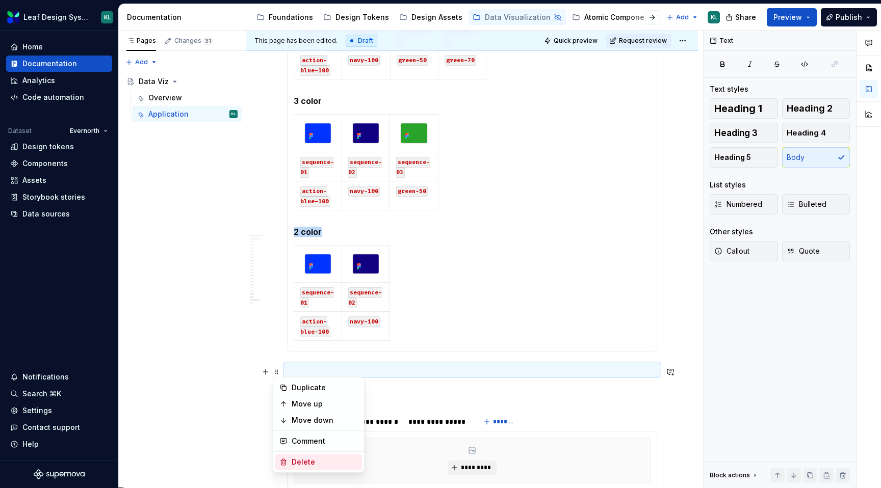
click at [308, 455] on div "Delete" at bounding box center [318, 462] width 87 height 16
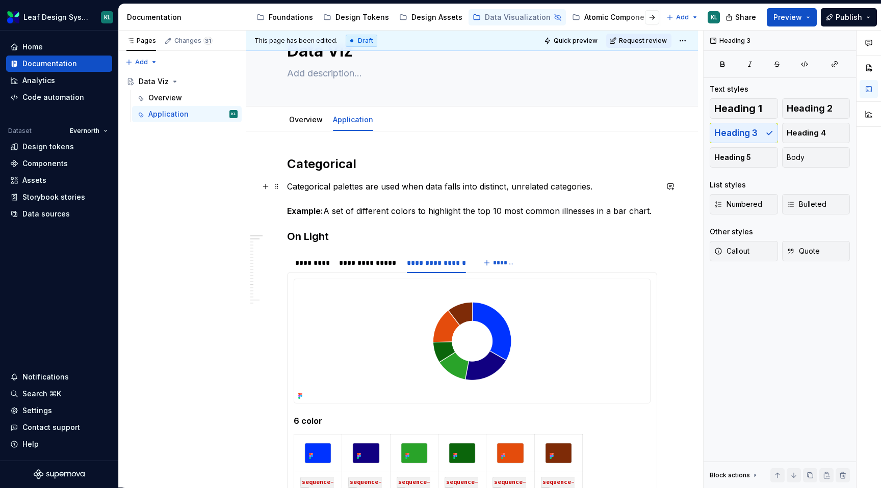
scroll to position [43, 0]
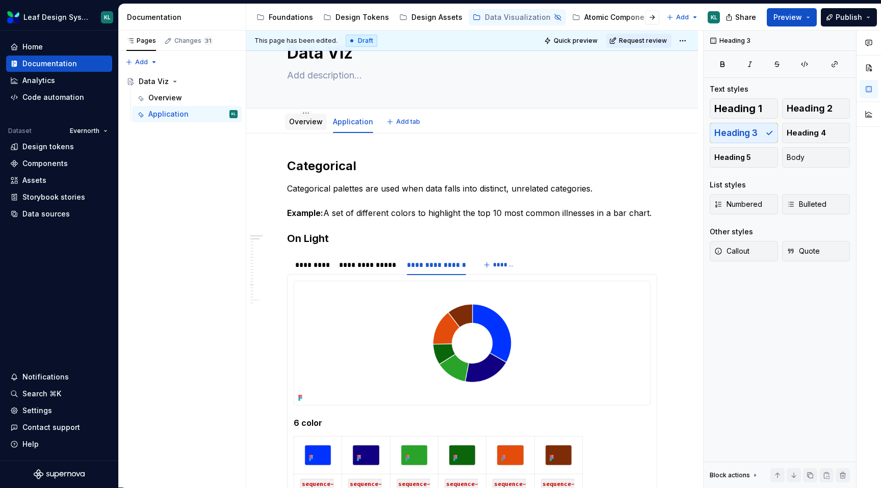
click at [311, 121] on link "Overview" at bounding box center [306, 121] width 34 height 9
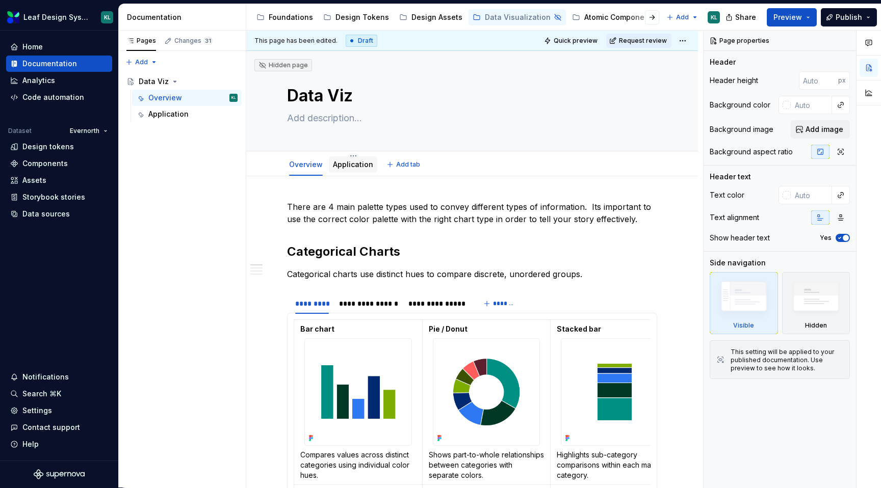
click at [351, 164] on link "Application" at bounding box center [353, 164] width 40 height 9
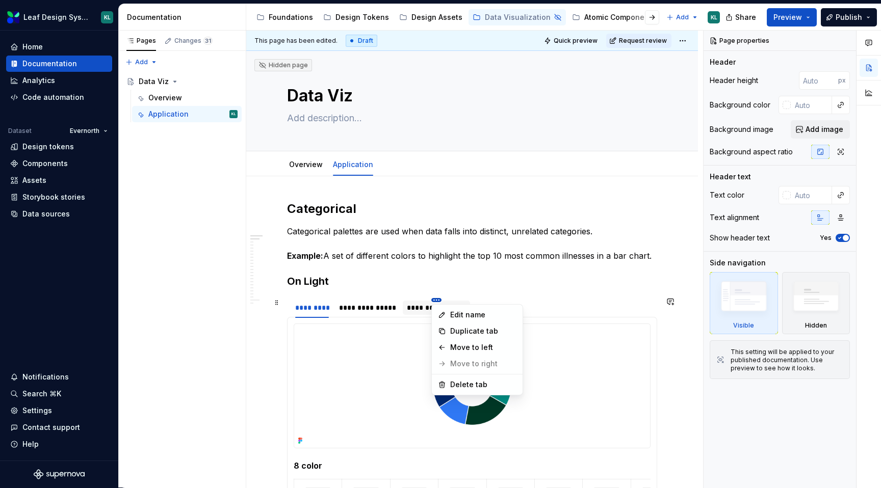
click at [383, 300] on html "Leaf Design System KL Home Documentation Analytics Code automation Dataset Ever…" at bounding box center [440, 244] width 881 height 488
click at [434, 297] on html "Leaf Design System KL Home Documentation Analytics Code automation Dataset Ever…" at bounding box center [440, 244] width 881 height 488
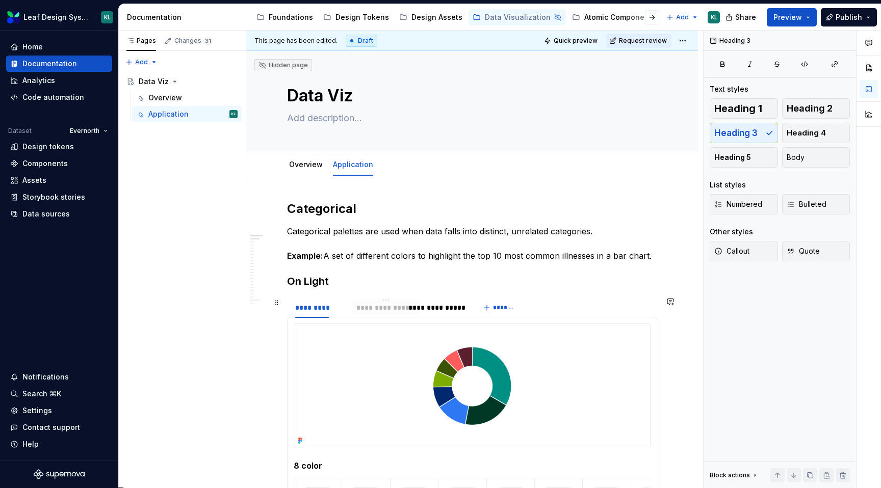
drag, startPoint x: 426, startPoint y: 304, endPoint x: 372, endPoint y: 306, distance: 53.6
click at [372, 306] on div "**********" at bounding box center [385, 308] width 59 height 10
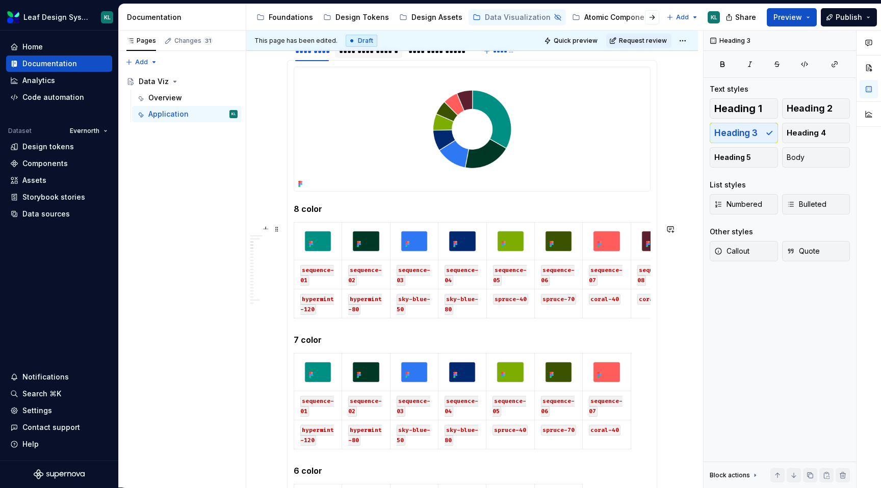
type textarea "*"
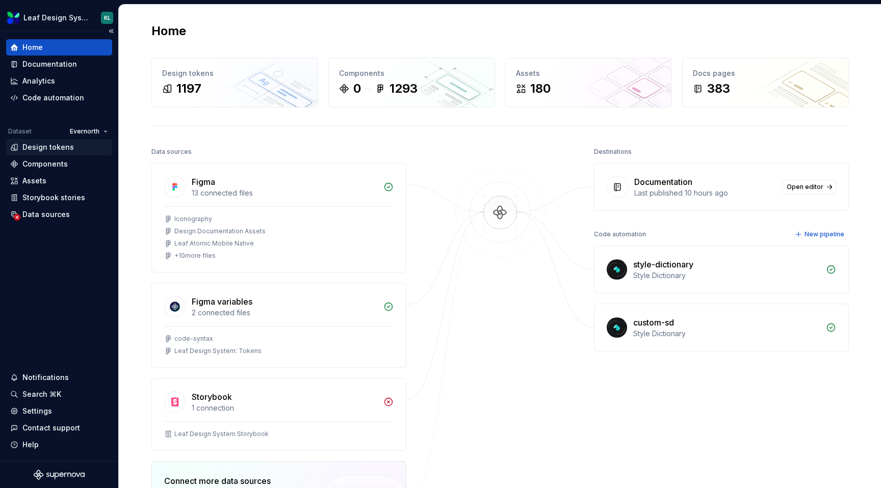
click at [64, 147] on div "Design tokens" at bounding box center [48, 147] width 52 height 10
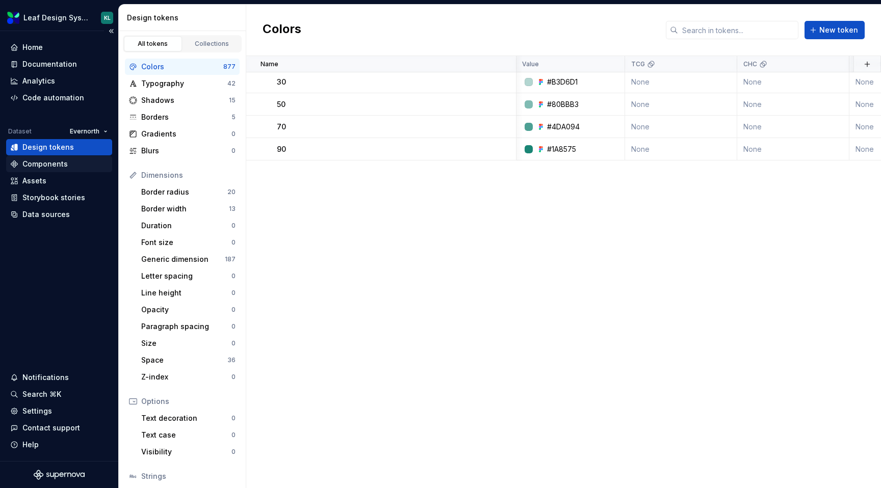
scroll to position [10228, 1]
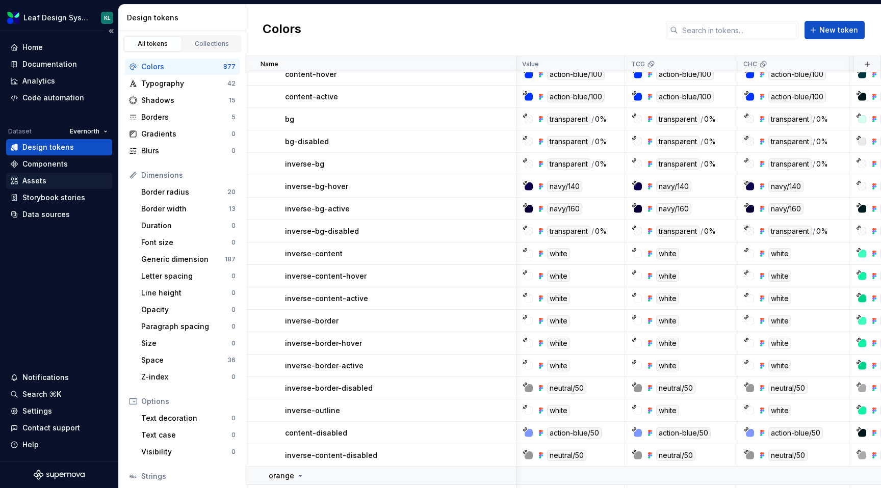
click at [42, 183] on div "Assets" at bounding box center [34, 181] width 24 height 10
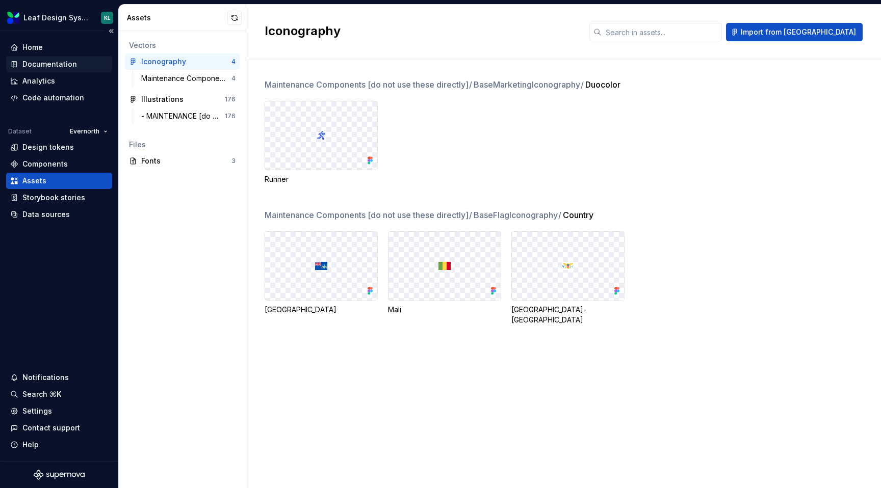
click at [59, 65] on div "Documentation" at bounding box center [49, 64] width 55 height 10
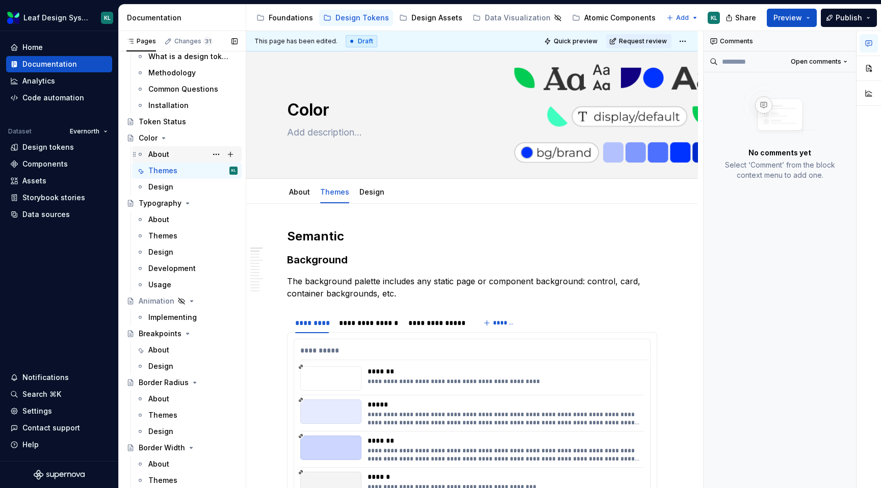
scroll to position [48, 0]
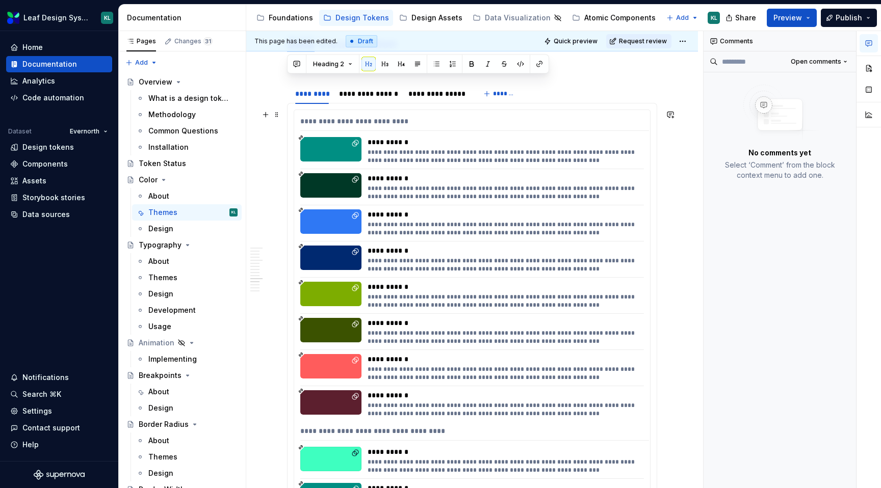
scroll to position [16158, 0]
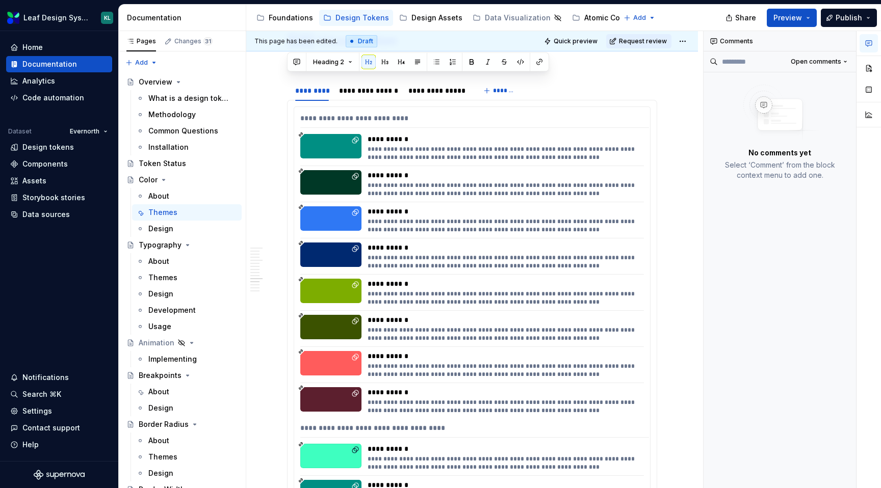
type textarea "*"
